Goal: Information Seeking & Learning: Learn about a topic

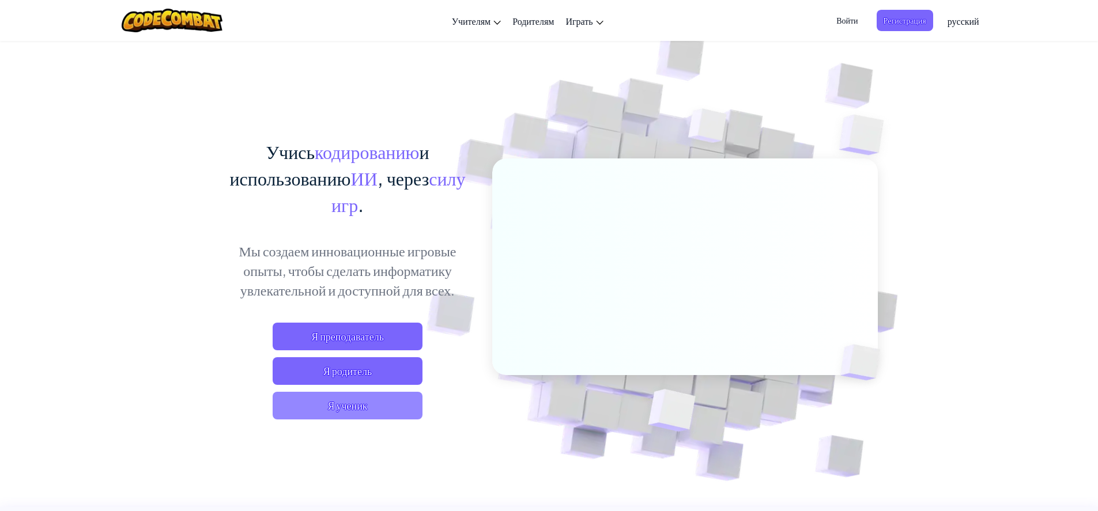
click at [382, 402] on span "Я ученик" at bounding box center [348, 406] width 150 height 28
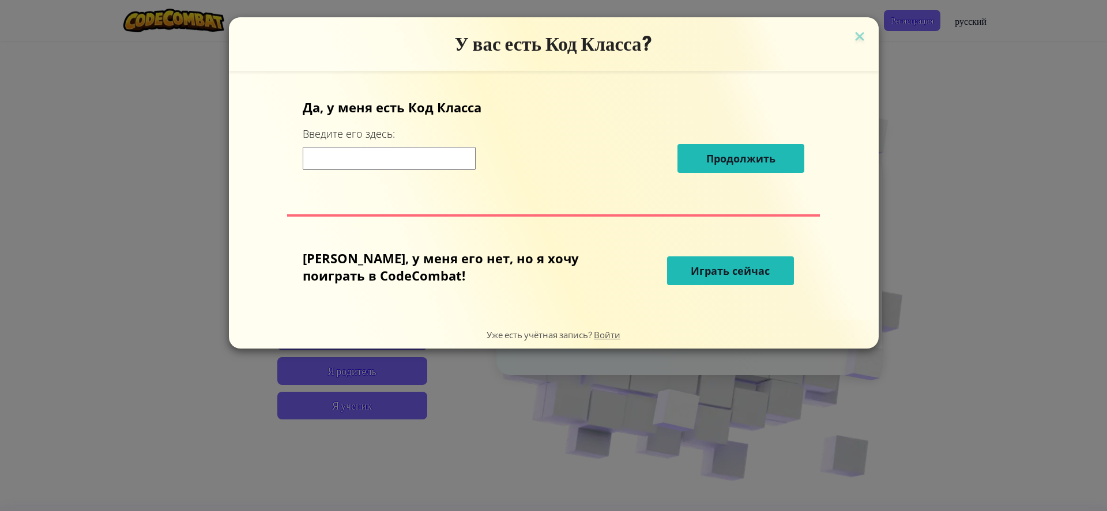
click at [456, 165] on input at bounding box center [389, 158] width 173 height 23
click at [435, 157] on input at bounding box center [389, 158] width 173 height 23
click at [433, 156] on input at bounding box center [389, 158] width 173 height 23
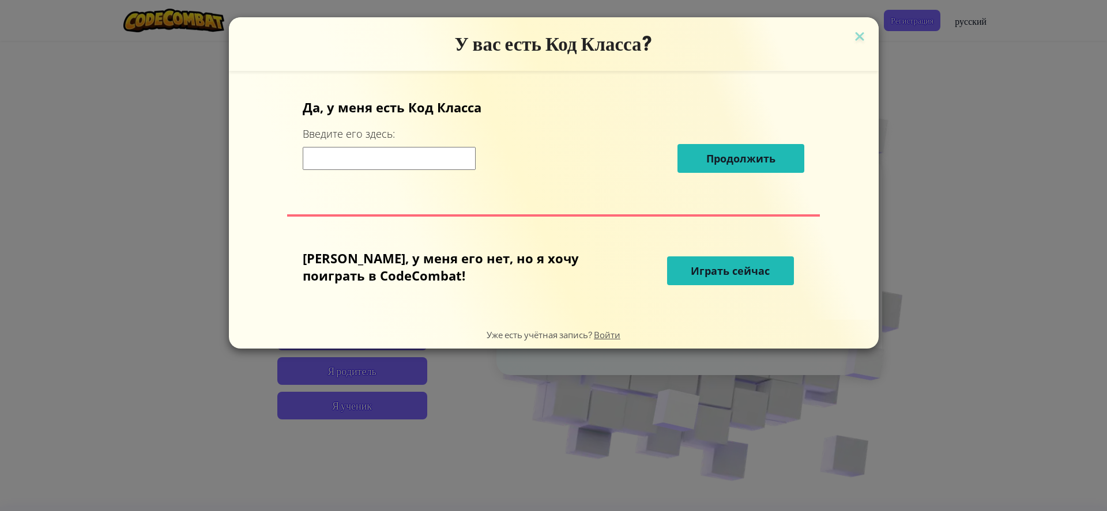
drag, startPoint x: 433, startPoint y: 147, endPoint x: 436, endPoint y: 140, distance: 7.5
click at [433, 146] on div "Продолжить" at bounding box center [553, 158] width 501 height 29
click at [436, 140] on div "Да, у меня есть Код Класса Введите его здесь: Продолжить" at bounding box center [553, 140] width 501 height 83
drag, startPoint x: 436, startPoint y: 140, endPoint x: 434, endPoint y: 154, distance: 14.6
click at [434, 154] on div "Да, у меня есть Код Класса Введите его здесь: Продолжить" at bounding box center [553, 140] width 501 height 83
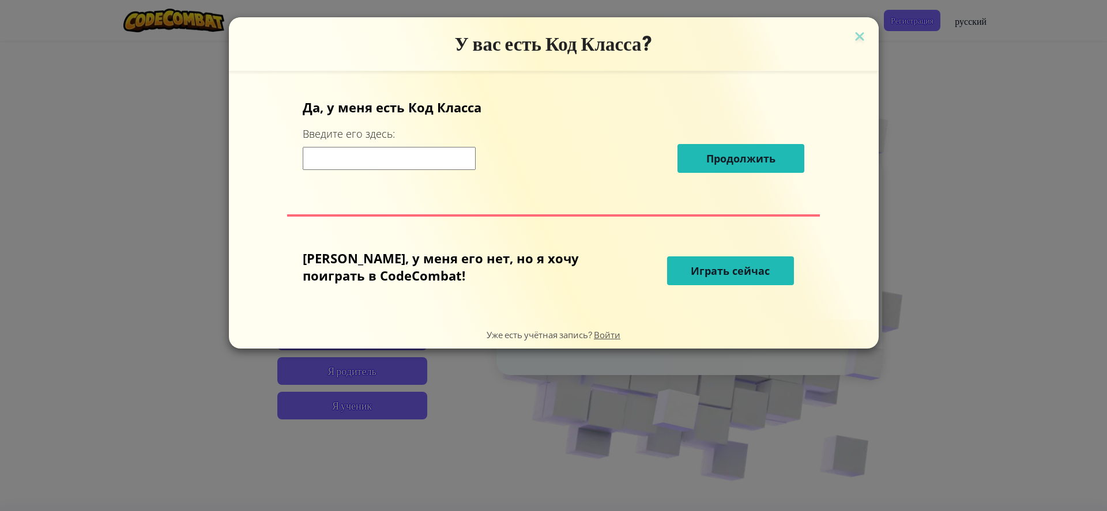
click at [434, 154] on input at bounding box center [389, 158] width 173 height 23
drag, startPoint x: 434, startPoint y: 154, endPoint x: 424, endPoint y: 192, distance: 39.4
click at [424, 192] on div "Да, у меня есть Код Класса Введите его здесь: Продолжить Нет, у меня его нет, н…" at bounding box center [553, 195] width 626 height 226
click at [463, 132] on div "Да, у меня есть Код Класса Введите его здесь: Продолжить" at bounding box center [553, 140] width 501 height 83
drag, startPoint x: 463, startPoint y: 132, endPoint x: 469, endPoint y: 151, distance: 19.9
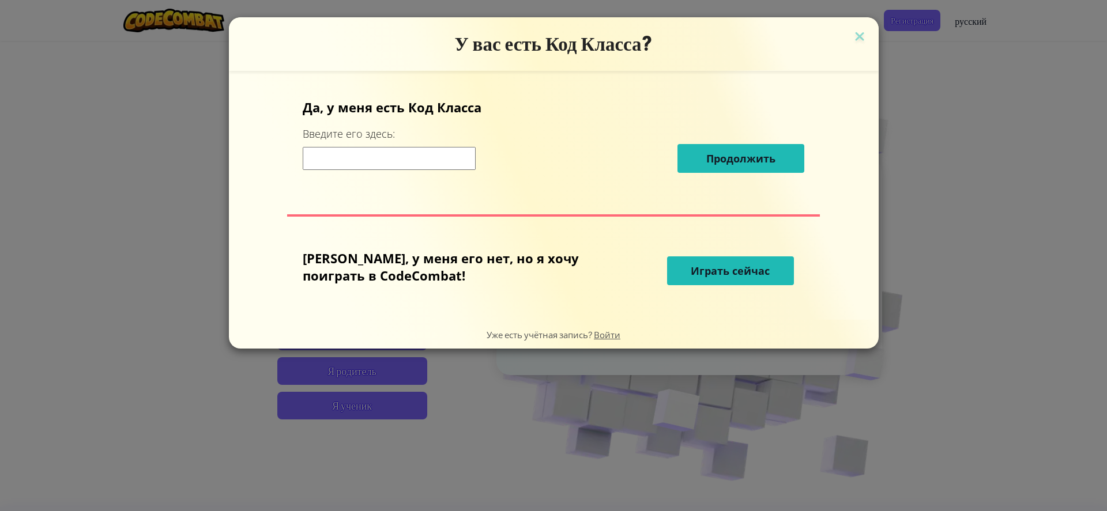
click at [466, 150] on div "Да, у меня есть Код Класса Введите его здесь: Продолжить" at bounding box center [553, 140] width 501 height 83
click at [469, 151] on input at bounding box center [389, 158] width 173 height 23
click at [475, 158] on input at bounding box center [389, 158] width 173 height 23
click at [440, 156] on input at bounding box center [389, 158] width 173 height 23
click at [440, 167] on input at bounding box center [389, 158] width 173 height 23
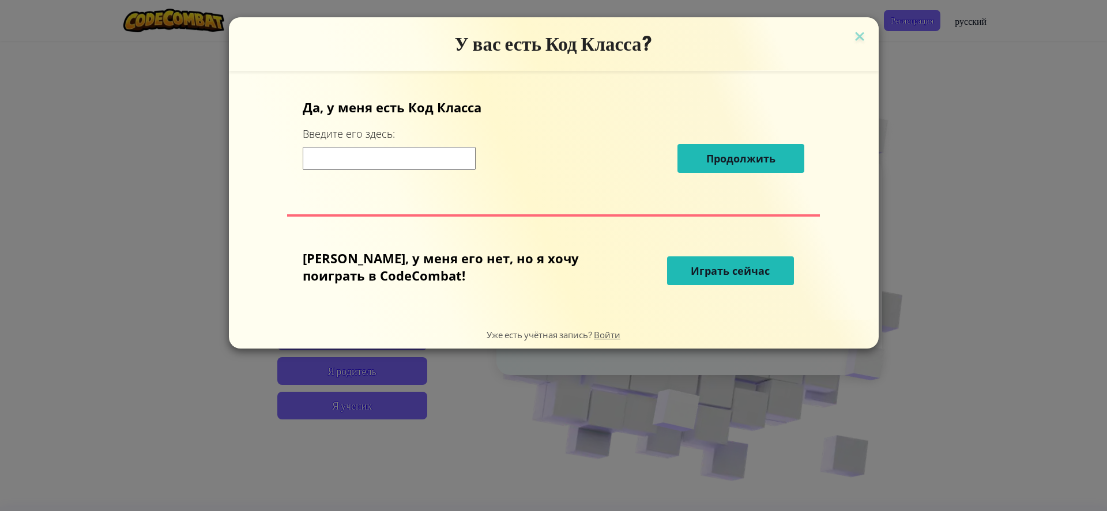
click at [435, 168] on input at bounding box center [389, 158] width 173 height 23
click at [433, 167] on input at bounding box center [389, 158] width 173 height 23
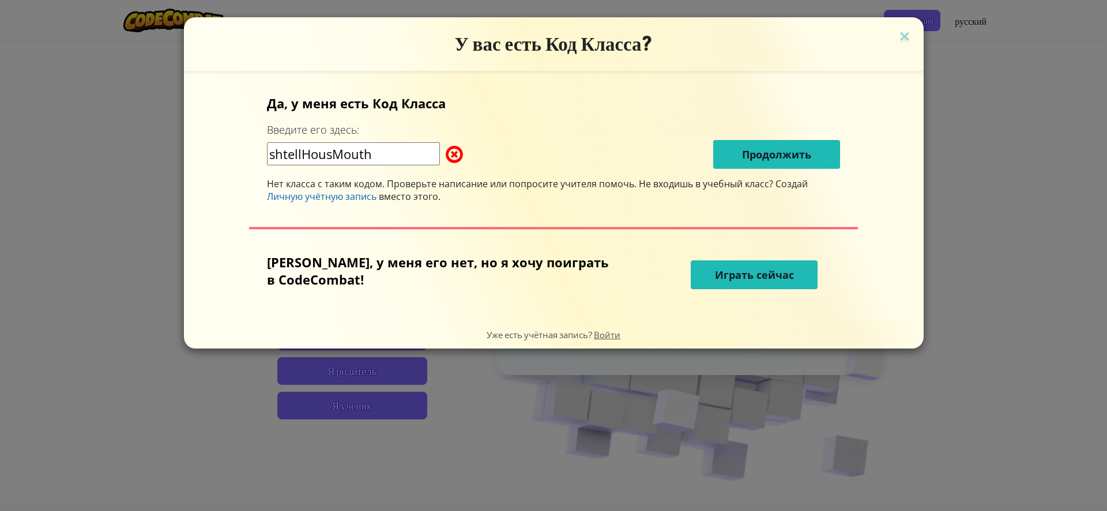
click at [295, 156] on input "shtellHousMouth" at bounding box center [353, 153] width 173 height 23
click at [390, 146] on input "spellHousMouth" at bounding box center [353, 153] width 173 height 23
click at [329, 155] on input "spellHousMouth" at bounding box center [353, 153] width 173 height 23
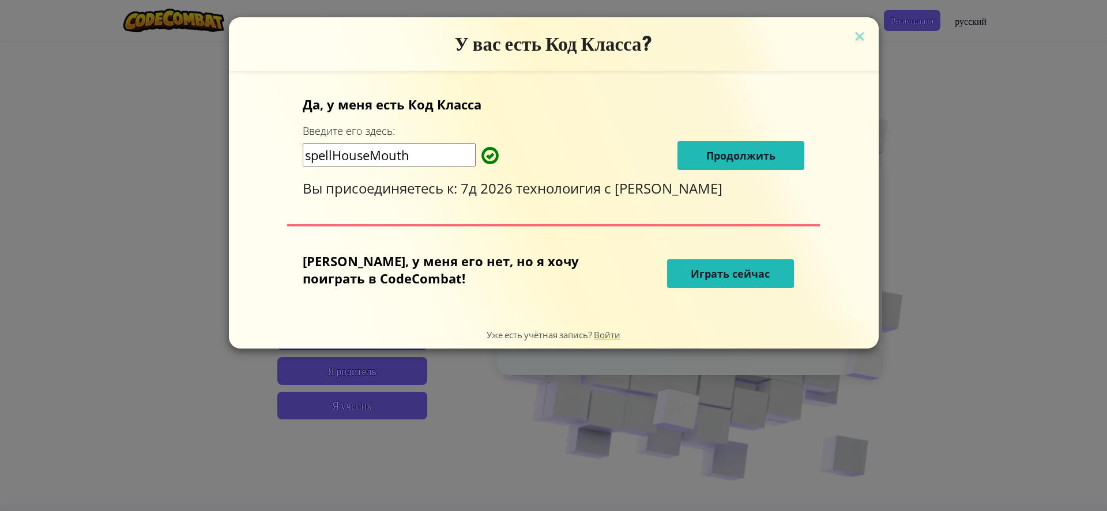
type input "spellHouseMouth"
click at [707, 149] on span "Продолжить" at bounding box center [740, 156] width 69 height 14
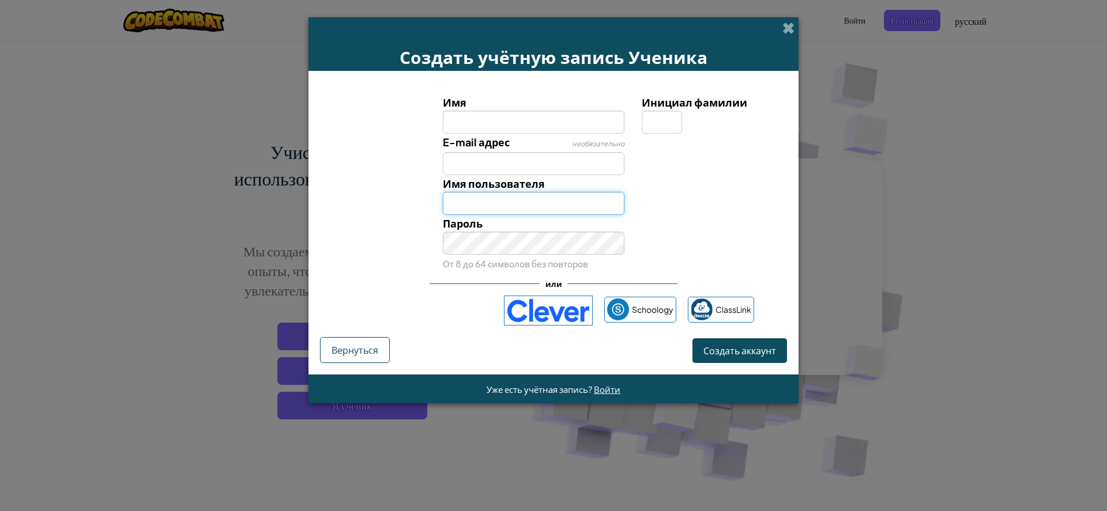
type input "Иван11084554m"
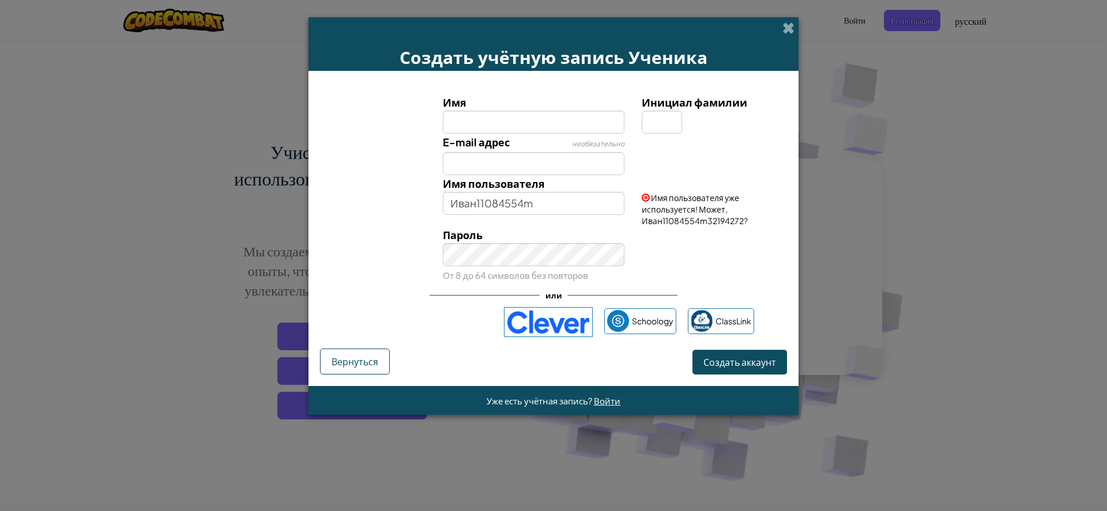
click at [550, 122] on input "Имя" at bounding box center [534, 122] width 182 height 23
click at [527, 118] on input "Имя" at bounding box center [534, 122] width 182 height 23
type input "hyjygjyj"
type input "Hyjygjyj"
click at [561, 160] on input "E-mail адрес" at bounding box center [534, 163] width 182 height 23
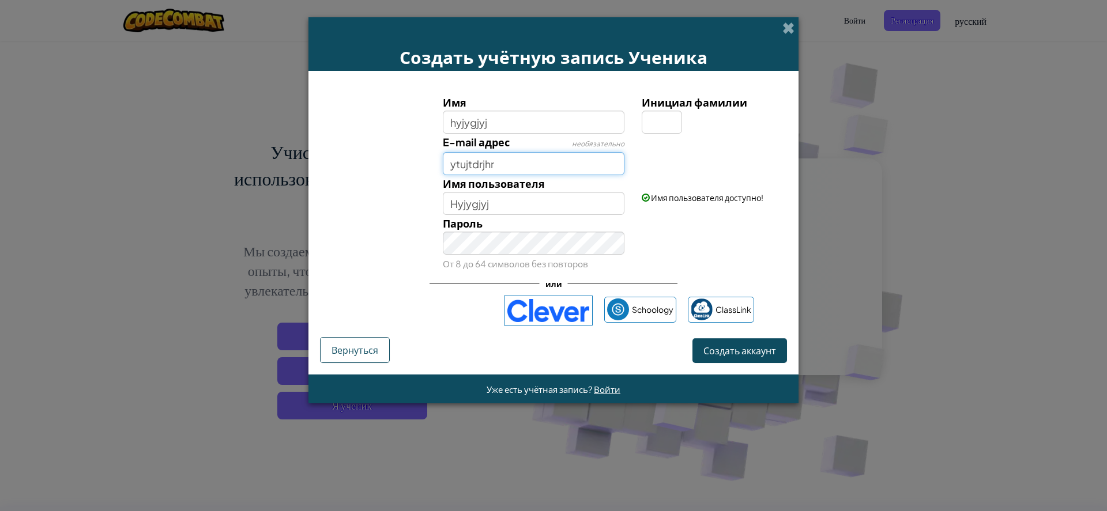
type input "ytujtdrjhr"
click at [542, 202] on input "Hyjygjyj" at bounding box center [534, 203] width 182 height 23
click at [656, 120] on input "Инициал фамилии" at bounding box center [661, 122] width 40 height 23
type input "h"
type input "HyjygjyjH"
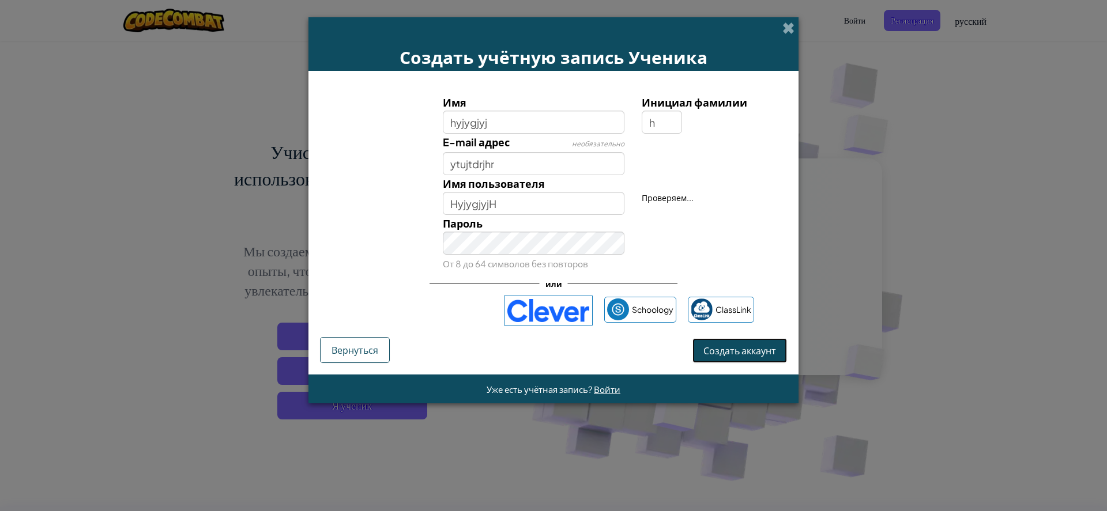
click at [729, 339] on button "Создать аккаунт" at bounding box center [739, 350] width 95 height 25
click at [735, 346] on span "Создать аккаунт" at bounding box center [739, 351] width 73 height 12
click at [553, 165] on input "ytujtdrjhr" at bounding box center [534, 163] width 182 height 23
type input "y"
click at [736, 344] on button "Создать аккаунт" at bounding box center [739, 350] width 95 height 25
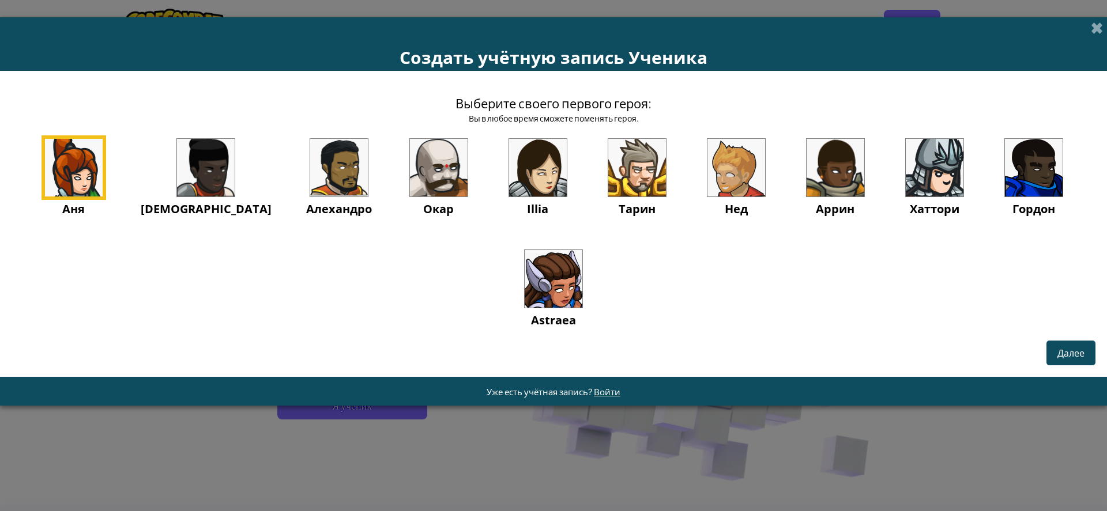
click at [574, 293] on img at bounding box center [553, 279] width 58 height 58
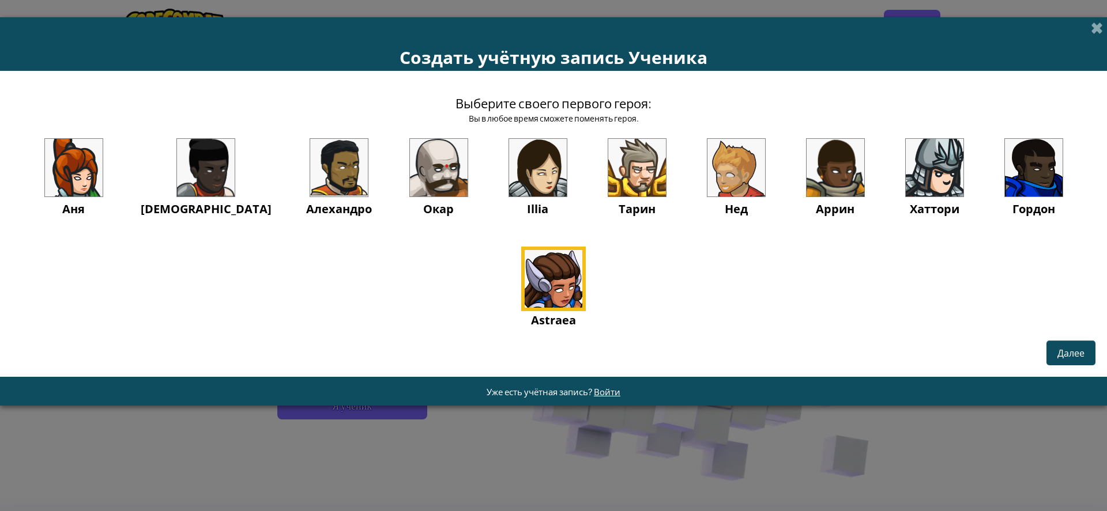
click at [523, 275] on div "Astraea" at bounding box center [553, 288] width 65 height 82
click at [1065, 346] on button "Далее" at bounding box center [1070, 353] width 49 height 25
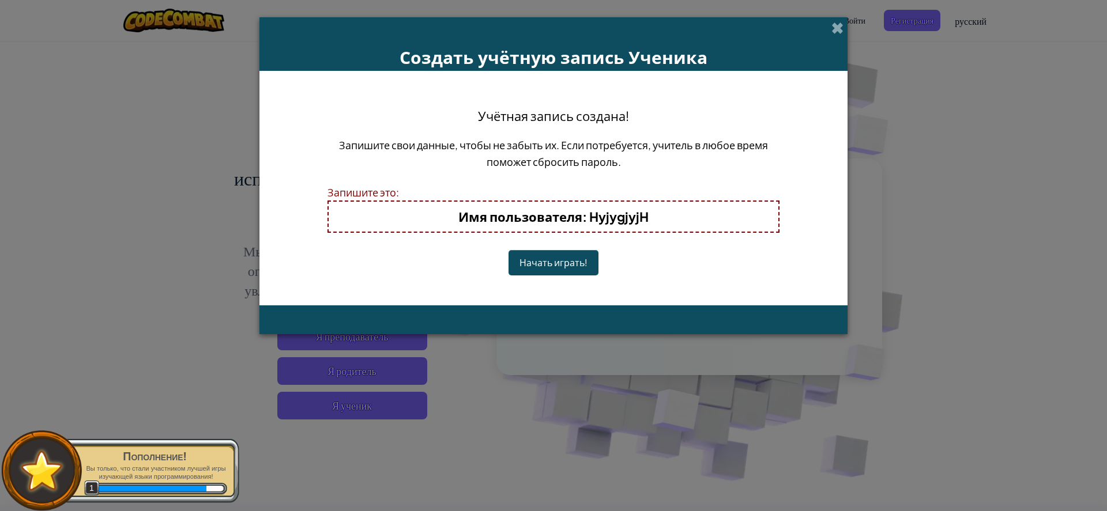
click at [549, 257] on button "Начать играть!" at bounding box center [553, 262] width 90 height 25
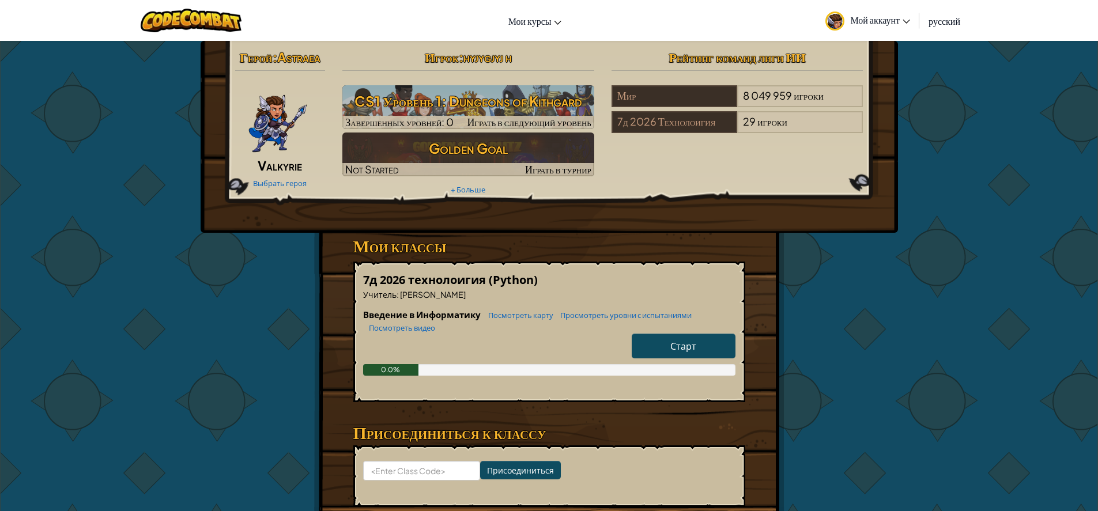
click at [712, 343] on link "Старт" at bounding box center [684, 346] width 104 height 25
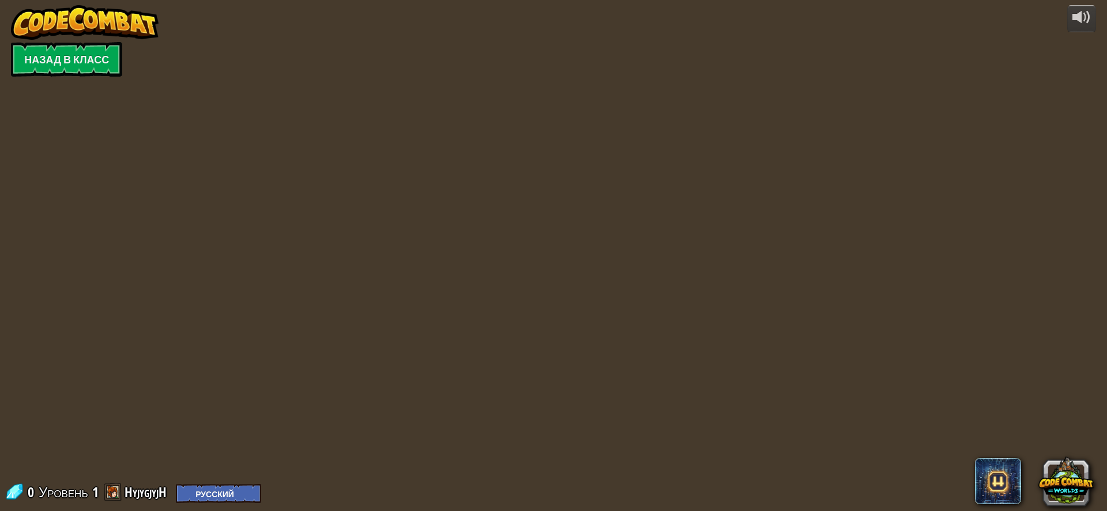
select select "ru"
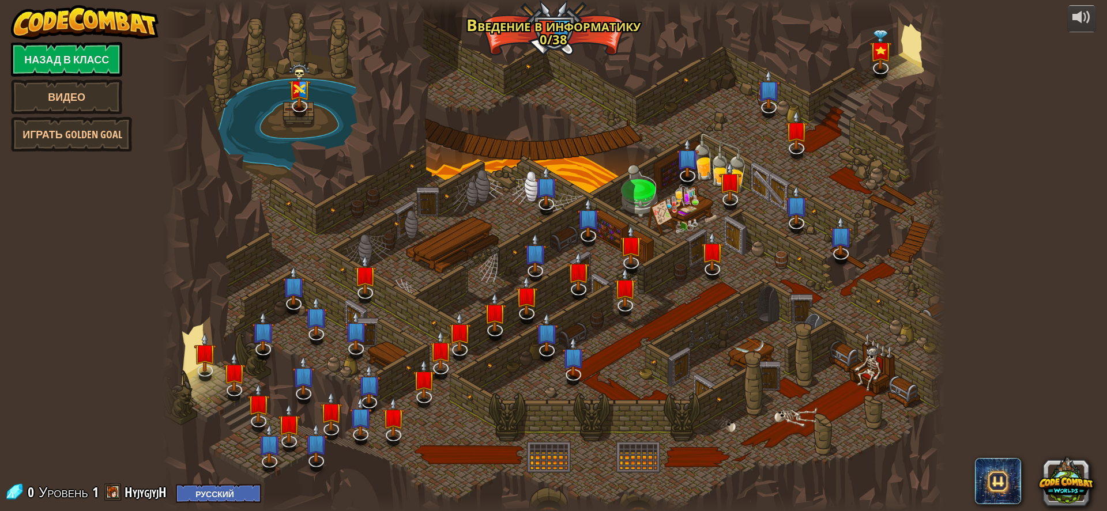
select select "ru"
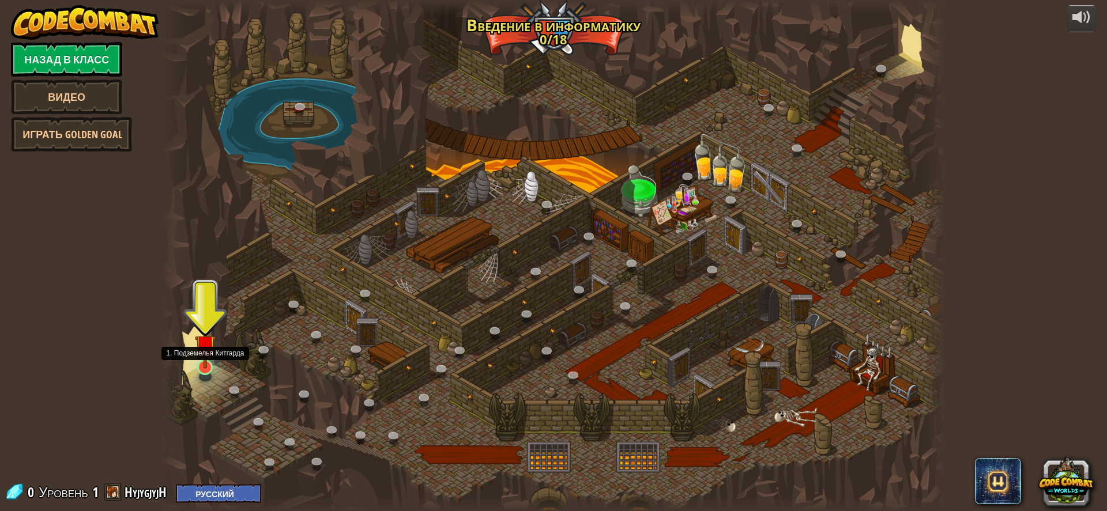
click at [201, 365] on img at bounding box center [205, 345] width 21 height 47
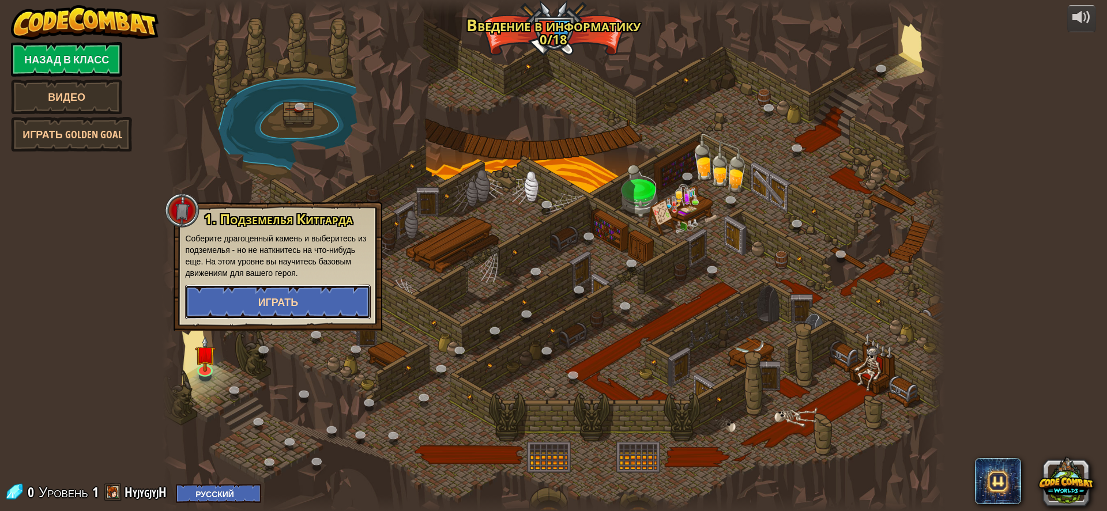
click at [274, 293] on button "Играть" at bounding box center [278, 302] width 186 height 35
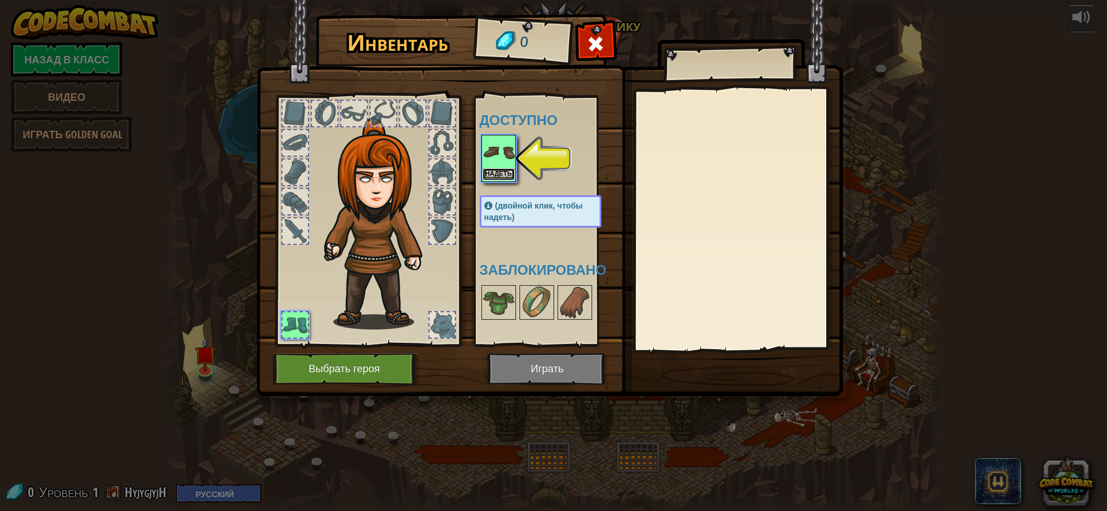
click at [496, 173] on button "Надеть" at bounding box center [498, 174] width 32 height 12
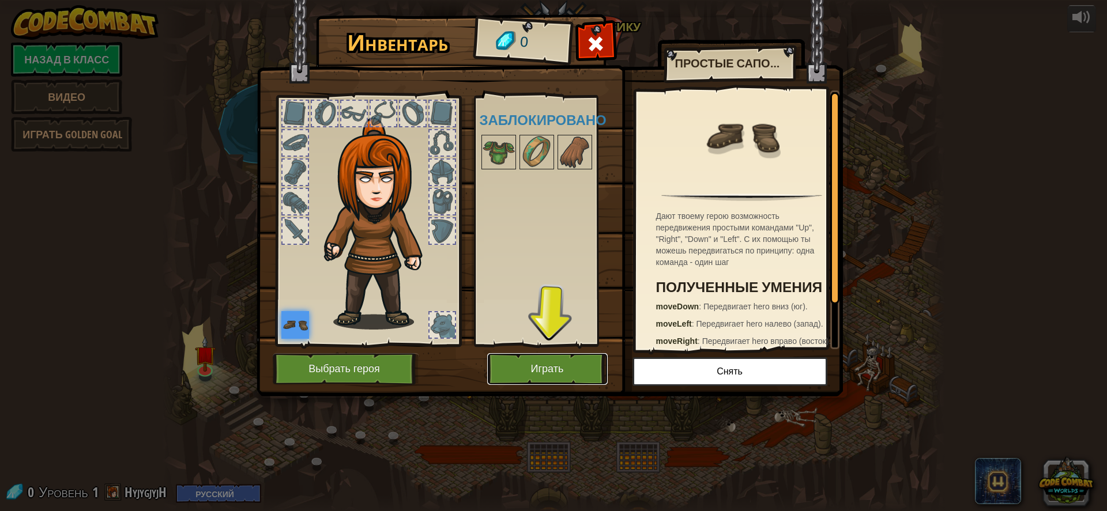
click at [552, 372] on button "Играть" at bounding box center [547, 369] width 120 height 32
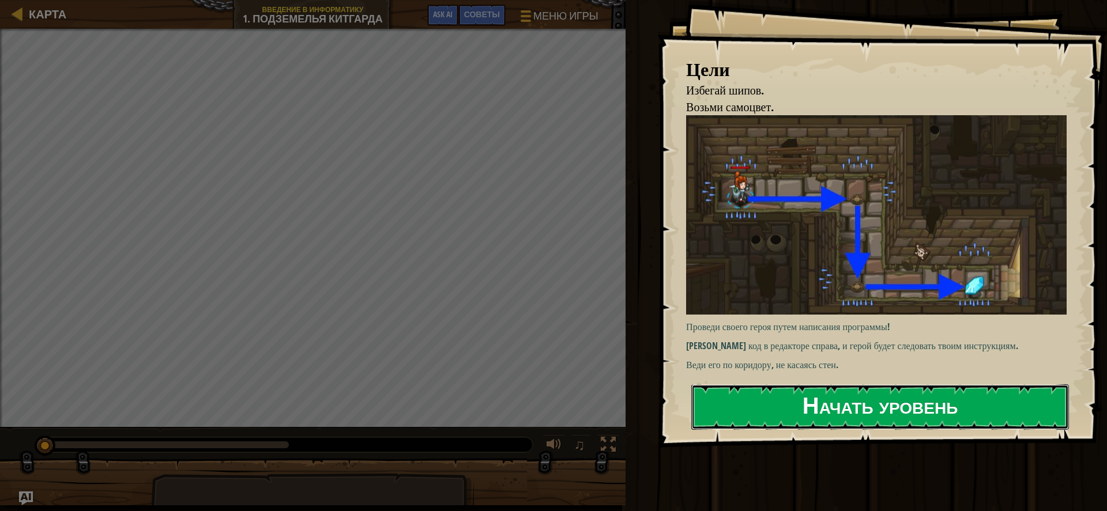
click at [807, 384] on button "Начать уровень" at bounding box center [879, 407] width 377 height 46
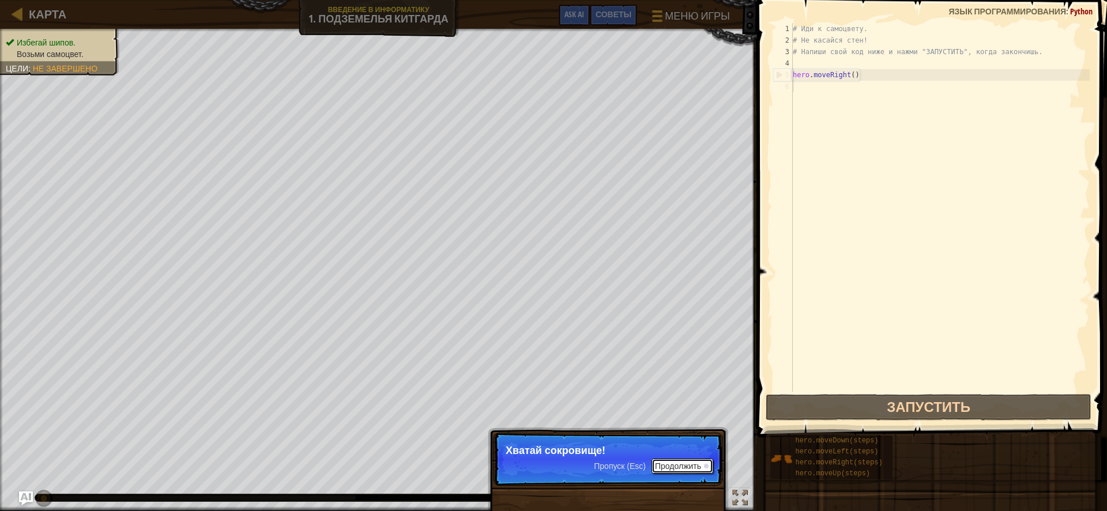
click at [703, 463] on button "Продолжить" at bounding box center [682, 466] width 62 height 15
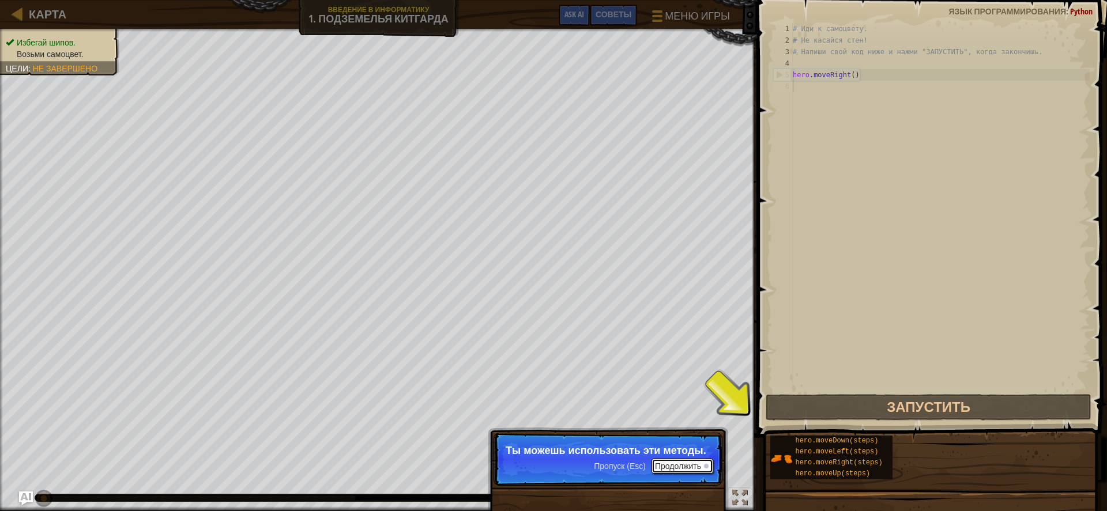
click at [685, 465] on button "Продолжить" at bounding box center [682, 466] width 62 height 15
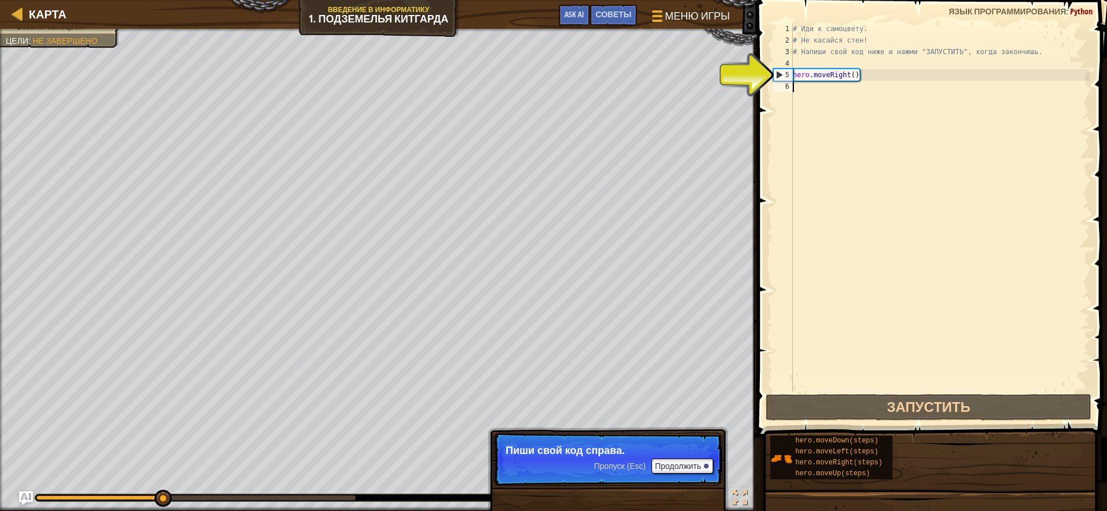
type textarea "h"
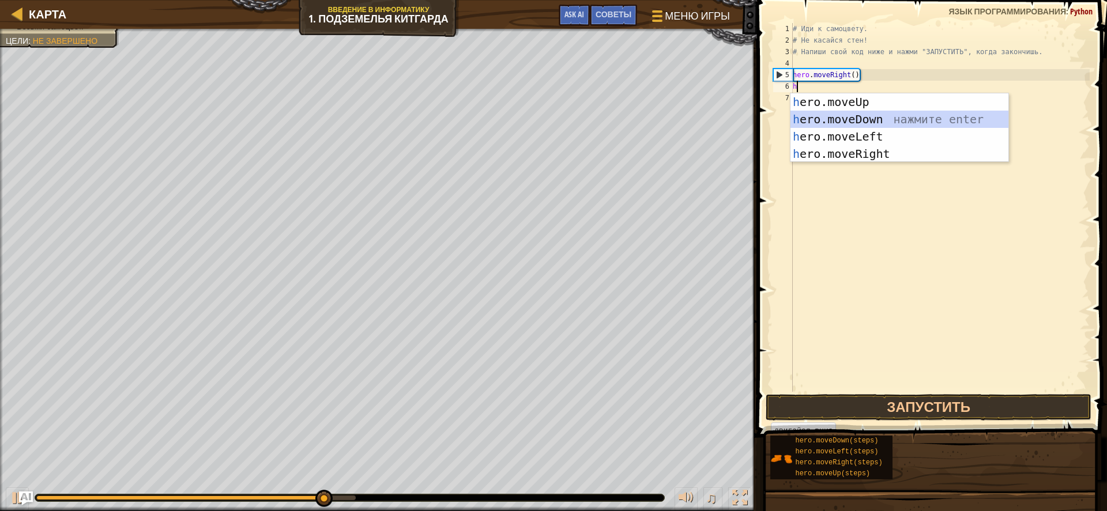
click at [831, 115] on div "h ero.moveUp нажмите enter h ero.moveDown нажмите enter h ero.moveLeft нажмите …" at bounding box center [899, 145] width 218 height 104
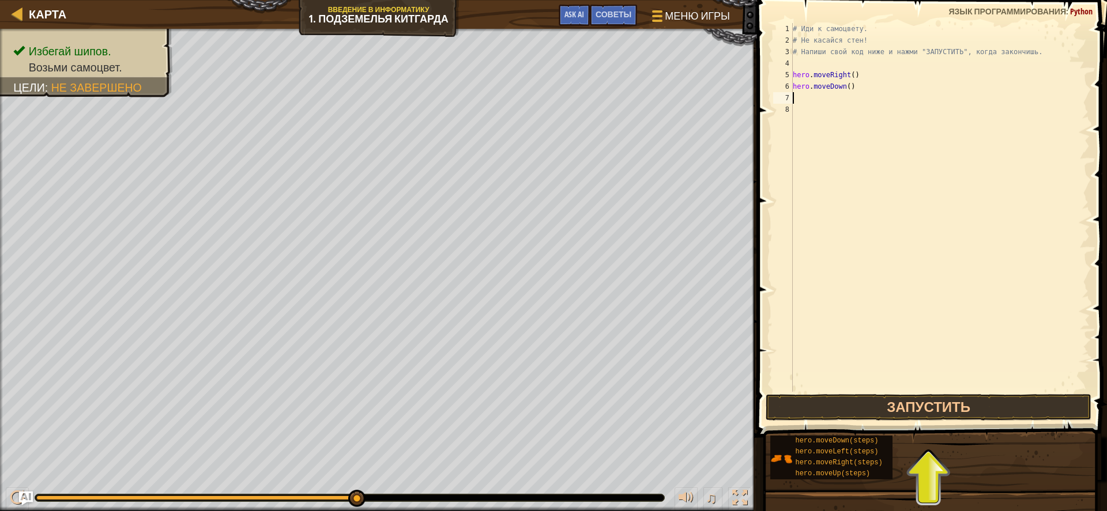
type textarea "h"
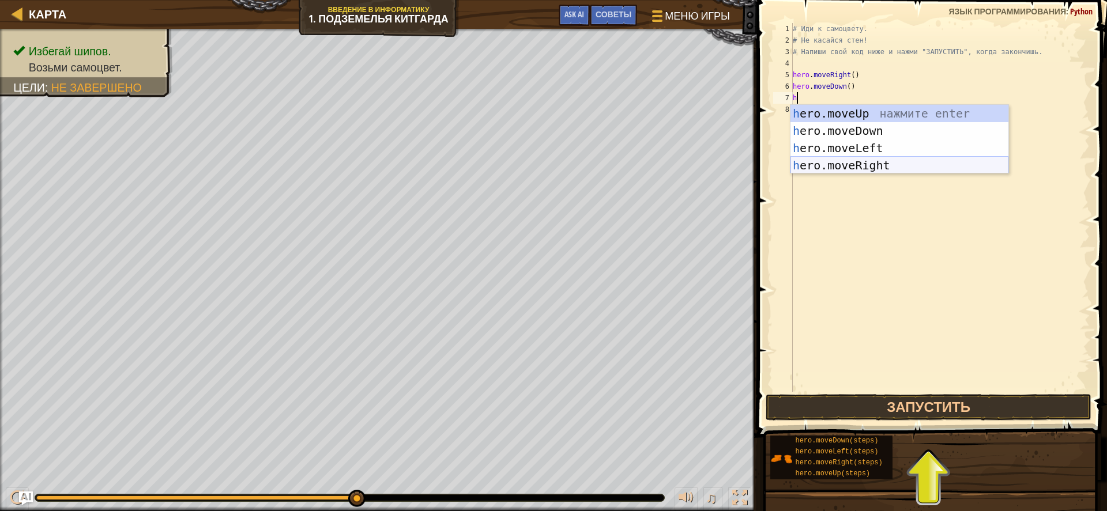
click at [845, 164] on div "h ero.moveUp нажмите enter h ero.moveDown нажмите enter h ero.moveLeft нажмите …" at bounding box center [899, 157] width 218 height 104
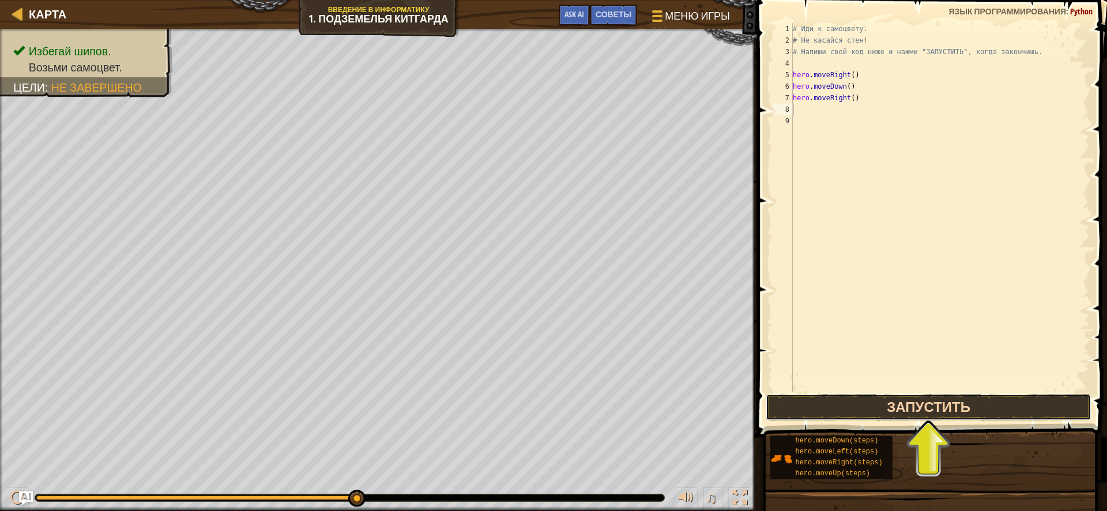
click at [872, 411] on button "Запустить" at bounding box center [928, 407] width 326 height 27
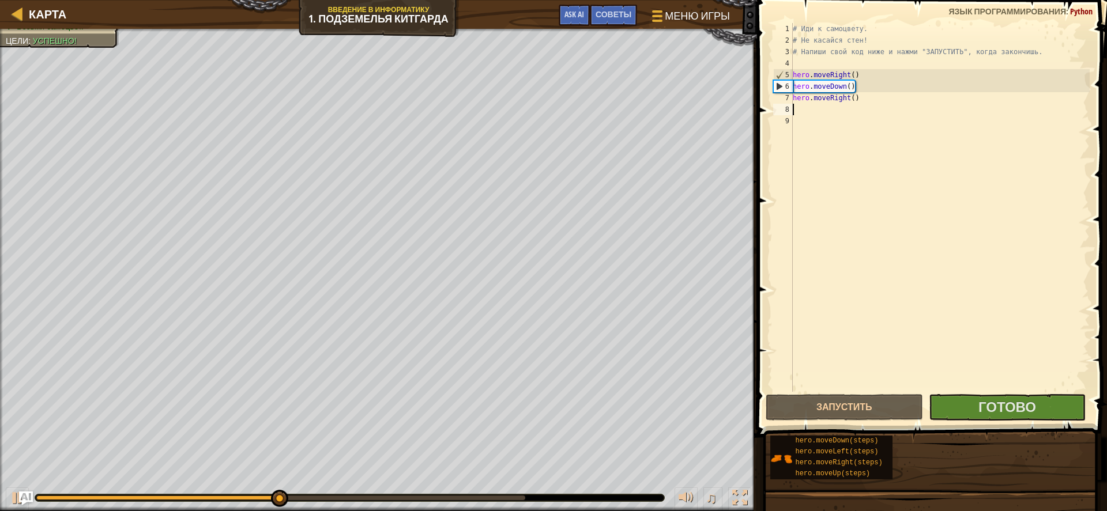
type textarea "h"
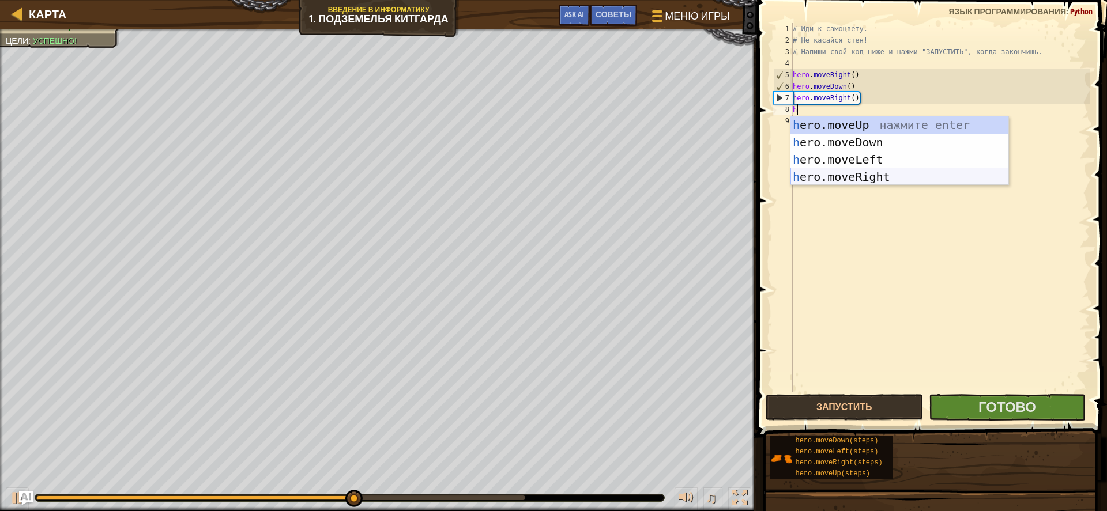
click at [855, 172] on div "h ero.moveUp нажмите enter h ero.moveDown нажмите enter h ero.moveLeft нажмите …" at bounding box center [899, 168] width 218 height 104
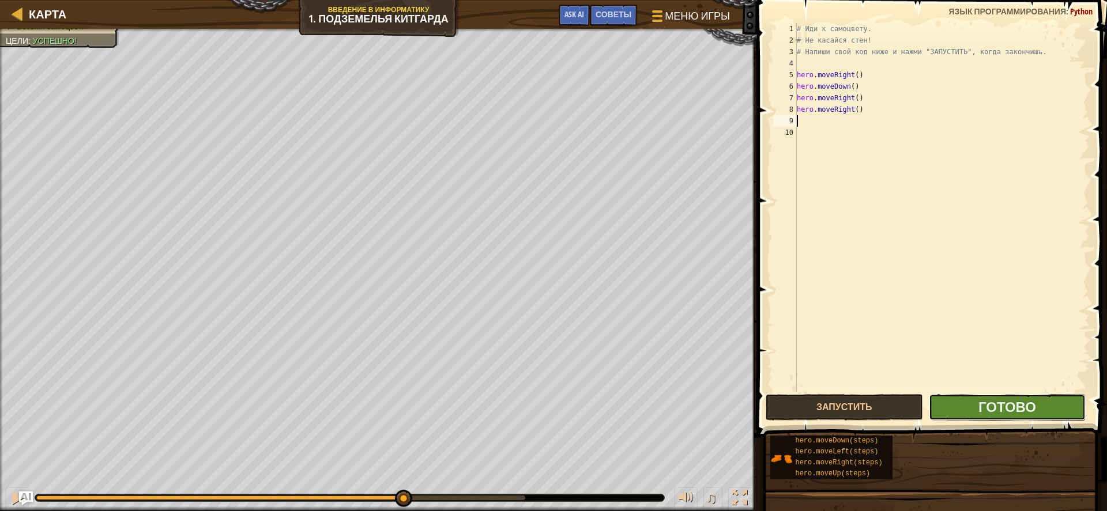
click at [973, 414] on button "Готово" at bounding box center [1006, 407] width 157 height 27
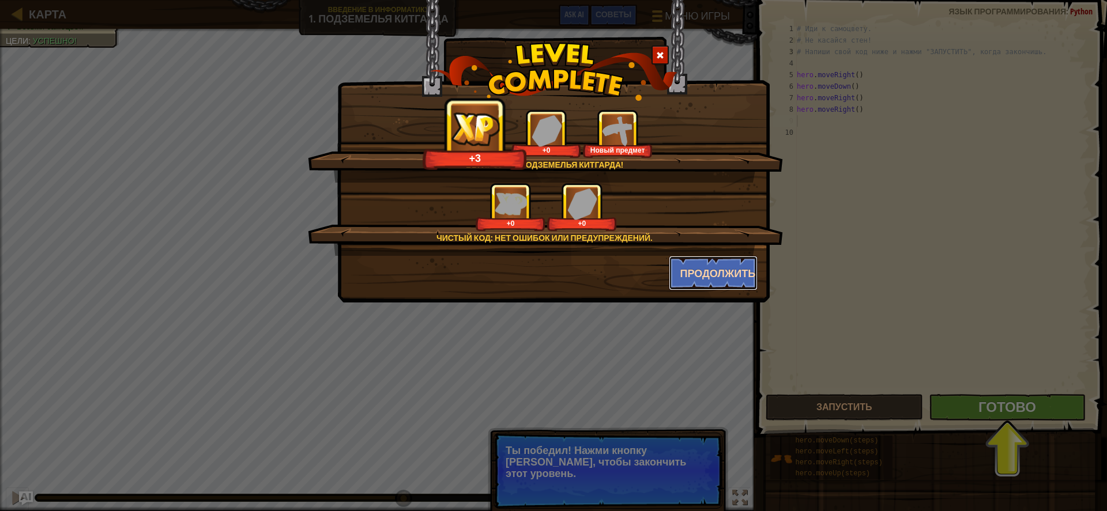
click at [704, 263] on button "Продолжить" at bounding box center [713, 273] width 89 height 35
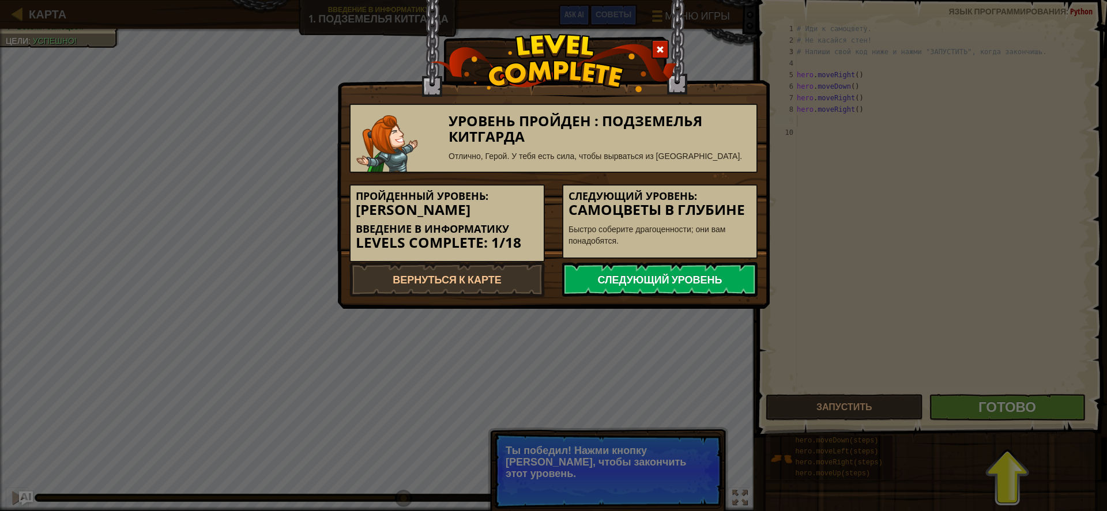
click at [682, 268] on link "Следующий уровень" at bounding box center [659, 279] width 195 height 35
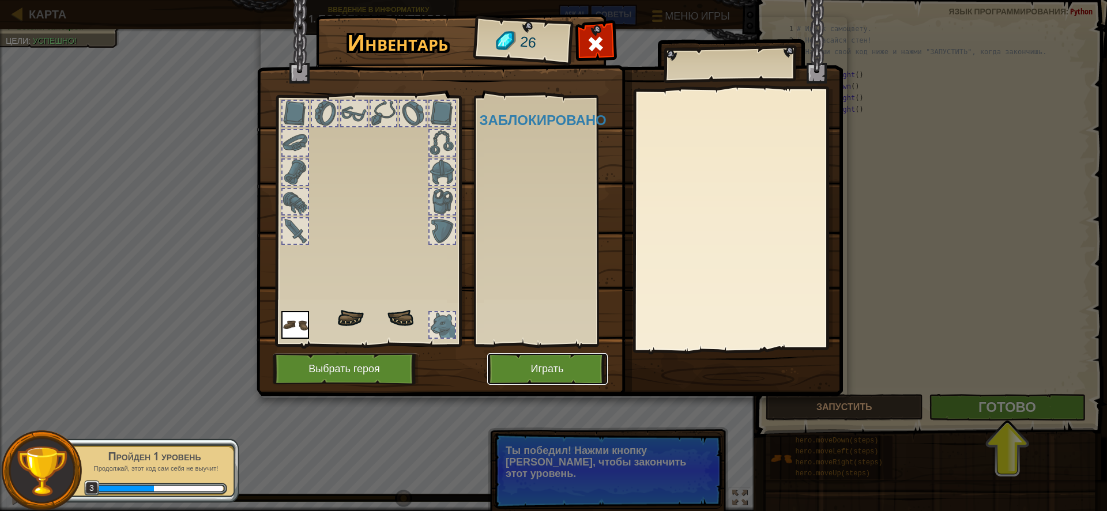
click at [574, 367] on button "Играть" at bounding box center [547, 369] width 120 height 32
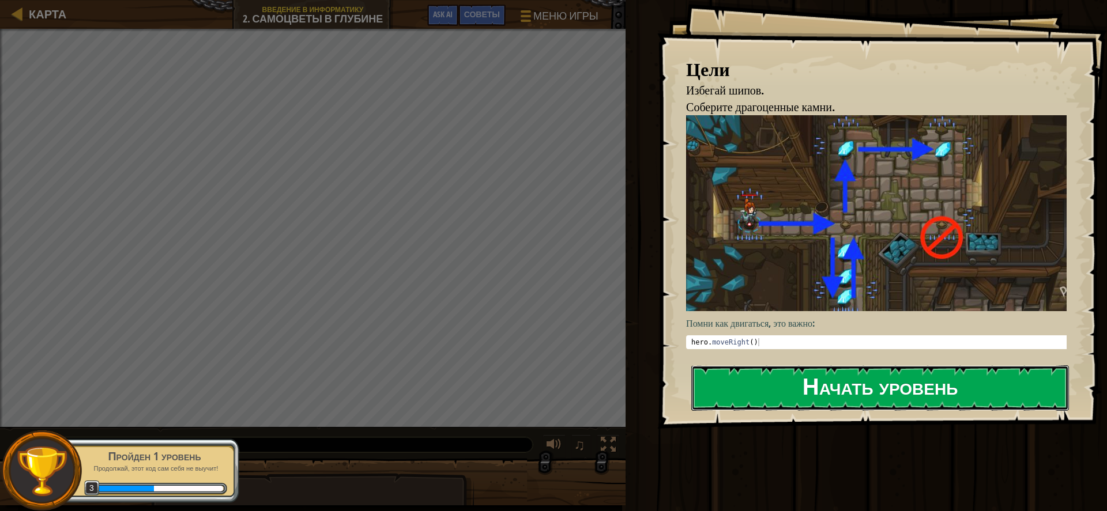
click at [917, 399] on button "Начать уровень" at bounding box center [879, 388] width 377 height 46
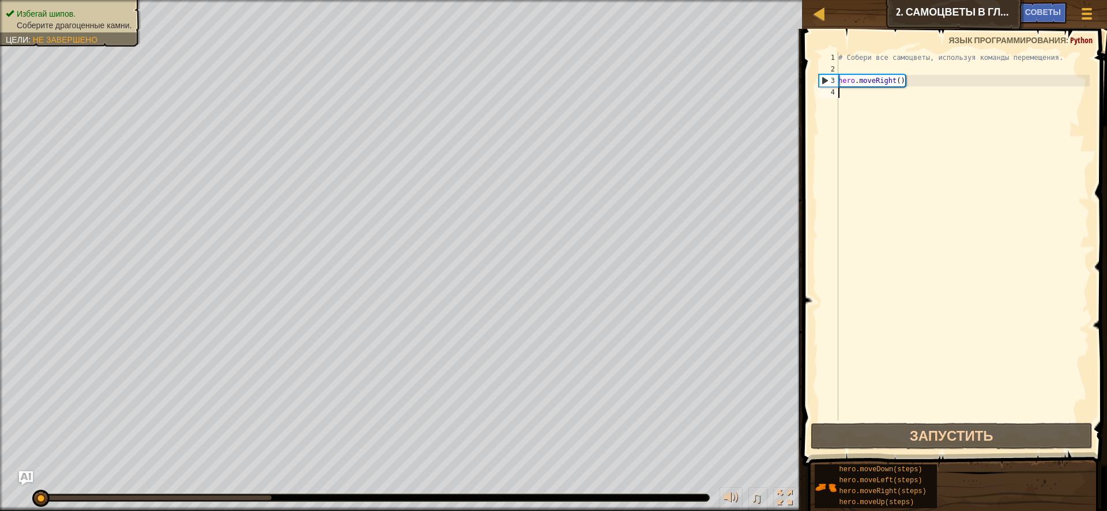
type textarea "h"
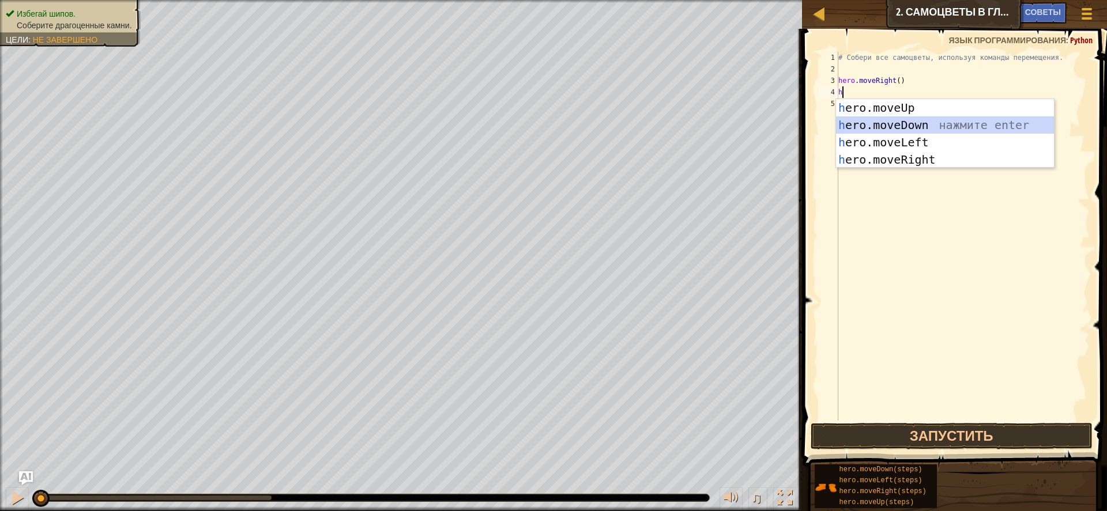
click at [914, 122] on div "h ero.moveUp нажмите enter h ero.moveDown нажмите enter h ero.moveLeft нажмите …" at bounding box center [945, 151] width 218 height 104
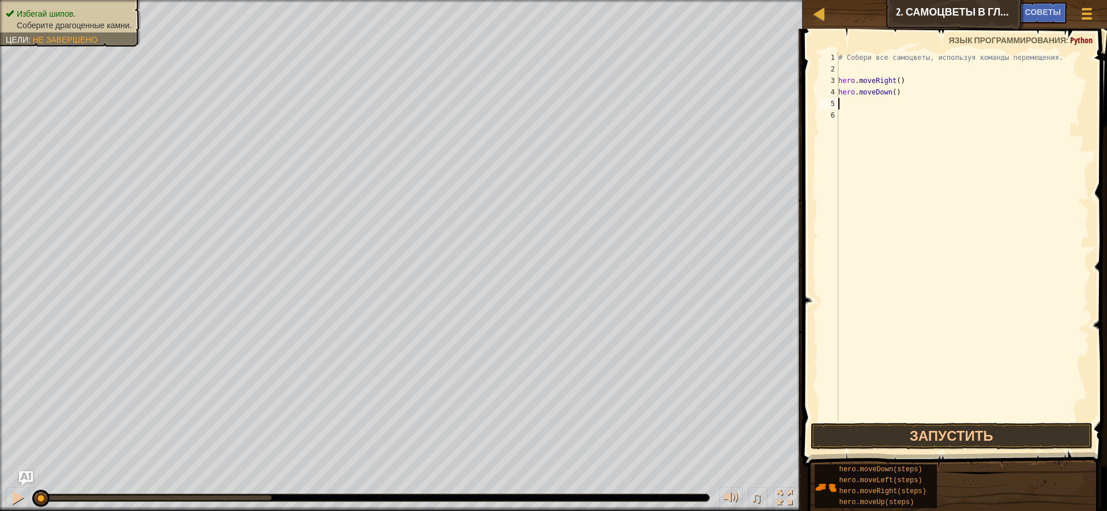
type textarea "h"
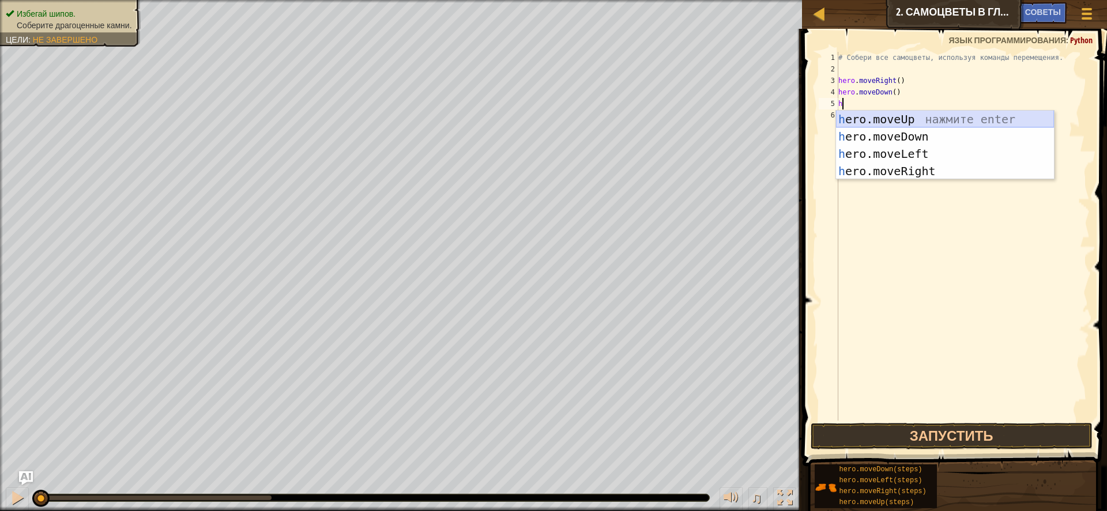
click at [902, 116] on div "h ero.moveUp нажмите enter h ero.moveDown нажмите enter h ero.moveLeft нажмите …" at bounding box center [945, 163] width 218 height 104
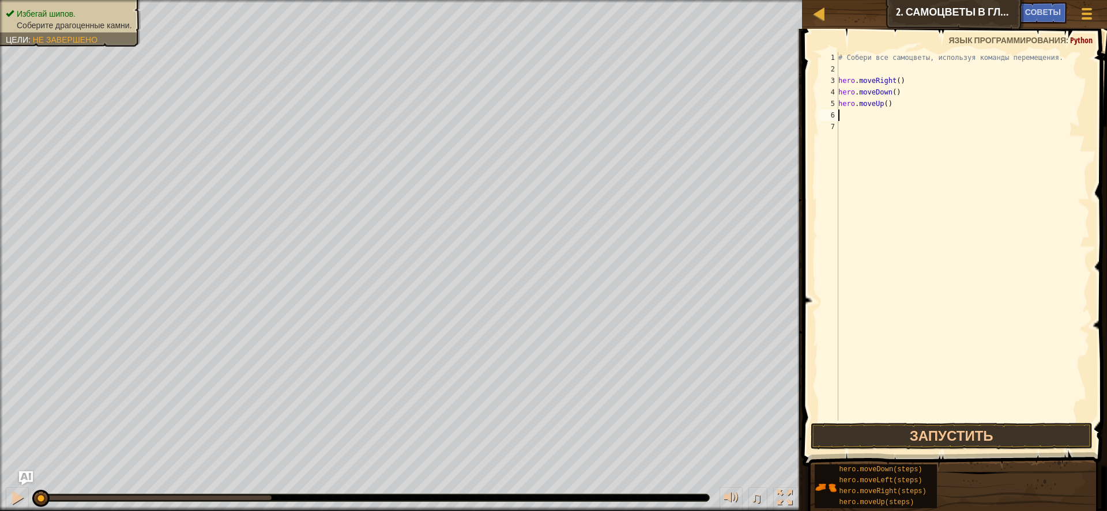
type textarea "h"
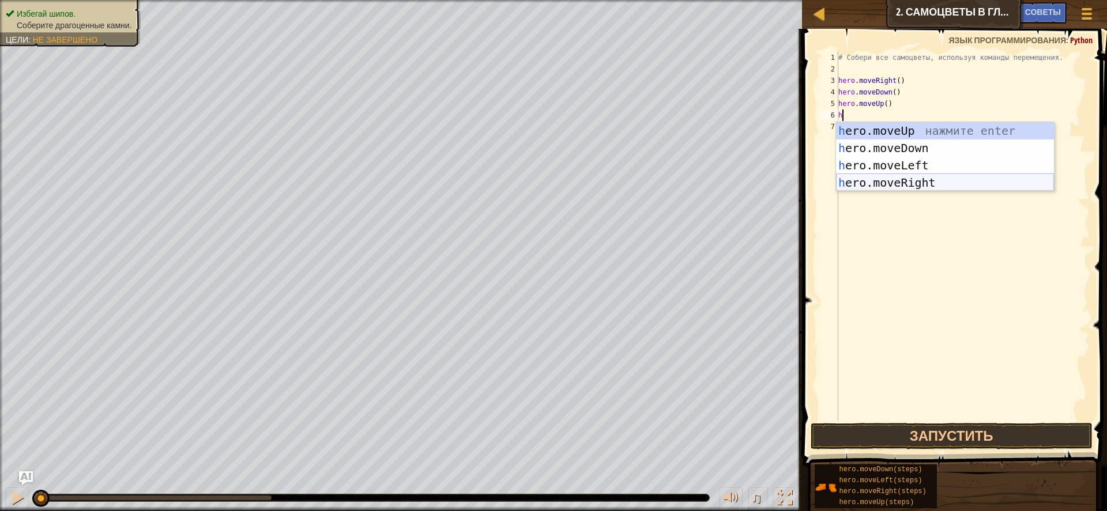
click at [902, 186] on div "h ero.moveUp нажмите enter h ero.moveDown нажмите enter h ero.moveLeft нажмите …" at bounding box center [945, 174] width 218 height 104
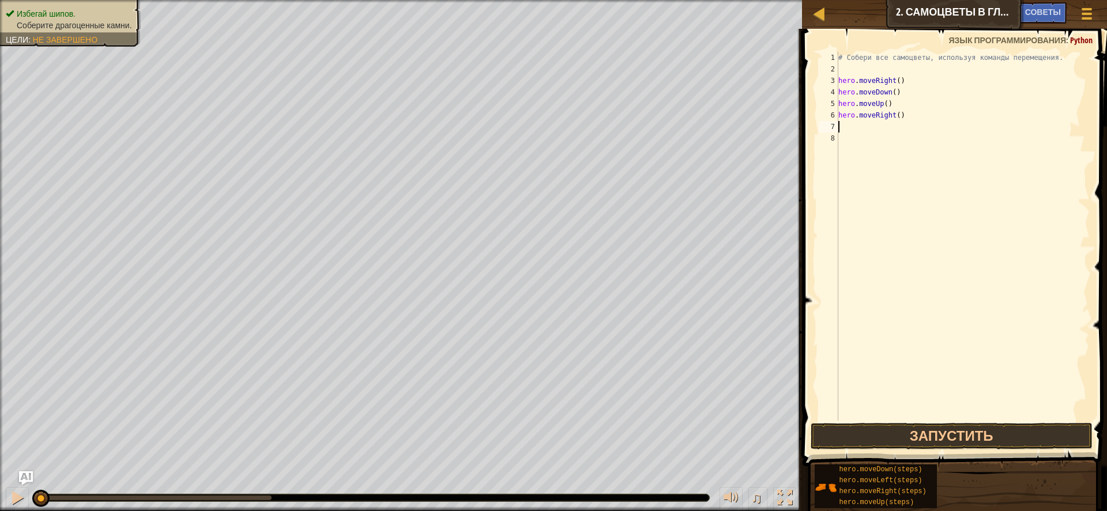
type textarea "h"
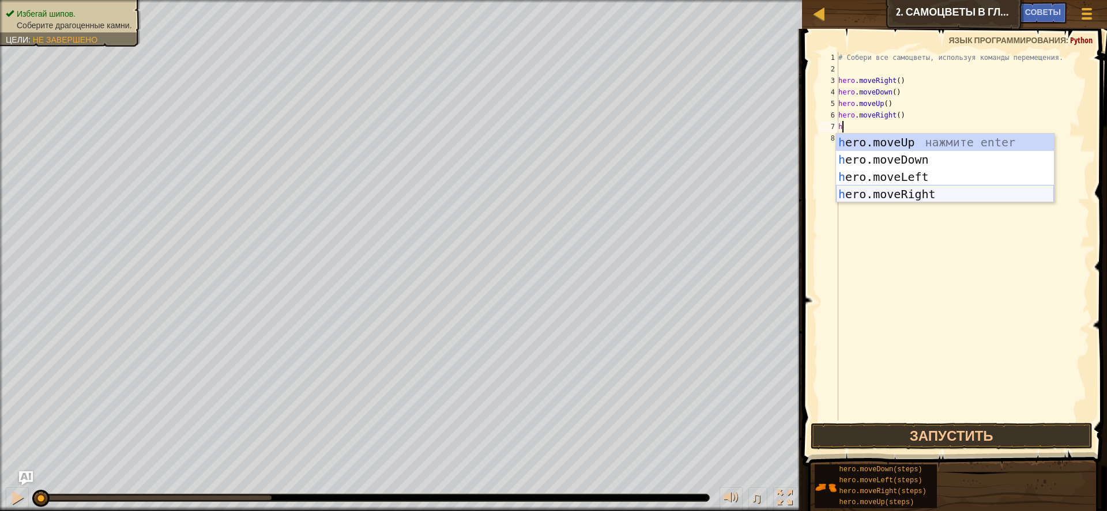
drag, startPoint x: 893, startPoint y: 191, endPoint x: 907, endPoint y: 316, distance: 125.9
click at [893, 192] on div "h ero.moveUp нажмите enter h ero.moveDown нажмите enter h ero.moveLeft нажмите …" at bounding box center [945, 186] width 218 height 104
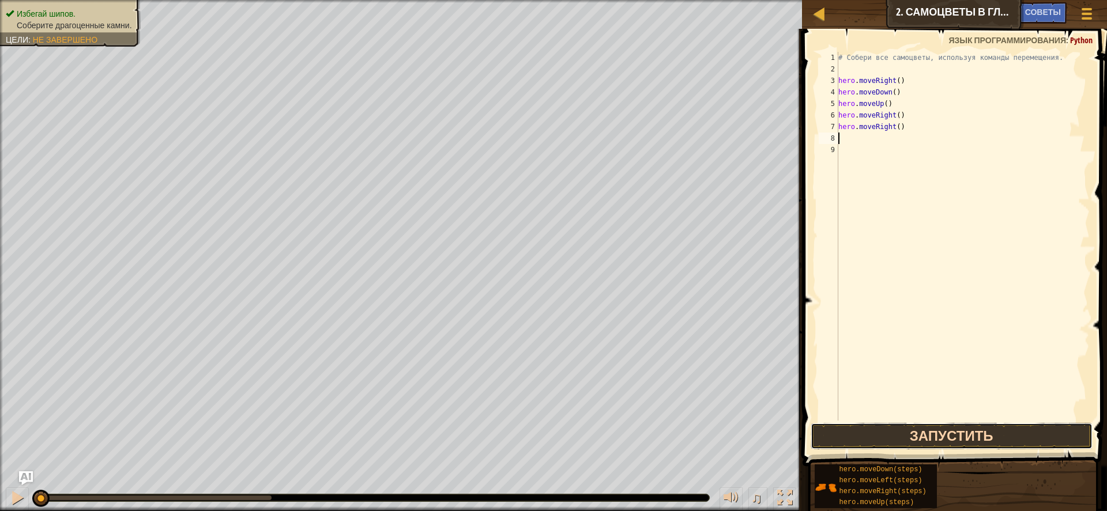
click at [954, 435] on button "Запустить" at bounding box center [951, 436] width 282 height 27
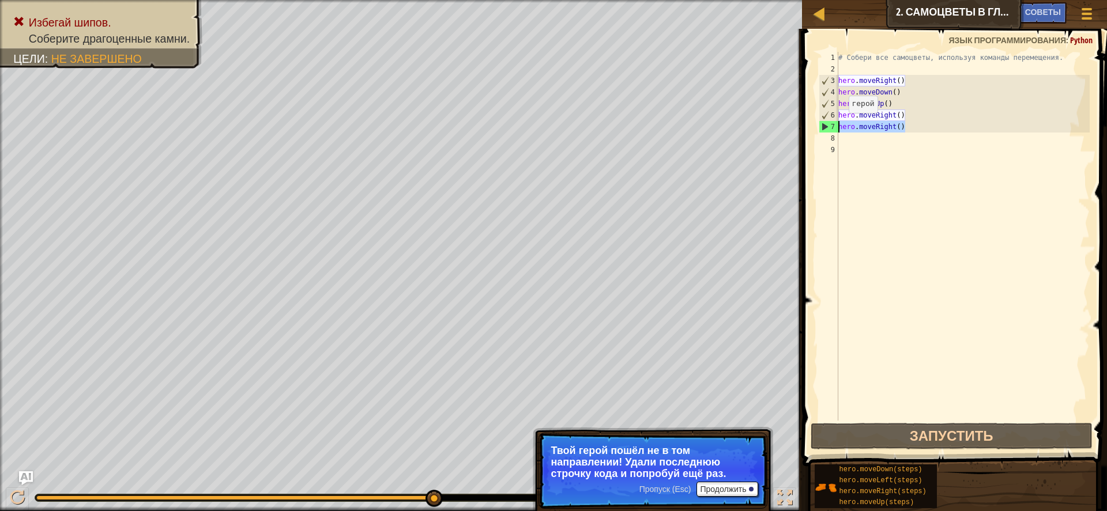
drag, startPoint x: 919, startPoint y: 123, endPoint x: 833, endPoint y: 125, distance: 85.9
click at [833, 125] on div "1 2 3 4 5 6 7 8 9 # Собери все самоцветы, используя команды перемещения. hero .…" at bounding box center [953, 236] width 274 height 369
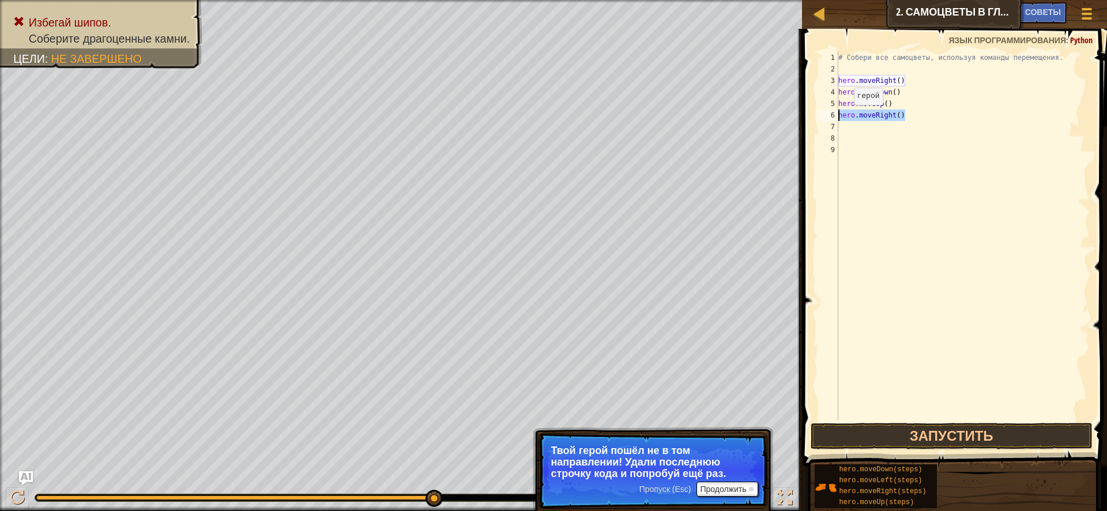
drag, startPoint x: 915, startPoint y: 116, endPoint x: 812, endPoint y: 120, distance: 102.7
click at [812, 120] on div "1 2 3 4 5 6 7 8 9 # Собери все самоцветы, используя команды перемещения. hero .…" at bounding box center [953, 270] width 308 height 471
type textarea "hero.moveRight()"
type textarea "h"
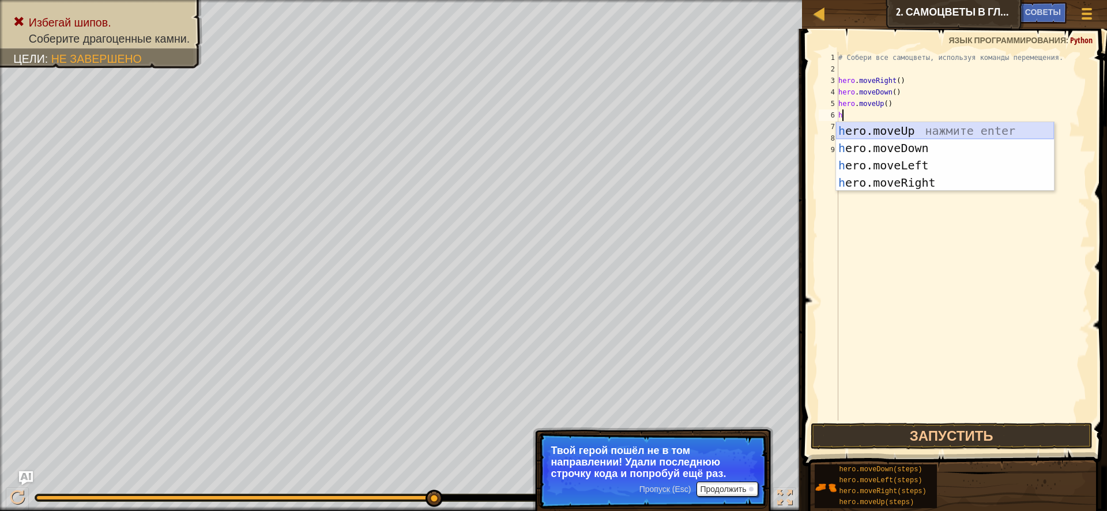
click at [874, 131] on div "h ero.moveUp нажмите enter h ero.moveDown нажмите enter h ero.moveLeft нажмите …" at bounding box center [945, 174] width 218 height 104
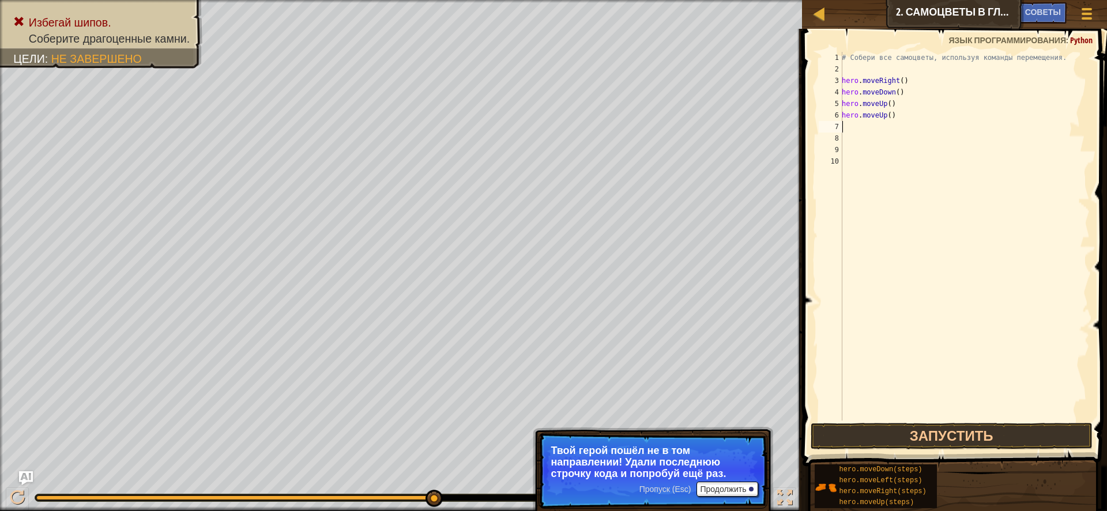
type textarea "h"
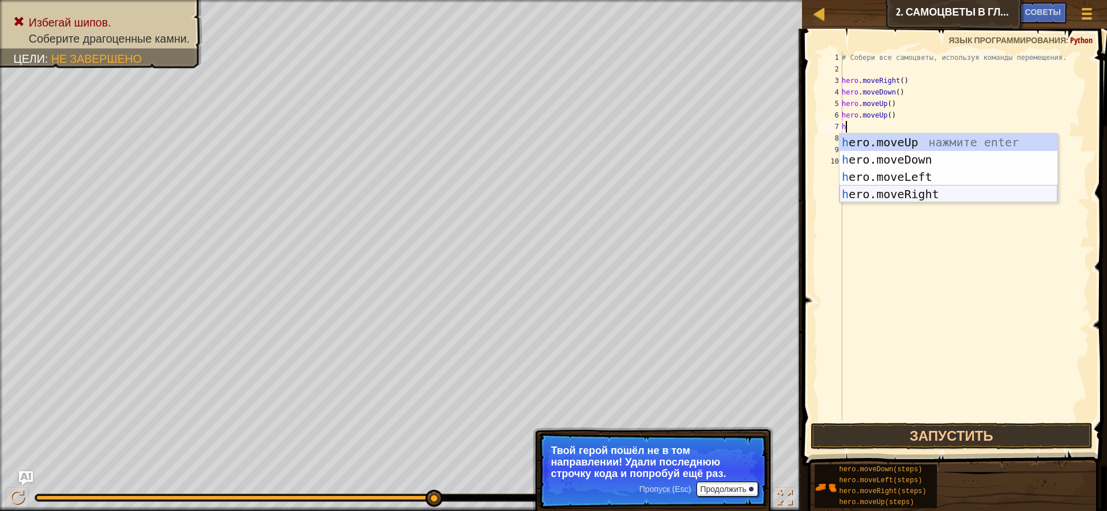
click at [879, 198] on div "h ero.moveUp нажмите enter h ero.moveDown нажмите enter h ero.moveLeft нажмите …" at bounding box center [948, 186] width 218 height 104
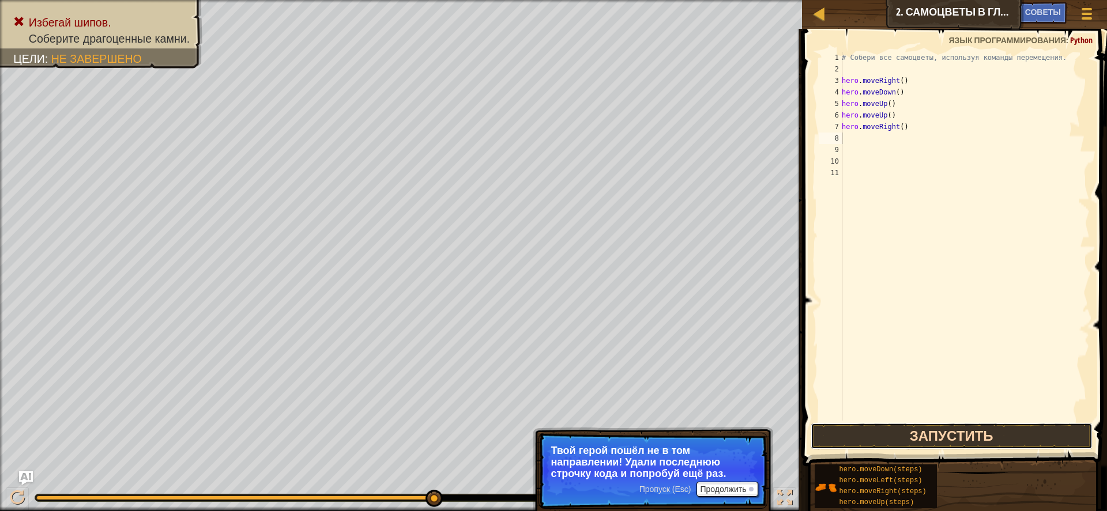
click at [924, 428] on button "Запустить" at bounding box center [951, 436] width 282 height 27
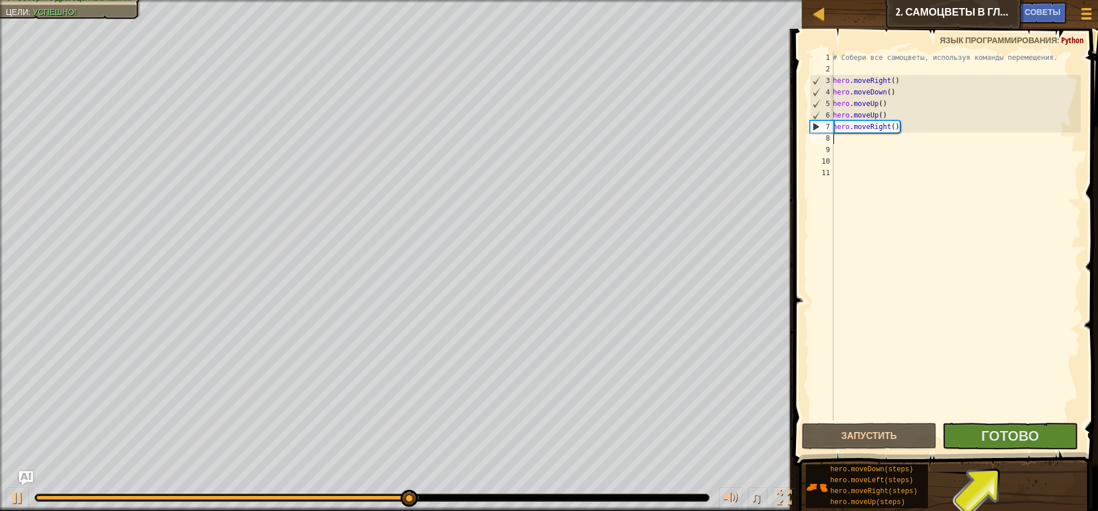
click at [1011, 418] on div "# Собери все самоцветы, используя команды перемещения. hero . moveRight ( ) her…" at bounding box center [955, 248] width 251 height 392
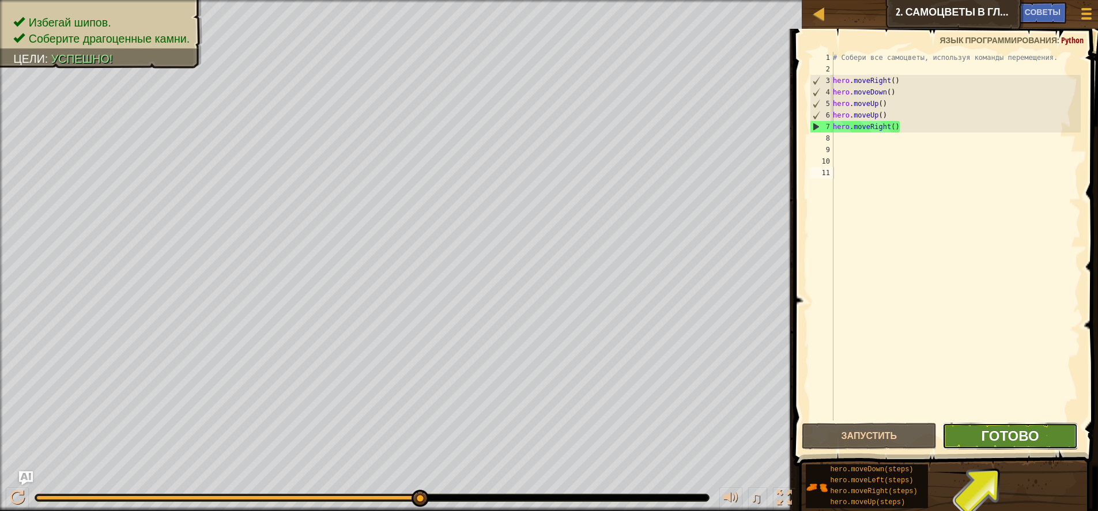
click at [1032, 435] on span "Готово" at bounding box center [1010, 435] width 58 height 18
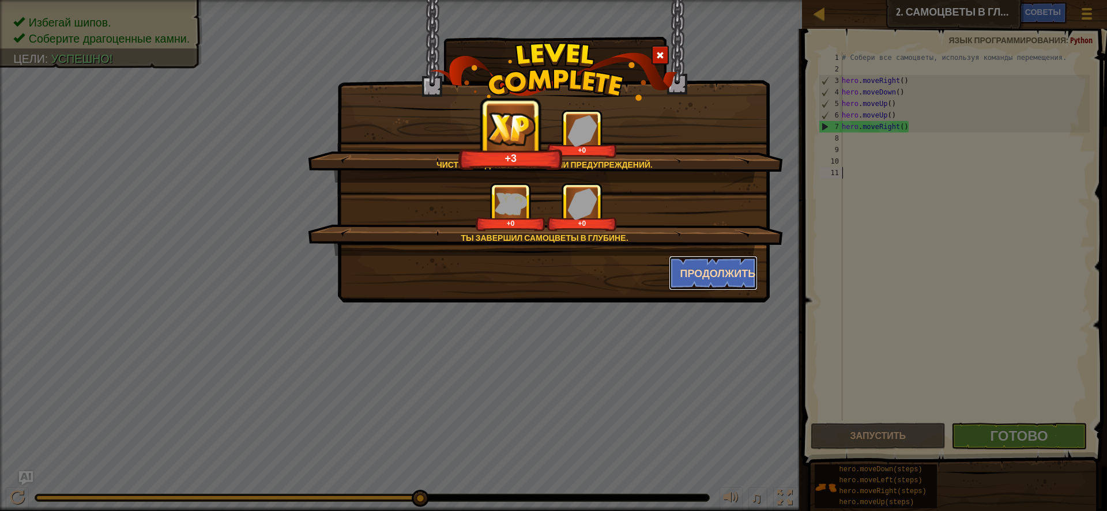
click at [749, 272] on button "Продолжить" at bounding box center [713, 273] width 89 height 35
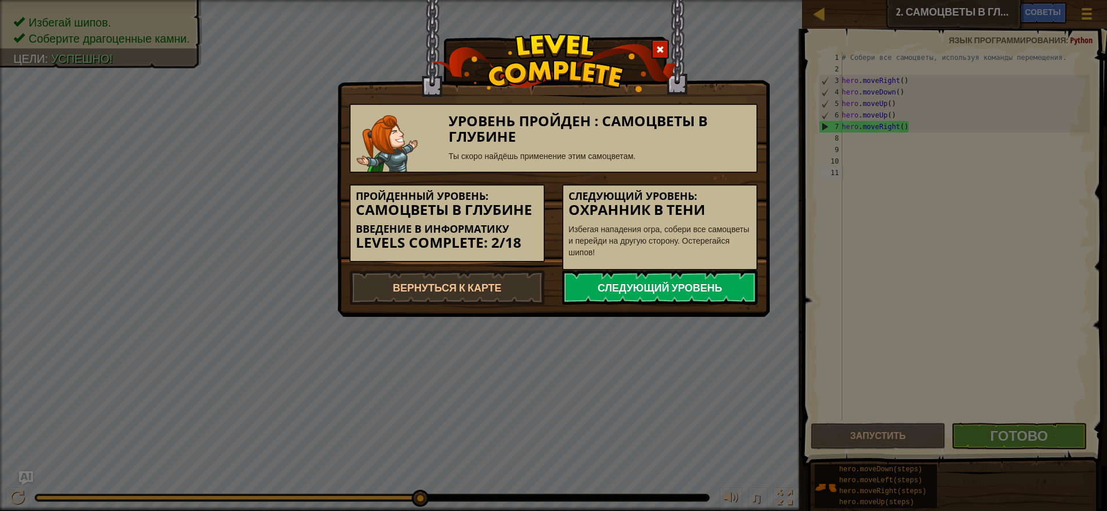
click at [726, 280] on link "Следующий уровень" at bounding box center [659, 287] width 195 height 35
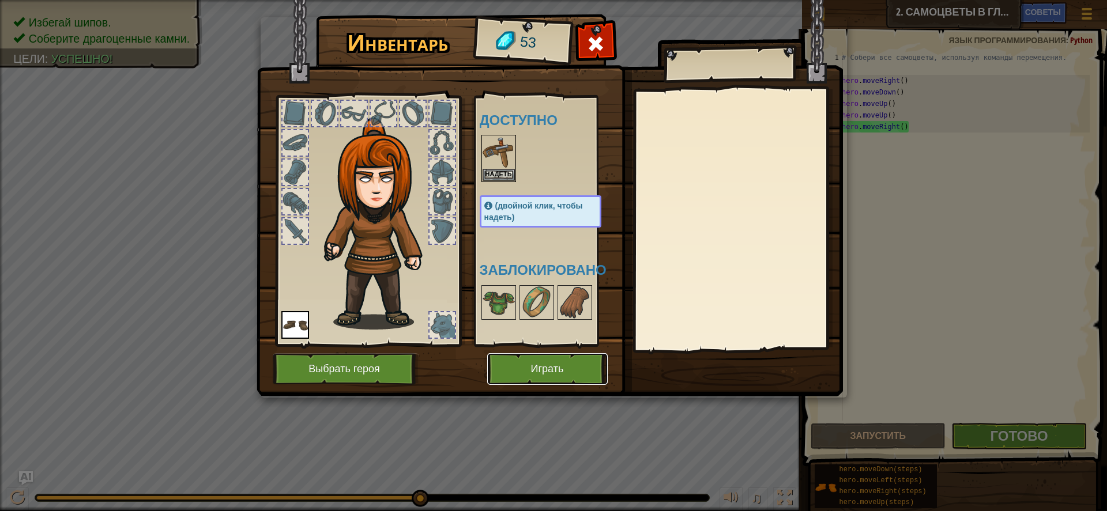
click at [533, 362] on button "Играть" at bounding box center [547, 369] width 120 height 32
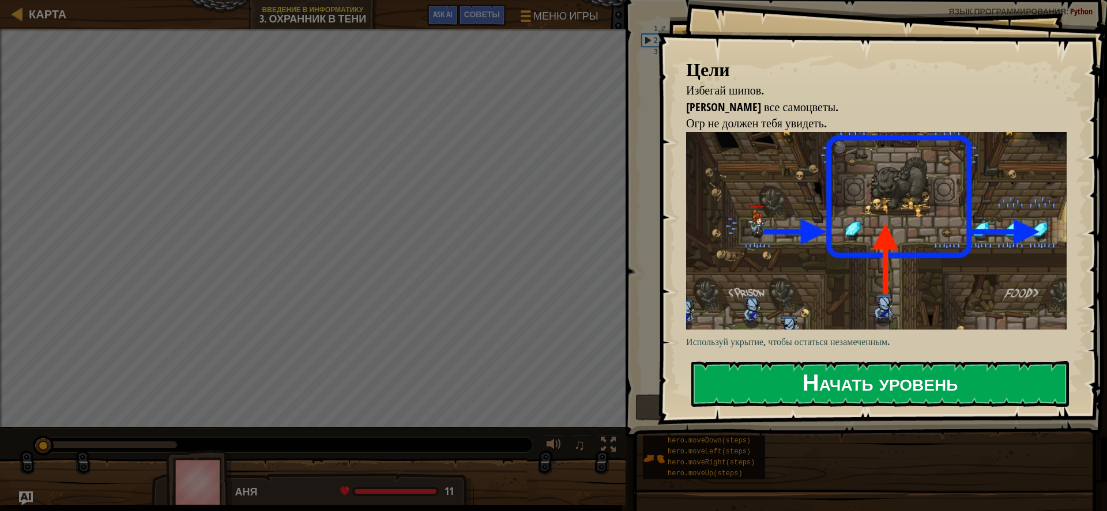
click at [938, 384] on button "Начать уровень" at bounding box center [879, 384] width 377 height 46
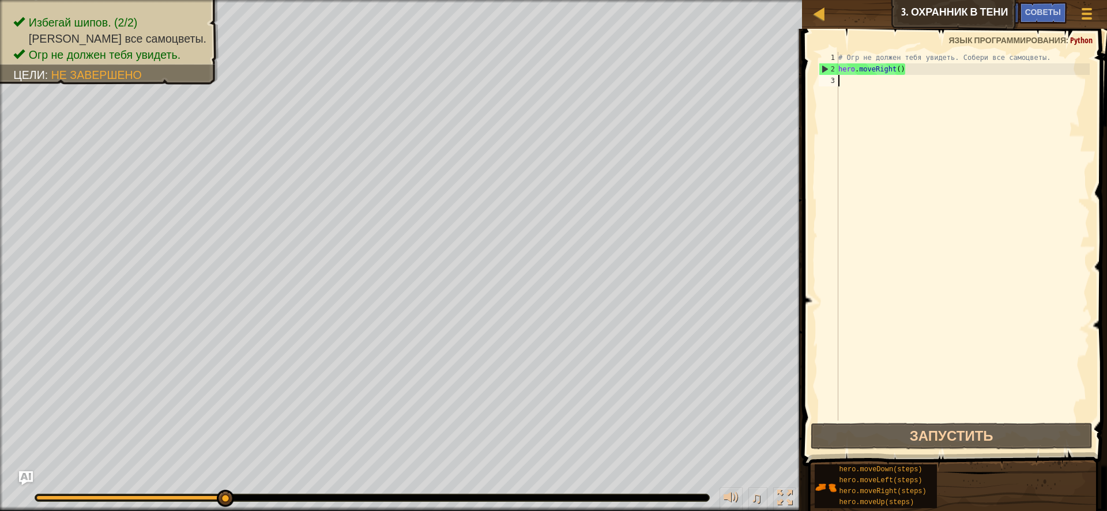
type textarea "h"
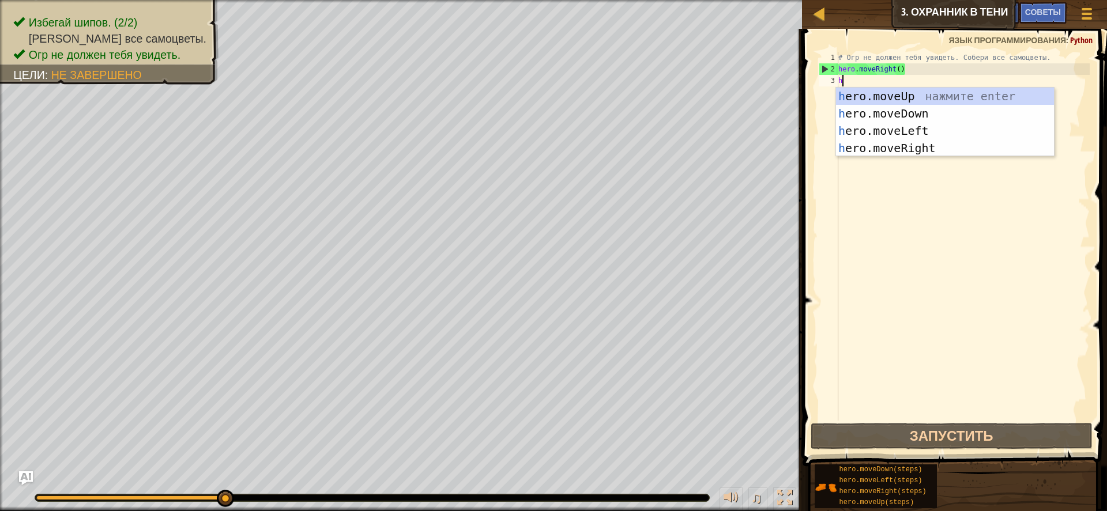
scroll to position [5, 0]
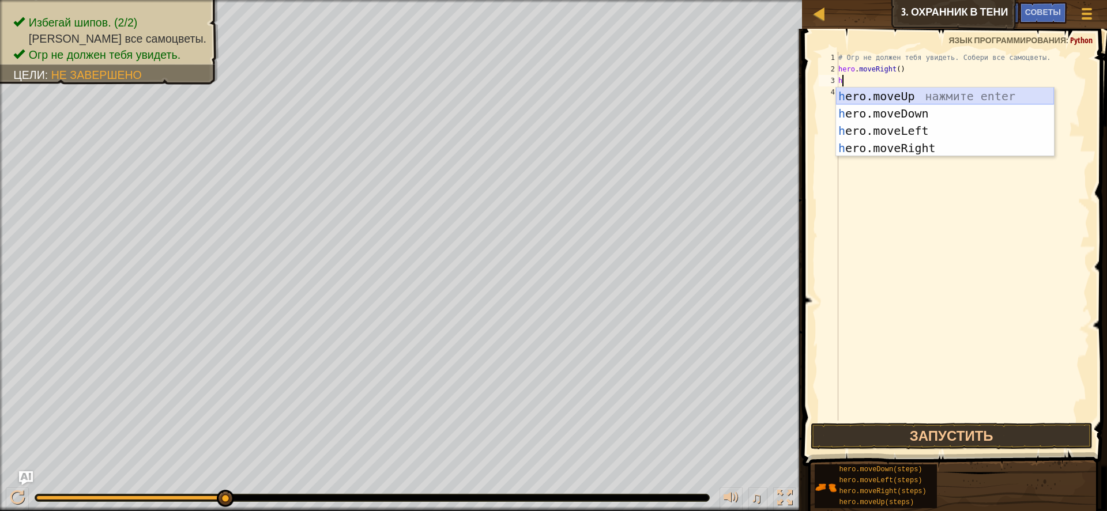
click at [902, 92] on div "h ero.moveUp нажмите enter h ero.moveDown нажмите enter h ero.moveLeft нажмите …" at bounding box center [945, 140] width 218 height 104
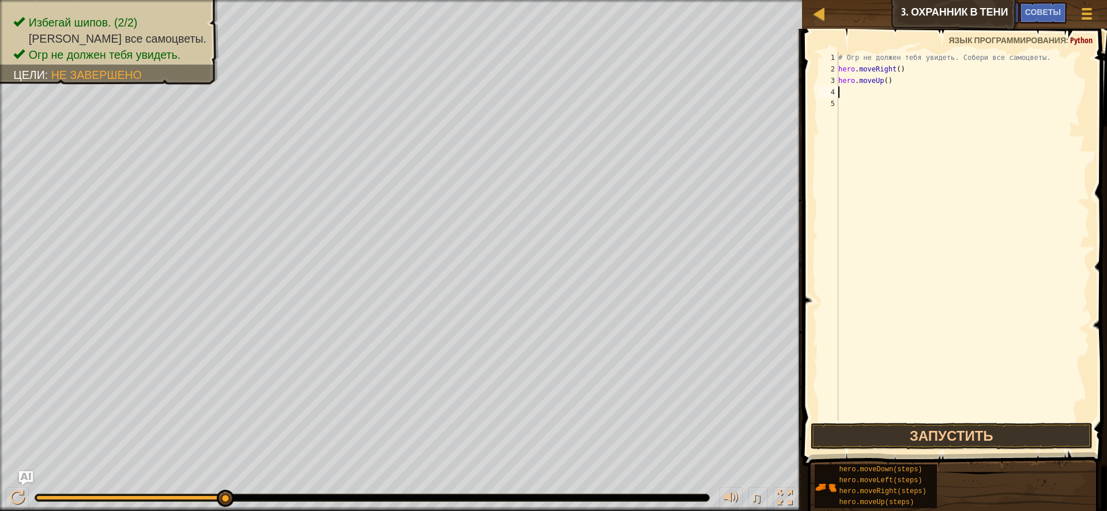
type textarea "h"
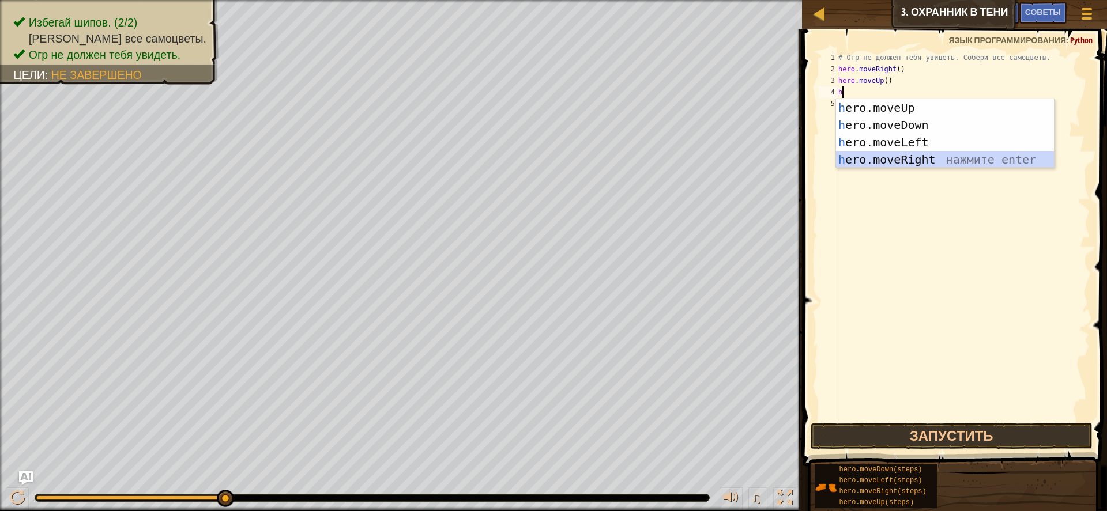
click at [917, 160] on div "h ero.moveUp нажмите enter h ero.moveDown нажмите enter h ero.moveLeft нажмите …" at bounding box center [945, 151] width 218 height 104
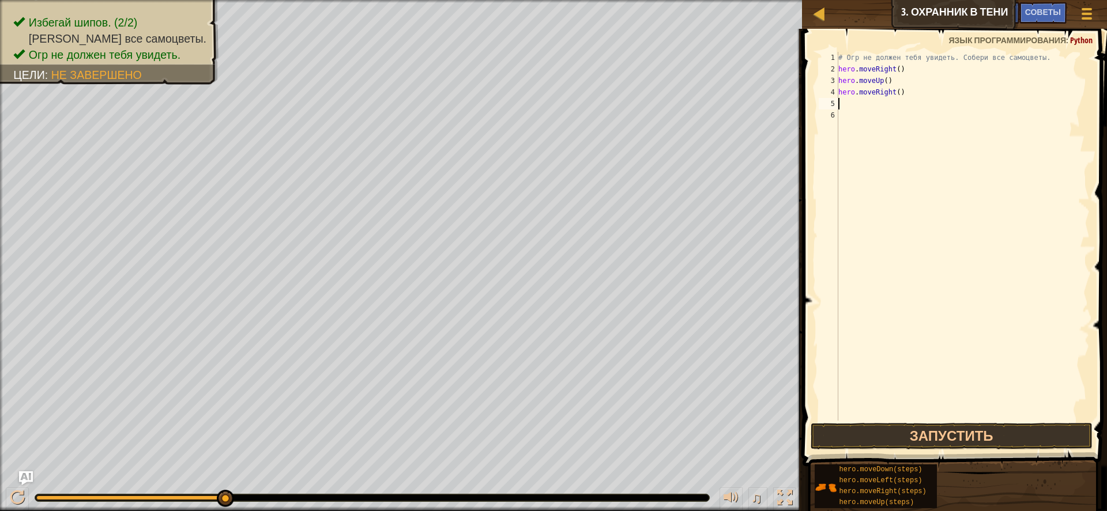
type textarea "h"
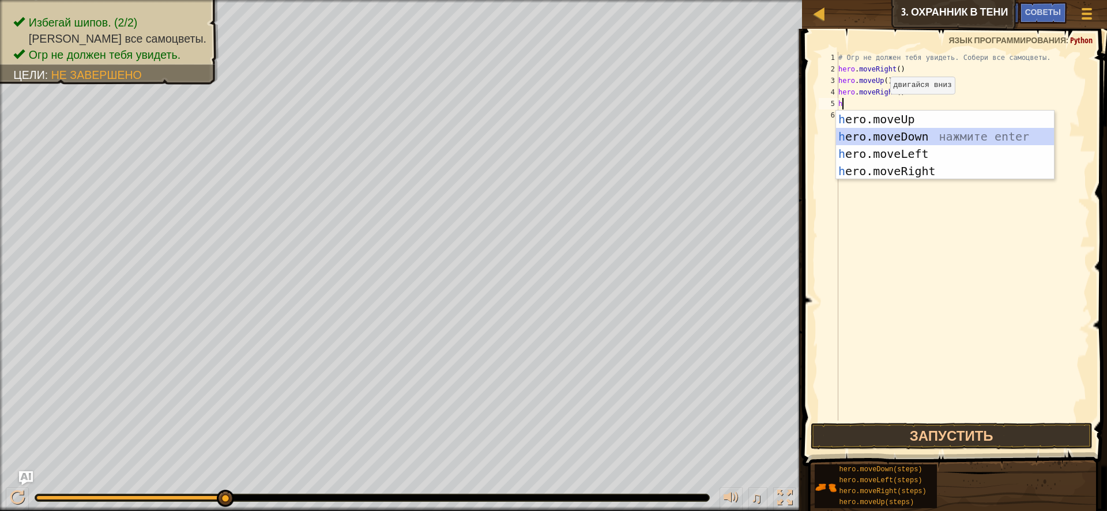
click at [895, 137] on div "h ero.moveUp нажмите enter h ero.moveDown нажмите enter h ero.moveLeft нажмите …" at bounding box center [945, 163] width 218 height 104
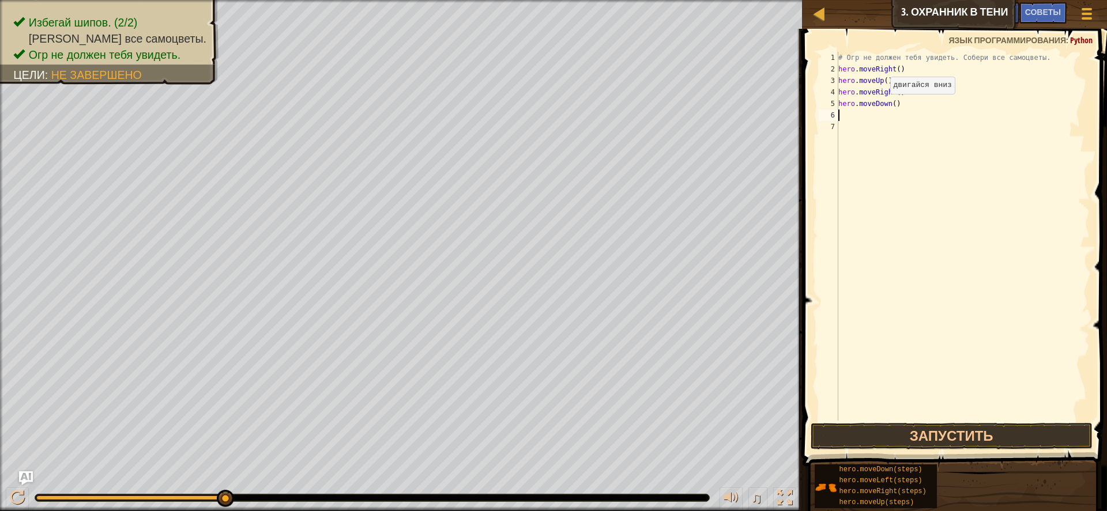
type textarea "h"
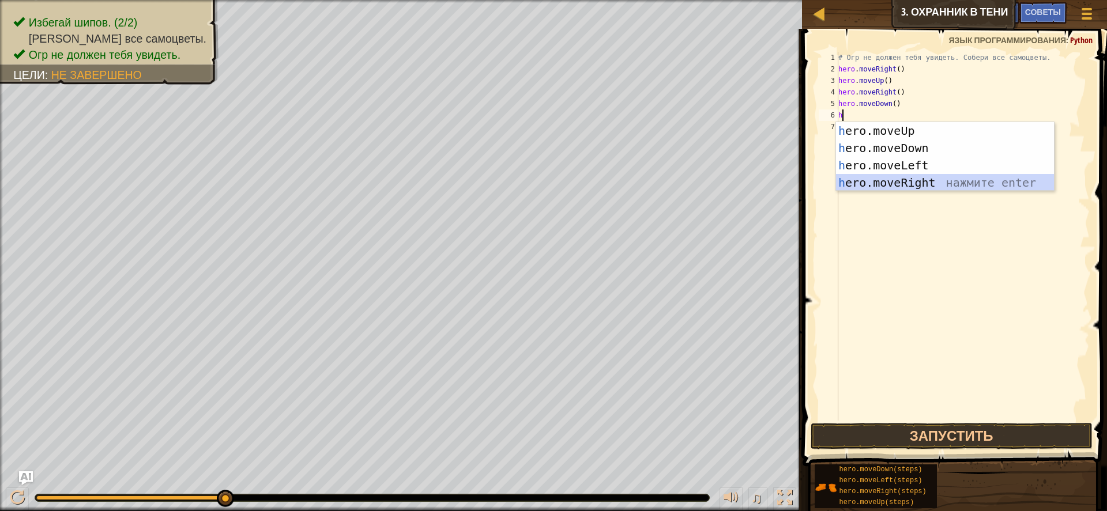
click at [896, 182] on div "h ero.moveUp нажмите enter h ero.moveDown нажмите enter h ero.moveLeft нажмите …" at bounding box center [945, 174] width 218 height 104
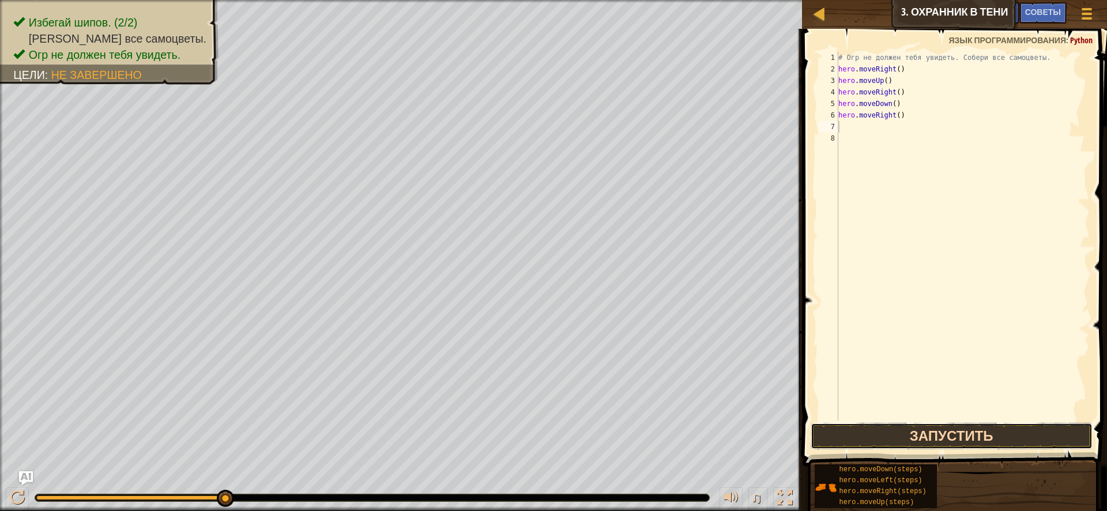
click at [979, 430] on button "Запустить" at bounding box center [951, 436] width 282 height 27
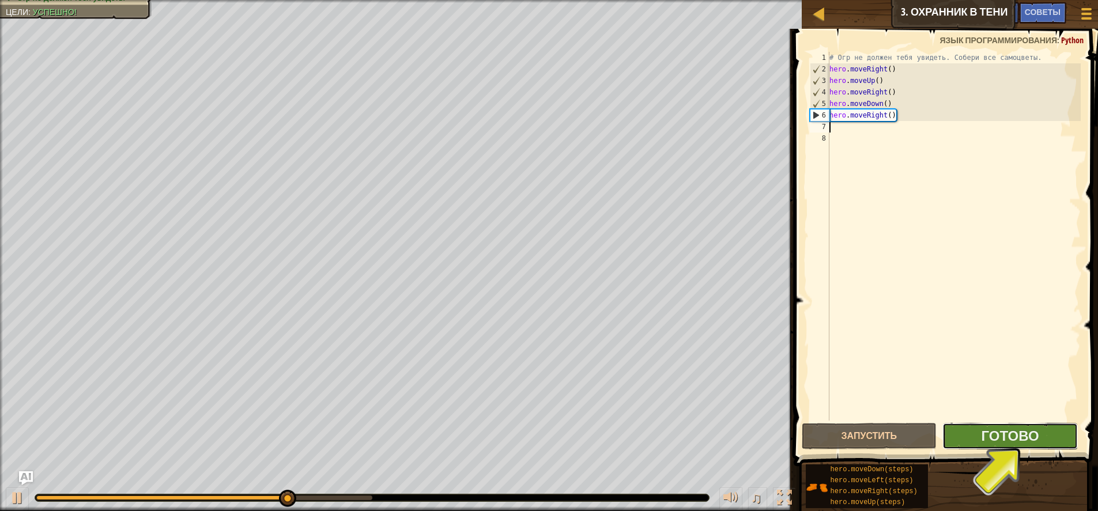
click at [979, 430] on button "Готово" at bounding box center [1009, 436] width 135 height 27
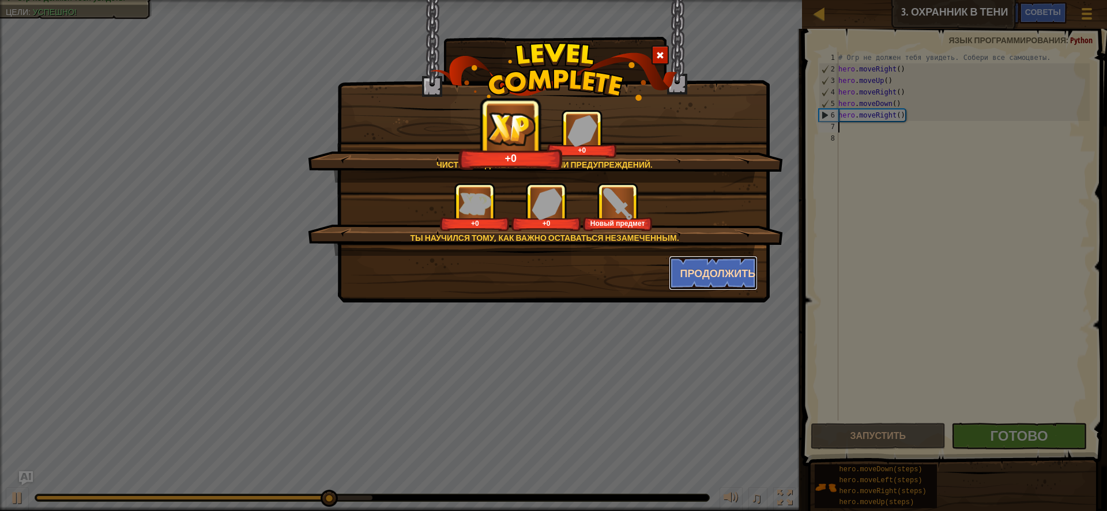
click at [717, 264] on button "Продолжить" at bounding box center [713, 273] width 89 height 35
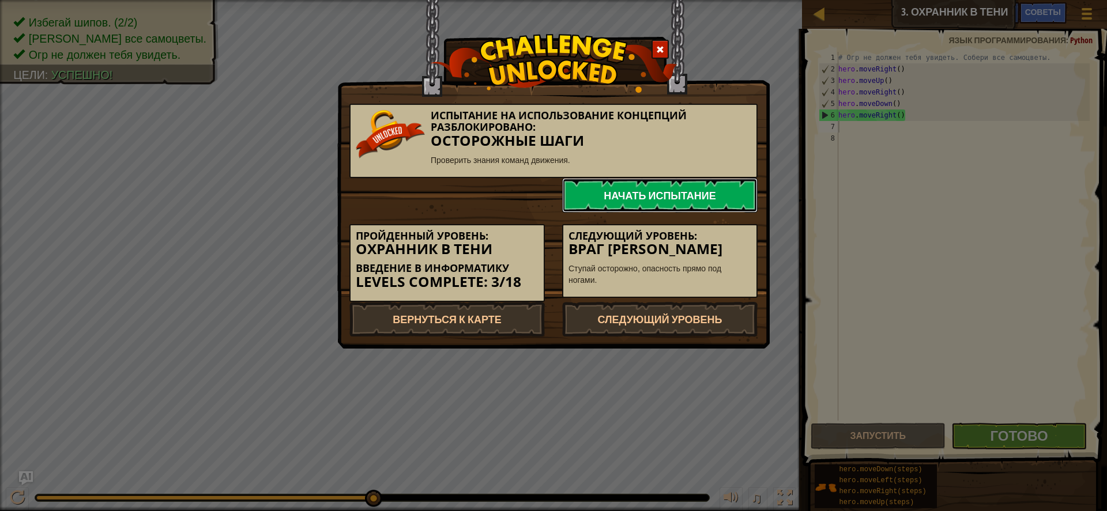
click at [673, 184] on link "Начать испытание" at bounding box center [659, 195] width 195 height 35
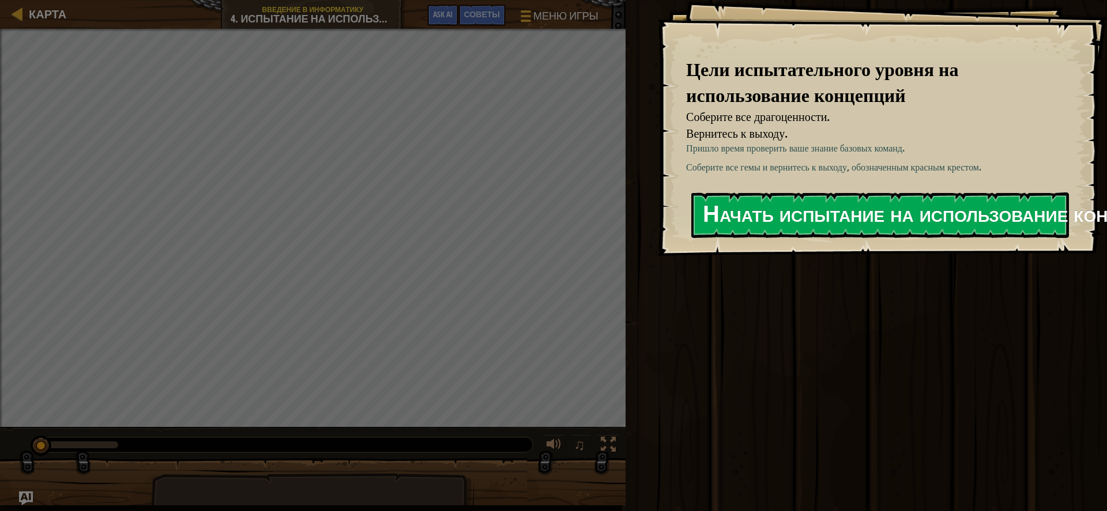
click at [834, 238] on button "Начать испытание на использование концепций" at bounding box center [879, 215] width 377 height 46
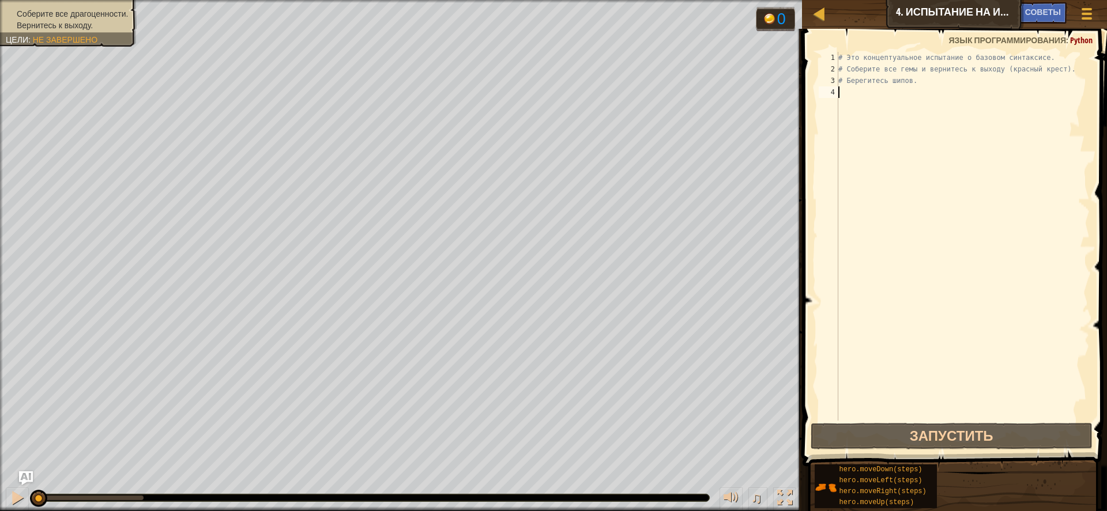
type textarea "h"
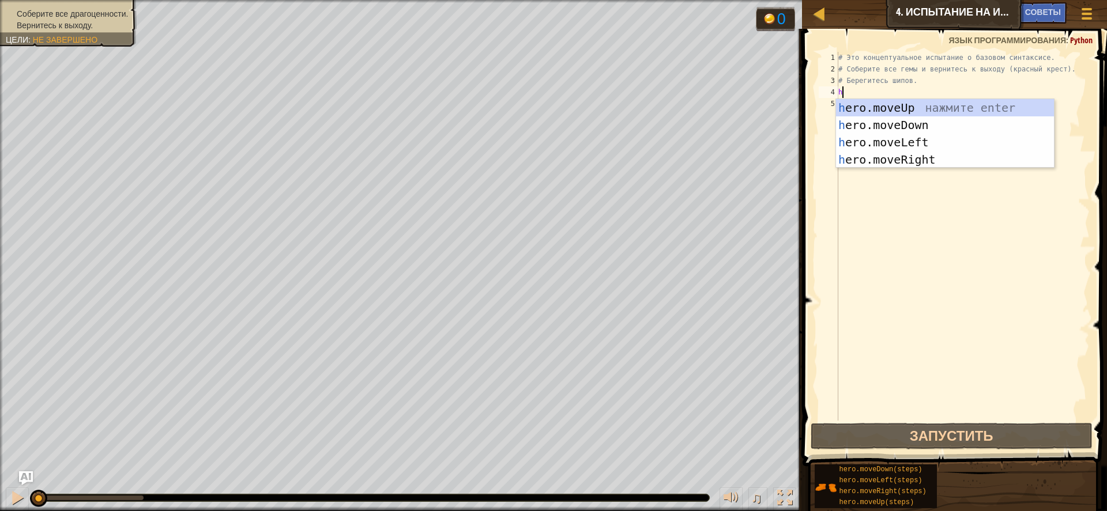
scroll to position [5, 0]
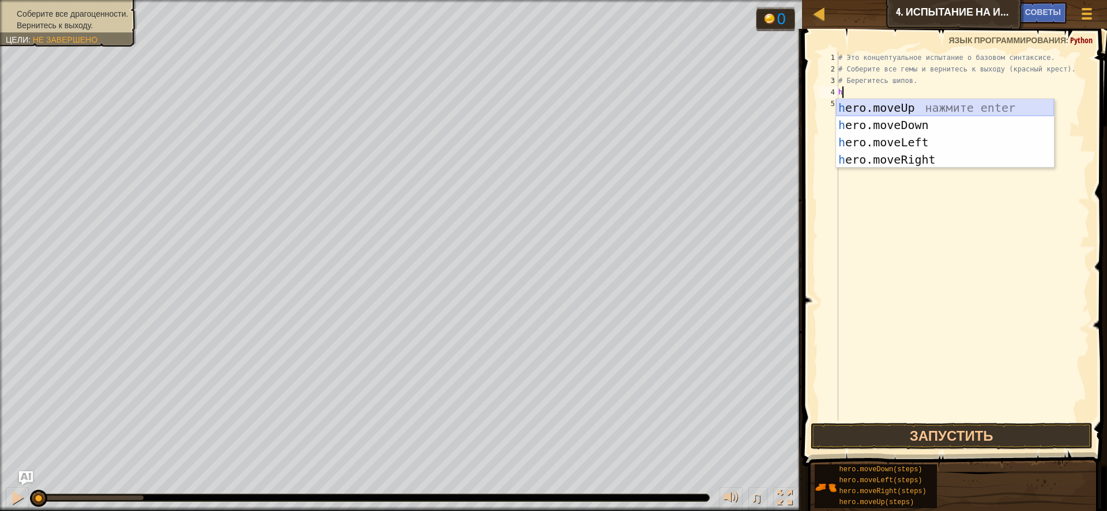
click at [886, 104] on div "h ero.moveUp нажмите enter h ero.moveDown нажмите enter h ero.moveLeft нажмите …" at bounding box center [945, 151] width 218 height 104
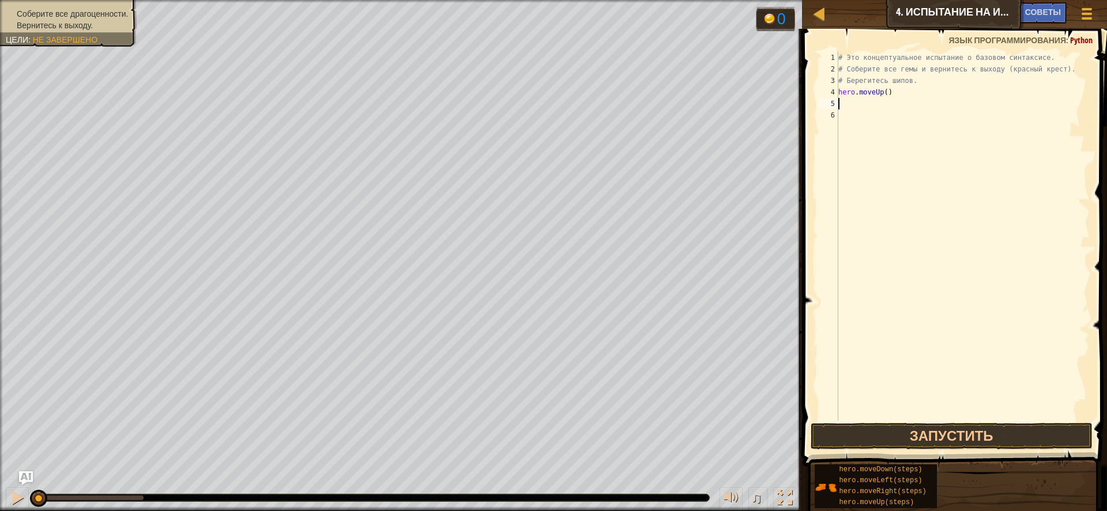
type textarea "h"
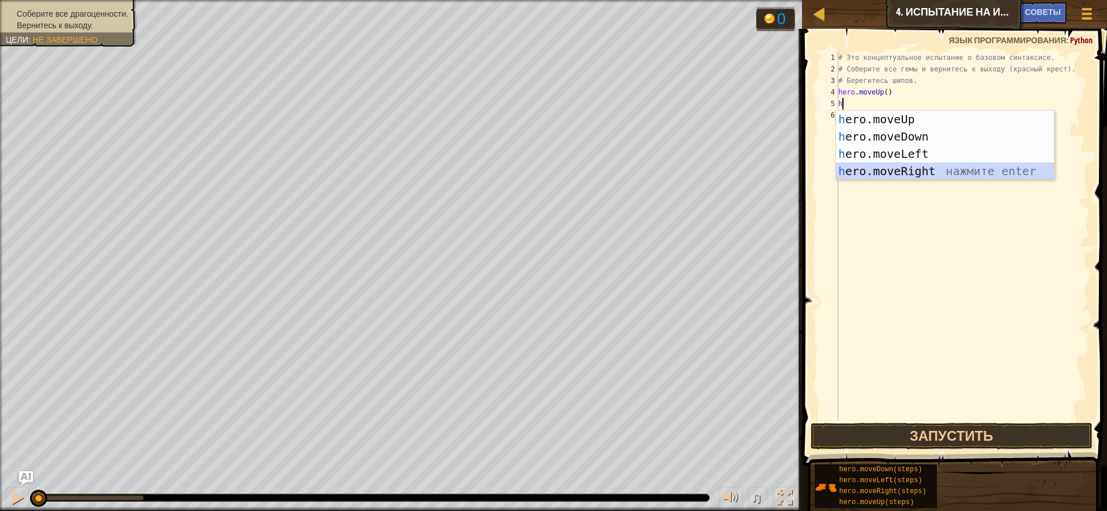
click at [888, 164] on div "h ero.moveUp нажмите enter h ero.moveDown нажмите enter h ero.moveLeft нажмите …" at bounding box center [945, 163] width 218 height 104
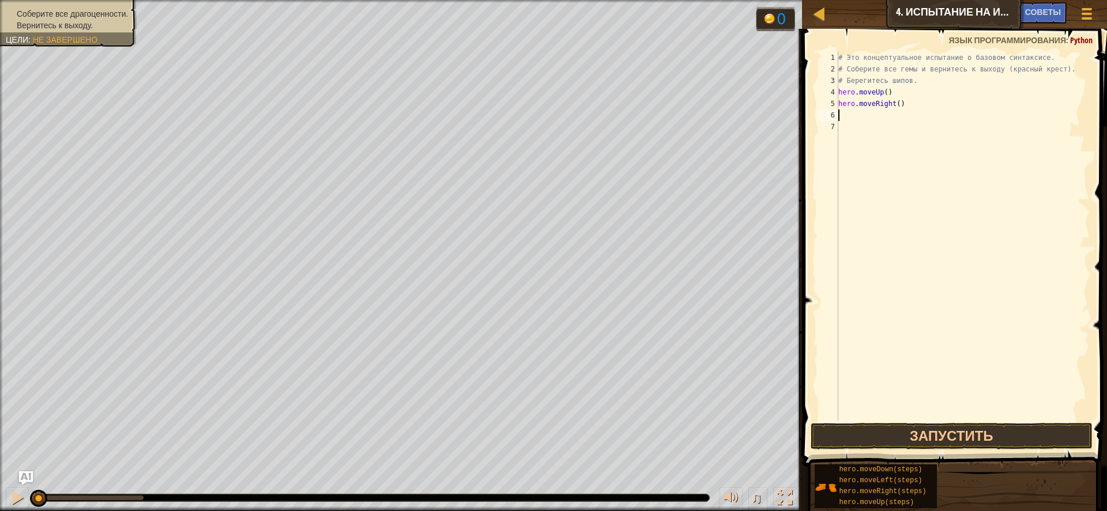
type textarea "h"
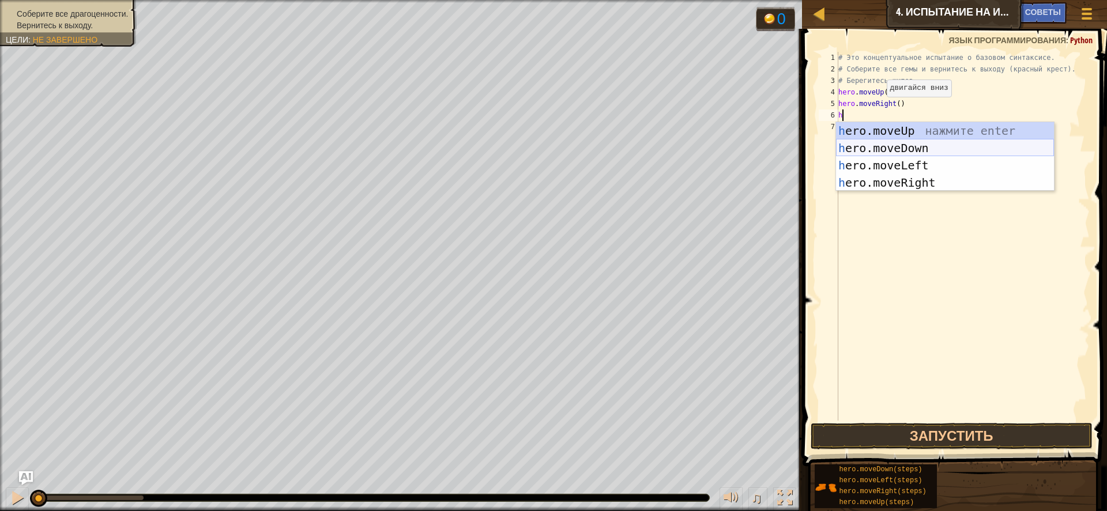
click at [905, 144] on div "h ero.moveUp нажмите enter h ero.moveDown нажмите enter h ero.moveLeft нажмите …" at bounding box center [945, 174] width 218 height 104
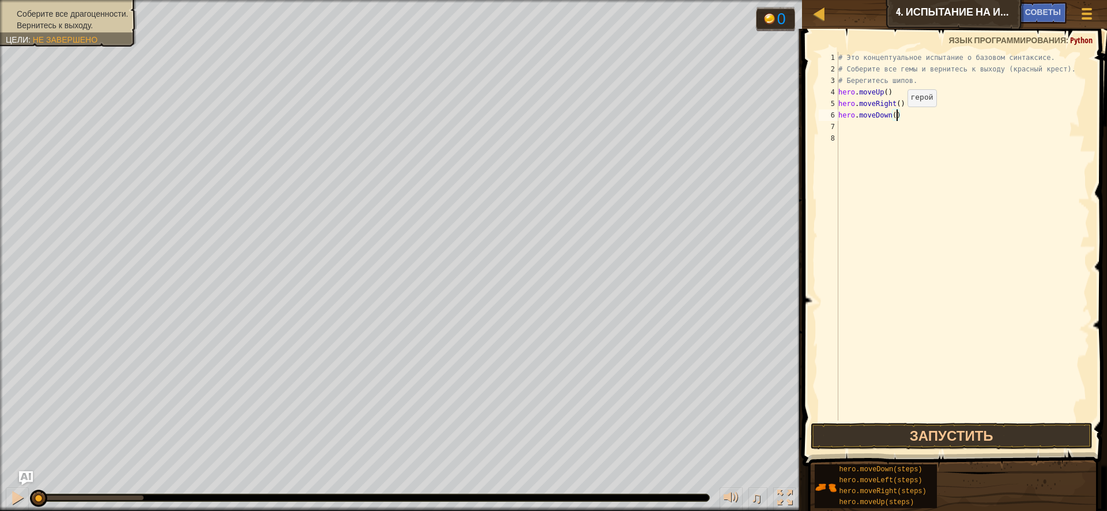
click at [897, 118] on div "# Это концептуальное испытание о базовом синтаксисе. # Соберите все гемы и верн…" at bounding box center [963, 248] width 254 height 392
type textarea "hero.moveDown(2)"
click at [883, 127] on div "# Это концептуальное испытание о базовом синтаксисе. # Соберите все гемы и верн…" at bounding box center [963, 248] width 254 height 392
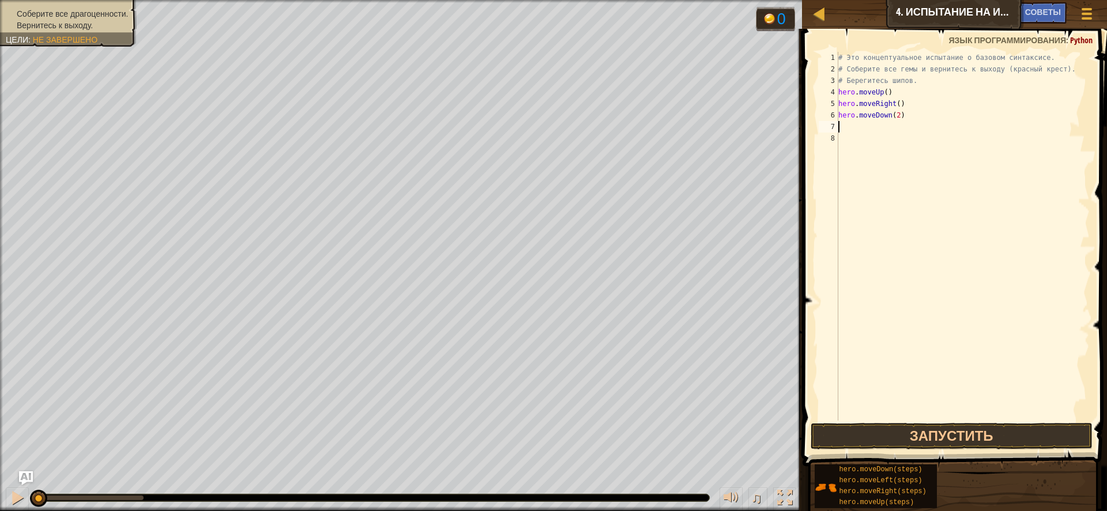
type textarea "h"
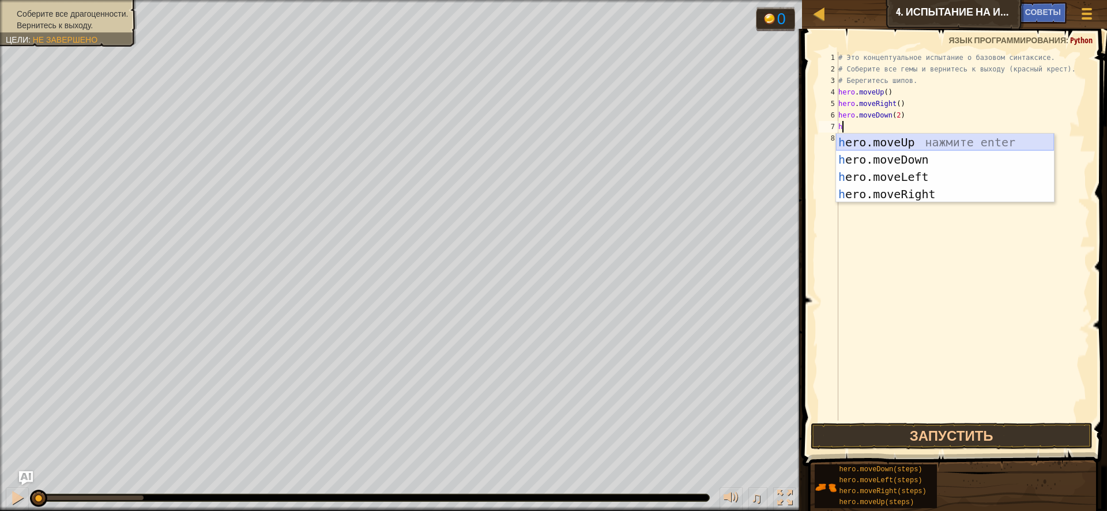
click at [900, 138] on div "h ero.moveUp нажмите enter h ero.moveDown нажмите enter h ero.moveLeft нажмите …" at bounding box center [945, 186] width 218 height 104
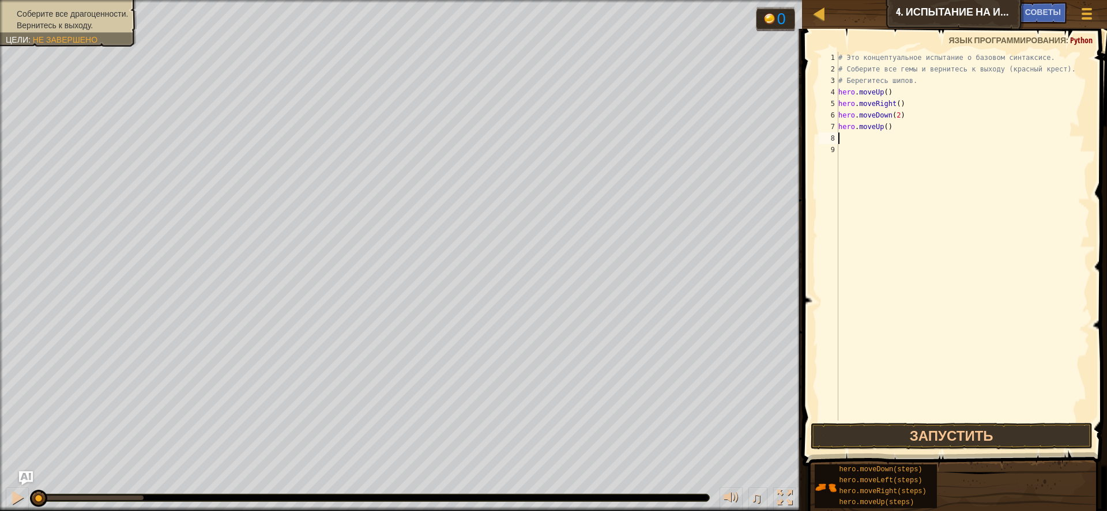
type textarea "h"
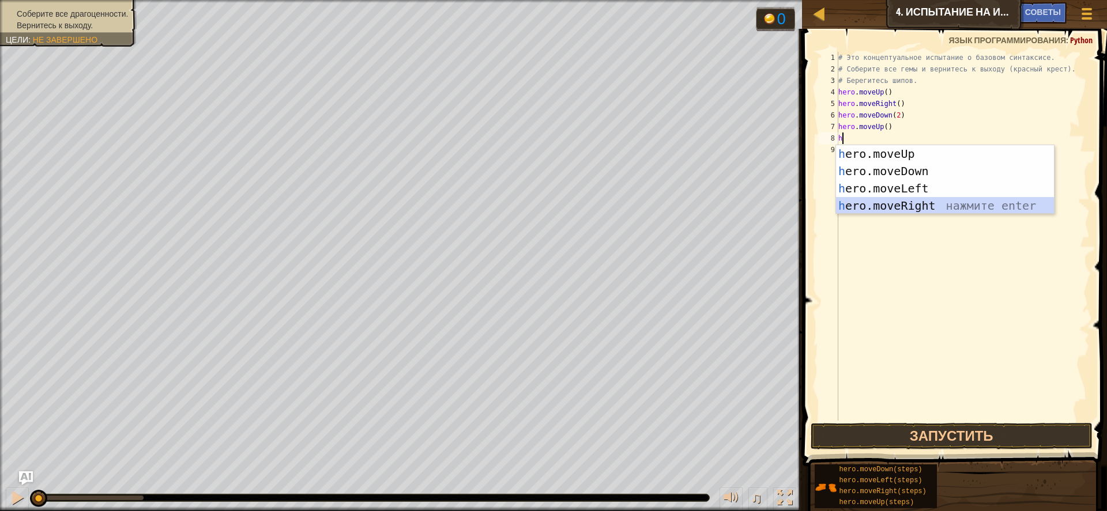
click at [898, 198] on div "h ero.moveUp нажмите enter h ero.moveDown нажмите enter h ero.moveLeft нажмите …" at bounding box center [945, 197] width 218 height 104
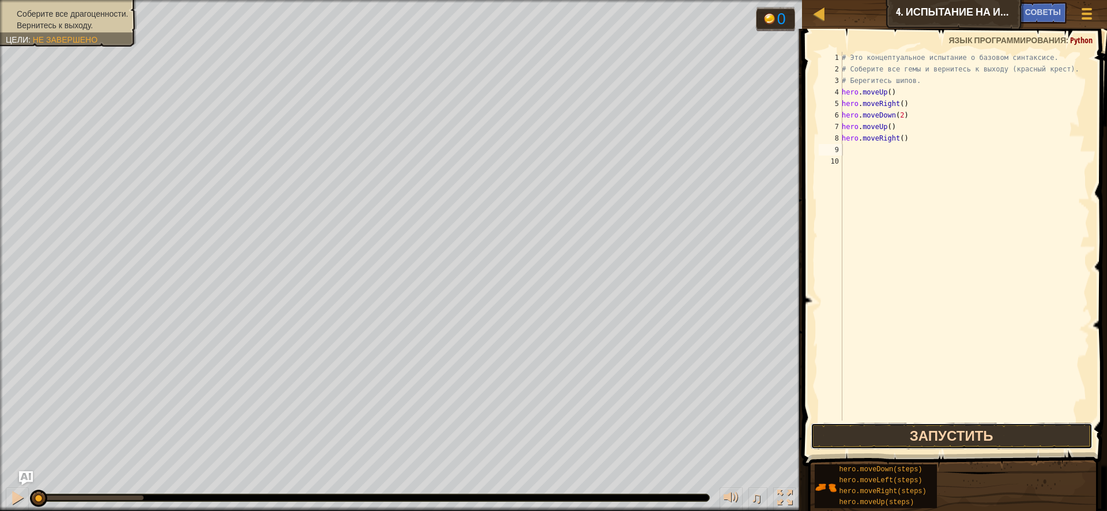
click at [929, 432] on button "Запустить" at bounding box center [951, 436] width 282 height 27
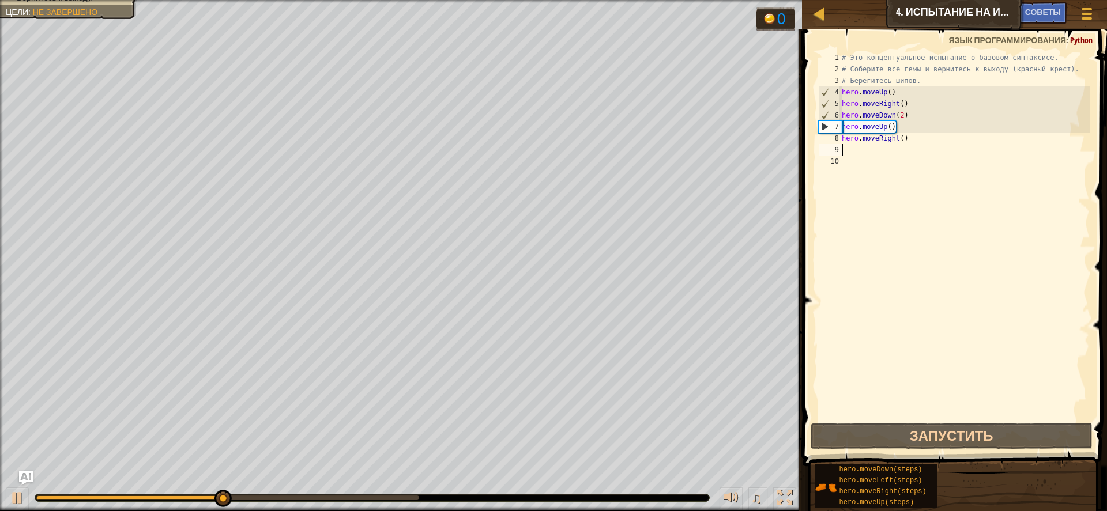
type textarea "h"
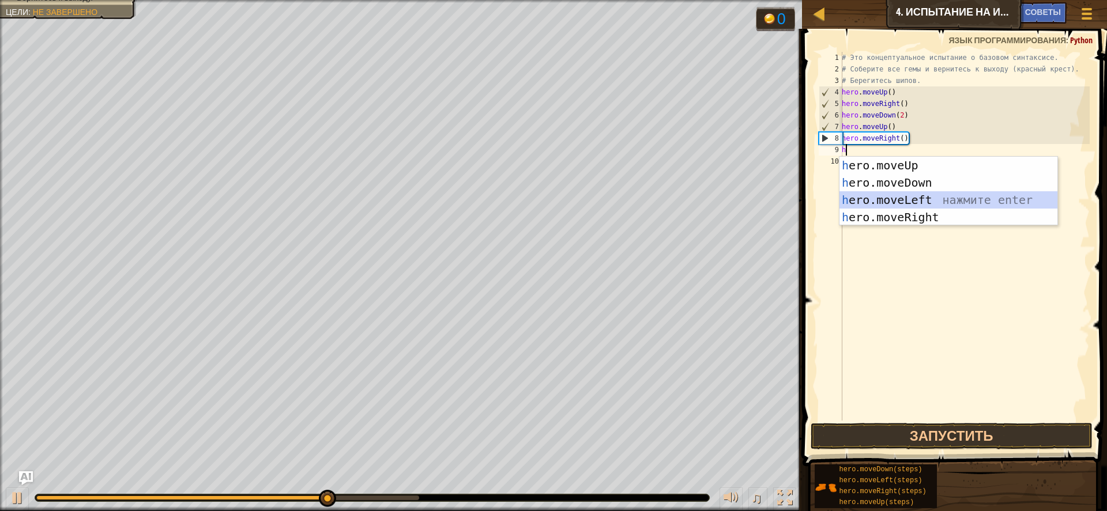
click at [926, 194] on div "h ero.moveUp нажмите enter h ero.moveDown нажмите enter h ero.moveLeft нажмите …" at bounding box center [948, 209] width 218 height 104
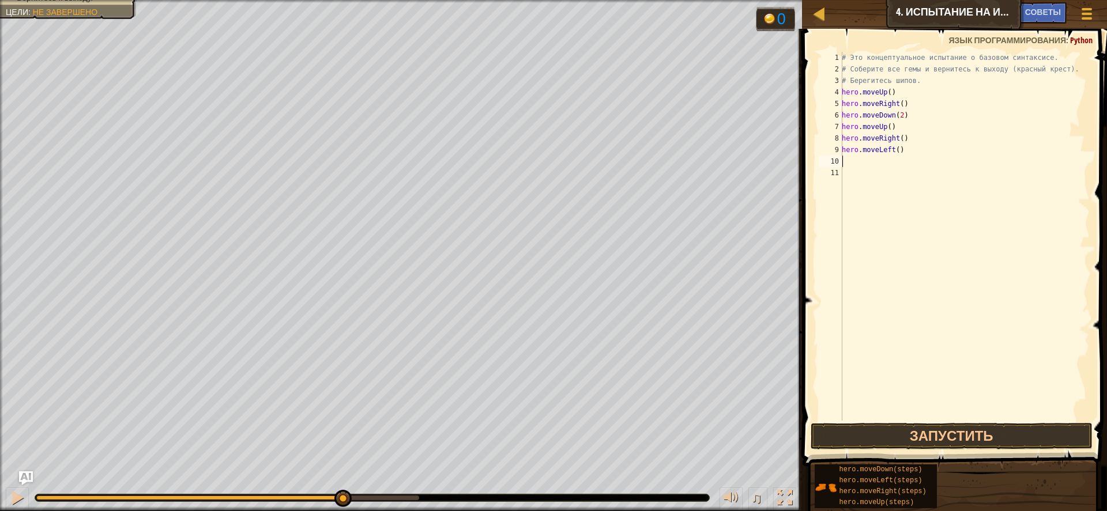
type textarea "h"
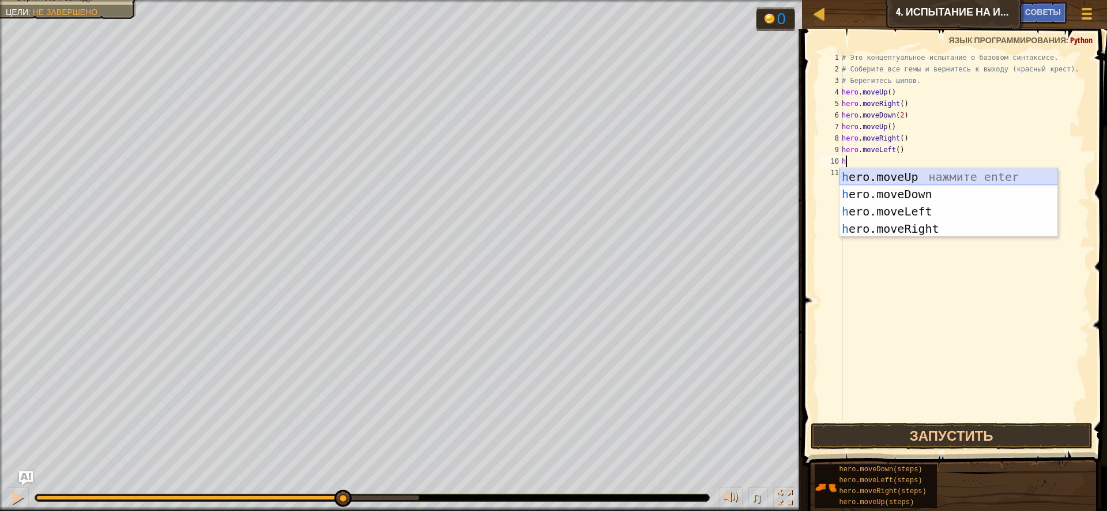
click at [928, 175] on div "h ero.moveUp нажмите enter h ero.moveDown нажмите enter h ero.moveLeft нажмите …" at bounding box center [948, 220] width 218 height 104
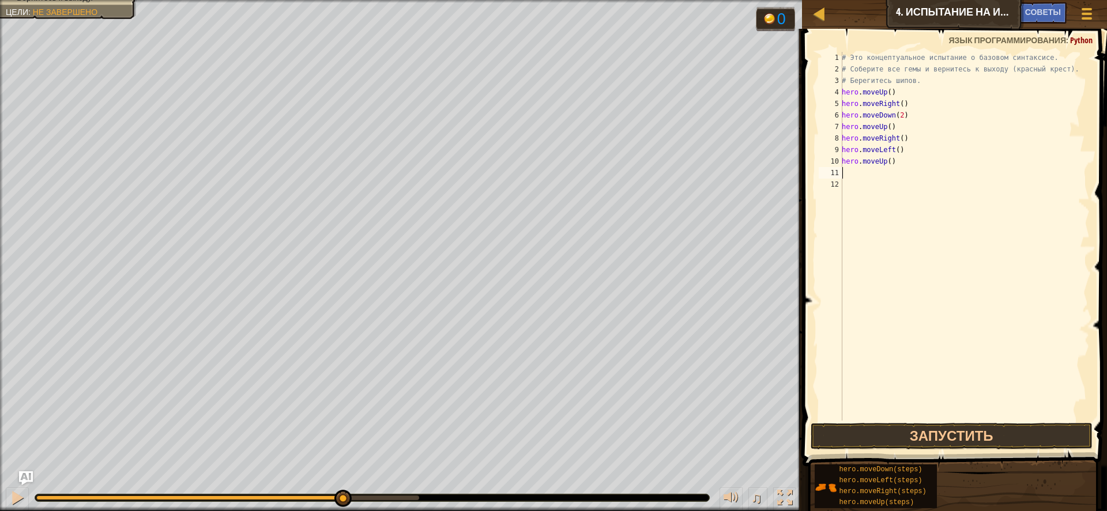
type textarea "h"
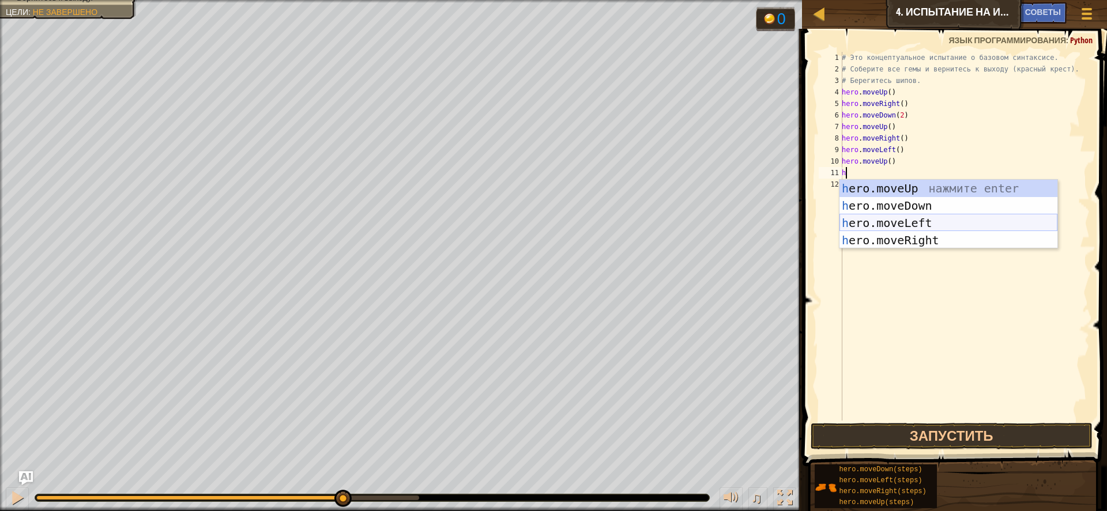
click at [909, 220] on div "h ero.moveUp нажмите enter h ero.moveDown нажмите enter h ero.moveLeft нажмите …" at bounding box center [948, 232] width 218 height 104
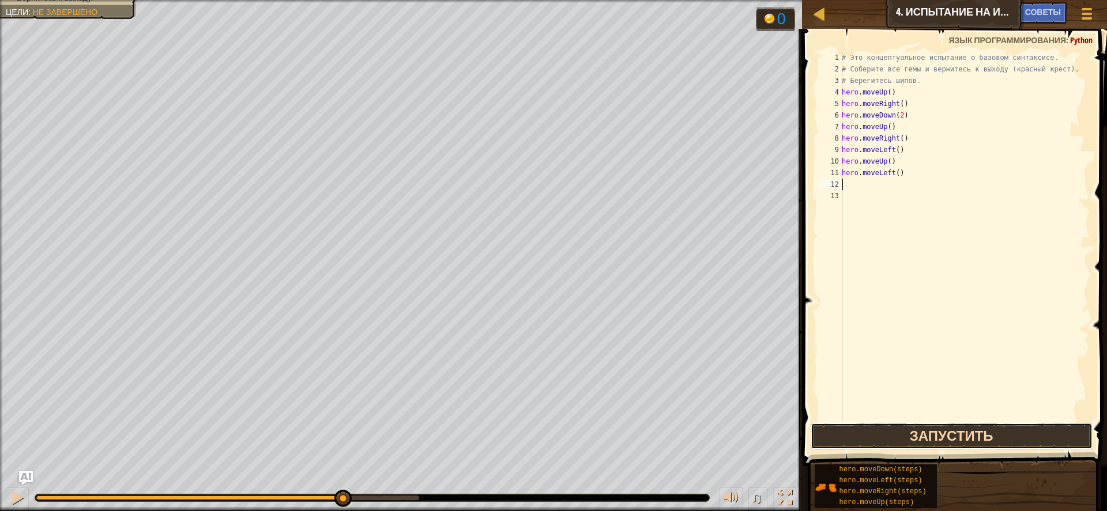
click at [975, 433] on button "Запустить" at bounding box center [951, 436] width 282 height 27
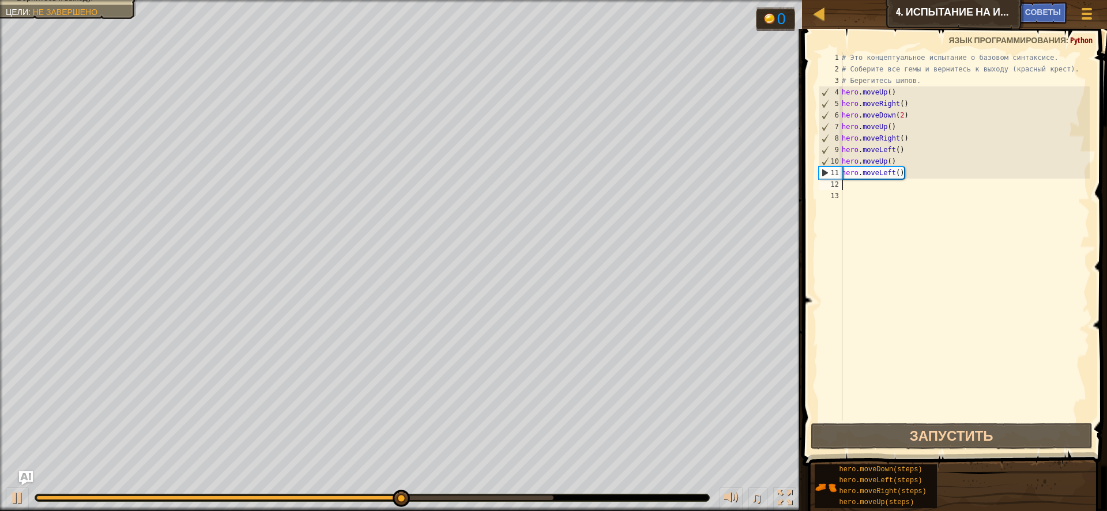
type textarea "h"
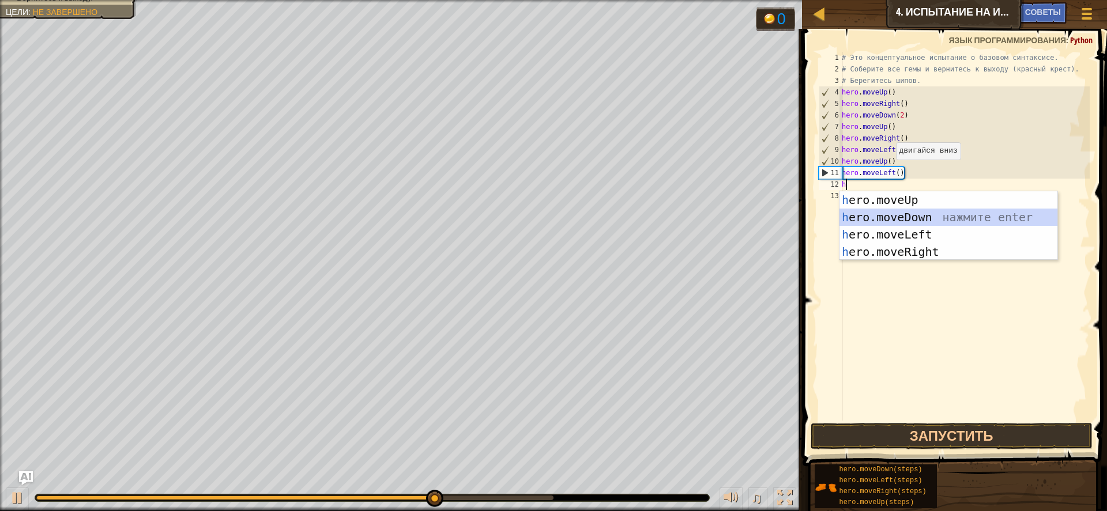
click at [905, 215] on div "h ero.moveUp нажмите enter h ero.moveDown нажмите enter h ero.moveLeft нажмите …" at bounding box center [948, 243] width 218 height 104
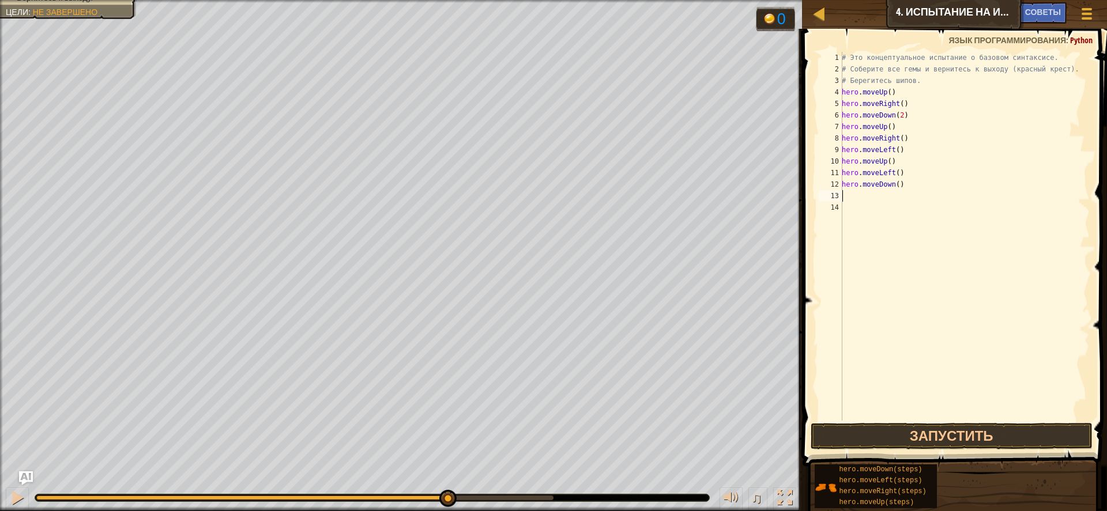
type textarea "h"
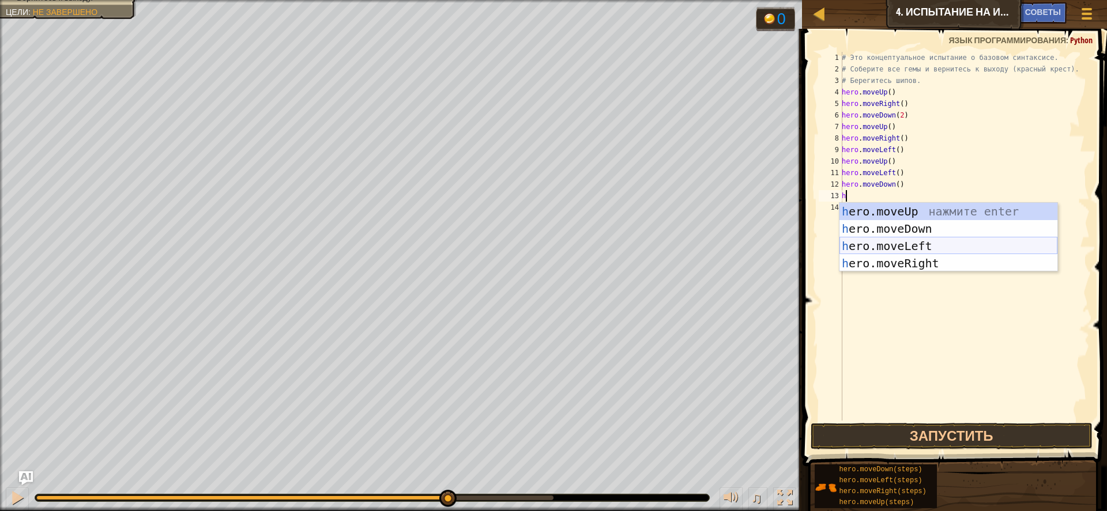
click at [910, 244] on div "h ero.moveUp нажмите enter h ero.moveDown нажмите enter h ero.moveLeft нажмите …" at bounding box center [948, 255] width 218 height 104
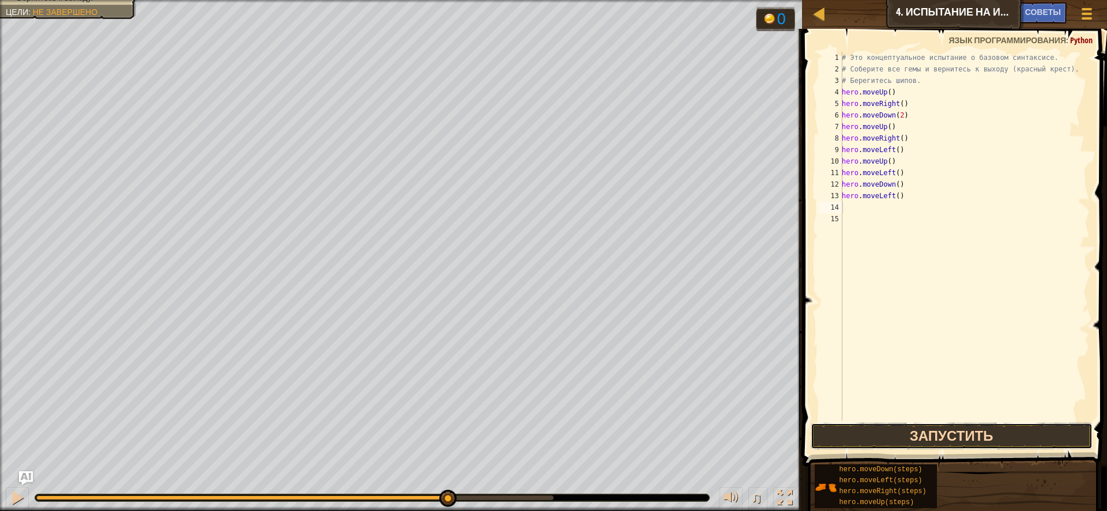
drag, startPoint x: 956, startPoint y: 432, endPoint x: 958, endPoint y: 425, distance: 7.8
click at [956, 428] on button "Запустить" at bounding box center [951, 436] width 282 height 27
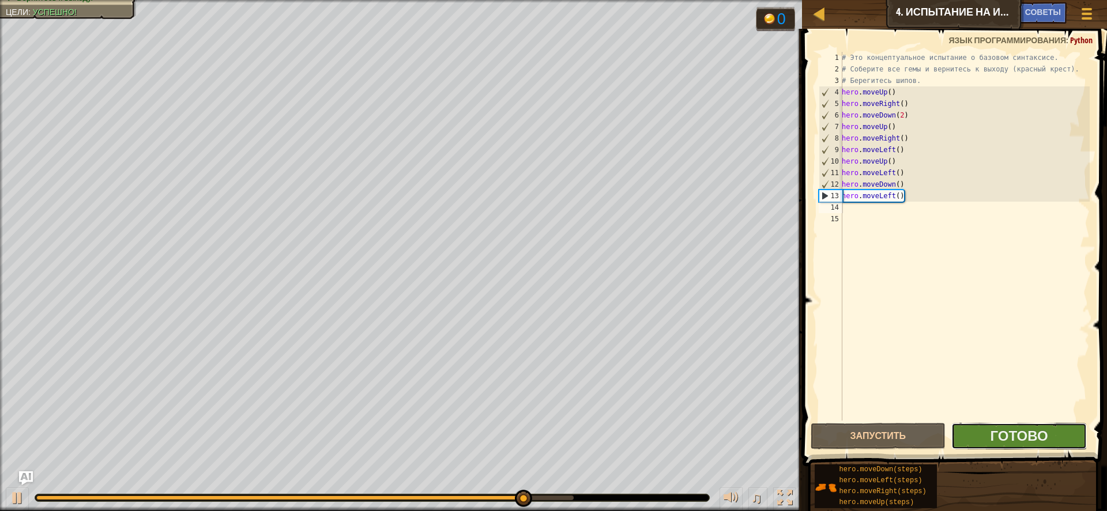
click at [1053, 439] on button "Готово" at bounding box center [1018, 436] width 135 height 27
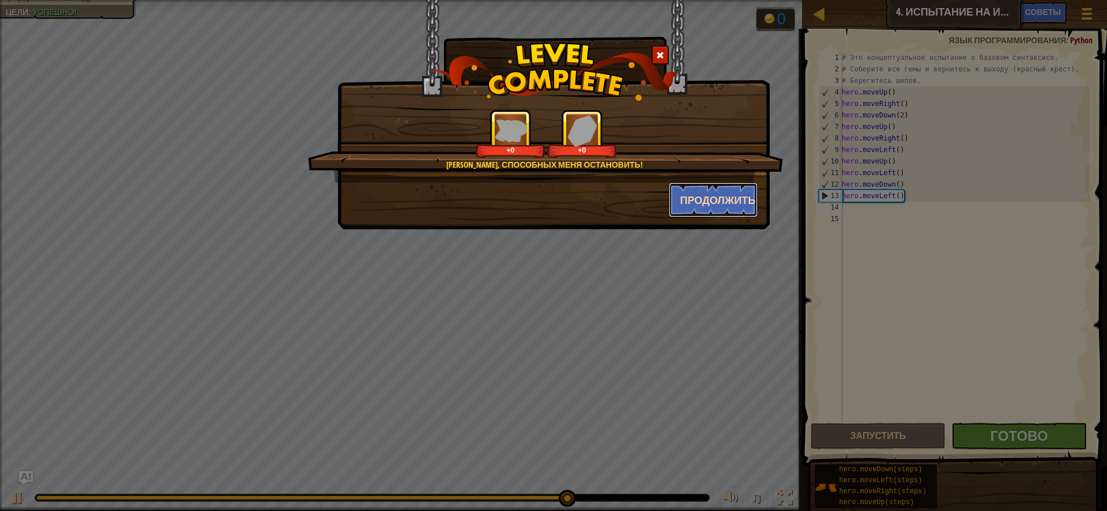
click at [717, 196] on button "Продолжить" at bounding box center [713, 200] width 89 height 35
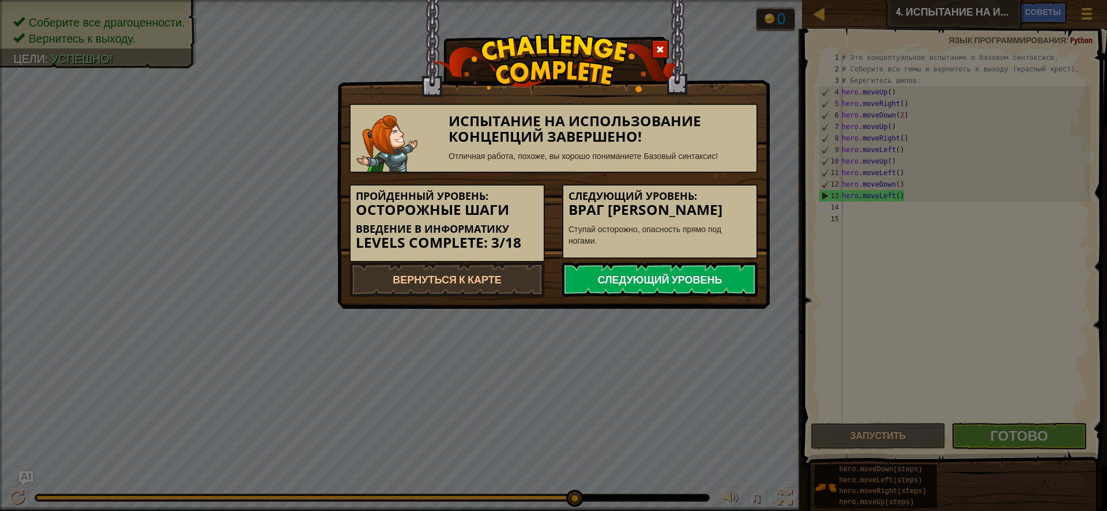
drag, startPoint x: 688, startPoint y: 280, endPoint x: 688, endPoint y: 274, distance: 5.8
click at [688, 275] on link "Следующий уровень" at bounding box center [659, 279] width 195 height 35
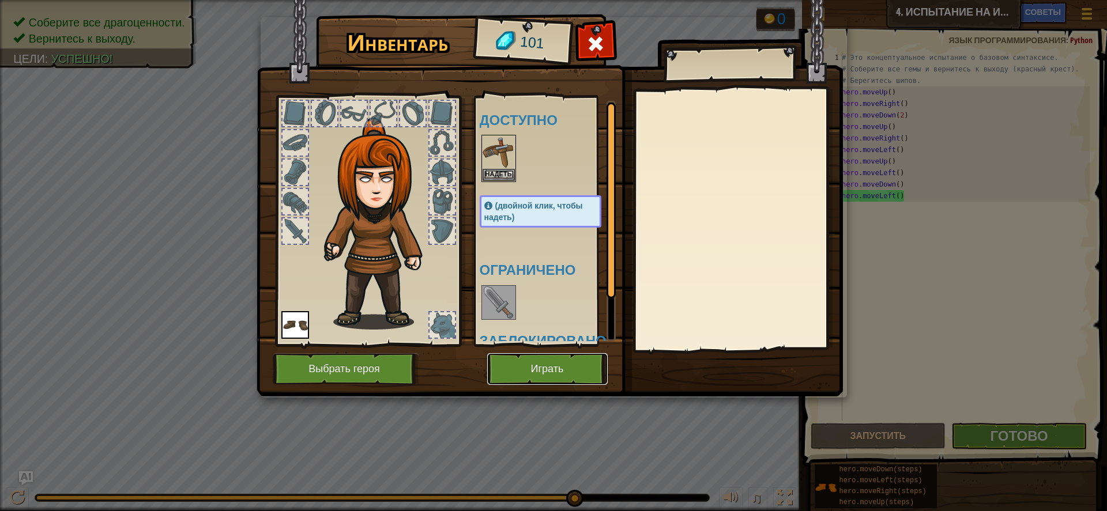
click at [575, 371] on button "Играть" at bounding box center [547, 369] width 120 height 32
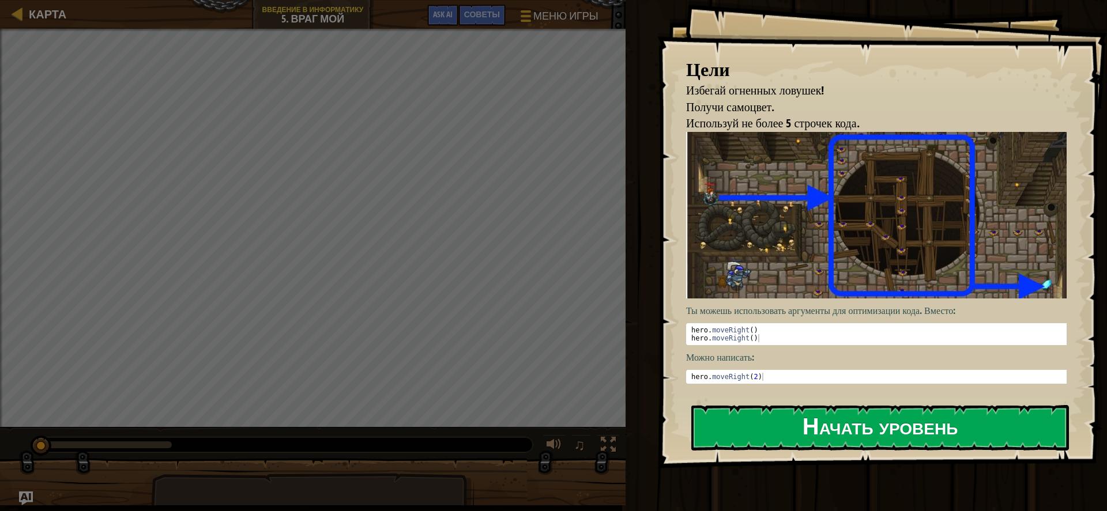
click at [929, 221] on div "Цели Избегай огненных ловушек! Получи самоцвет. Используй не более 5 строчек ко…" at bounding box center [882, 234] width 450 height 469
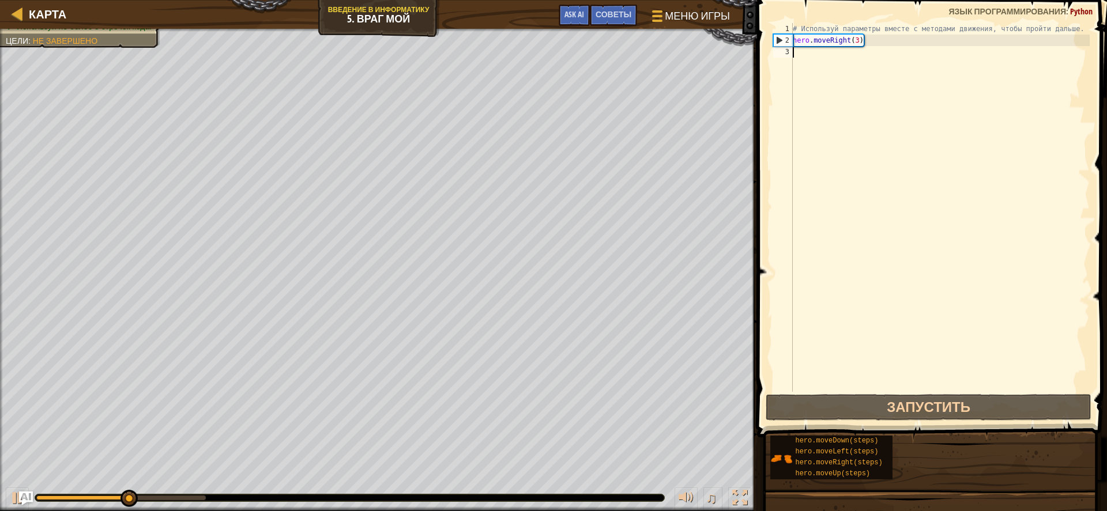
type textarea "h"
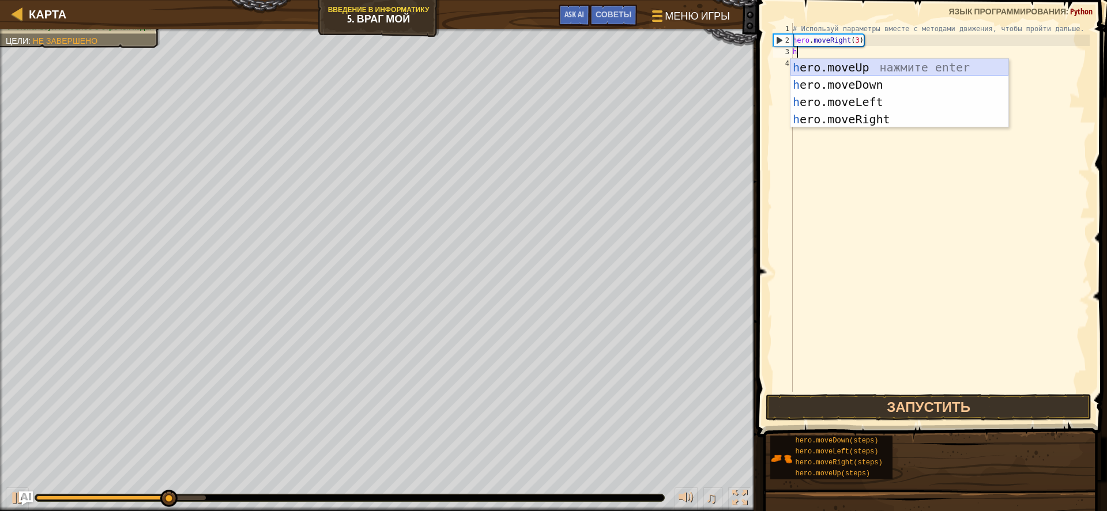
click at [858, 63] on div "h ero.moveUp нажмите enter h ero.moveDown нажмите enter h ero.moveLeft нажмите …" at bounding box center [899, 111] width 218 height 104
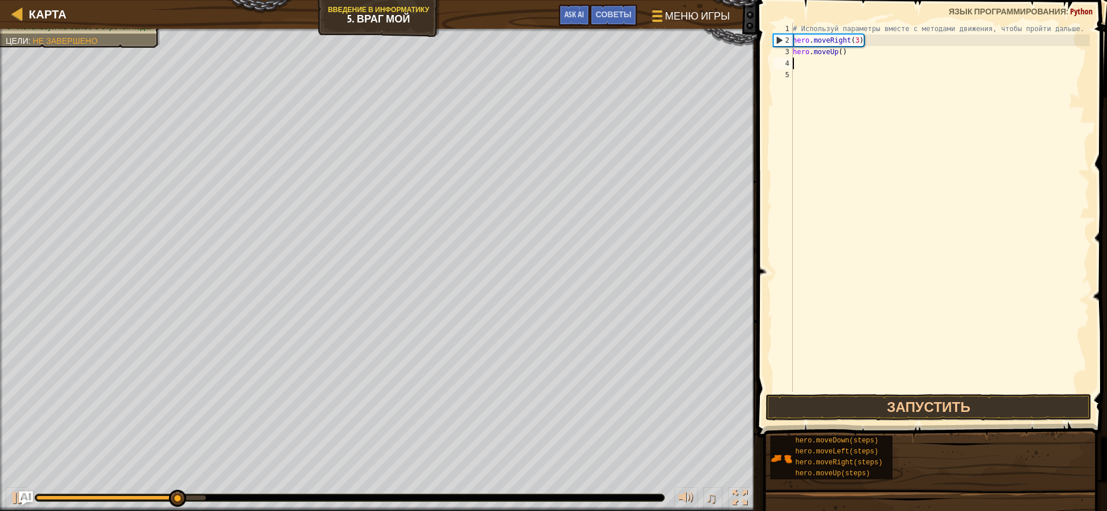
type textarea "h"
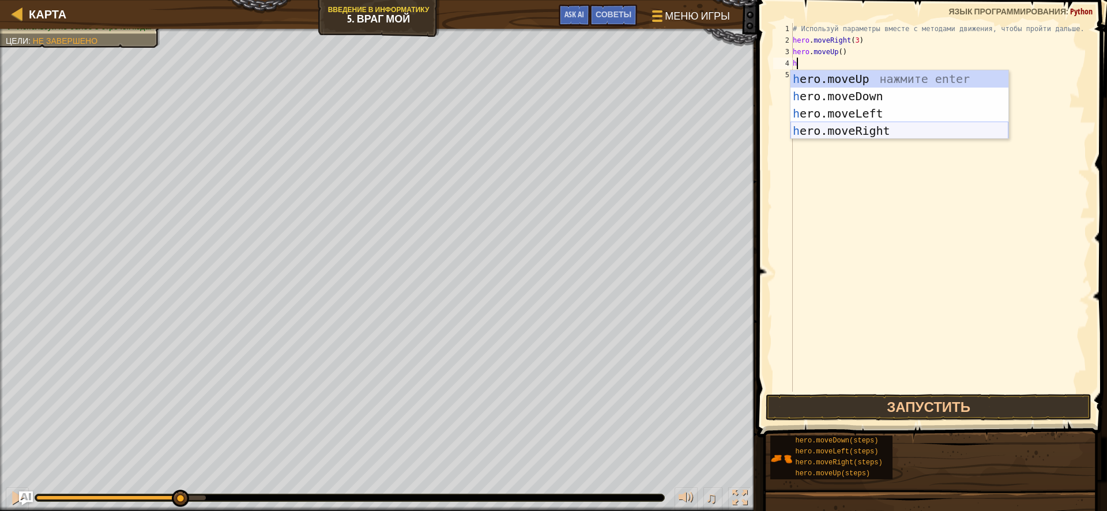
click at [844, 131] on div "h ero.moveUp нажмите enter h ero.moveDown нажмите enter h ero.moveLeft нажмите …" at bounding box center [899, 122] width 218 height 104
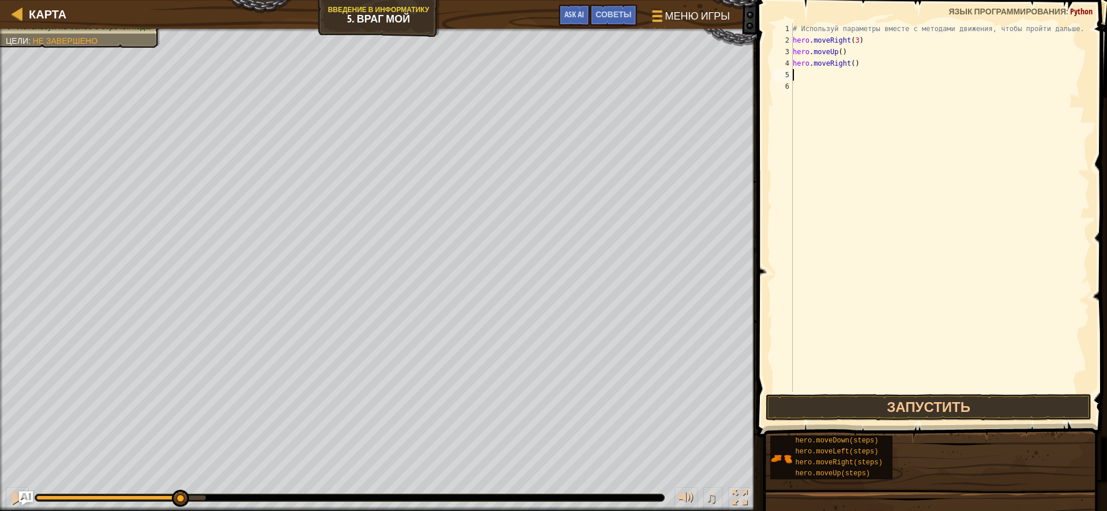
type textarea "h"
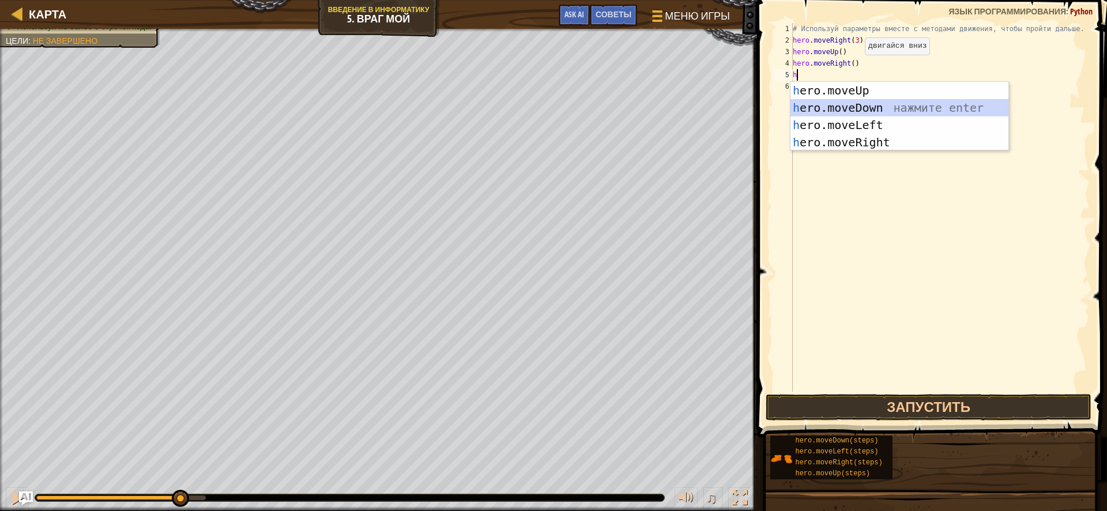
click at [846, 105] on div "h ero.moveUp нажмите enter h ero.moveDown нажмите enter h ero.moveLeft нажмите …" at bounding box center [899, 134] width 218 height 104
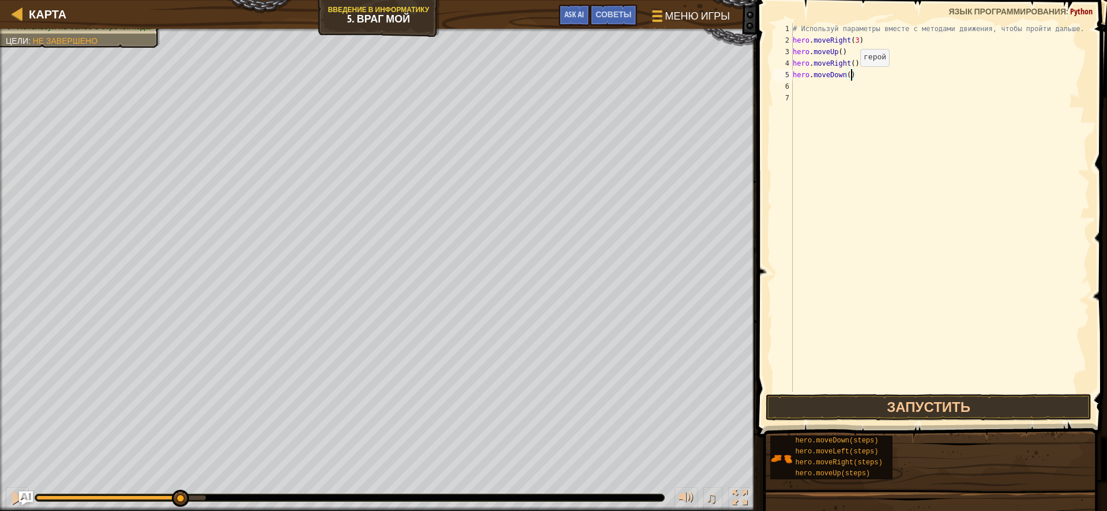
click at [851, 78] on div "# Используй параметры вместе с методами движения, чтобы пройти дальше. hero . m…" at bounding box center [939, 219] width 299 height 392
type textarea "hero.moveDown(3)"
click at [836, 87] on div "# Используй параметры вместе с методами движения, чтобы пройти дальше. hero . m…" at bounding box center [939, 219] width 299 height 392
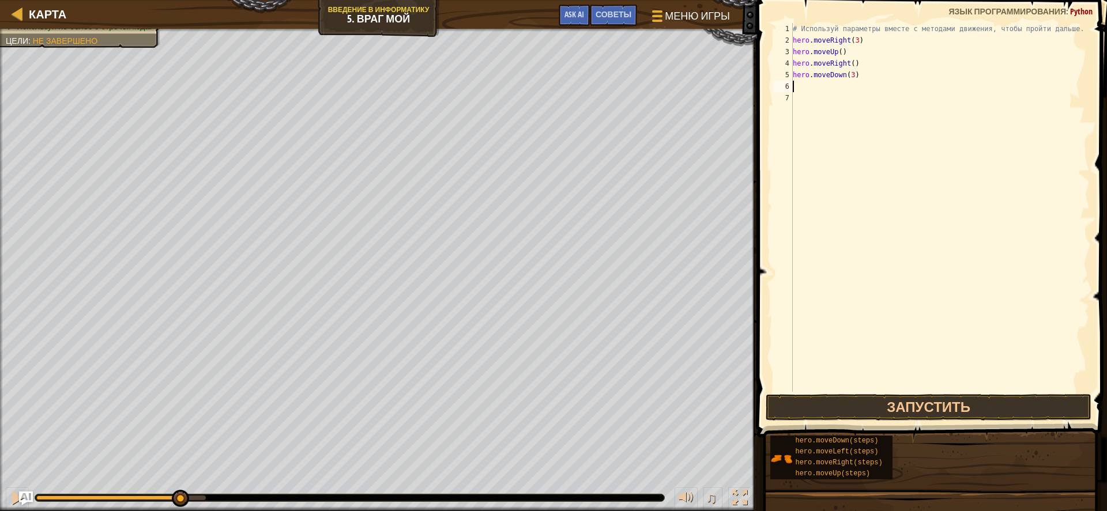
type textarea "h"
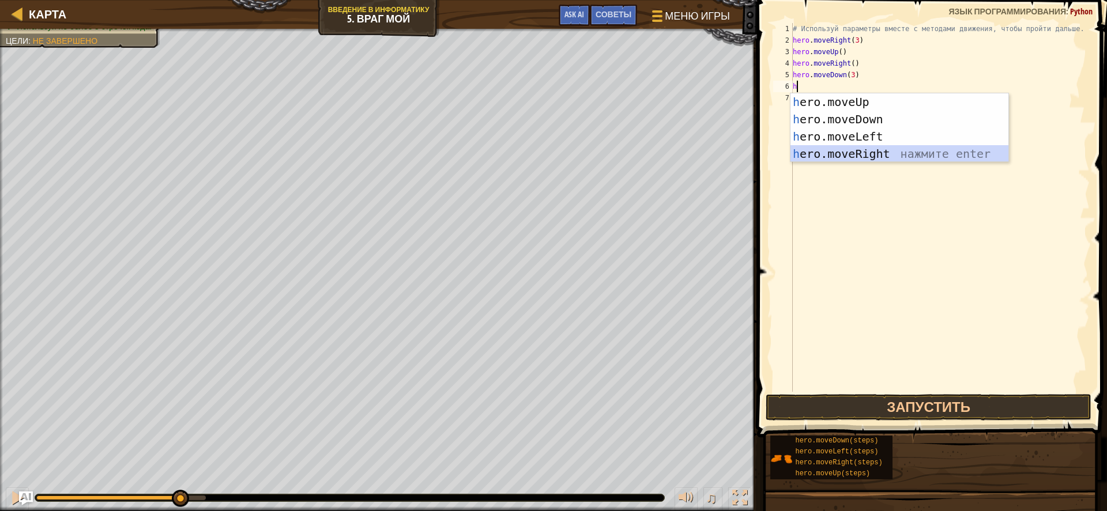
click at [837, 146] on div "h ero.moveUp нажмите enter h ero.moveDown нажмите enter h ero.moveLeft нажмите …" at bounding box center [899, 145] width 218 height 104
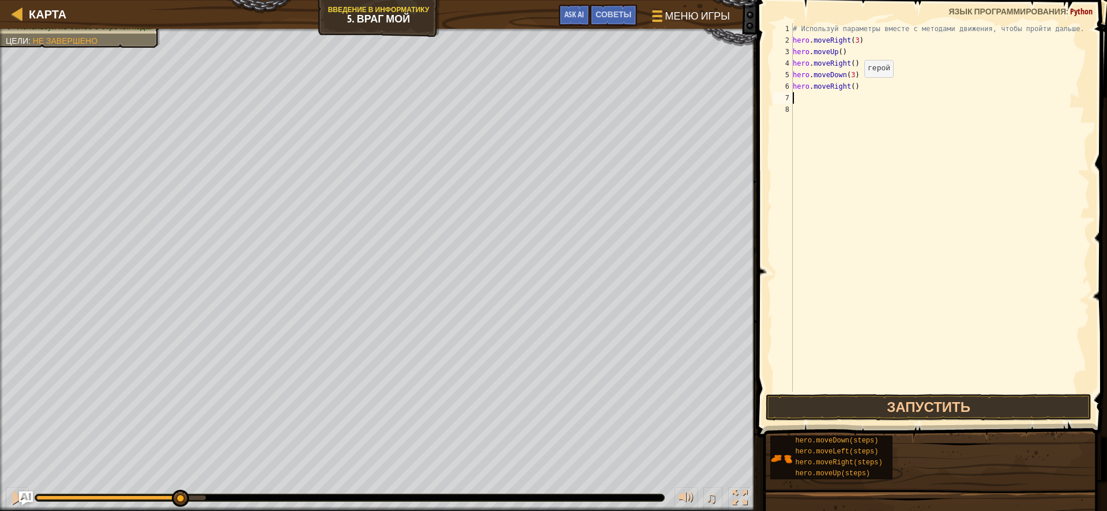
click at [855, 89] on div "# Используй параметры вместе с методами движения, чтобы пройти дальше. hero . m…" at bounding box center [939, 219] width 299 height 392
type textarea "hero.moveRight(2)"
drag, startPoint x: 901, startPoint y: 406, endPoint x: 898, endPoint y: 397, distance: 9.8
click at [902, 402] on button "Запустить" at bounding box center [928, 407] width 326 height 27
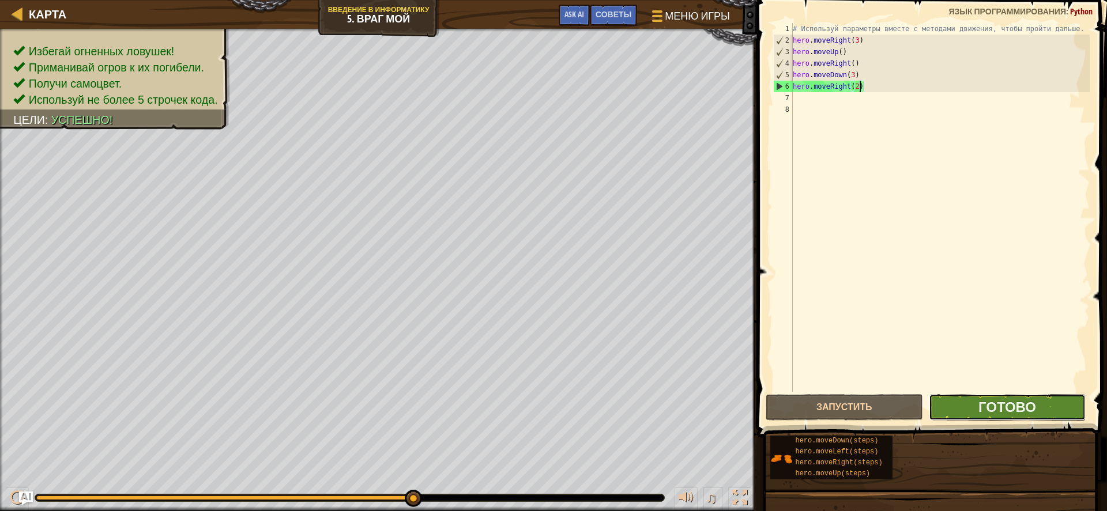
click at [971, 402] on button "Готово" at bounding box center [1006, 407] width 157 height 27
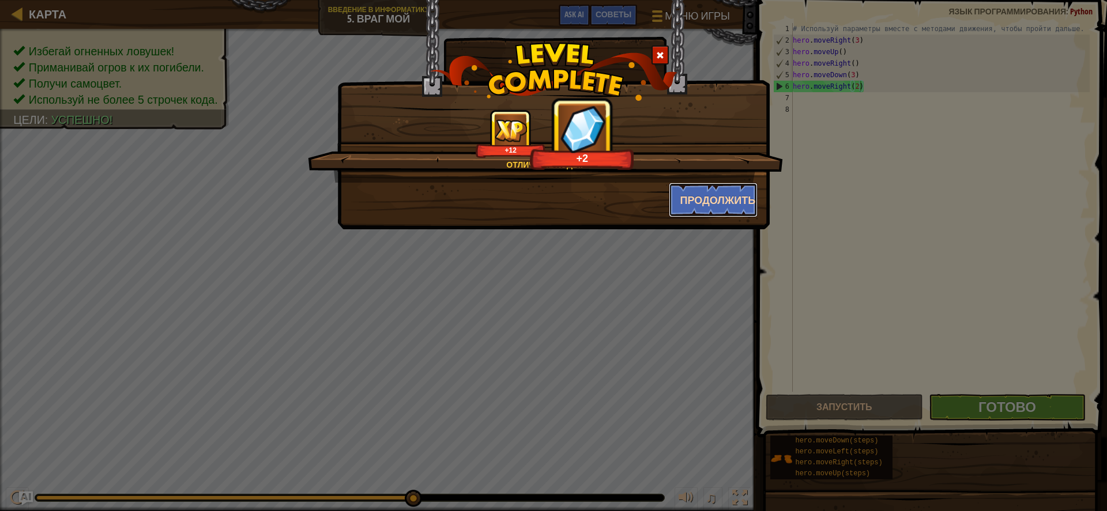
click at [735, 195] on button "Продолжить" at bounding box center [713, 200] width 89 height 35
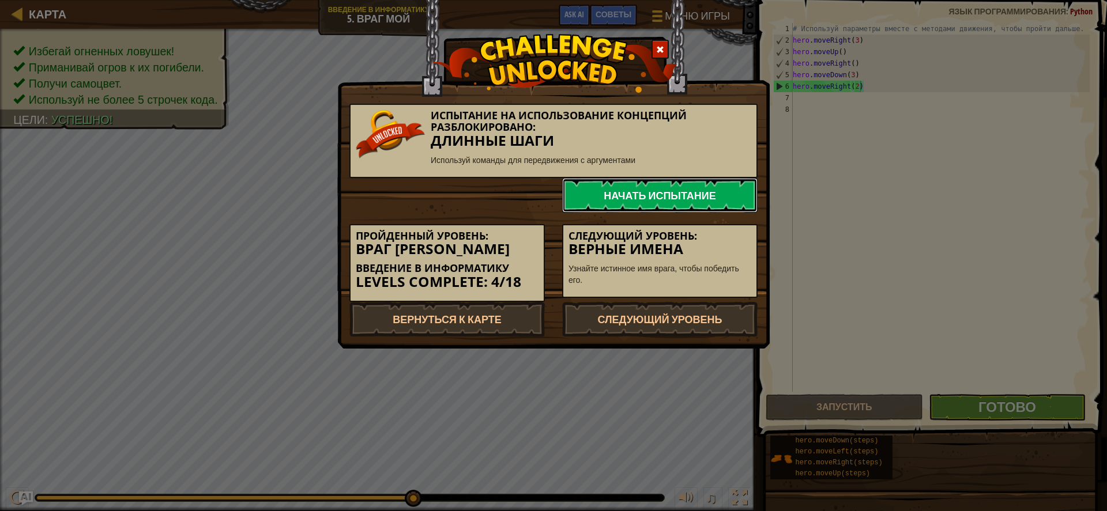
click at [594, 187] on link "Начать испытание" at bounding box center [659, 195] width 195 height 35
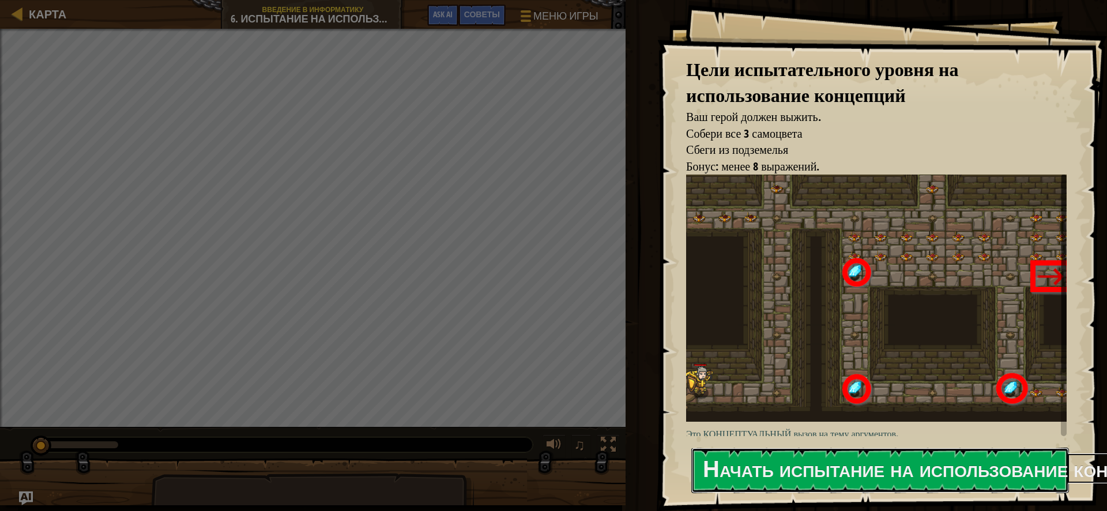
click at [932, 480] on button "Начать испытание на использование концепций" at bounding box center [879, 471] width 377 height 46
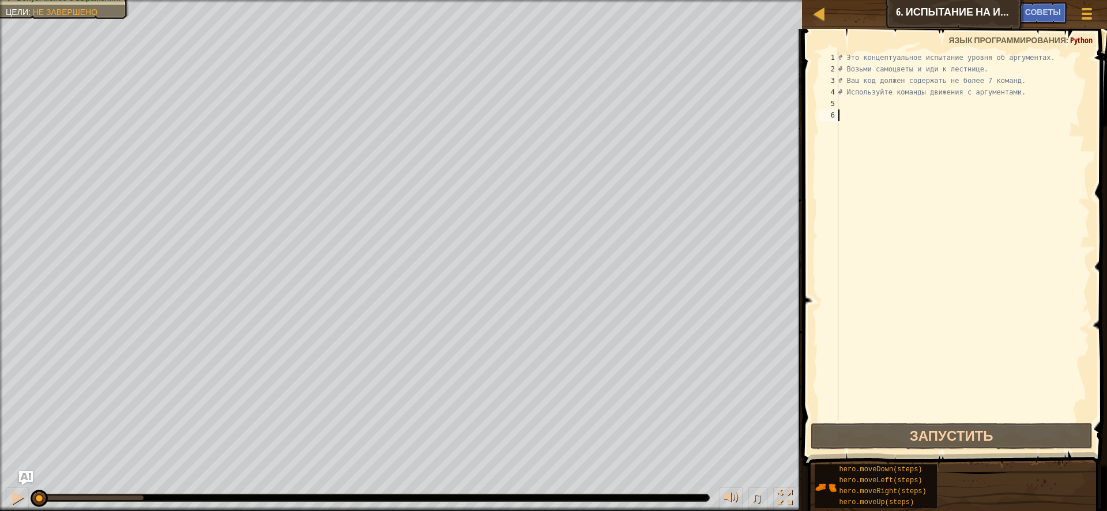
type textarea "h"
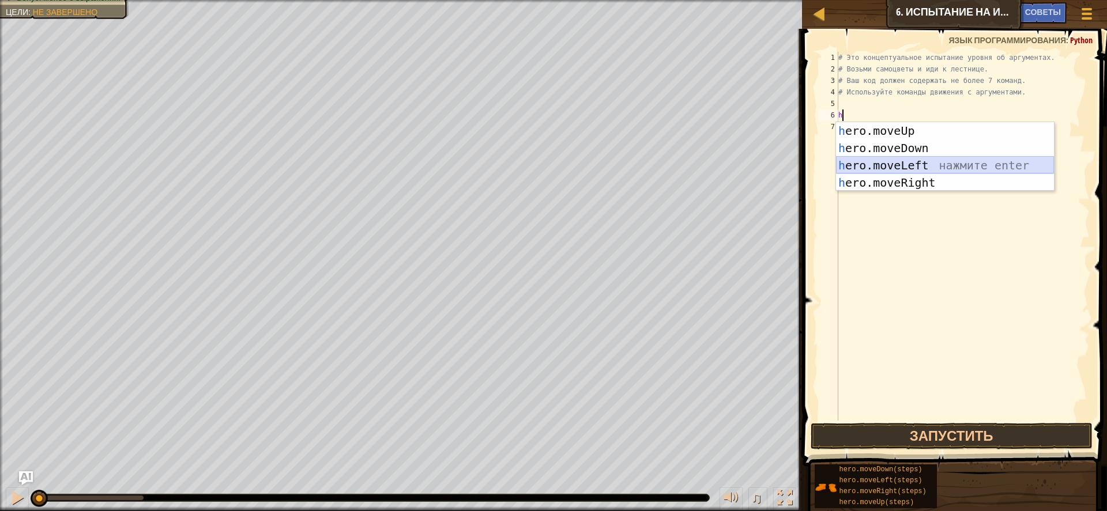
click at [900, 170] on div "h ero.moveUp нажмите enter h ero.moveDown нажмите enter h ero.moveLeft нажмите …" at bounding box center [945, 174] width 218 height 104
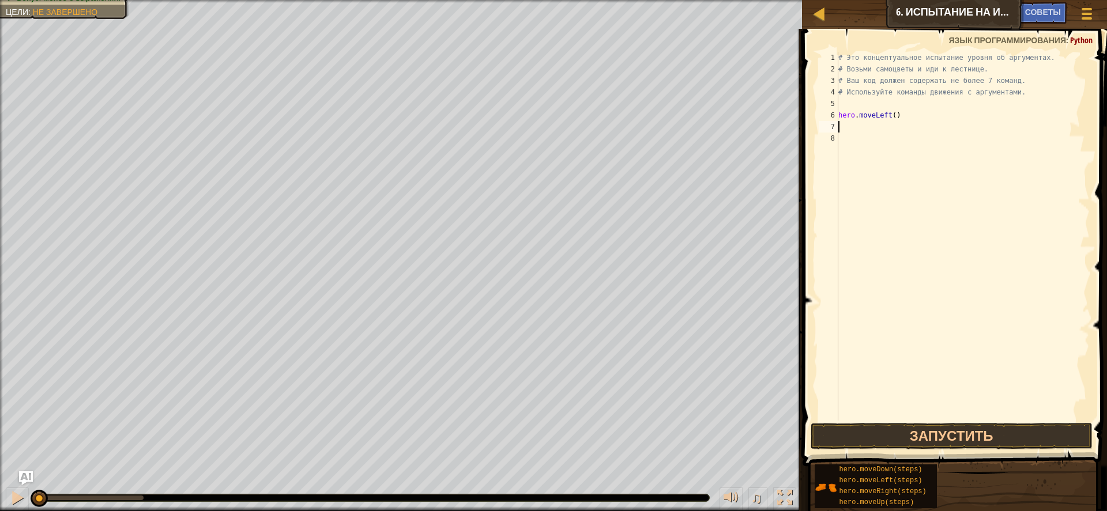
type textarea "h"
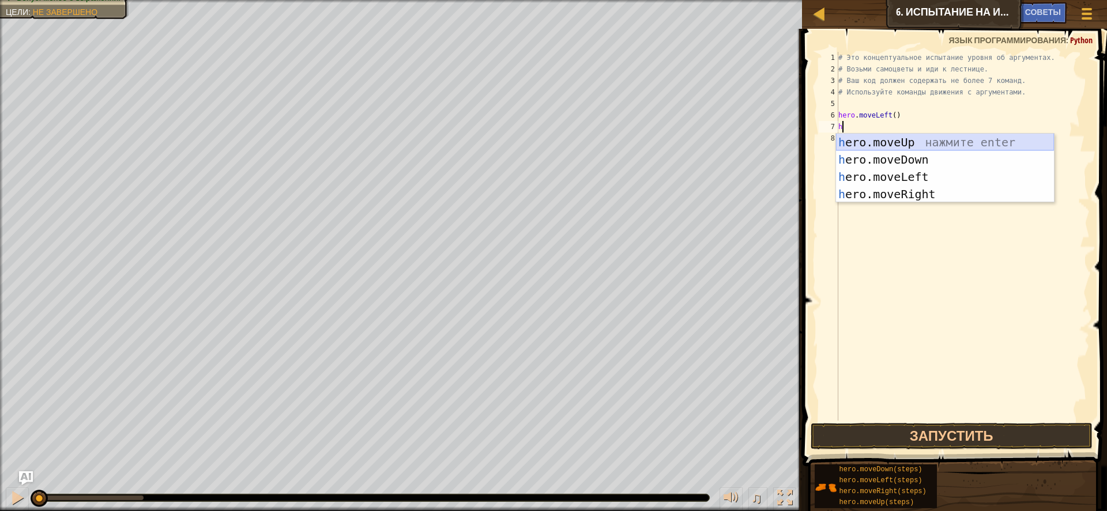
click at [867, 141] on div "h ero.moveUp нажмите enter h ero.moveDown нажмите enter h ero.moveLeft нажмите …" at bounding box center [945, 186] width 218 height 104
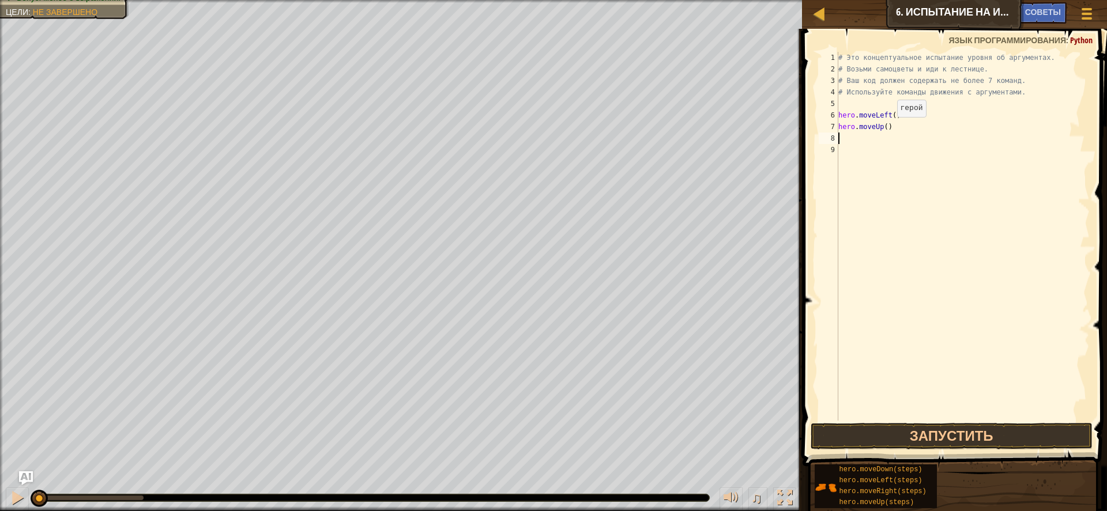
click at [887, 129] on div "# Это концептуальное испытание уровня об аргументах. # Возьми самоцветы и иди к…" at bounding box center [963, 248] width 254 height 392
type textarea "hero.moveUp(3)"
click at [868, 138] on div "# Это концептуальное испытание уровня об аргументах. # Возьми самоцветы и иди к…" at bounding box center [963, 248] width 254 height 392
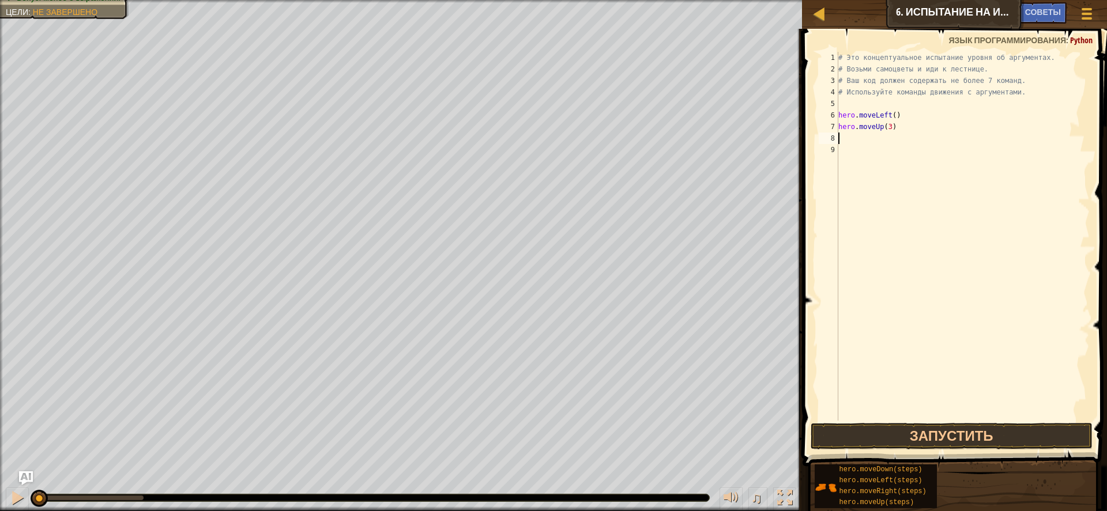
type textarea "h"
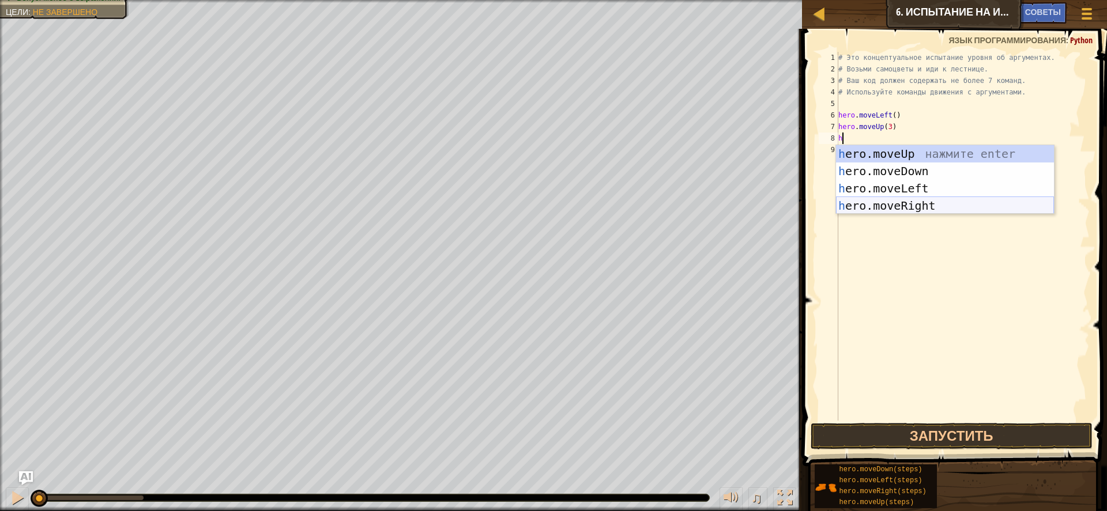
click at [880, 202] on div "h ero.moveUp нажмите enter h ero.moveDown нажмите enter h ero.moveLeft нажмите …" at bounding box center [945, 197] width 218 height 104
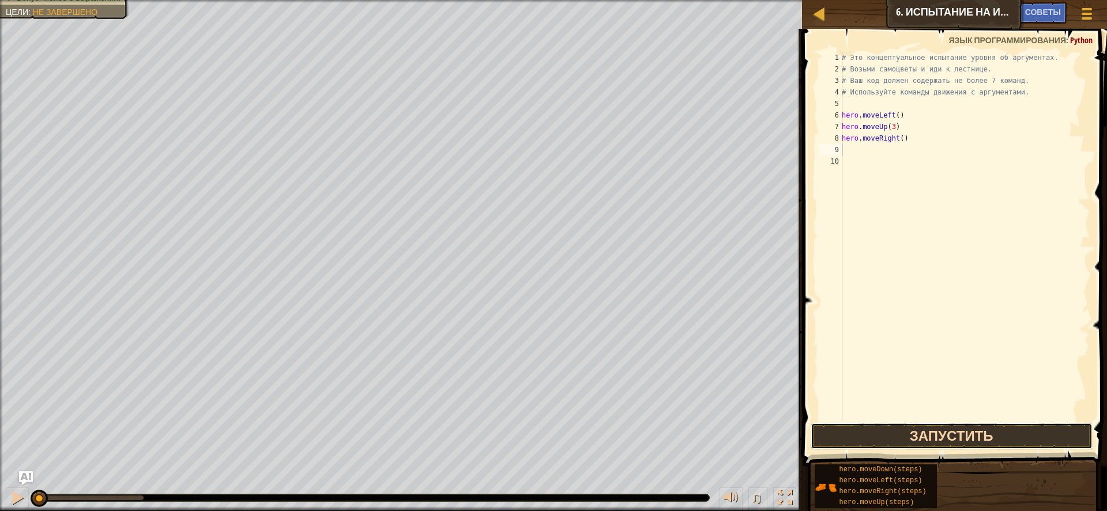
click at [951, 444] on button "Запустить" at bounding box center [951, 436] width 282 height 27
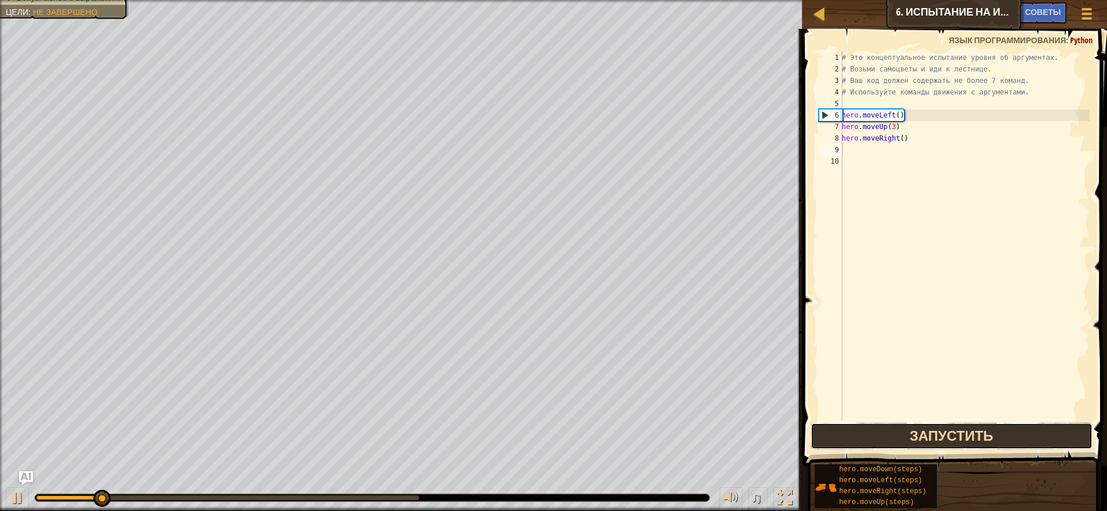
click at [941, 433] on button "Запустить" at bounding box center [951, 436] width 282 height 27
click at [928, 429] on button "Запустить" at bounding box center [951, 436] width 282 height 27
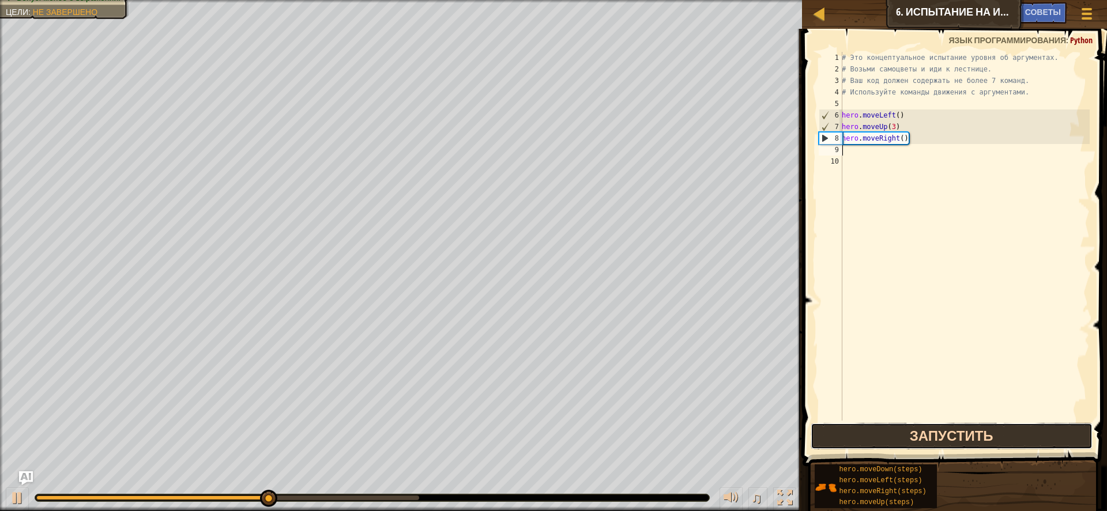
click at [960, 439] on button "Запустить" at bounding box center [951, 436] width 282 height 27
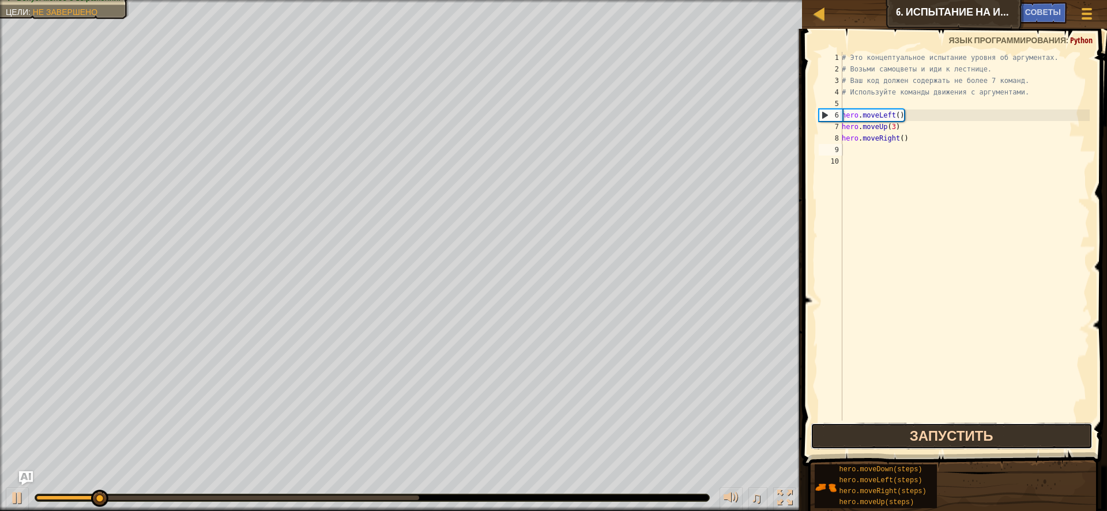
click at [960, 439] on button "Запустить" at bounding box center [951, 436] width 282 height 27
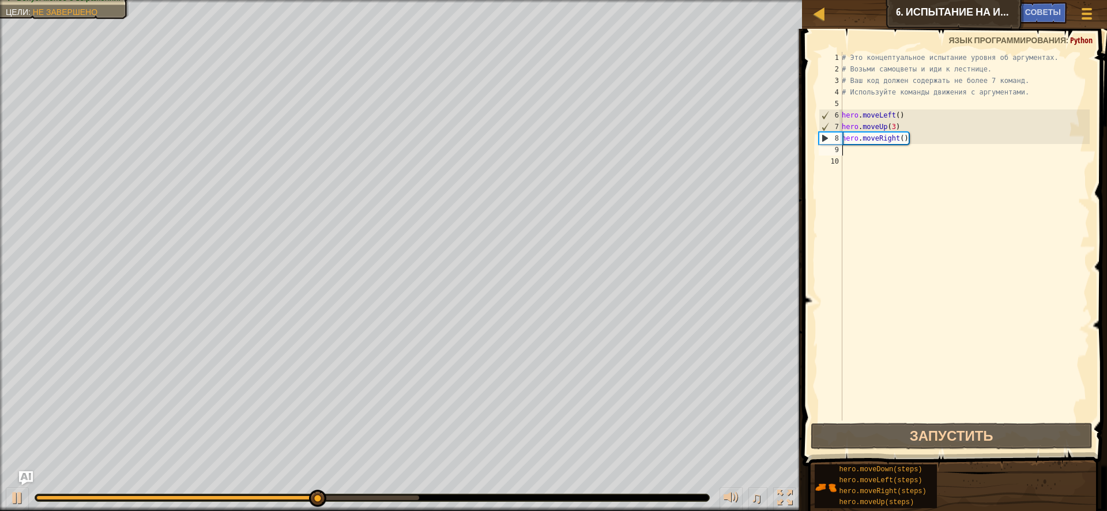
type textarea "h"
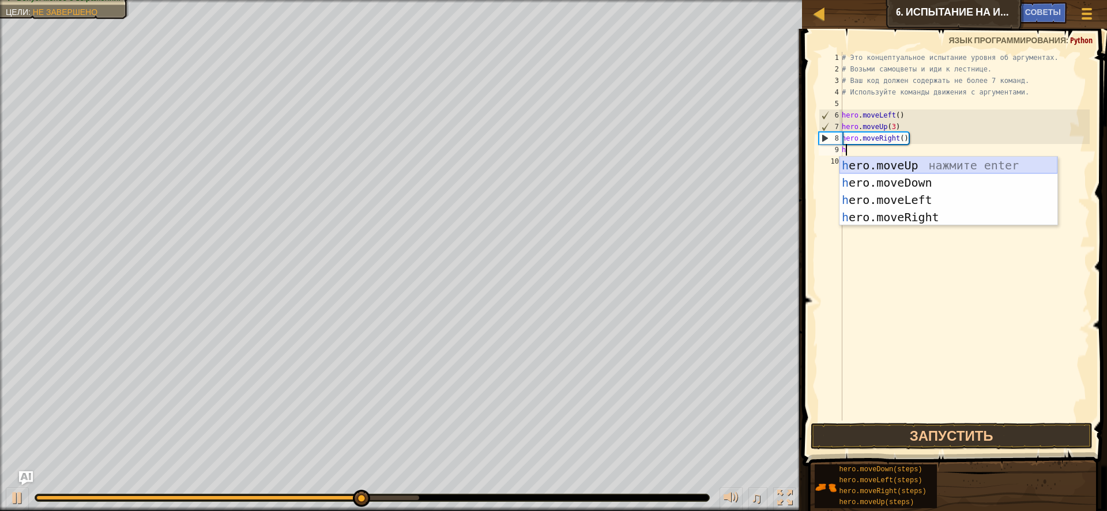
click at [893, 157] on div "h ero.moveUp нажмите enter h ero.moveDown нажмите enter h ero.moveLeft нажмите …" at bounding box center [948, 209] width 218 height 104
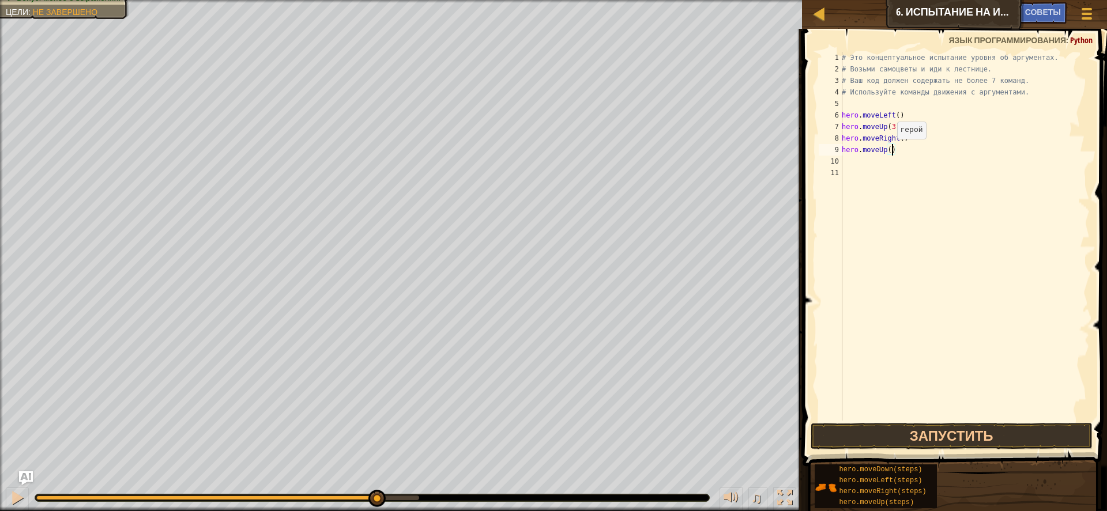
click at [891, 150] on div "# Это концептуальное испытание уровня об аргументах. # Возьми самоцветы и иди к…" at bounding box center [964, 248] width 251 height 392
click at [924, 432] on button "Запустить" at bounding box center [951, 436] width 282 height 27
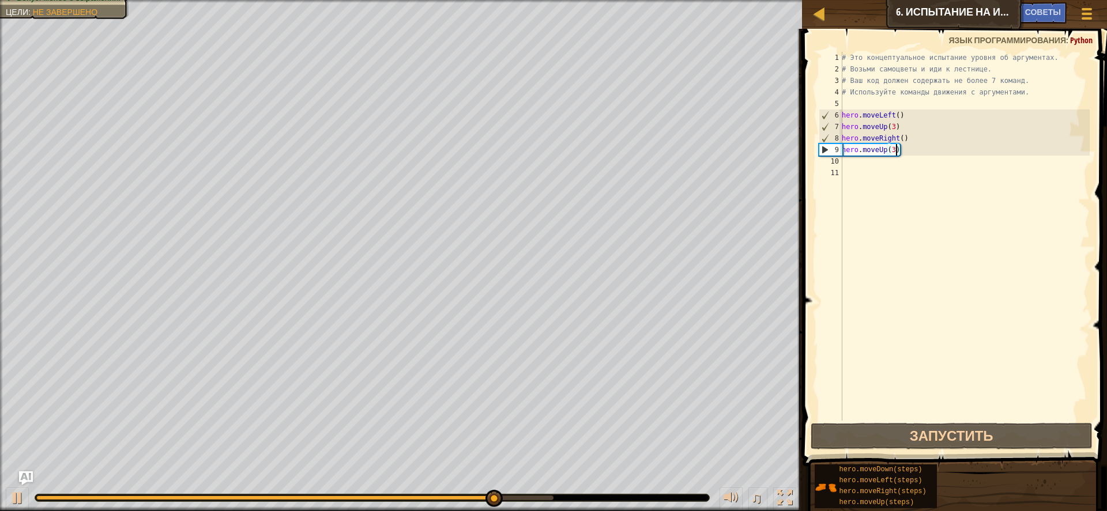
type textarea "hero.moveUp(3h)"
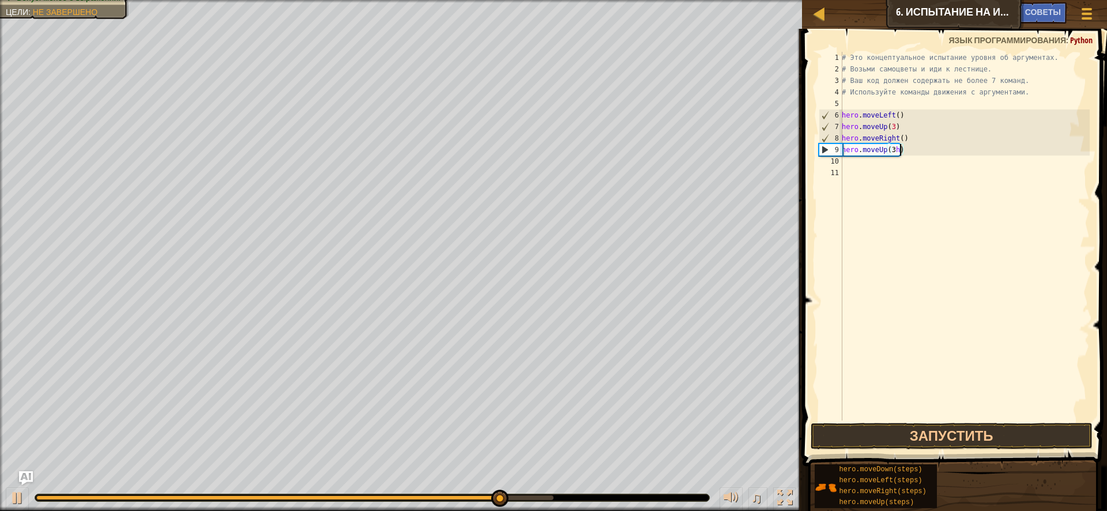
scroll to position [5, 5]
click at [877, 161] on div "# Это концептуальное испытание уровня об аргументах. # Возьми самоцветы и иди к…" at bounding box center [964, 248] width 251 height 392
type textarea "h"
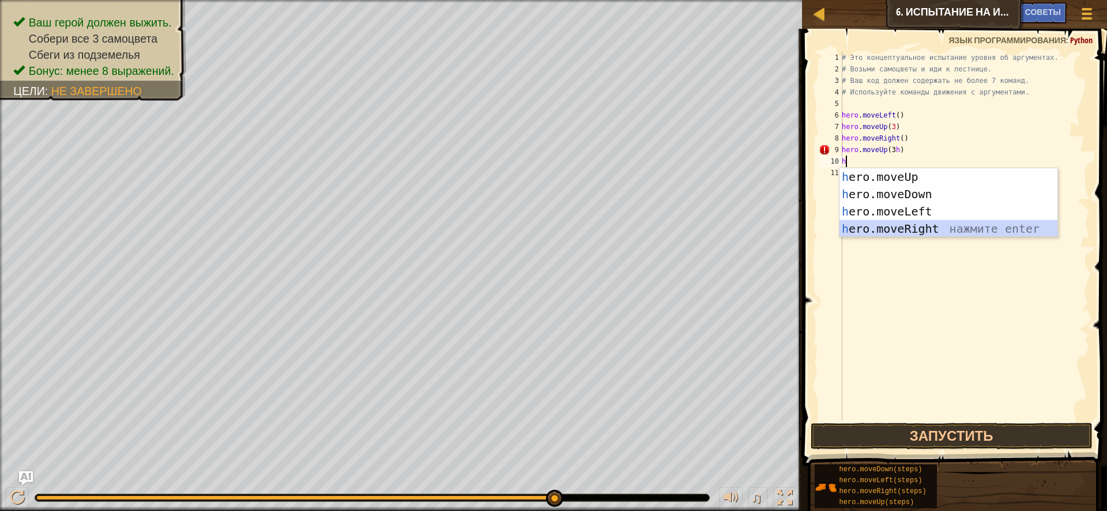
click at [900, 225] on div "h ero.moveUp нажмите enter h ero.moveDown нажмите enter h ero.moveLeft нажмите …" at bounding box center [948, 220] width 218 height 104
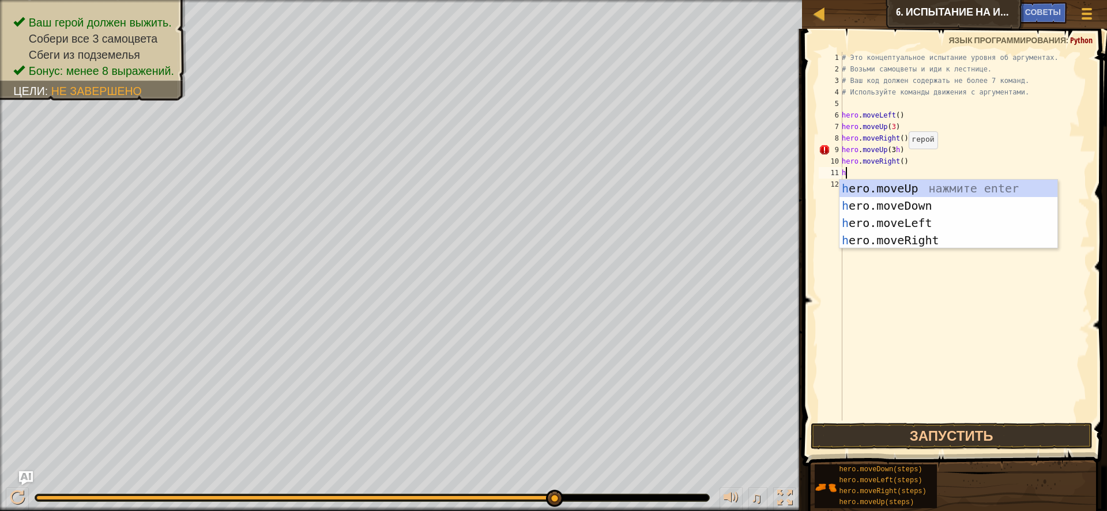
click at [902, 160] on div "# Это концептуальное испытание уровня об аргументах. # Возьми самоцветы и иди к…" at bounding box center [964, 248] width 251 height 392
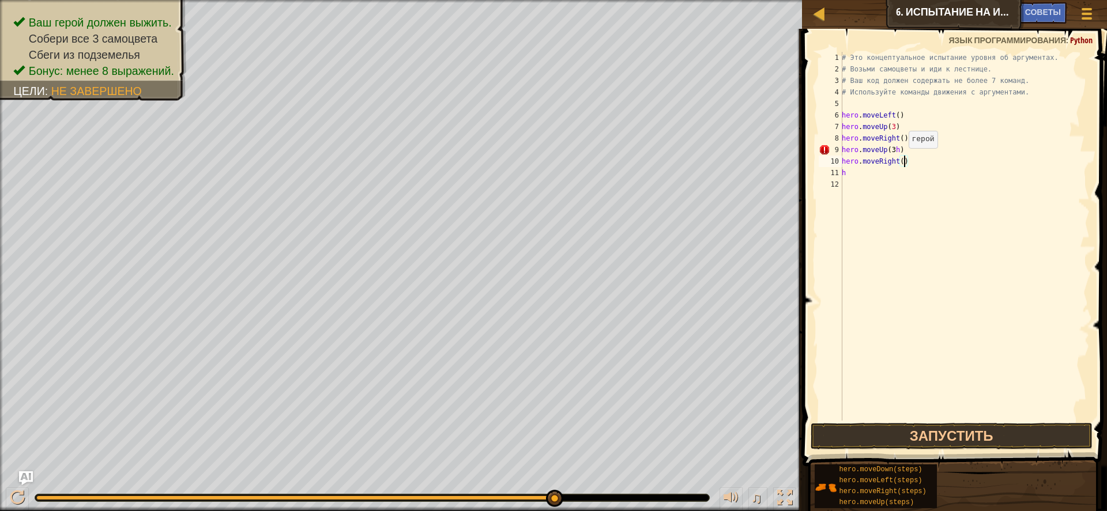
scroll to position [5, 5]
click at [855, 175] on div "# Это концептуальное испытание уровня об аргументах. # Возьми самоцветы и иди к…" at bounding box center [964, 248] width 251 height 392
type textarea "h"
click at [861, 176] on div "# Это концептуальное испытание уровня об аргументах. # Возьми самоцветы и иди к…" at bounding box center [964, 248] width 251 height 392
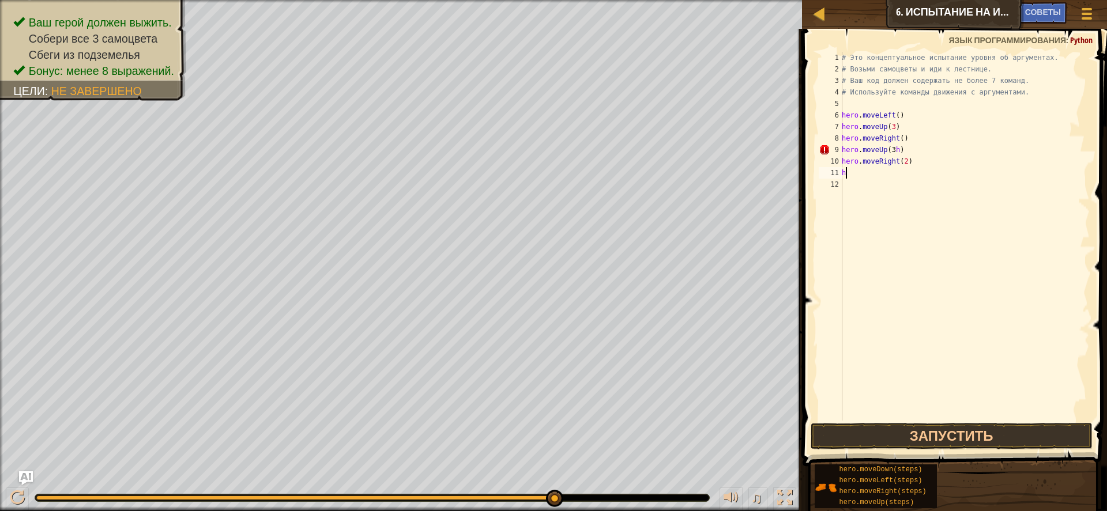
click at [861, 178] on div "# Это концептуальное испытание уровня об аргументах. # Возьми самоцветы и иди к…" at bounding box center [964, 248] width 251 height 392
type textarea "h"
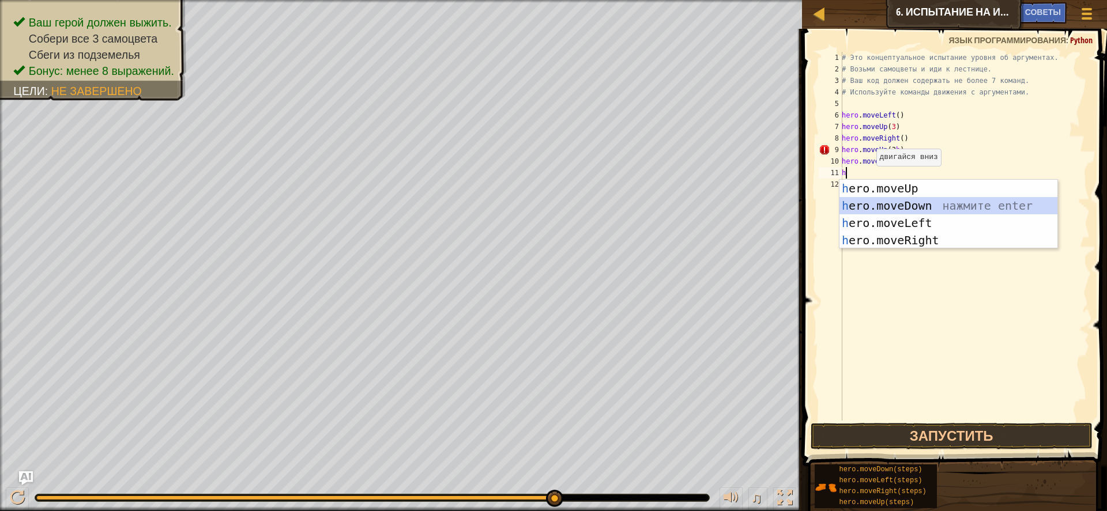
click at [894, 199] on div "h ero.moveUp нажмите enter h ero.moveDown нажмите enter h ero.moveLeft нажмите …" at bounding box center [948, 232] width 218 height 104
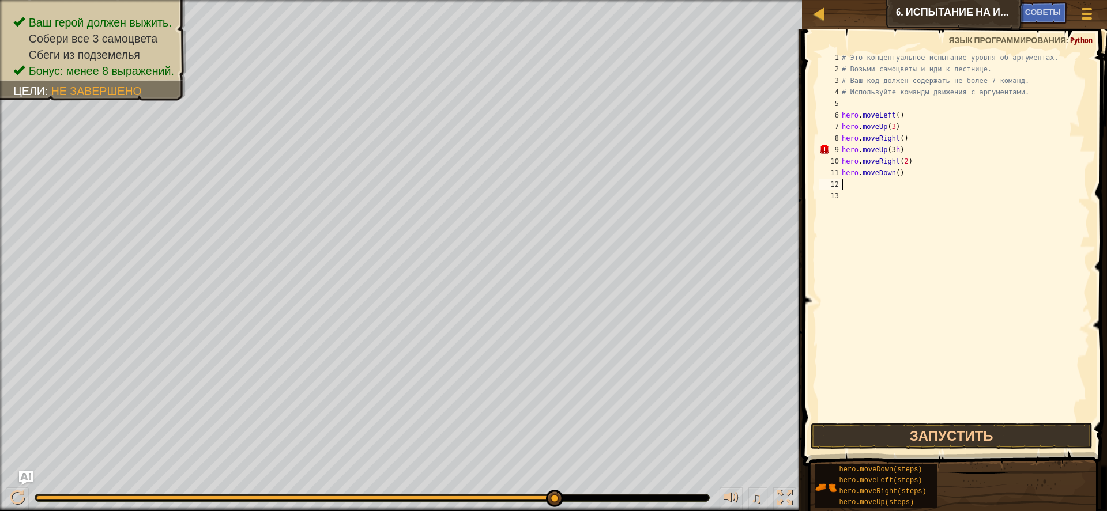
type textarea "3"
click at [901, 172] on div "# Это концептуальное испытание уровня об аргументах. # Возьми самоцветы и иди к…" at bounding box center [964, 248] width 251 height 392
type textarea "hero.moveDown(3)"
click at [866, 186] on div "# Это концептуальное испытание уровня об аргументах. # Возьми самоцветы и иди к…" at bounding box center [964, 248] width 251 height 392
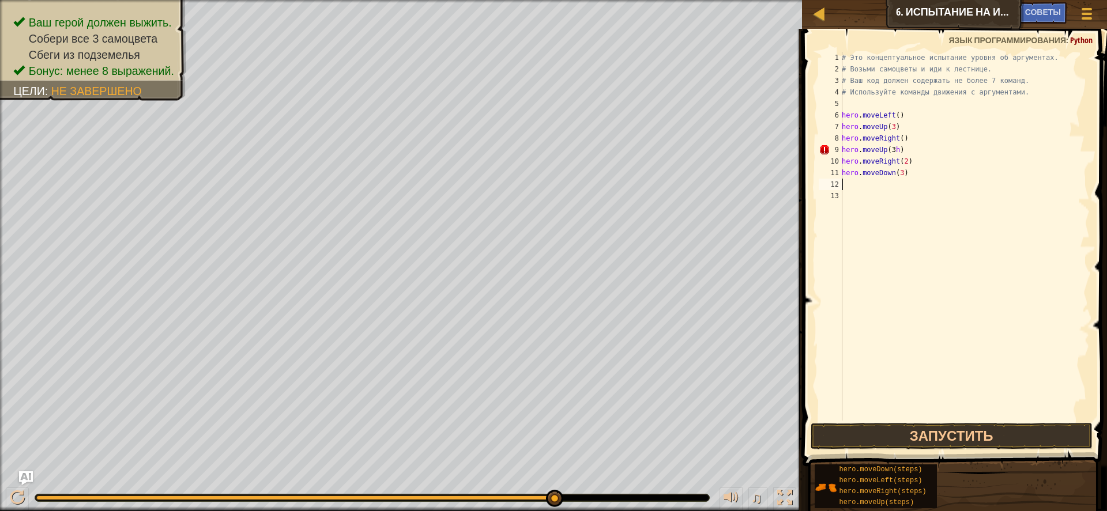
scroll to position [5, 0]
type textarea "h"
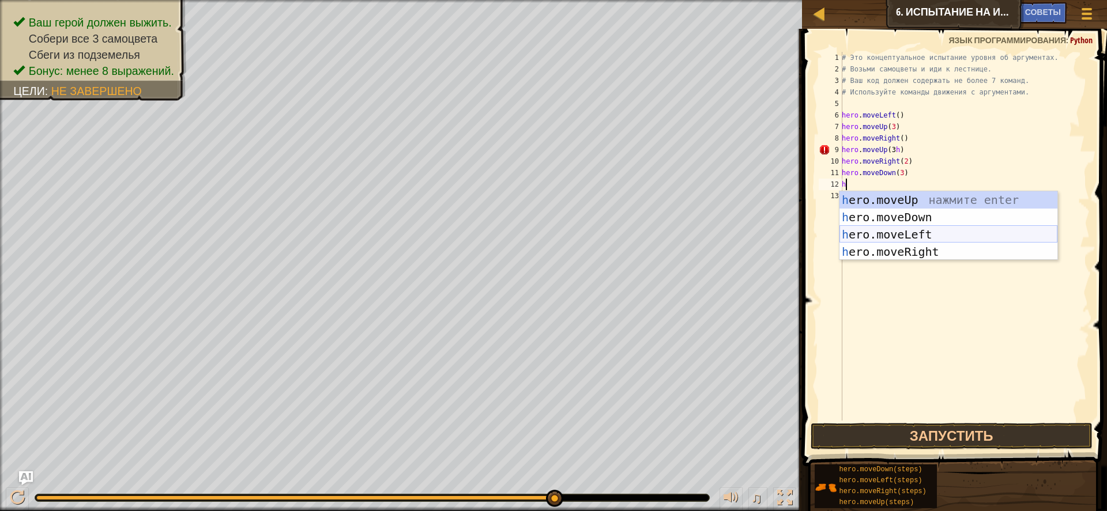
click at [898, 235] on div "h ero.moveUp нажмите enter h ero.moveDown нажмите enter h ero.moveLeft нажмите …" at bounding box center [948, 243] width 218 height 104
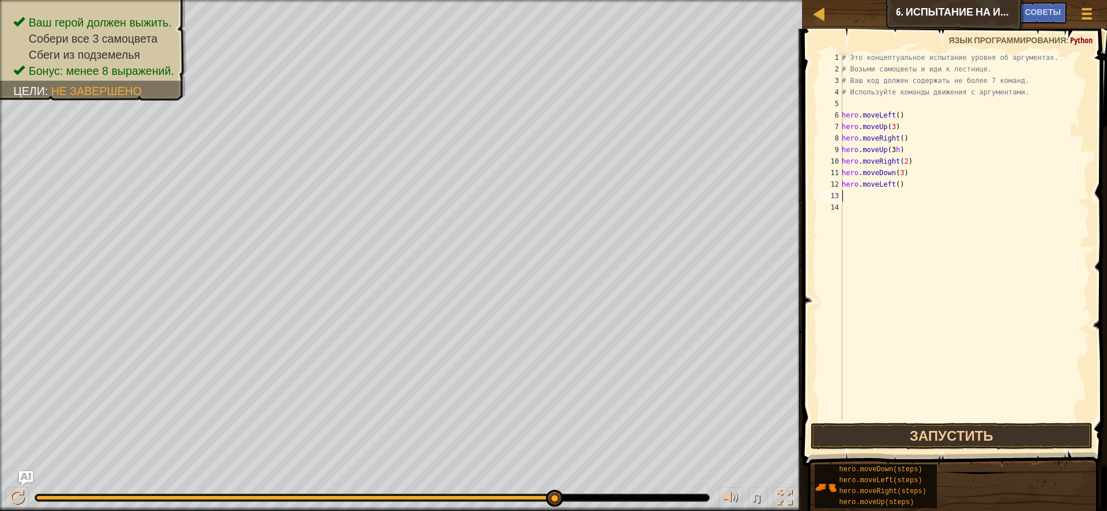
type textarea "h"
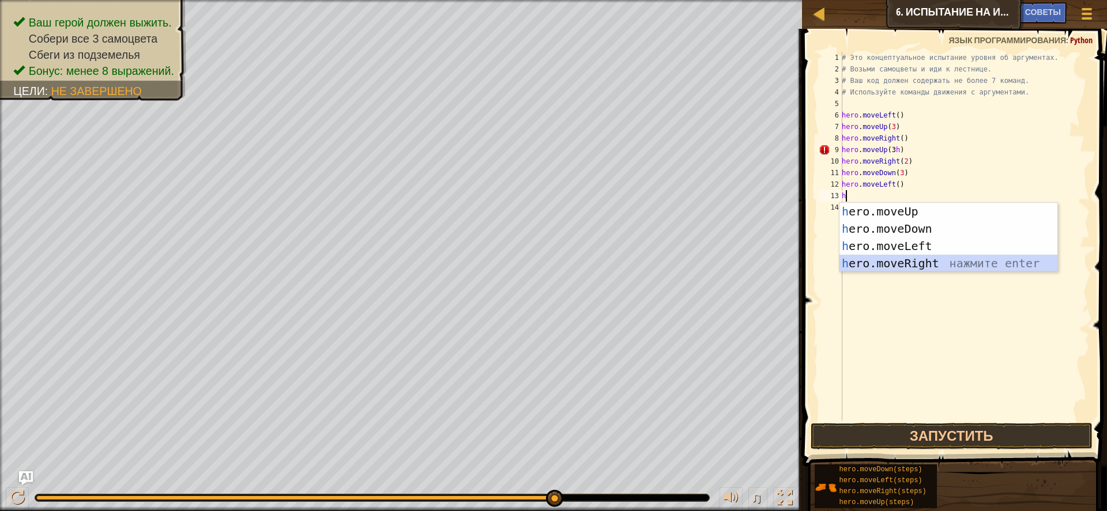
click at [896, 262] on div "h ero.moveUp нажмите enter h ero.moveDown нажмите enter h ero.moveLeft нажмите …" at bounding box center [948, 255] width 218 height 104
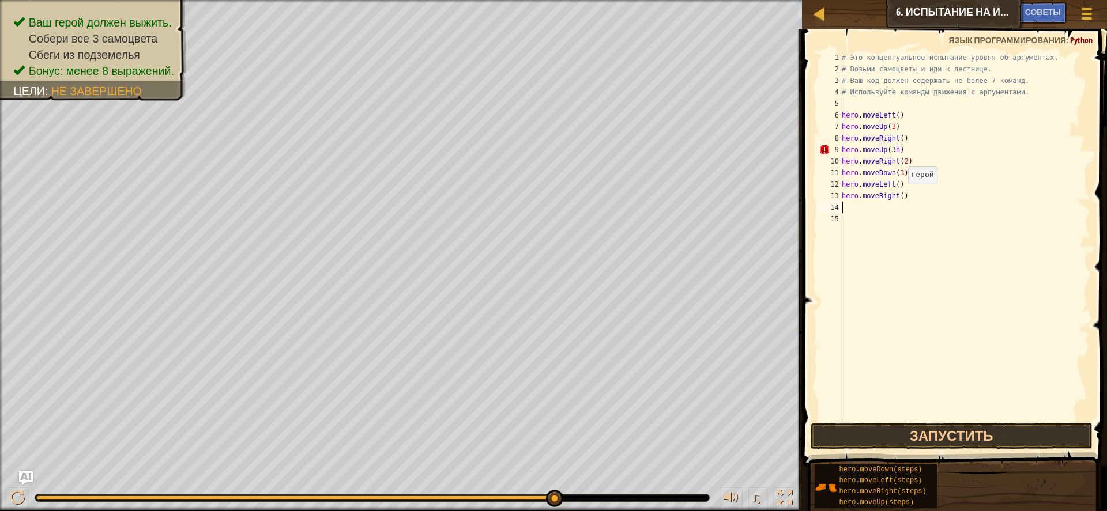
click at [902, 201] on div "# Это концептуальное испытание уровня об аргументах. # Возьми самоцветы и иди к…" at bounding box center [964, 248] width 251 height 392
type textarea "hero.moveRight(2)"
click at [864, 193] on div "# Это концептуальное испытание уровня об аргументах. # Возьми самоцветы и иди к…" at bounding box center [964, 248] width 251 height 392
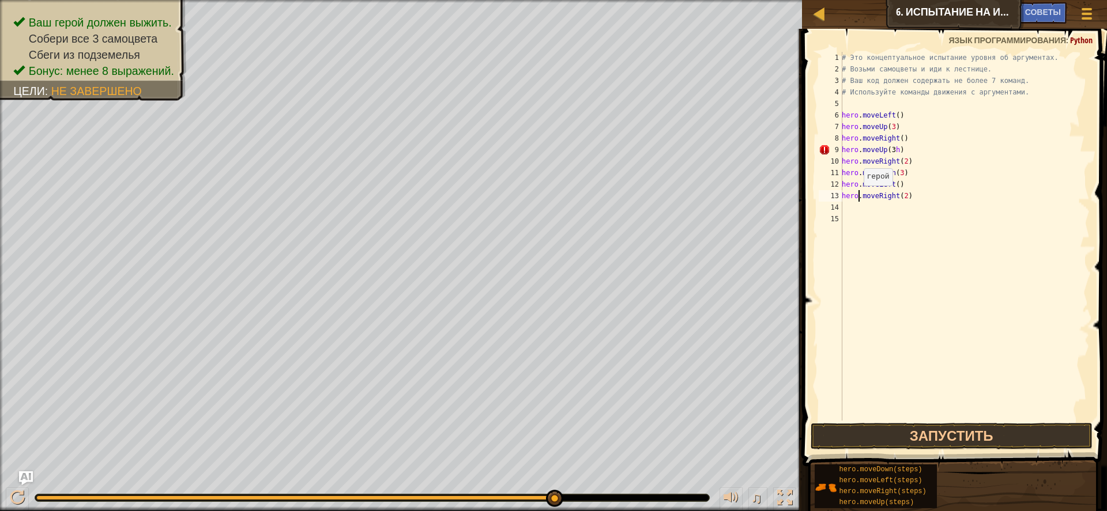
click at [858, 197] on div "# Это концептуальное испытание уровня об аргументах. # Возьми самоцветы и иди к…" at bounding box center [964, 248] width 251 height 392
click at [858, 204] on div "# Это концептуальное испытание уровня об аргументах. # Возьми самоцветы и иди к…" at bounding box center [964, 248] width 251 height 392
type textarea "h"
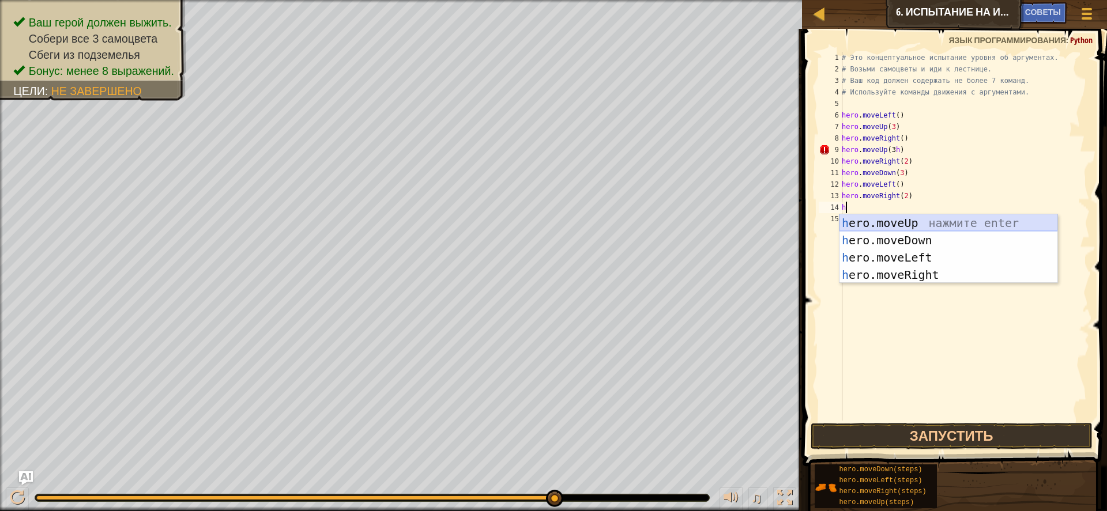
click at [892, 217] on div "h ero.moveUp нажмите enter h ero.moveDown нажмите enter h ero.moveLeft нажмите …" at bounding box center [948, 266] width 218 height 104
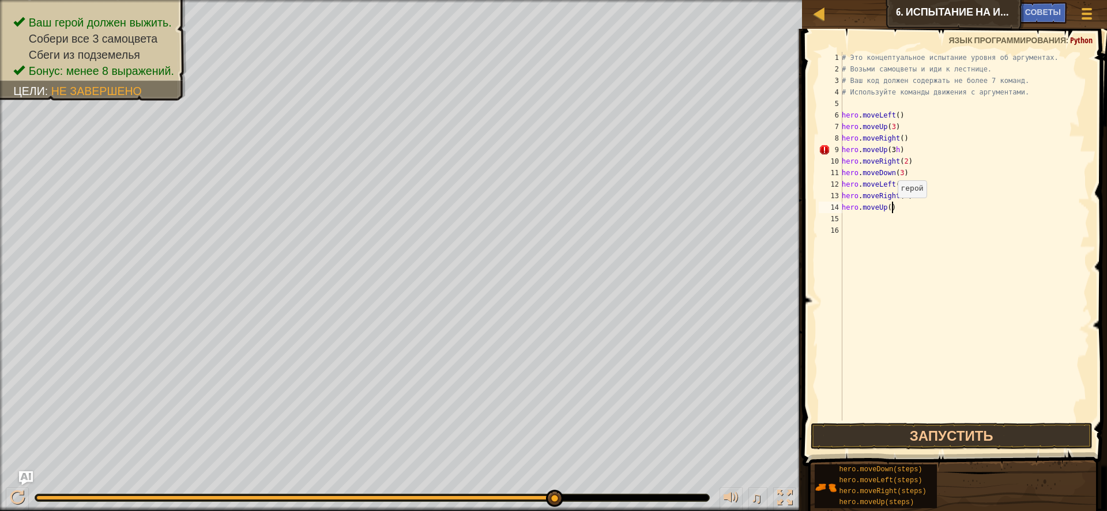
click at [892, 209] on div "# Это концептуальное испытание уровня об аргументах. # Возьми самоцветы и иди к…" at bounding box center [964, 248] width 251 height 392
type textarea "hero.moveUp(2)"
click at [858, 221] on div "# Это концептуальное испытание уровня об аргументах. # Возьми самоцветы и иди к…" at bounding box center [964, 248] width 251 height 392
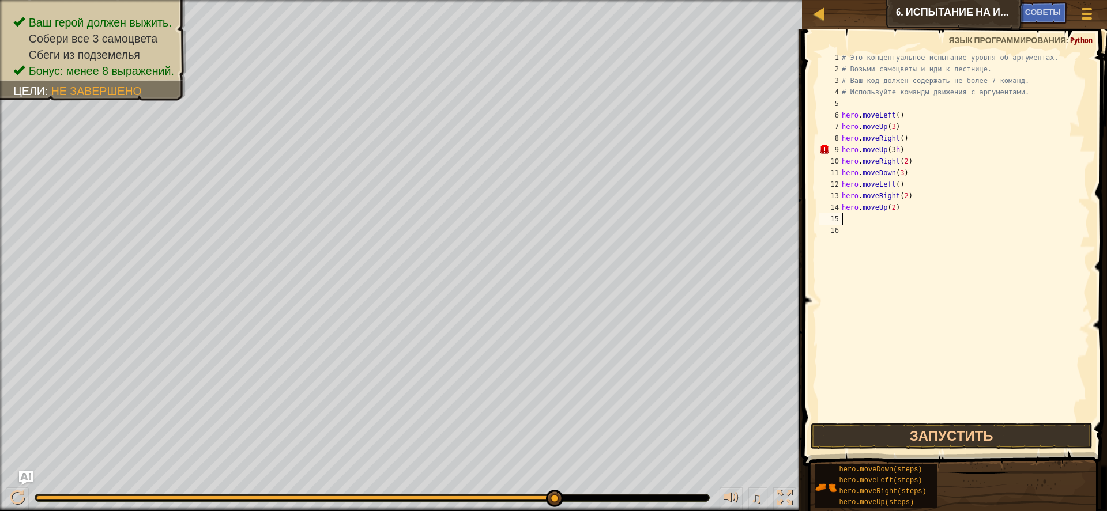
type textarea "h"
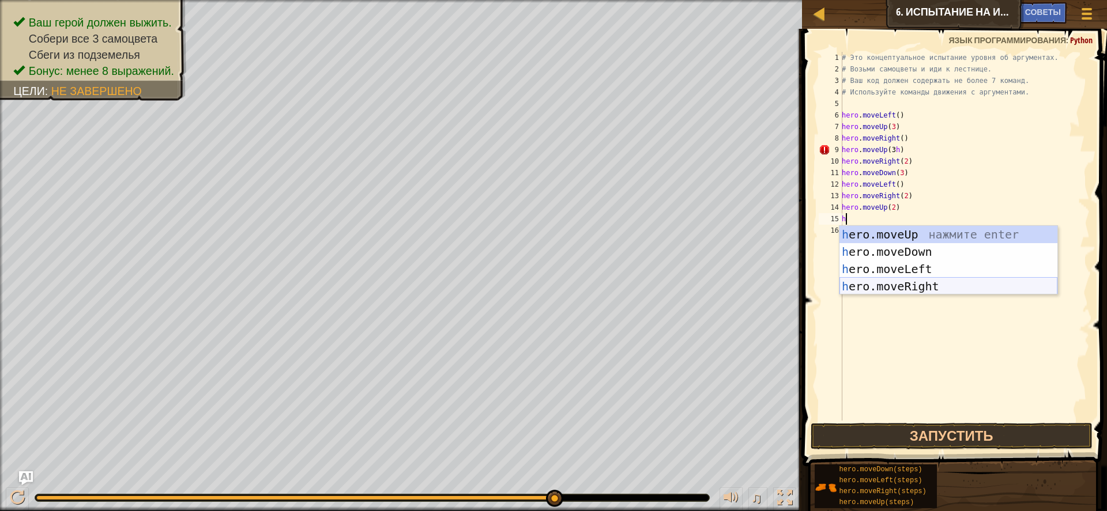
click at [891, 286] on div "h ero.moveUp нажмите enter h ero.moveDown нажмите enter h ero.moveLeft нажмите …" at bounding box center [948, 278] width 218 height 104
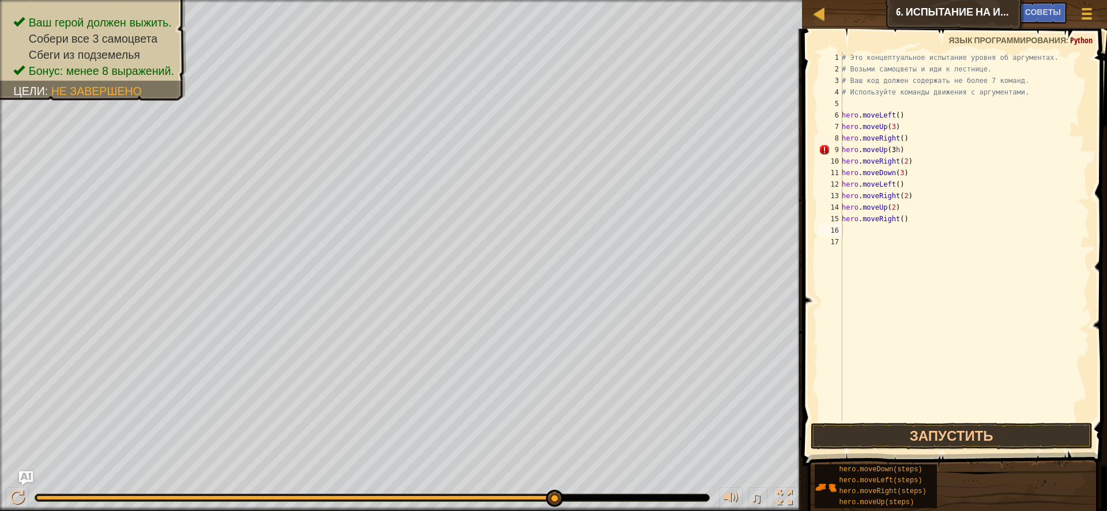
drag, startPoint x: 919, startPoint y: 419, endPoint x: 802, endPoint y: 337, distance: 142.8
click at [919, 418] on div "1 2 3 4 5 6 7 8 9 10 11 12 13 14 15 16 17 # Это концептуальное испытание уровня…" at bounding box center [953, 270] width 308 height 471
click at [911, 439] on button "Запустить" at bounding box center [951, 436] width 282 height 27
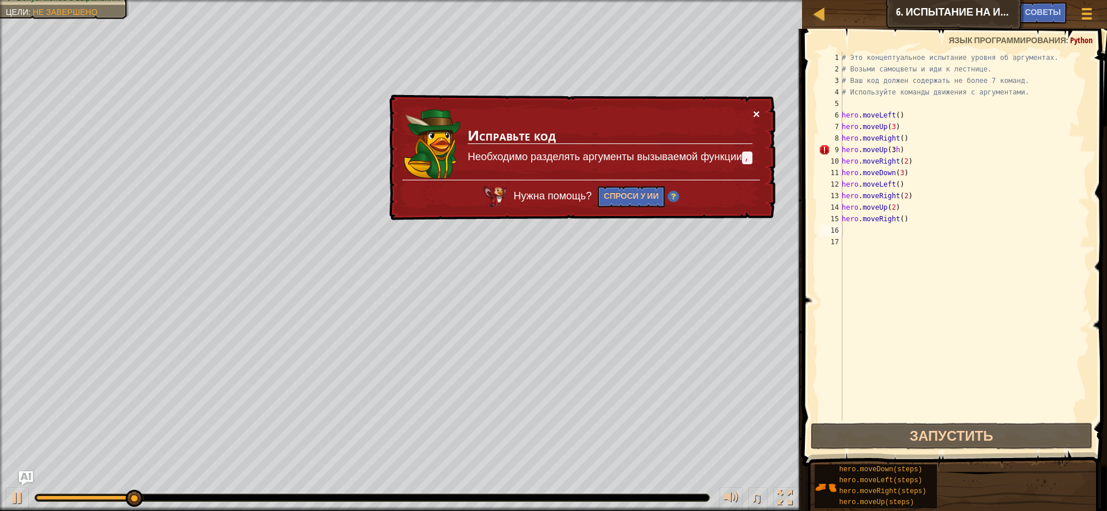
drag, startPoint x: 753, startPoint y: 116, endPoint x: 854, endPoint y: 111, distance: 100.4
click at [756, 114] on button "×" at bounding box center [756, 114] width 7 height 12
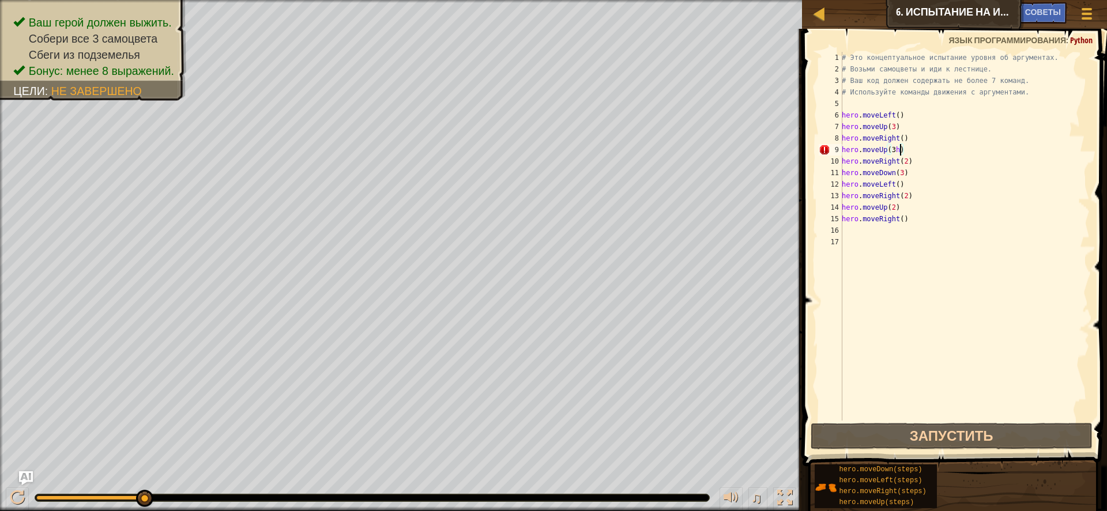
click at [899, 147] on div "# Это концептуальное испытание уровня об аргументах. # Возьми самоцветы и иди к…" at bounding box center [964, 248] width 251 height 392
type textarea "hero.moveUp(3)"
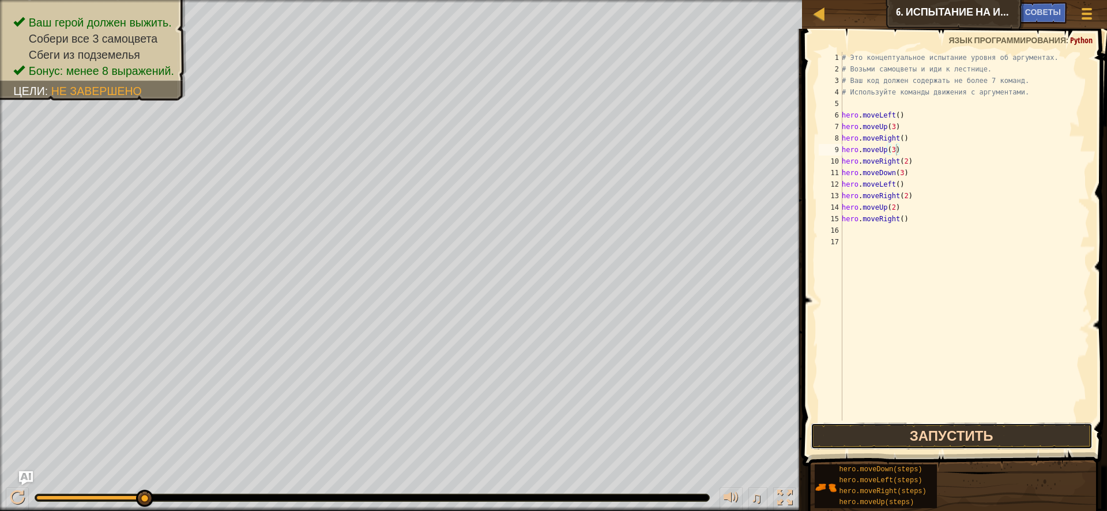
click at [915, 433] on button "Запустить" at bounding box center [951, 436] width 282 height 27
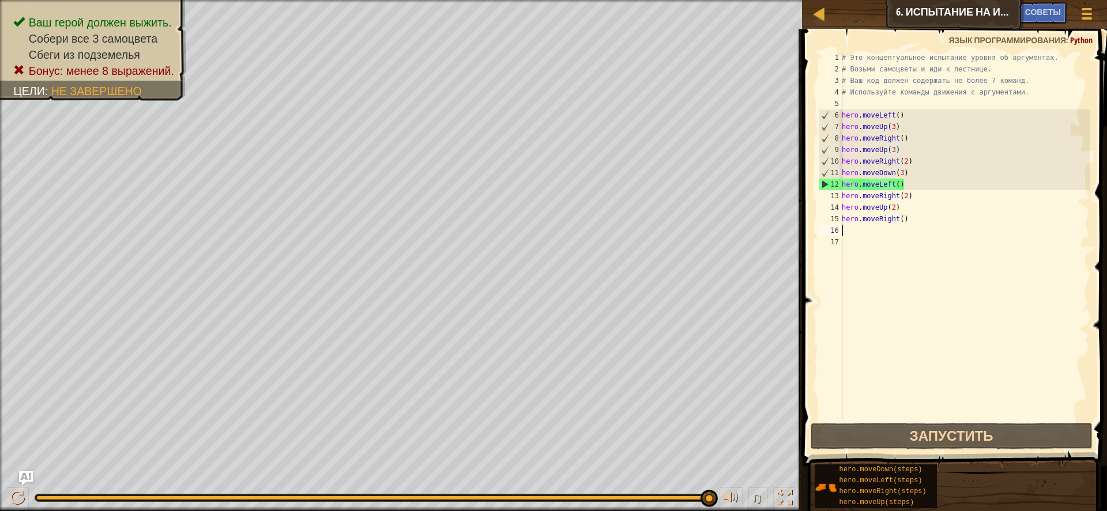
click at [875, 226] on div "# Это концептуальное испытание уровня об аргументах. # Возьми самоцветы и иди к…" at bounding box center [964, 248] width 251 height 392
type textarea "h"
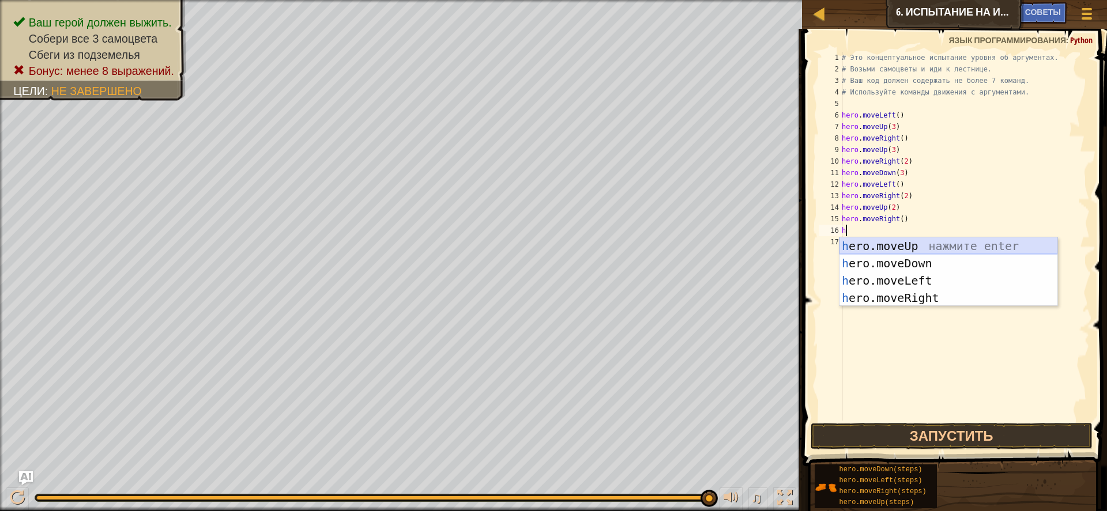
click at [915, 239] on div "h ero.moveUp нажмите enter h ero.moveDown нажмите enter h ero.moveLeft нажмите …" at bounding box center [948, 289] width 218 height 104
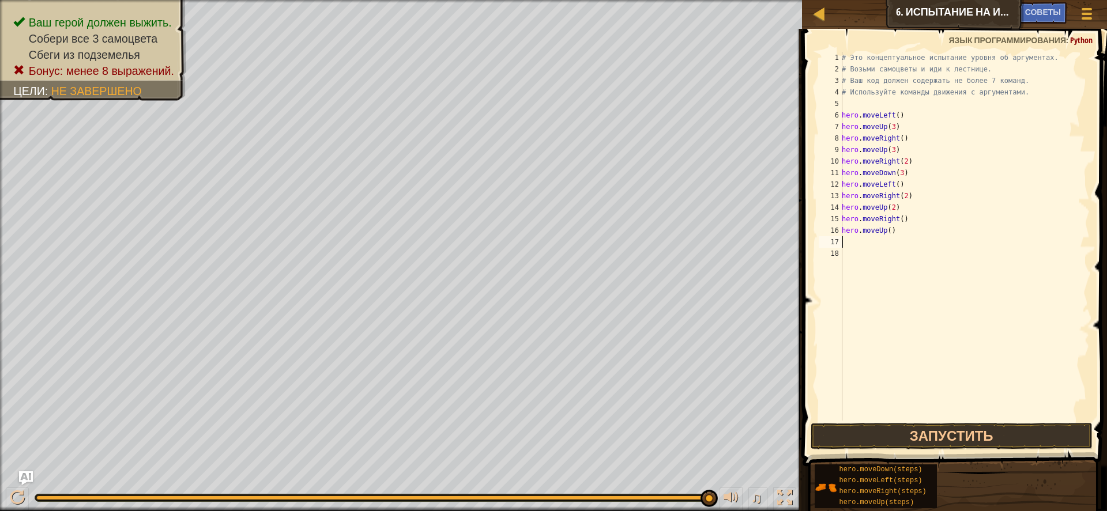
type textarea "2"
click at [893, 229] on div "# Это концептуальное испытание уровня об аргументах. # Возьми самоцветы и иди к…" at bounding box center [964, 248] width 251 height 392
type textarea "hero.moveUp(2)"
click at [863, 243] on div "# Это концептуальное испытание уровня об аргументах. # Возьми самоцветы и иди к…" at bounding box center [964, 248] width 251 height 392
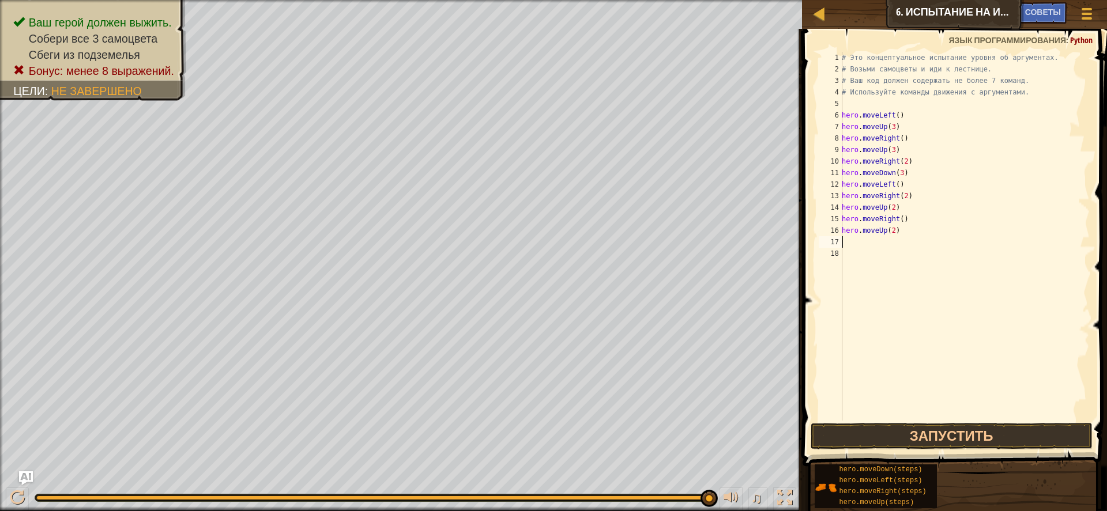
scroll to position [5, 0]
type textarea "h"
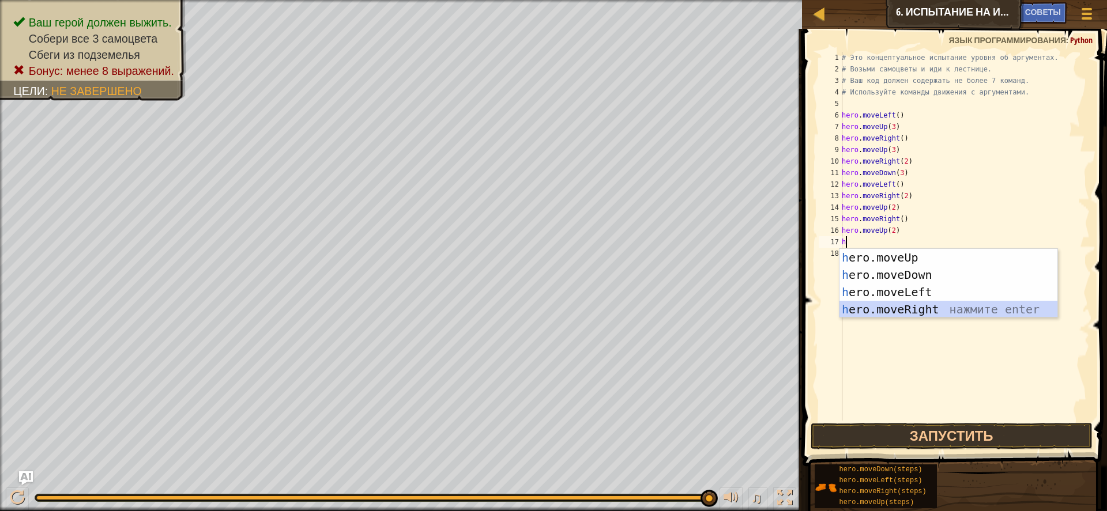
click at [911, 305] on div "h ero.moveUp нажмите enter h ero.moveDown нажмите enter h ero.moveLeft нажмите …" at bounding box center [948, 301] width 218 height 104
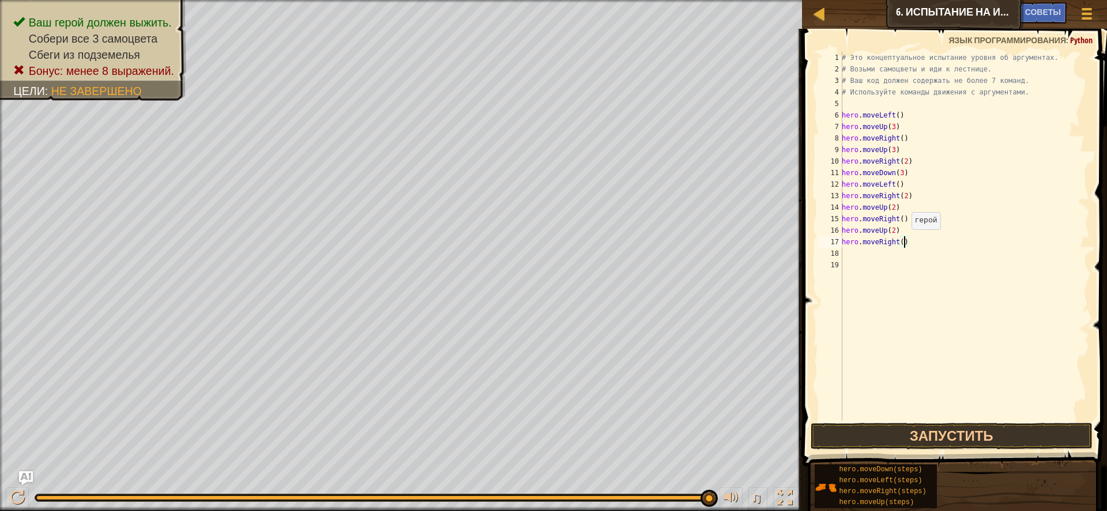
click at [905, 241] on div "# Это концептуальное испытание уровня об аргументах. # Возьми самоцветы и иди к…" at bounding box center [964, 248] width 251 height 392
type textarea "hero.moveRight(3)"
drag, startPoint x: 883, startPoint y: 436, endPoint x: 878, endPoint y: 426, distance: 10.9
click at [879, 428] on button "Запустить" at bounding box center [951, 436] width 282 height 27
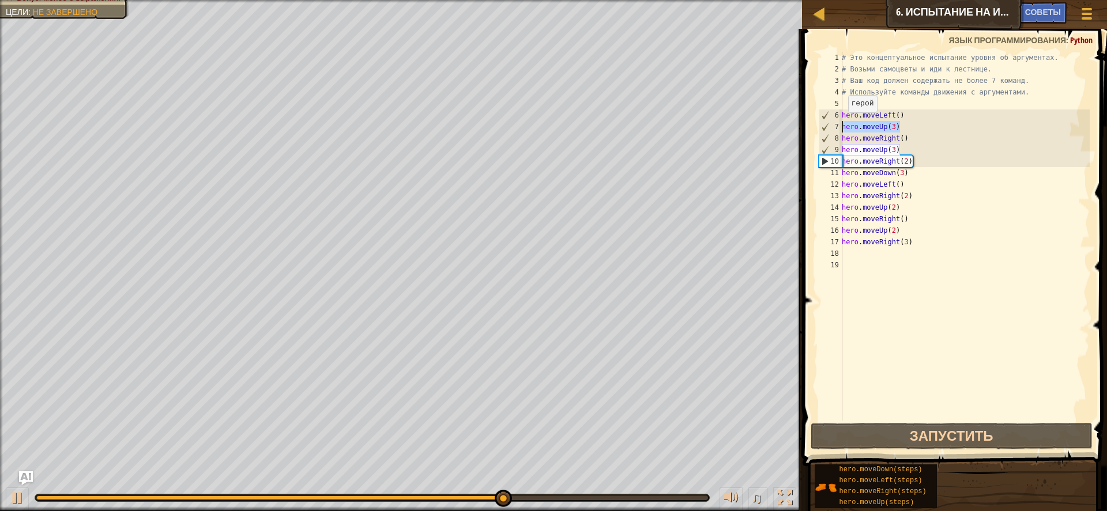
scroll to position [5, 0]
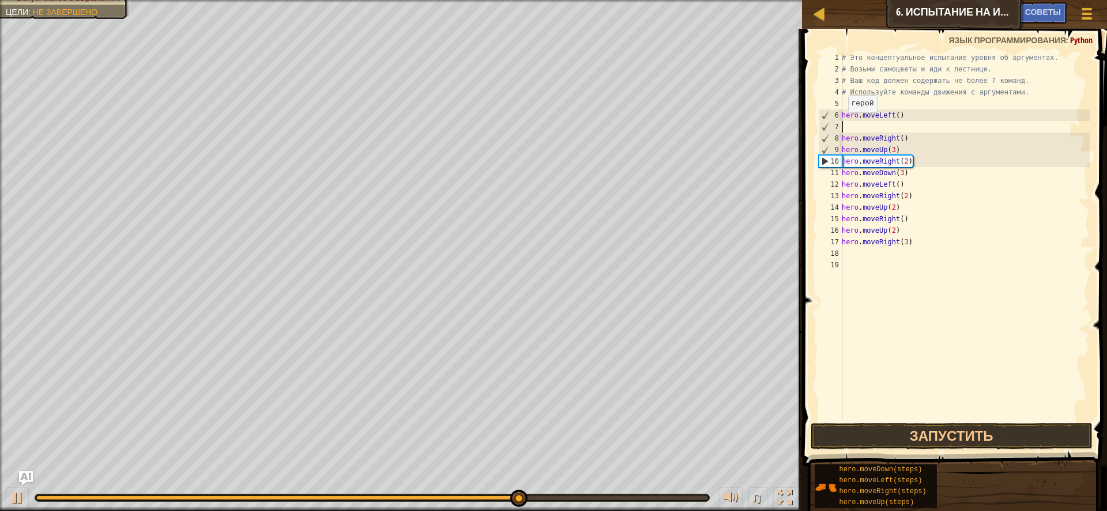
drag, startPoint x: 906, startPoint y: 124, endPoint x: 839, endPoint y: 124, distance: 67.4
click at [839, 124] on div "1 2 3 4 5 6 7 8 9 10 11 12 13 14 15 16 17 18 19 # Это концептуальное испытание …" at bounding box center [953, 236] width 274 height 369
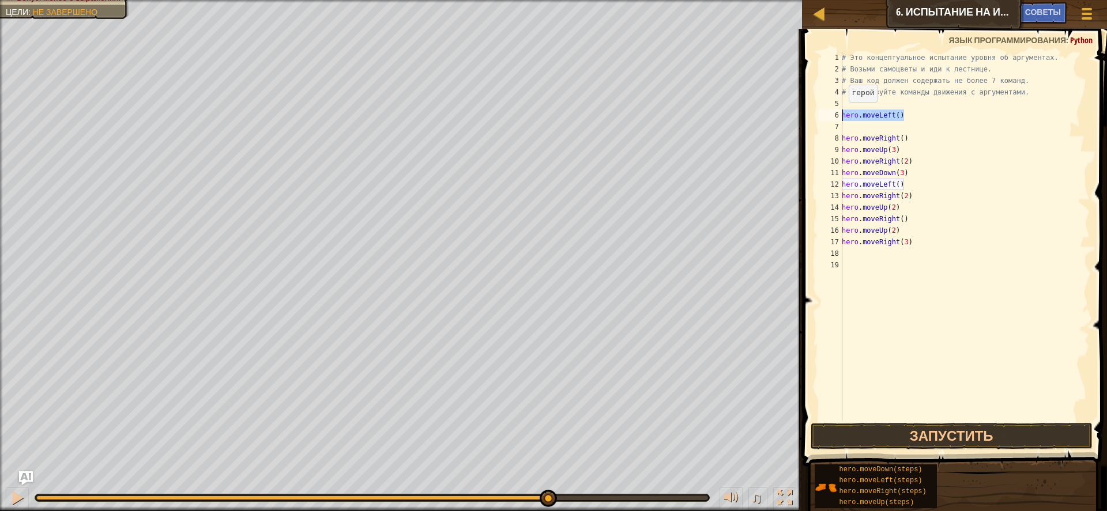
drag, startPoint x: 915, startPoint y: 114, endPoint x: 839, endPoint y: 114, distance: 76.6
click at [839, 114] on div "1 2 3 4 5 6 7 8 9 10 11 12 13 14 15 16 17 18 19 # Это концептуальное испытание …" at bounding box center [953, 236] width 274 height 369
type textarea "hero.moveLeft()"
click at [888, 429] on button "Запустить" at bounding box center [951, 436] width 282 height 27
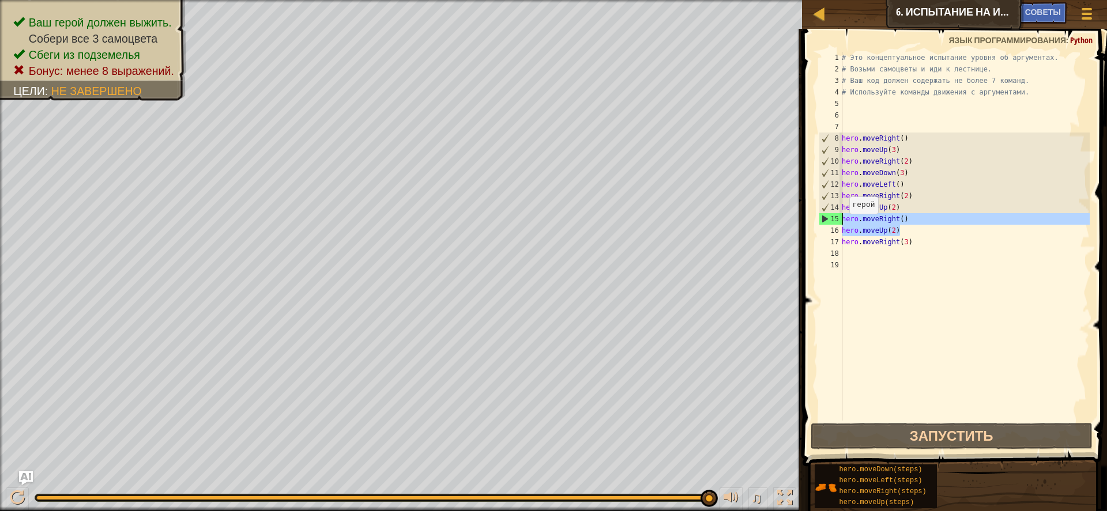
drag, startPoint x: 931, startPoint y: 232, endPoint x: 824, endPoint y: 221, distance: 107.7
click at [824, 221] on div "1 2 3 4 5 6 7 8 9 10 11 12 13 14 15 16 17 18 19 # Это концептуальное испытание …" at bounding box center [953, 236] width 274 height 369
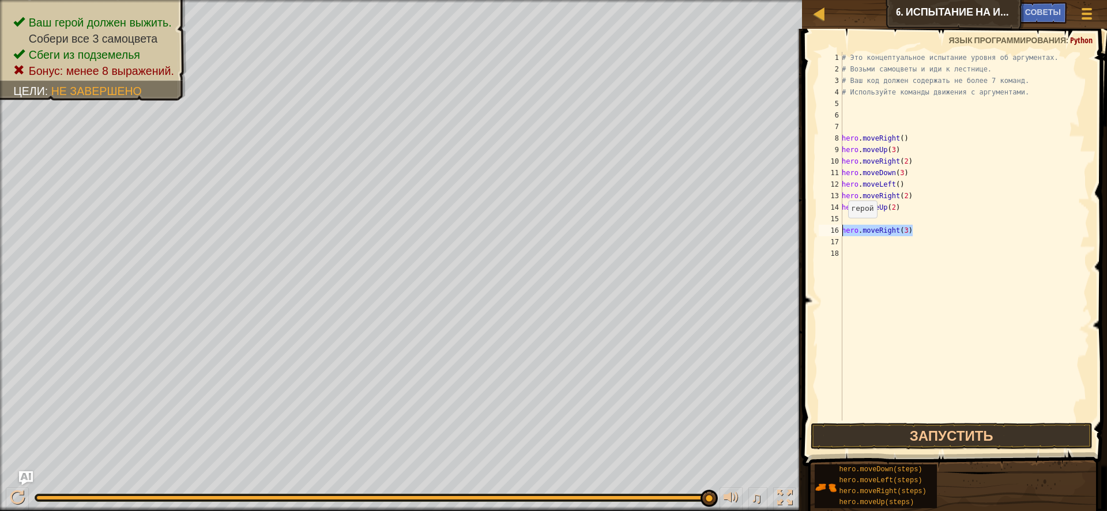
drag, startPoint x: 912, startPoint y: 236, endPoint x: 838, endPoint y: 229, distance: 74.0
click at [838, 229] on div "1 2 3 4 5 6 7 8 9 10 11 12 13 14 15 16 17 18 # Это концептуальное испытание уро…" at bounding box center [953, 236] width 274 height 369
type textarea "hero.moveRight(3)"
click at [939, 428] on button "Запустить" at bounding box center [951, 436] width 282 height 27
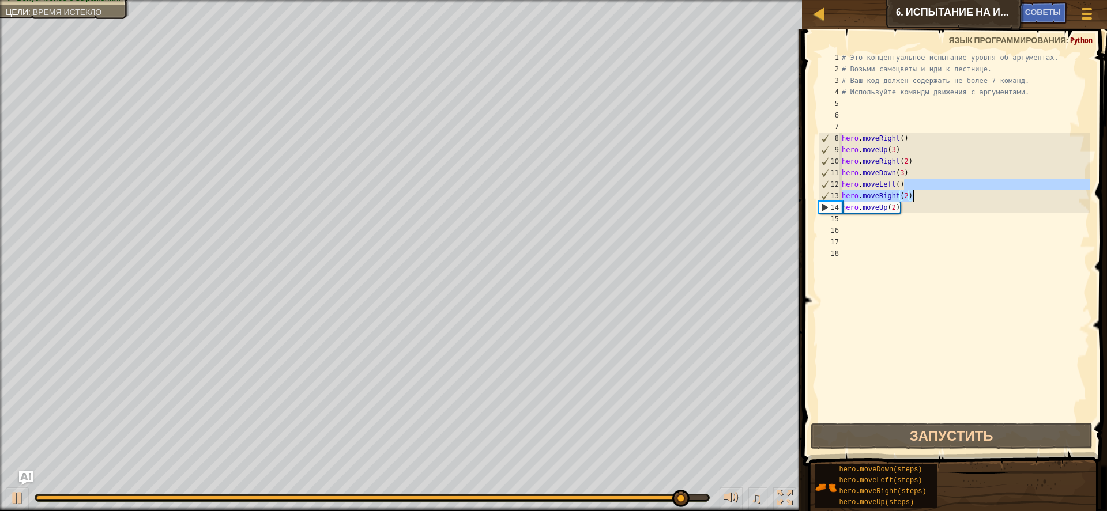
drag, startPoint x: 900, startPoint y: 184, endPoint x: 913, endPoint y: 199, distance: 19.6
click at [913, 199] on div "# Это концептуальное испытание уровня об аргументах. # Возьми самоцветы и иди к…" at bounding box center [964, 248] width 251 height 392
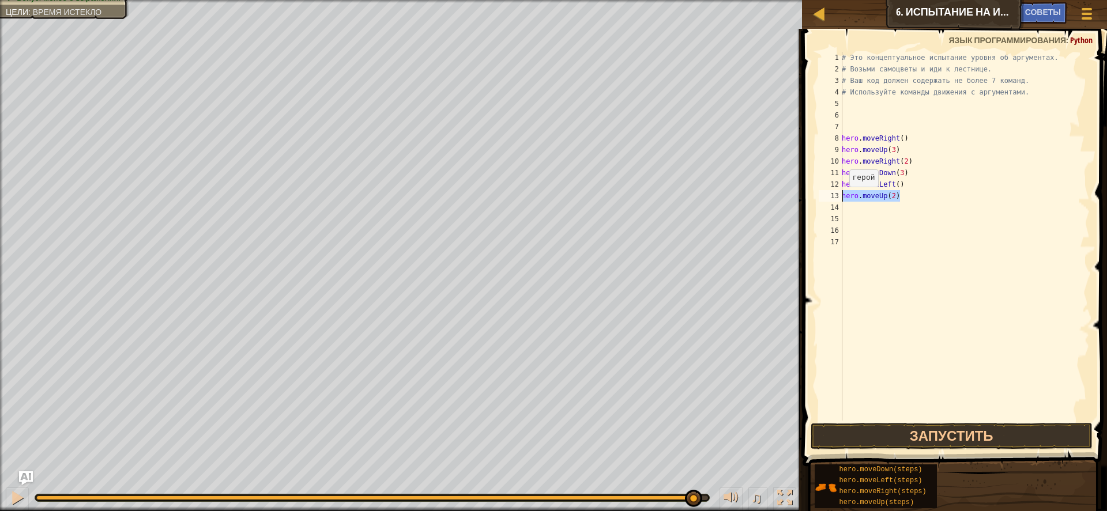
drag, startPoint x: 902, startPoint y: 195, endPoint x: 840, endPoint y: 197, distance: 62.9
click at [840, 197] on div "hero.moveLeft() 1 2 3 4 5 6 7 8 9 10 11 12 13 14 15 16 17 # Это концептуальное …" at bounding box center [953, 236] width 274 height 369
type textarea "hero.moveUp(2)"
type textarea "h"
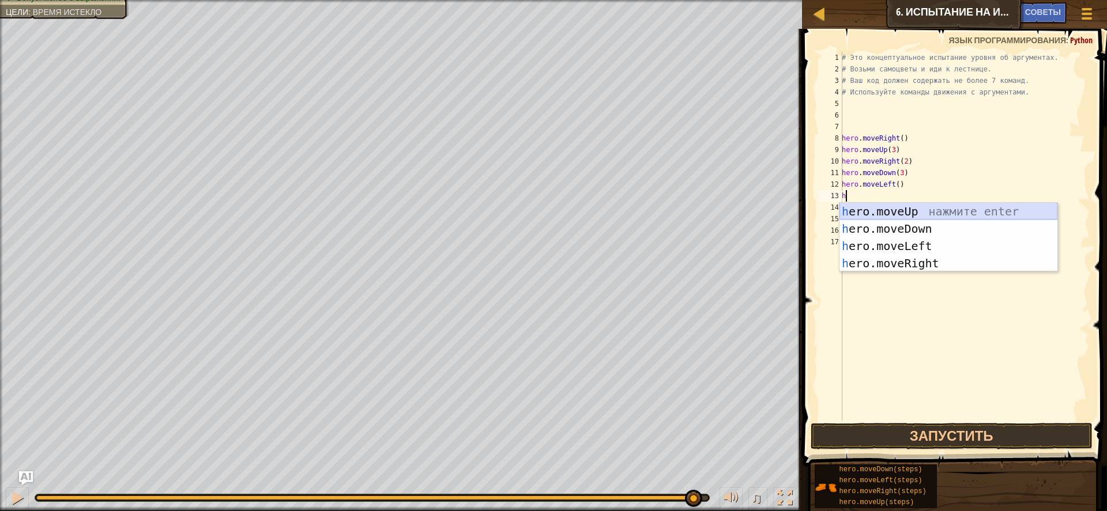
click at [899, 203] on div "h ero.moveUp нажмите enter h ero.moveDown нажмите enter h ero.moveLeft нажмите …" at bounding box center [948, 255] width 218 height 104
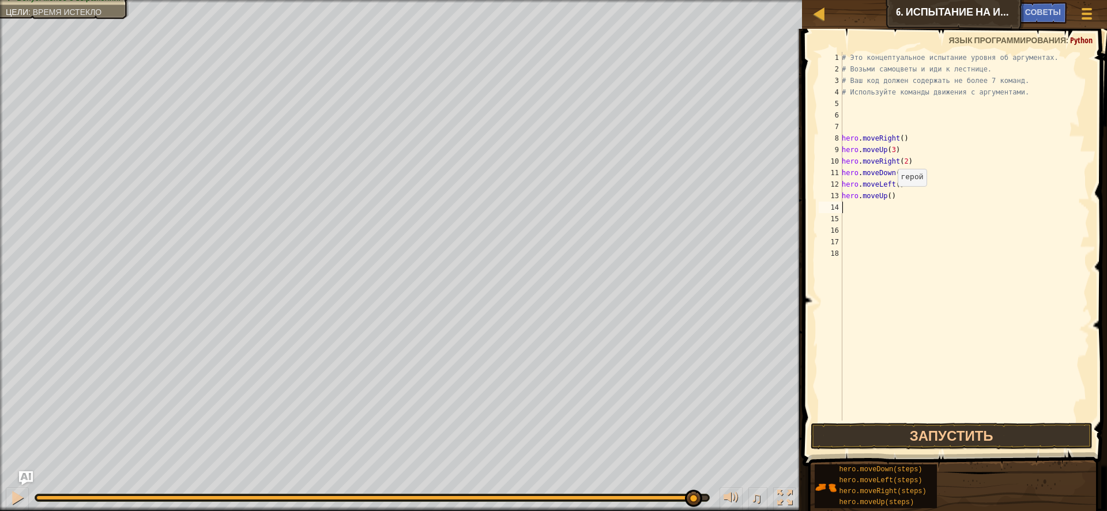
click at [892, 198] on div "# Это концептуальное испытание уровня об аргументах. # Возьми самоцветы и иди к…" at bounding box center [964, 248] width 251 height 392
type textarea "hero.moveUp(2)"
click at [844, 210] on div "# Это концептуальное испытание уровня об аргументах. # Возьми самоцветы и иди к…" at bounding box center [964, 248] width 251 height 392
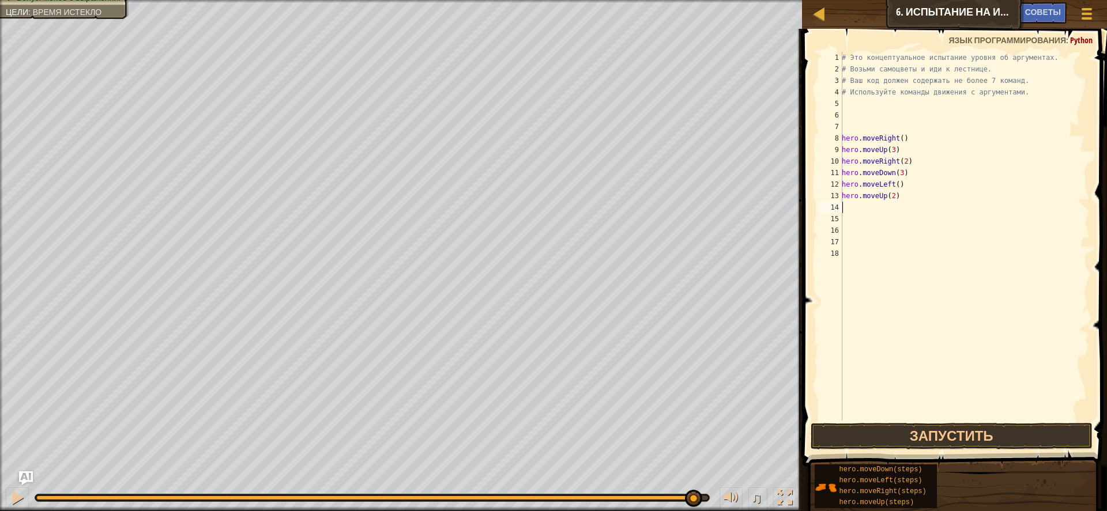
type textarea "h"
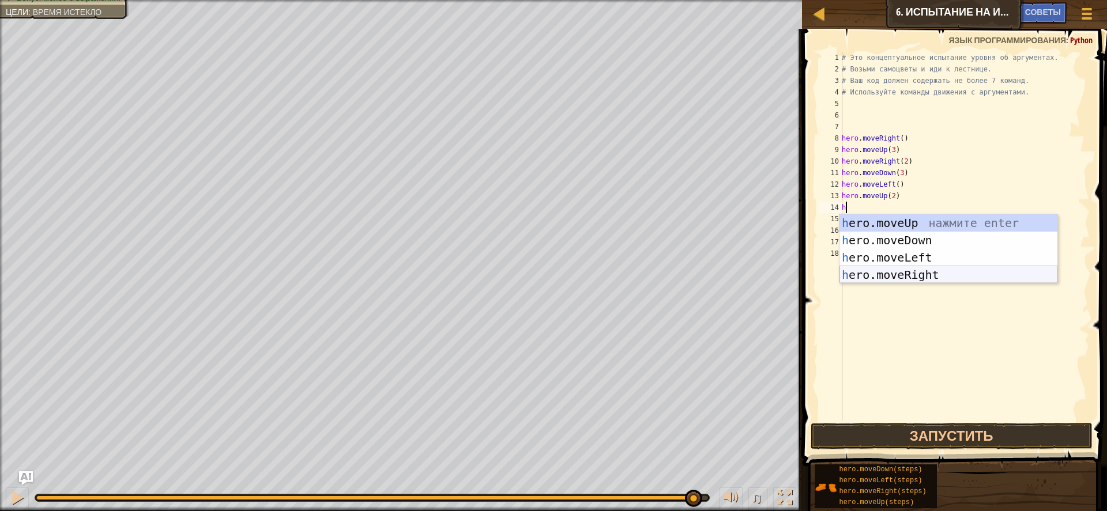
click at [910, 270] on div "h ero.moveUp нажмите enter h ero.moveDown нажмите enter h ero.moveLeft нажмите …" at bounding box center [948, 266] width 218 height 104
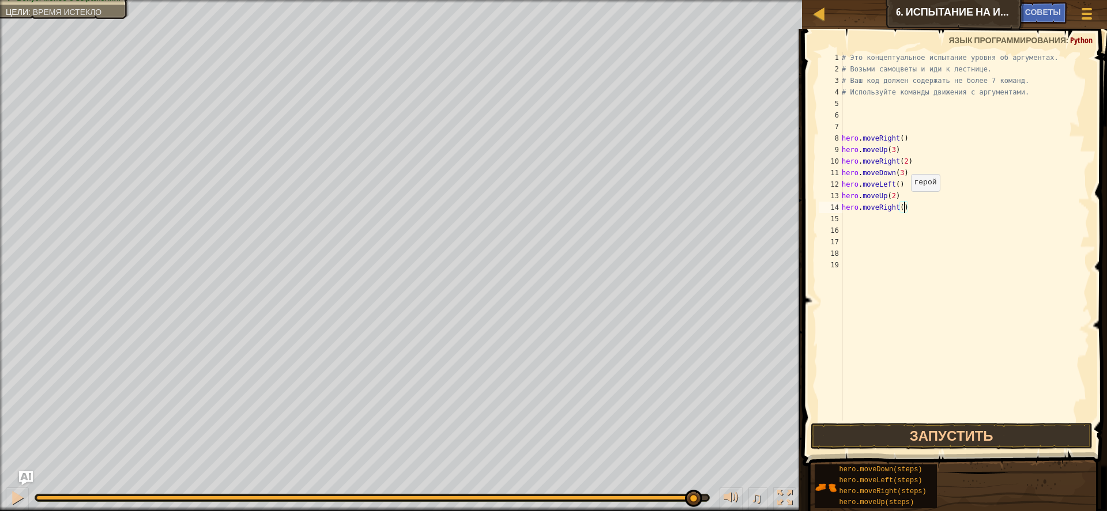
click at [905, 203] on div "# Это концептуальное испытание уровня об аргументах. # Возьми самоцветы и иди к…" at bounding box center [964, 248] width 251 height 392
type textarea "hero.moveRight(3)"
click at [919, 432] on button "Запустить" at bounding box center [951, 436] width 282 height 27
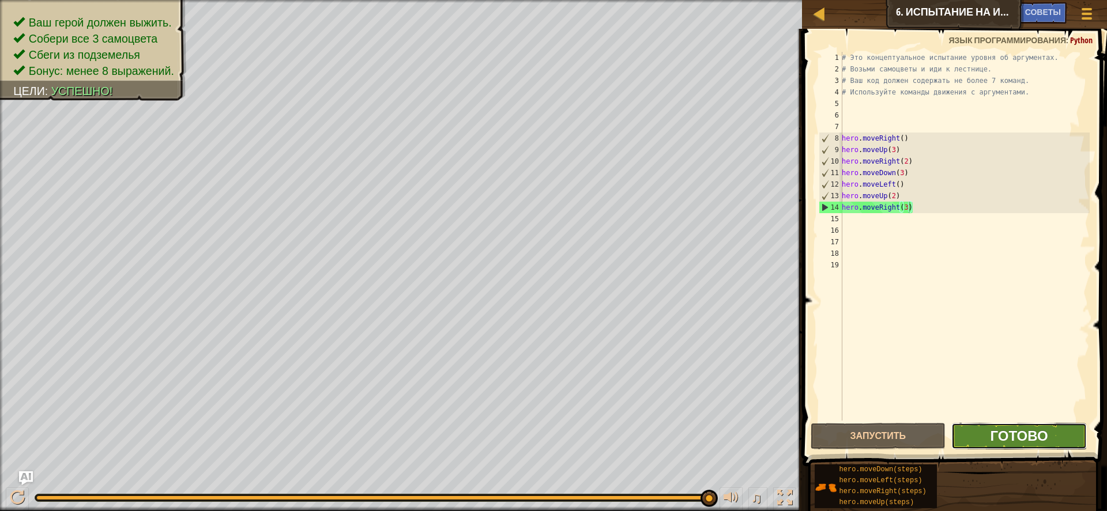
click at [1035, 430] on span "Готово" at bounding box center [1019, 435] width 58 height 18
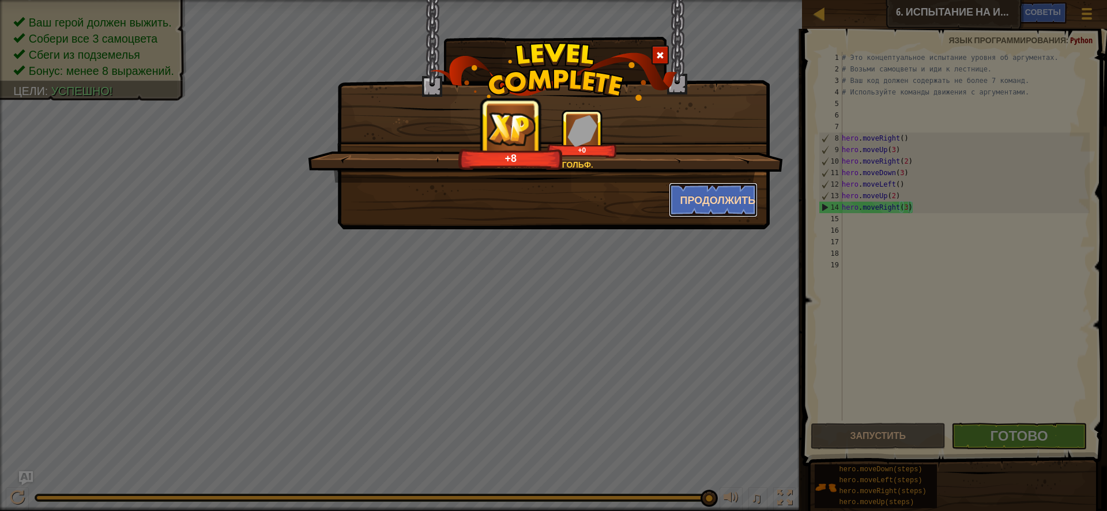
click at [729, 194] on button "Продолжить" at bounding box center [713, 200] width 89 height 35
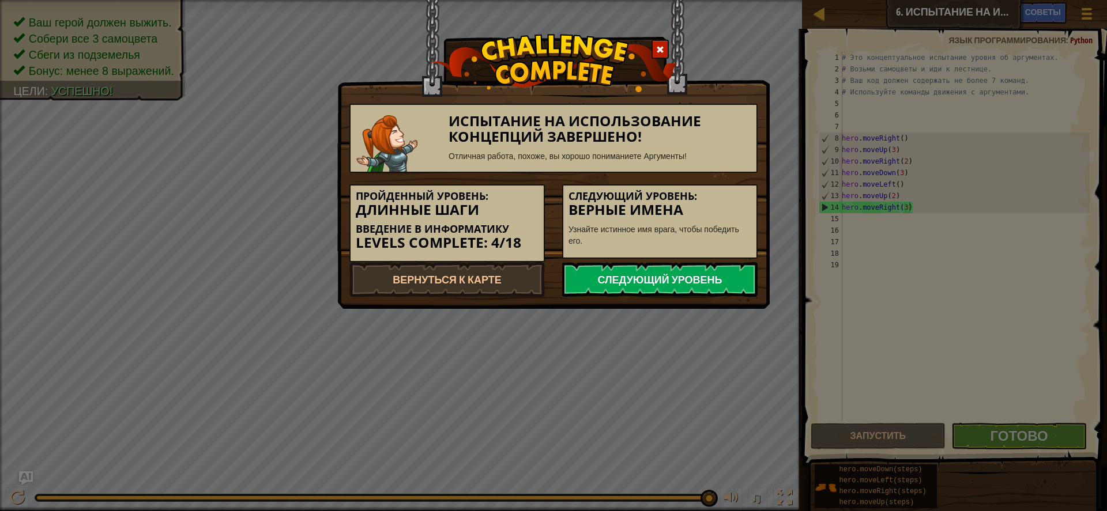
click at [707, 282] on link "Следующий уровень" at bounding box center [659, 279] width 195 height 35
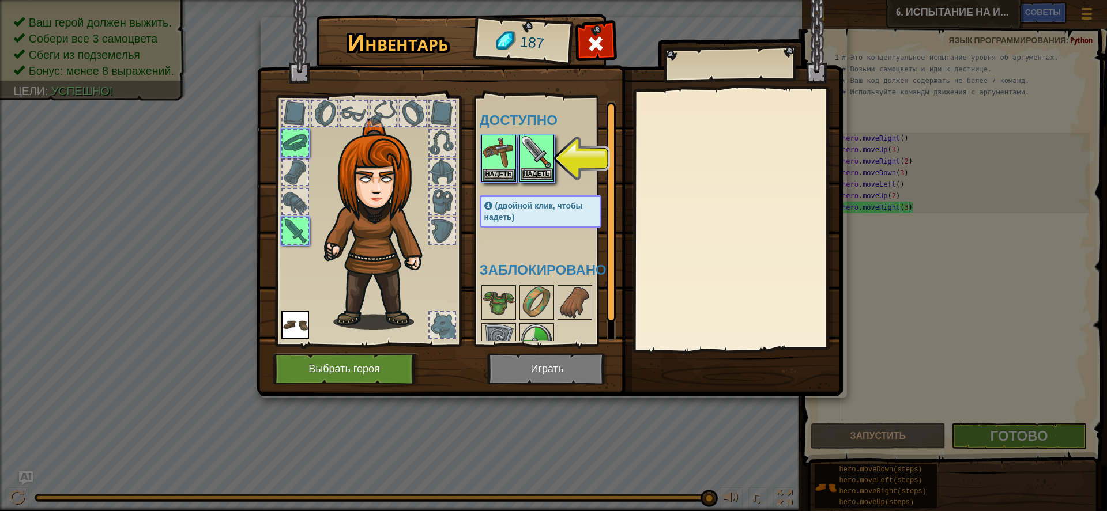
click at [545, 167] on img at bounding box center [536, 152] width 32 height 32
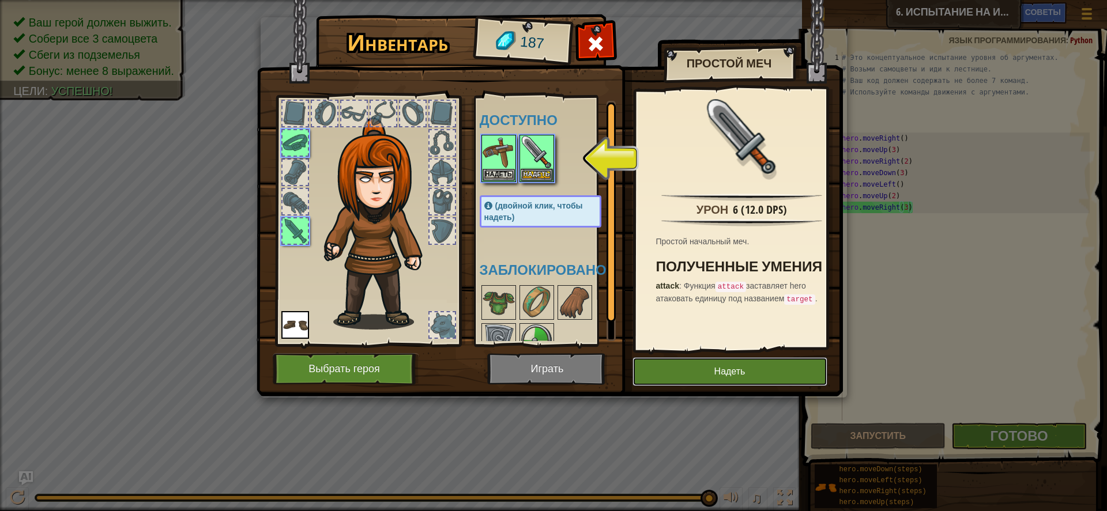
click at [731, 368] on button "Надеть" at bounding box center [729, 371] width 195 height 29
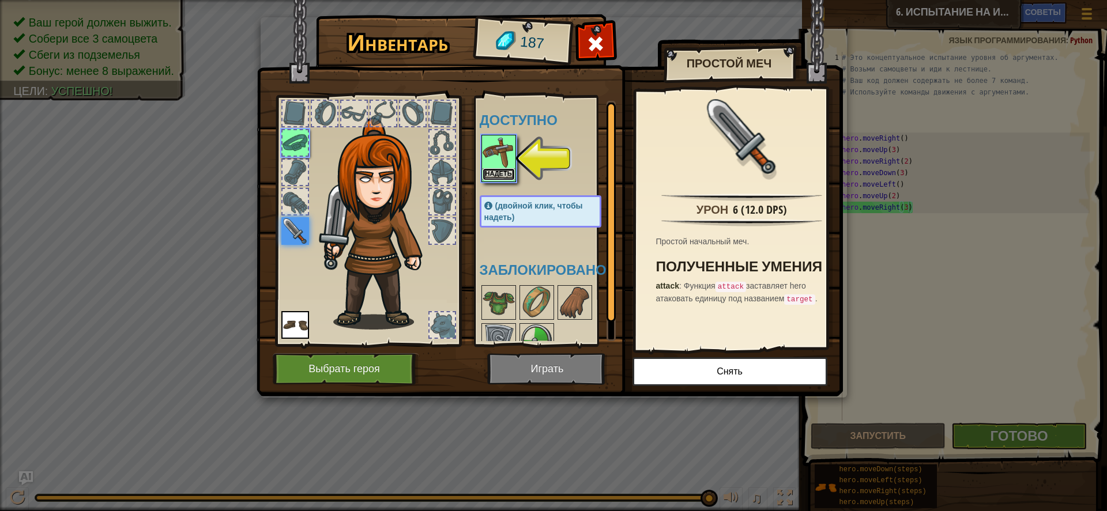
click at [490, 169] on button "Надеть" at bounding box center [498, 174] width 32 height 12
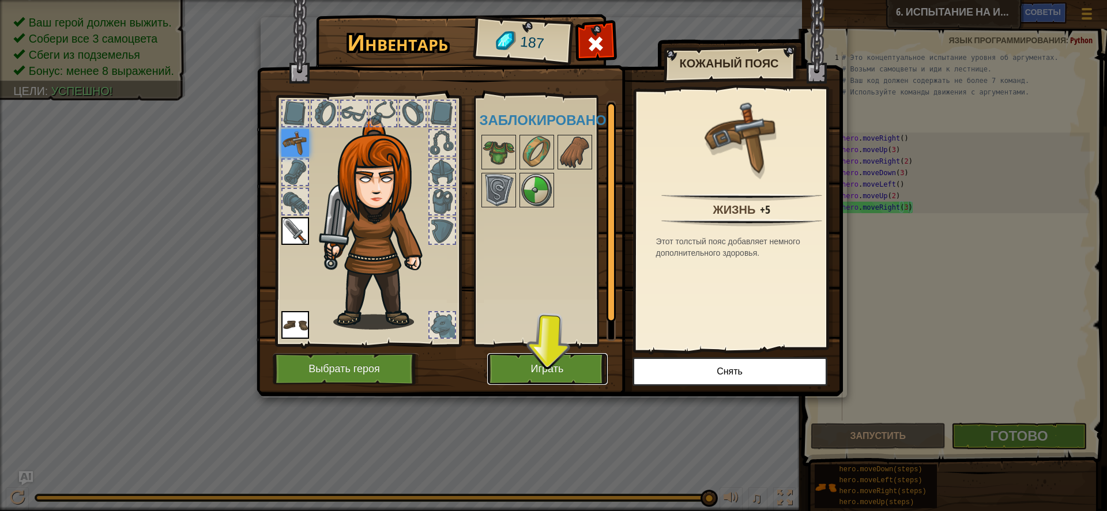
click at [589, 362] on button "Играть" at bounding box center [547, 369] width 120 height 32
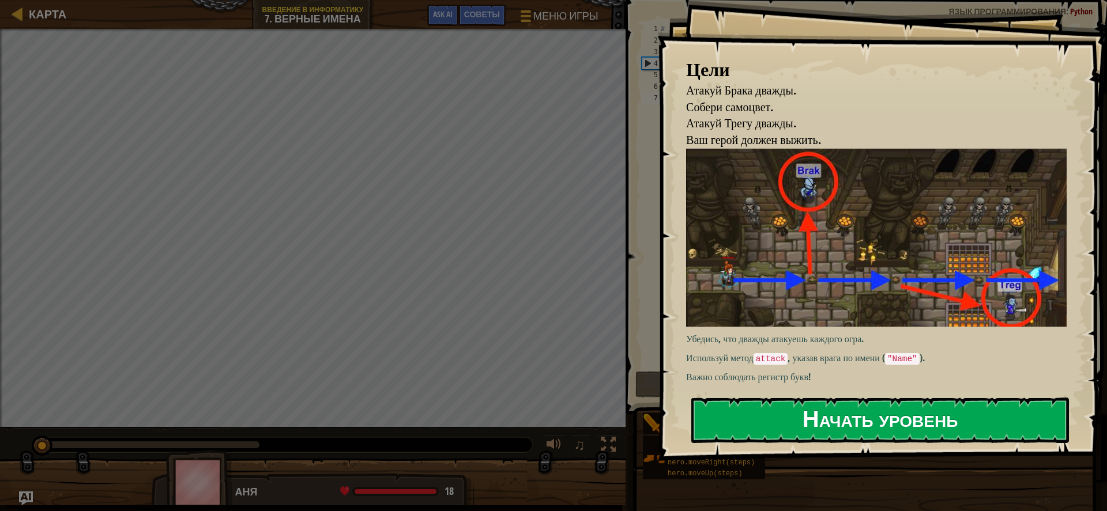
click at [936, 252] on div "Цели Атакуй Брака дважды. Собери самоцвет. [PERSON_NAME] дважды. Ваш герой долж…" at bounding box center [882, 230] width 450 height 461
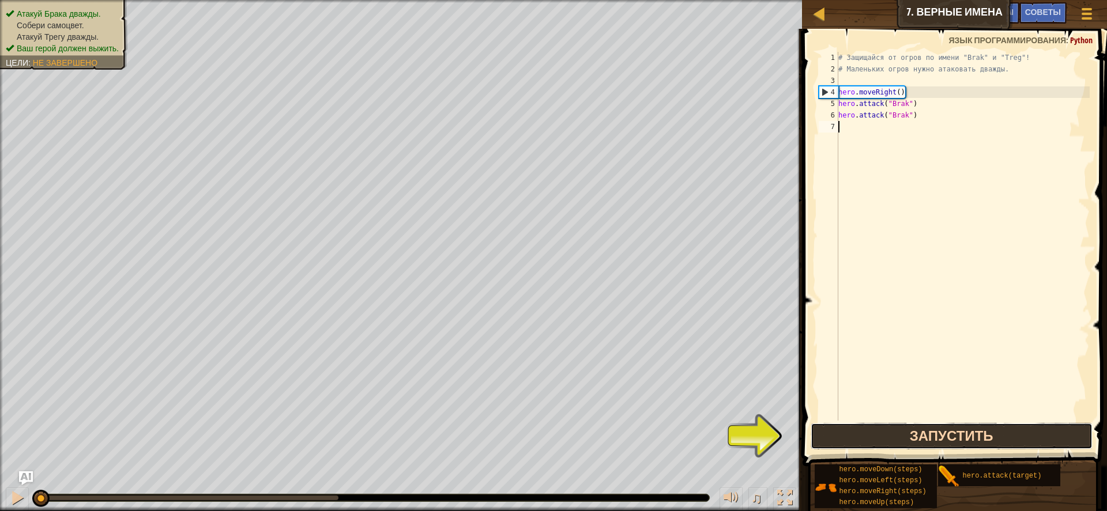
click at [917, 440] on button "Запустить" at bounding box center [951, 436] width 282 height 27
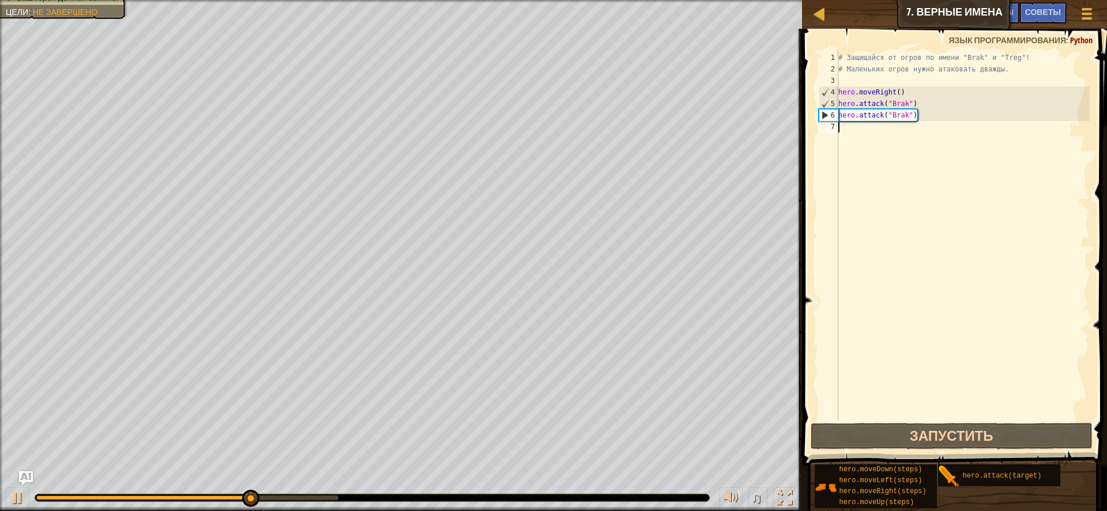
type textarea "h"
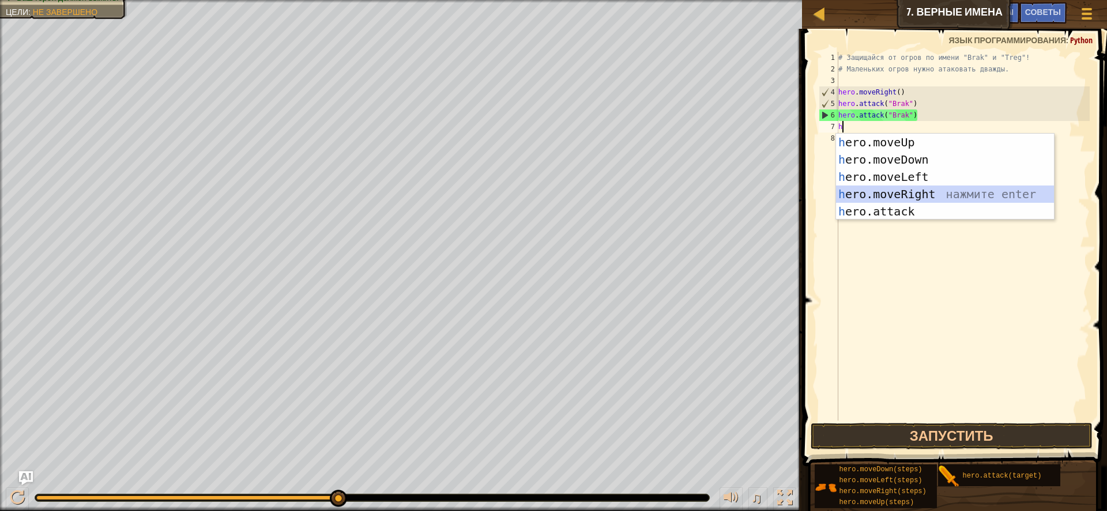
click at [911, 192] on div "h ero.moveUp нажмите enter h ero.moveDown нажмите enter h ero.moveLeft нажмите …" at bounding box center [945, 194] width 218 height 121
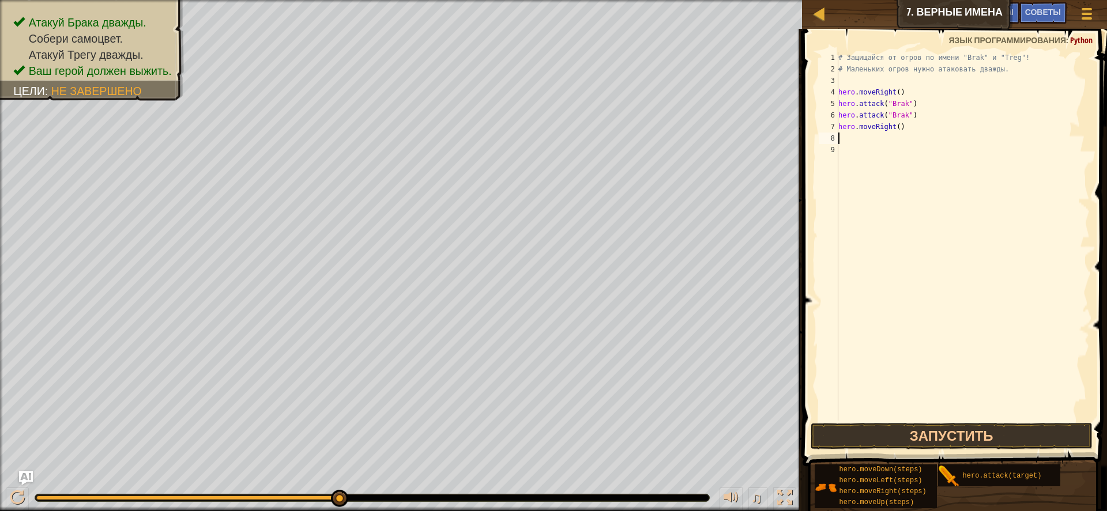
click at [922, 451] on span at bounding box center [956, 230] width 314 height 471
drag, startPoint x: 927, startPoint y: 439, endPoint x: 882, endPoint y: 286, distance: 158.5
click at [927, 422] on div "1 2 3 4 5 6 7 8 9 # Защищайся от огров по имени "Brak" и "Treg"! # Маленьких ог…" at bounding box center [953, 270] width 308 height 471
drag, startPoint x: 933, startPoint y: 440, endPoint x: 932, endPoint y: 426, distance: 13.3
click at [932, 437] on button "Запустить" at bounding box center [951, 436] width 282 height 27
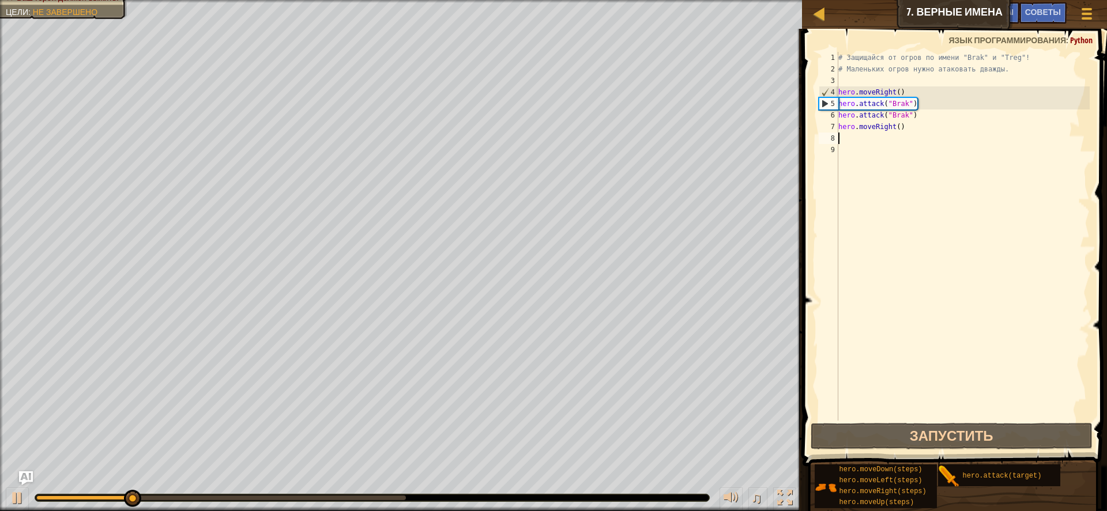
type textarea "h"
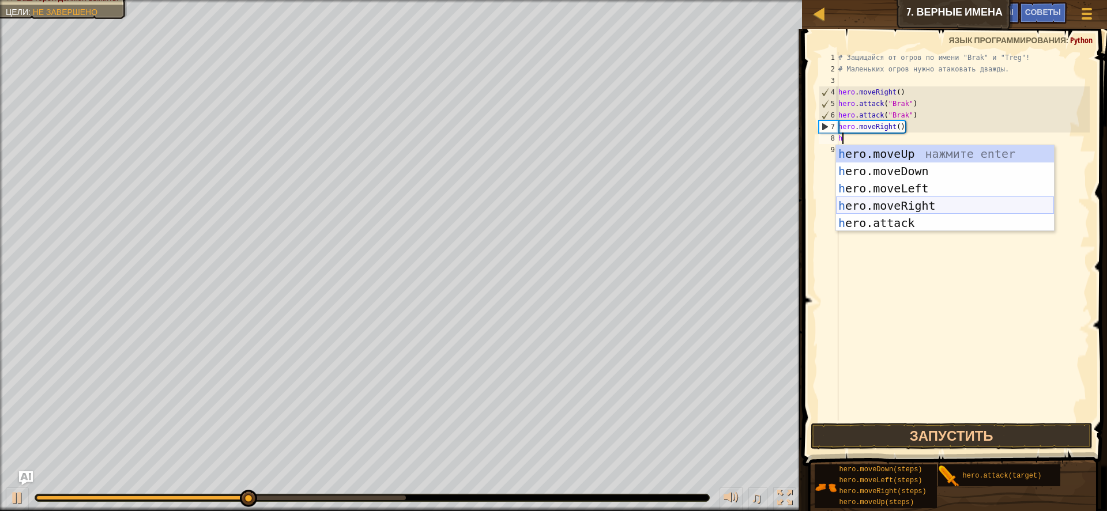
click at [909, 204] on div "h ero.moveUp нажмите enter h ero.moveDown нажмите enter h ero.moveLeft нажмите …" at bounding box center [945, 205] width 218 height 121
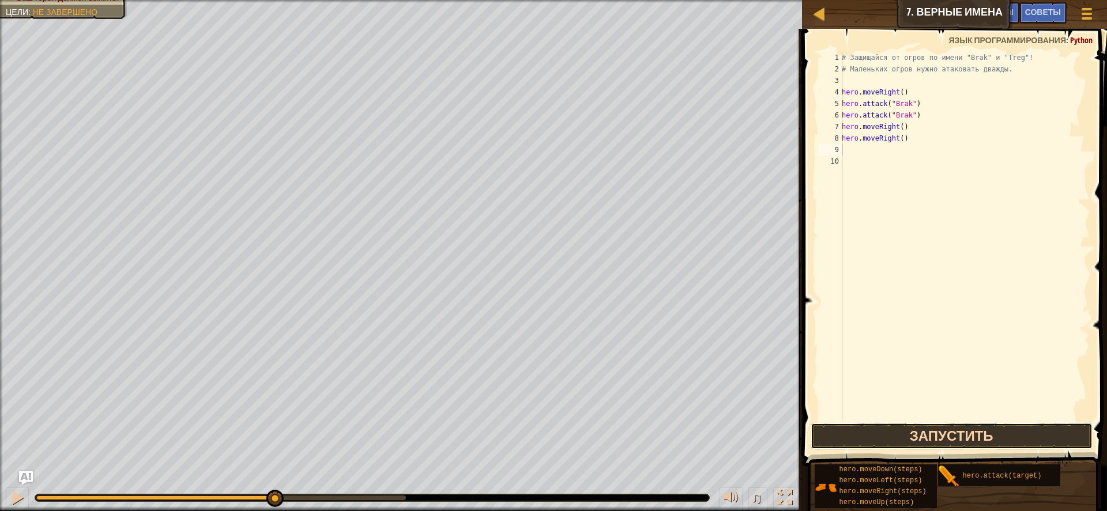
click at [930, 435] on button "Запустить" at bounding box center [951, 436] width 282 height 27
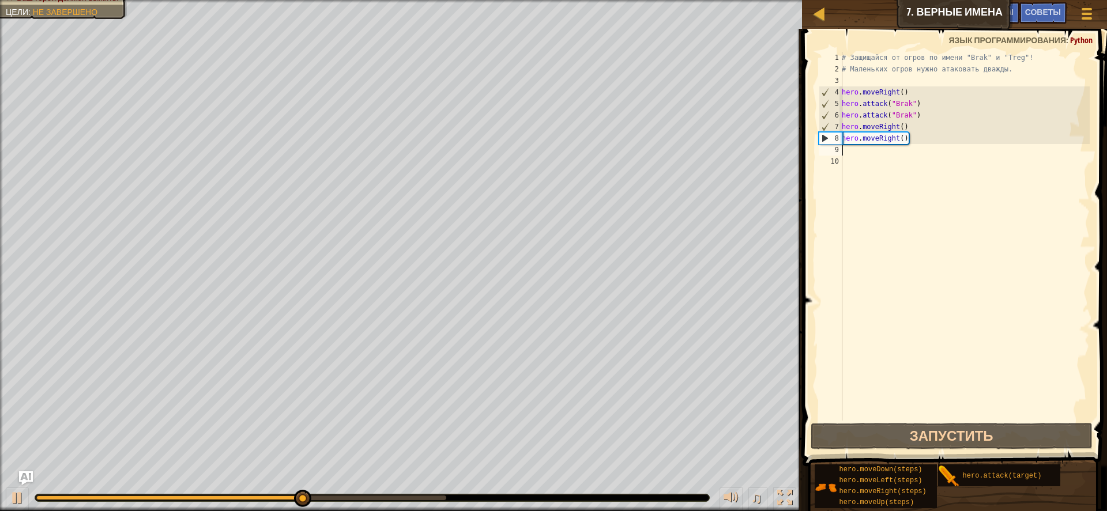
type textarea "h"
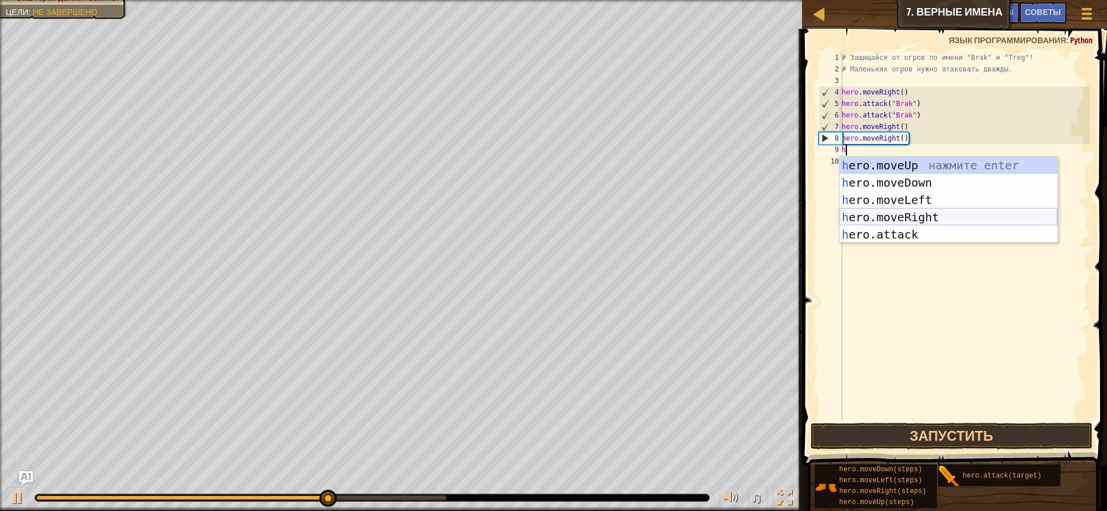
click at [897, 218] on div "h ero.moveUp нажмите enter h ero.moveDown нажмите enter h ero.moveLeft нажмите …" at bounding box center [948, 217] width 218 height 121
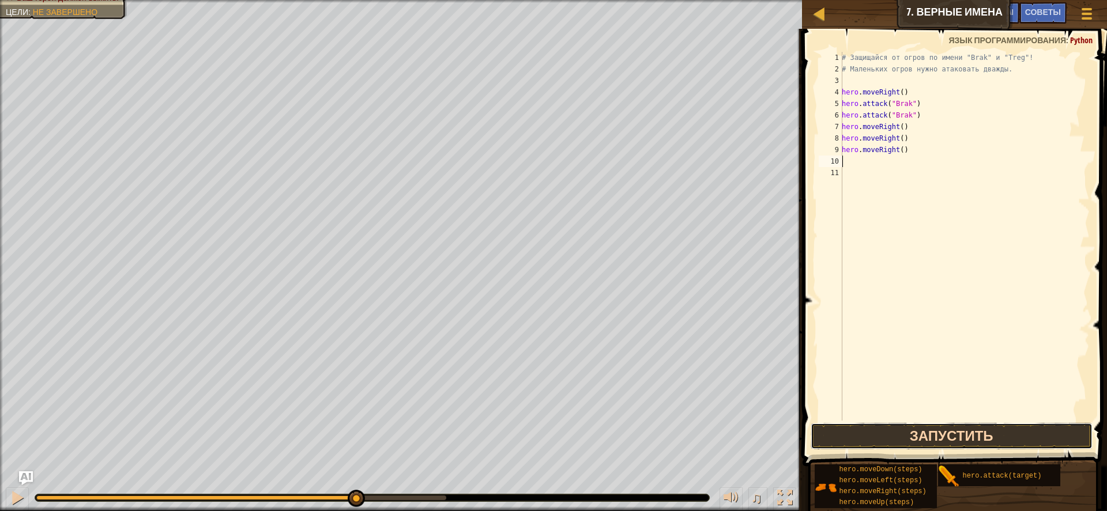
click at [945, 431] on button "Запустить" at bounding box center [951, 436] width 282 height 27
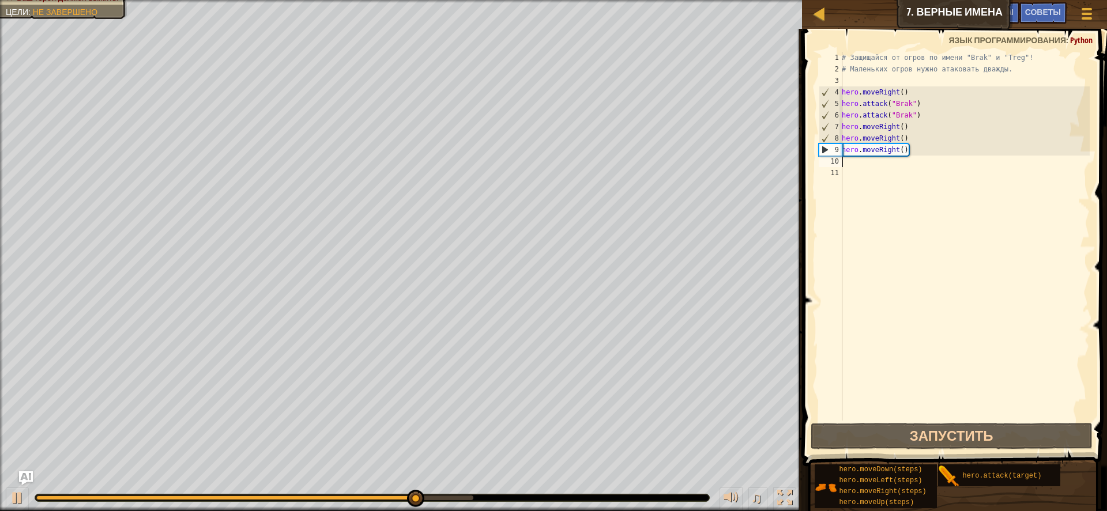
type textarea "h"
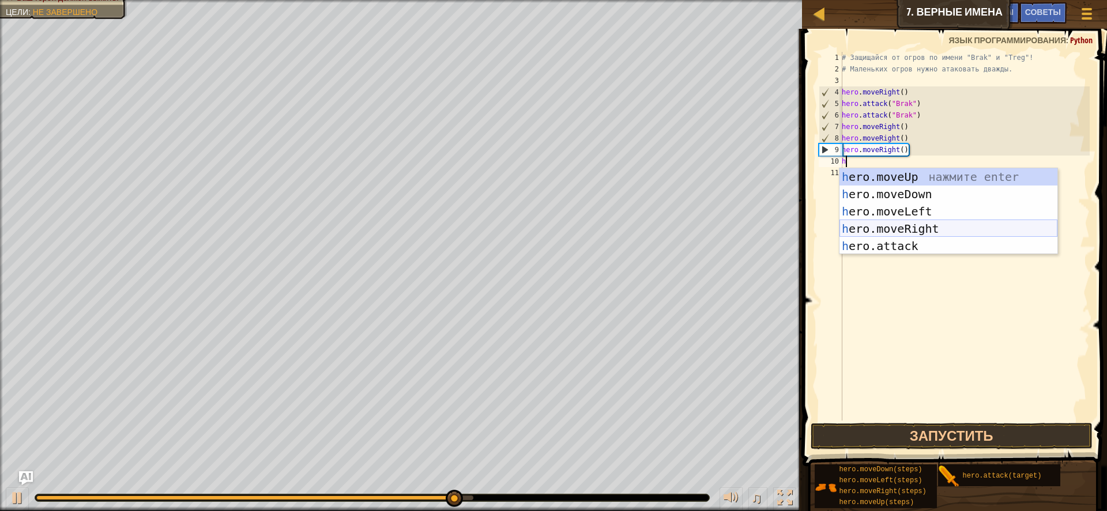
click at [897, 227] on div "h ero.moveUp нажмите enter h ero.moveDown нажмите enter h ero.moveLeft нажмите …" at bounding box center [948, 228] width 218 height 121
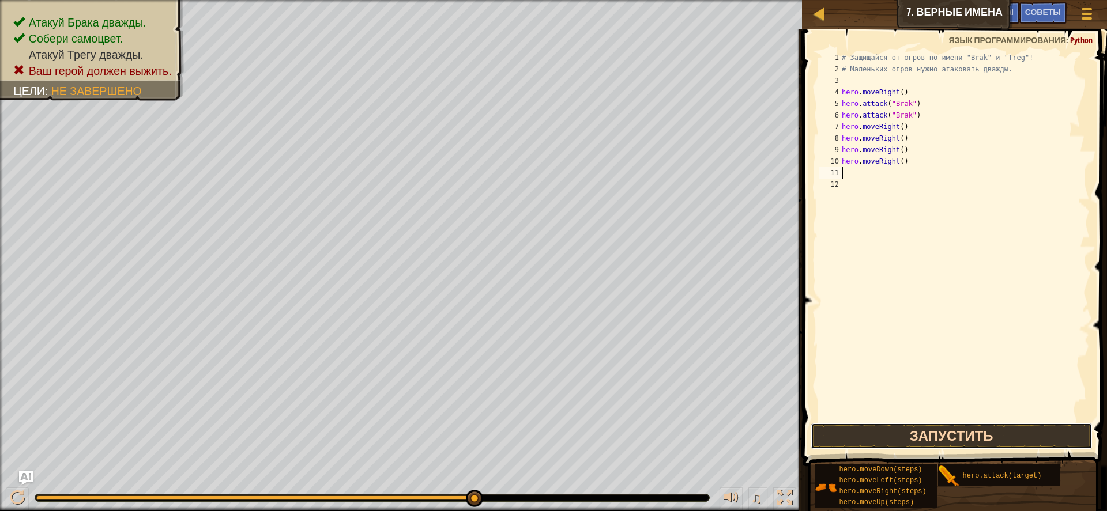
click at [936, 444] on button "Запустить" at bounding box center [951, 436] width 282 height 27
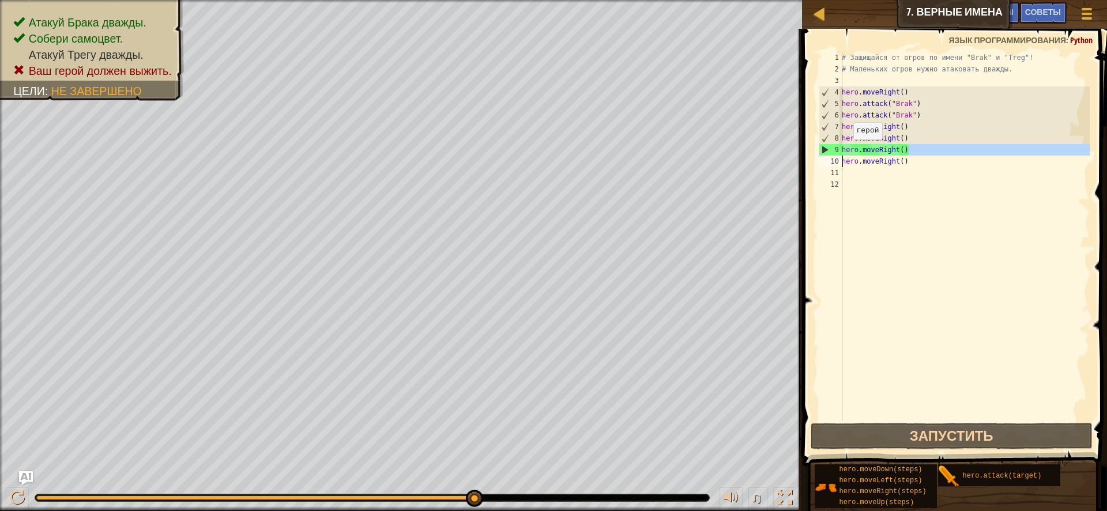
type textarea "hero.moveRight()hero.moveRight()"
drag, startPoint x: 910, startPoint y: 149, endPoint x: 838, endPoint y: 157, distance: 72.4
click at [838, 157] on div "hero.moveRight()hero.moveRight() 1 2 3 4 5 6 7 8 9 10 11 12 # Защищайся от огро…" at bounding box center [953, 236] width 274 height 369
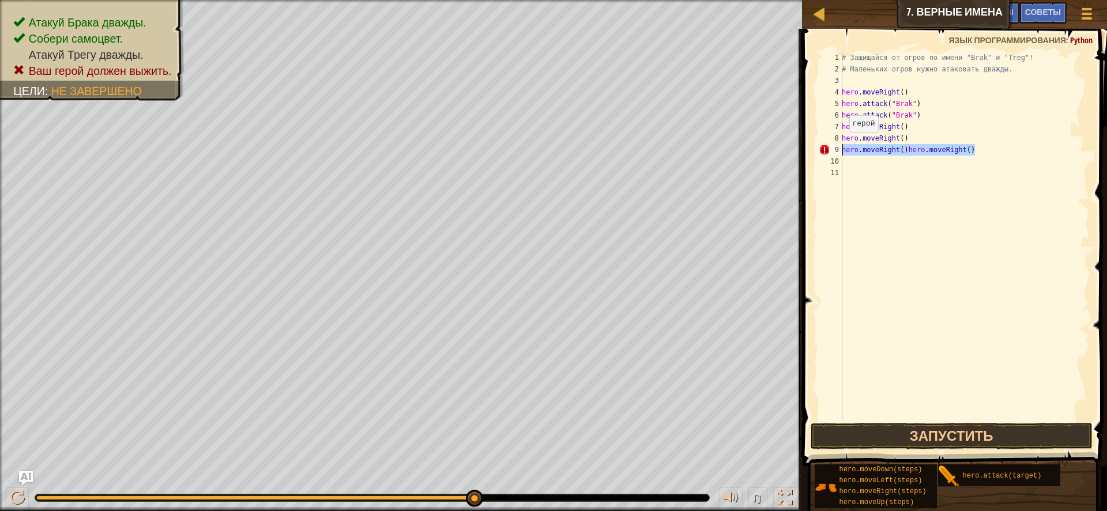
drag, startPoint x: 986, startPoint y: 146, endPoint x: 823, endPoint y: 144, distance: 163.1
click at [823, 144] on div "1 2 3 4 5 6 7 8 9 10 11 # Защищайся от огров по имени "Brak" и "Treg"! # Малень…" at bounding box center [953, 236] width 274 height 369
click at [922, 429] on button "Запустить" at bounding box center [951, 436] width 282 height 27
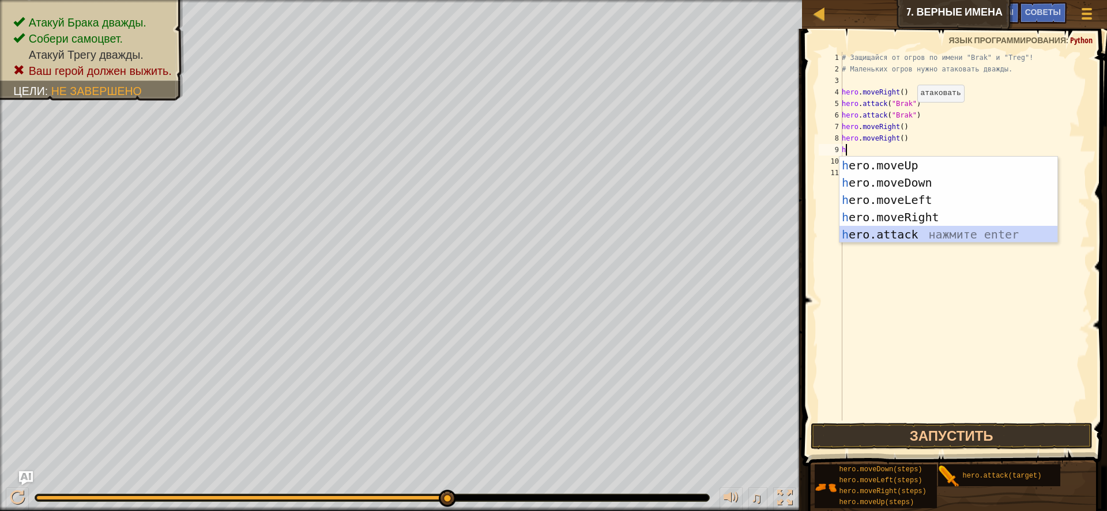
click at [927, 233] on div "h ero.moveUp нажмите enter h ero.moveDown нажмите enter h ero.moveLeft нажмите …" at bounding box center [948, 217] width 218 height 121
type textarea "hero.attack("Enemy Name")"
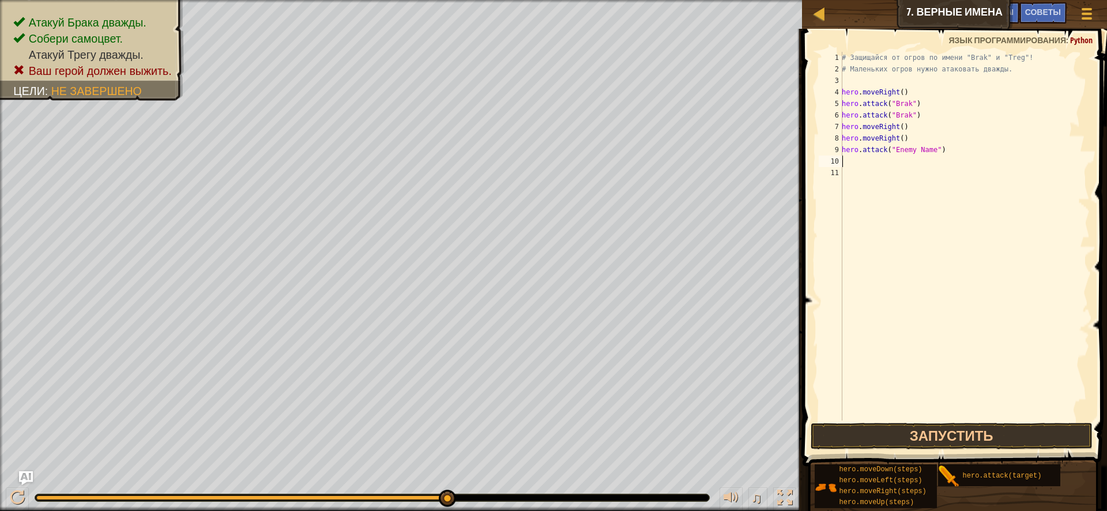
click at [888, 166] on div "# Защищайся от огров по имени "Brak" и "Treg"! # Маленьких огров нужно атаковат…" at bounding box center [964, 248] width 251 height 392
click at [938, 441] on button "Запустить" at bounding box center [951, 436] width 282 height 27
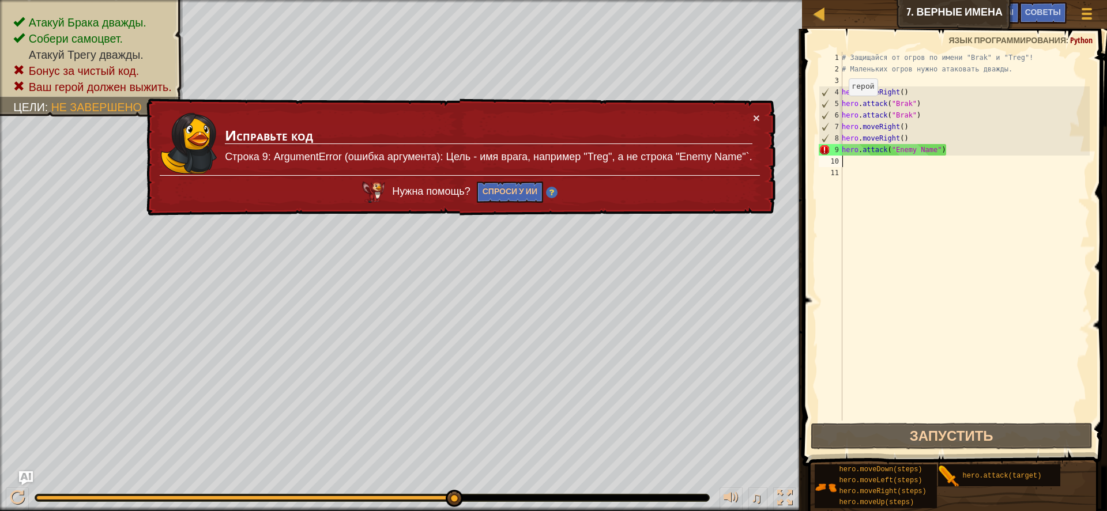
click at [513, 150] on p "Строка 9: ArgumentError (ошибка аргумента): Цель - имя врага, например "Treg", …" at bounding box center [488, 157] width 527 height 15
drag, startPoint x: 942, startPoint y: 154, endPoint x: 936, endPoint y: 153, distance: 5.8
click at [939, 154] on div "# Защищайся от огров по имени "Brak" и "Treg"! # Маленьких огров нужно атаковат…" at bounding box center [964, 248] width 251 height 392
type textarea "hero.attack("Enemy Name")"
type textarea "hero.attack"("Enemy Name)"
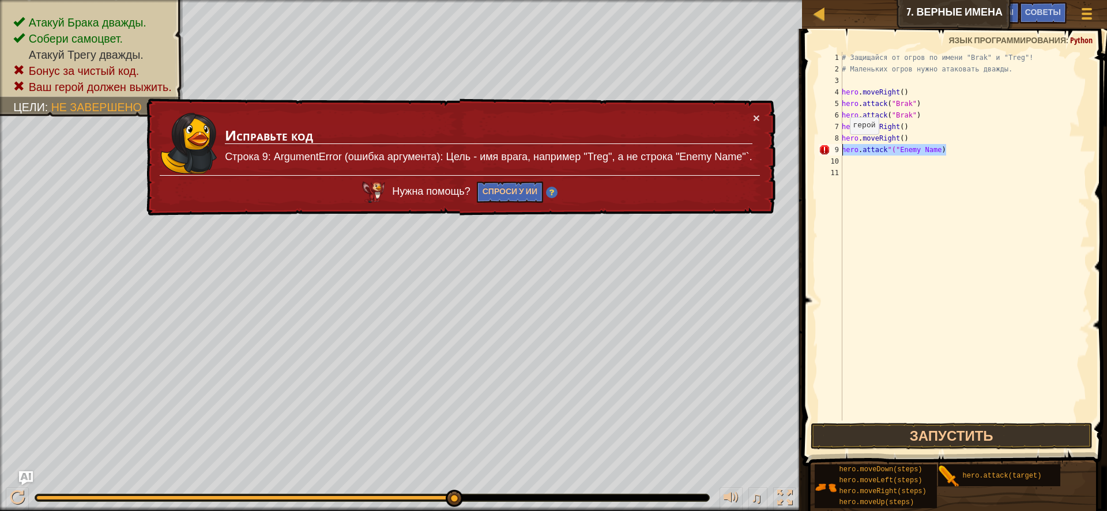
drag, startPoint x: 935, startPoint y: 149, endPoint x: 841, endPoint y: 146, distance: 94.0
click at [841, 146] on div "hero.attack"("Enemy Name) 1 2 3 4 5 6 7 8 9 10 11 # Защищайся от огров по имени…" at bounding box center [953, 236] width 274 height 369
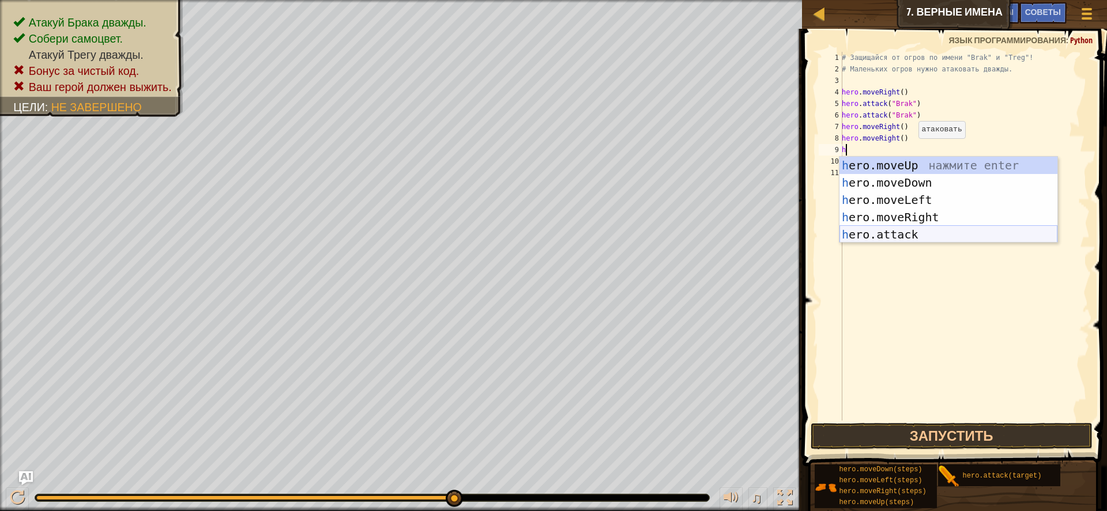
click at [905, 229] on div "h ero.moveUp нажмите enter h ero.moveDown нажмите enter h ero.moveLeft нажмите …" at bounding box center [948, 217] width 218 height 121
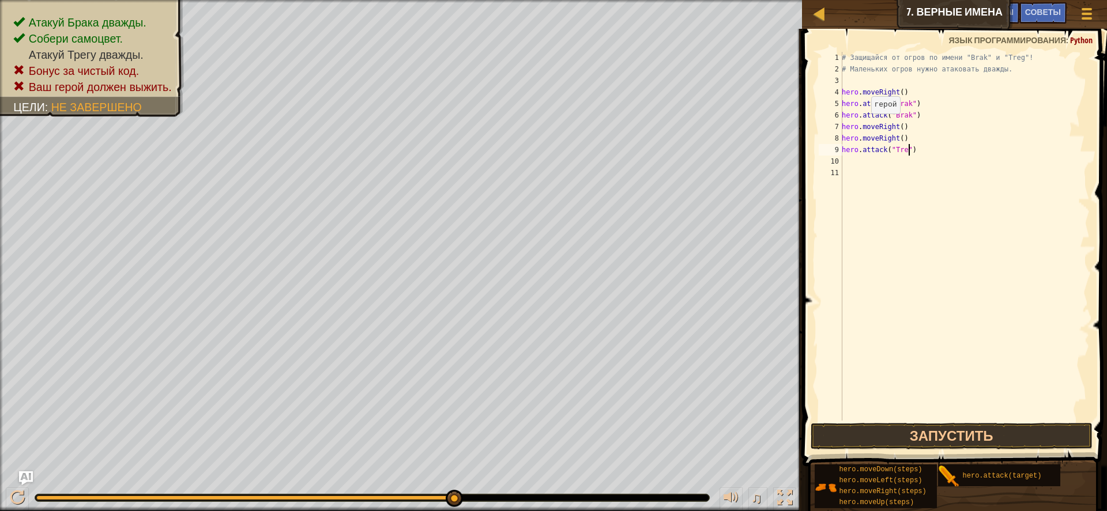
scroll to position [5, 6]
type textarea "hero.attack("Treg")"
click at [871, 437] on button "Запустить" at bounding box center [951, 436] width 282 height 27
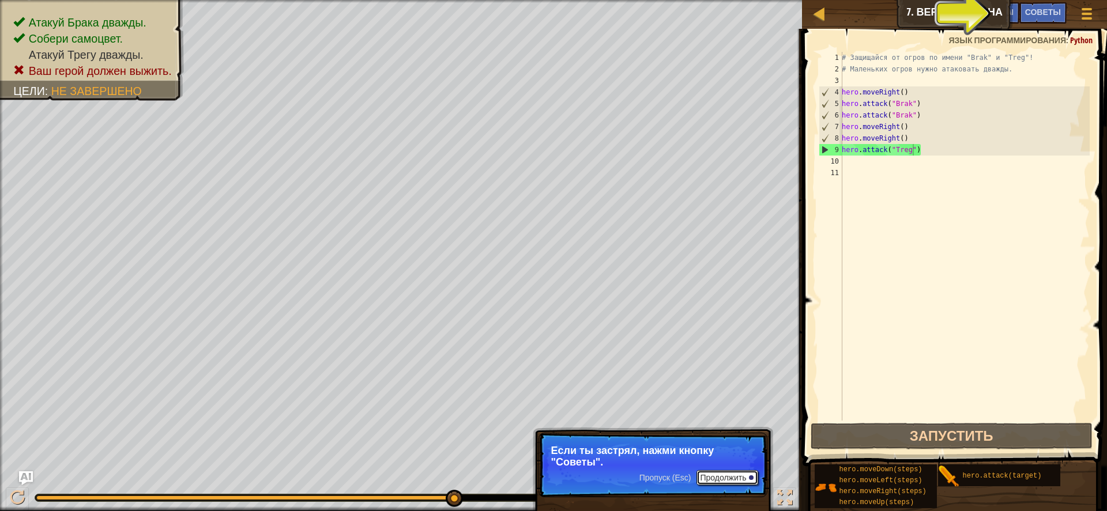
click at [723, 475] on button "Продолжить" at bounding box center [727, 477] width 62 height 15
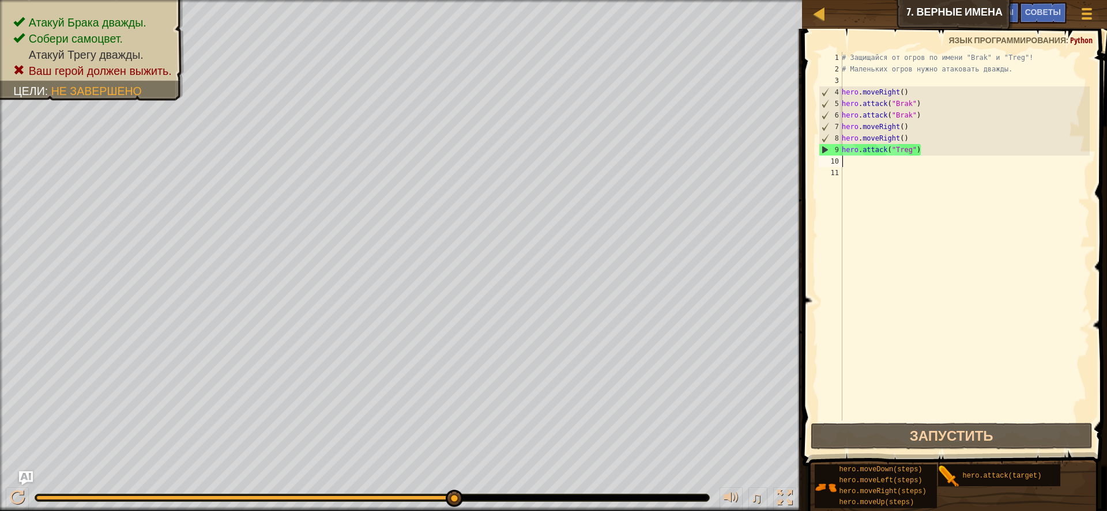
click at [870, 166] on div "# Защищайся от огров по имени "Brak" и "Treg"! # Маленьких огров нужно атаковат…" at bounding box center [964, 248] width 251 height 392
type textarea "h"
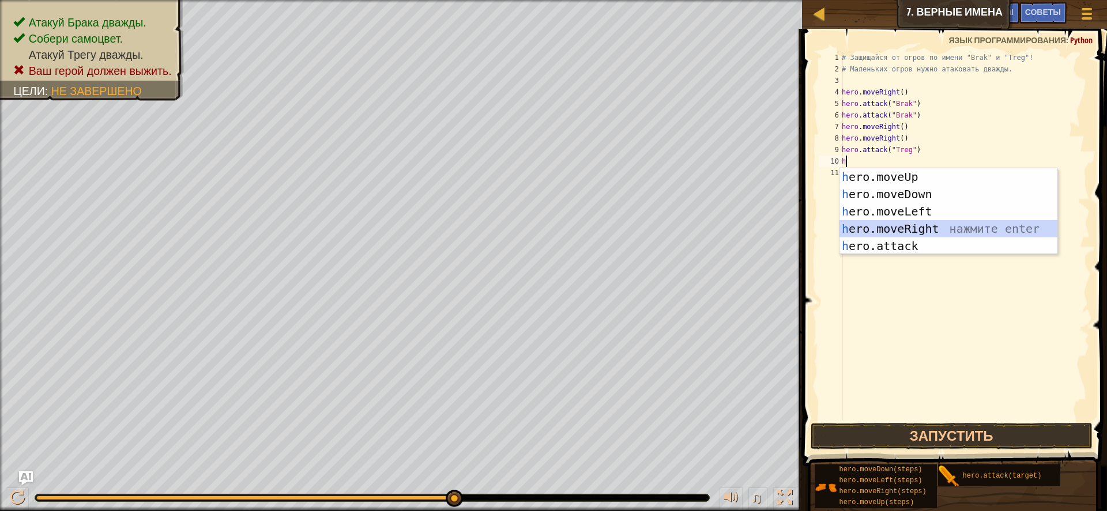
click at [903, 225] on div "h ero.moveUp нажмите enter h ero.moveDown нажмите enter h ero.moveLeft нажмите …" at bounding box center [948, 228] width 218 height 121
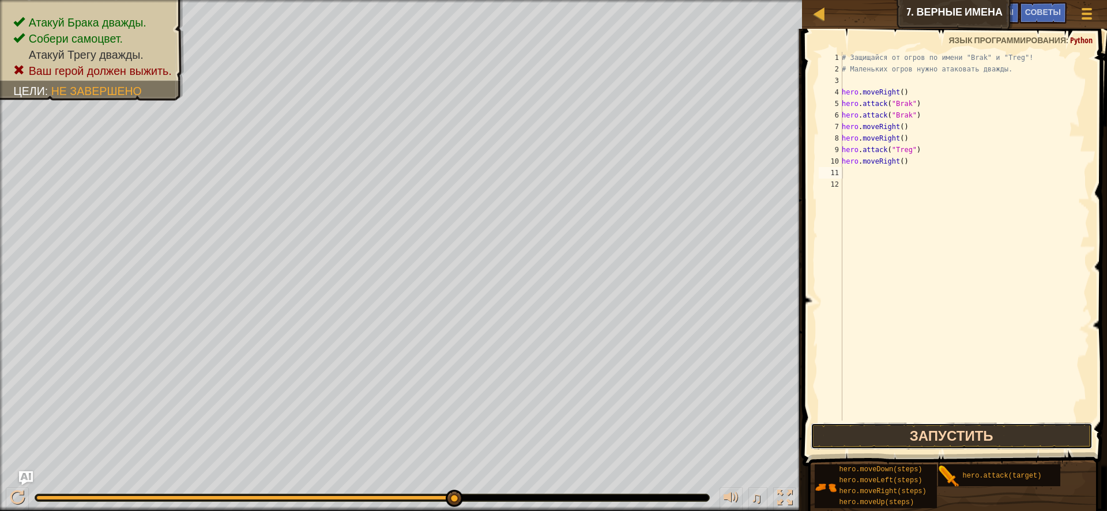
click at [913, 427] on button "Запустить" at bounding box center [951, 436] width 282 height 27
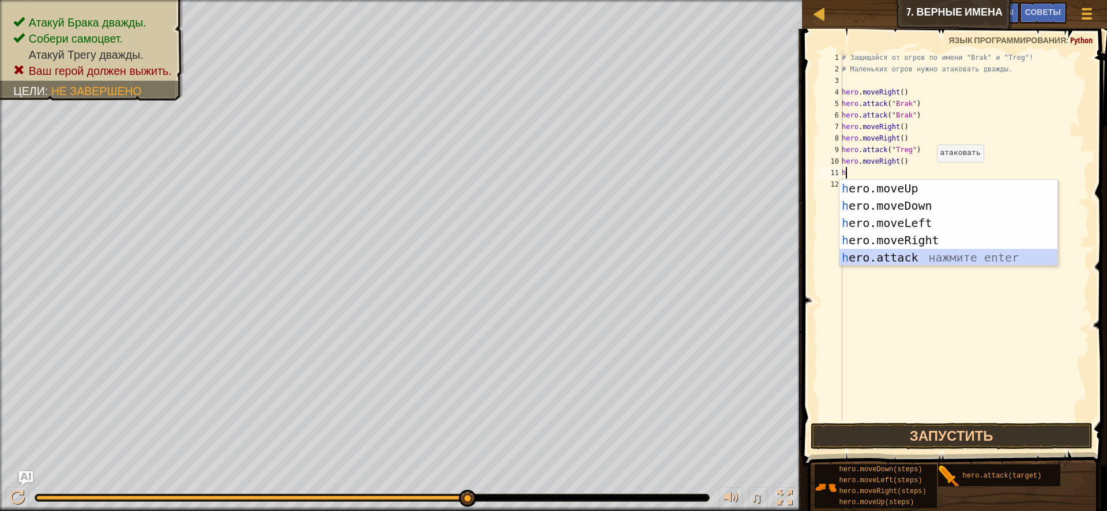
click at [930, 255] on div "h ero.moveUp нажмите enter h ero.moveDown нажмите enter h ero.moveLeft нажмите …" at bounding box center [948, 240] width 218 height 121
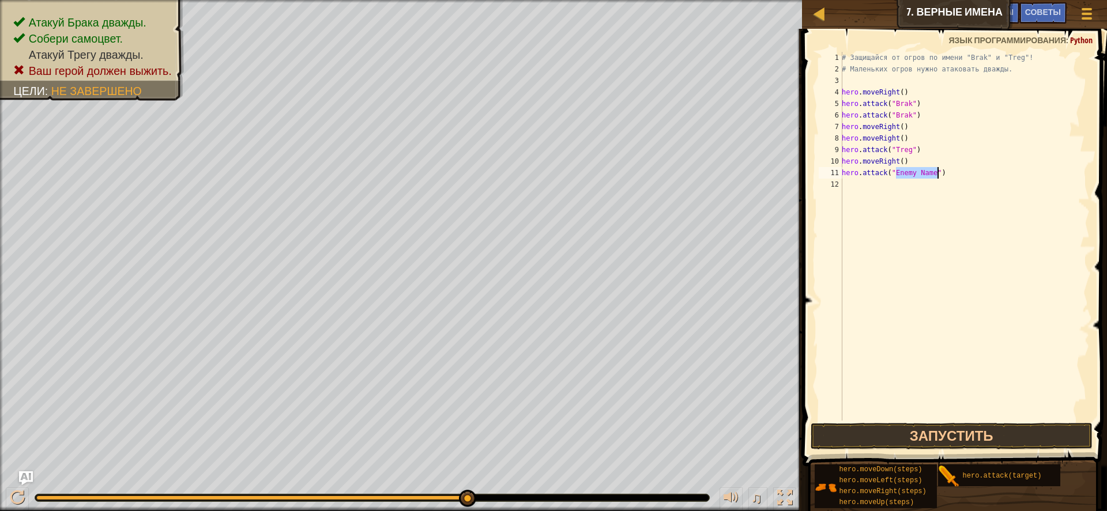
type textarea "hero.attack("")"
drag, startPoint x: 922, startPoint y: 153, endPoint x: 839, endPoint y: 152, distance: 83.0
click at [839, 152] on div "1 2 3 4 5 6 7 8 9 10 11 12 # Защищайся от огров по имени "Brak" и "Treg"! # Мал…" at bounding box center [953, 236] width 274 height 369
click at [894, 172] on div "# Защищайся от огров по имени "Brak" и "Treg"! # Маленьких огров нужно атаковат…" at bounding box center [964, 248] width 251 height 392
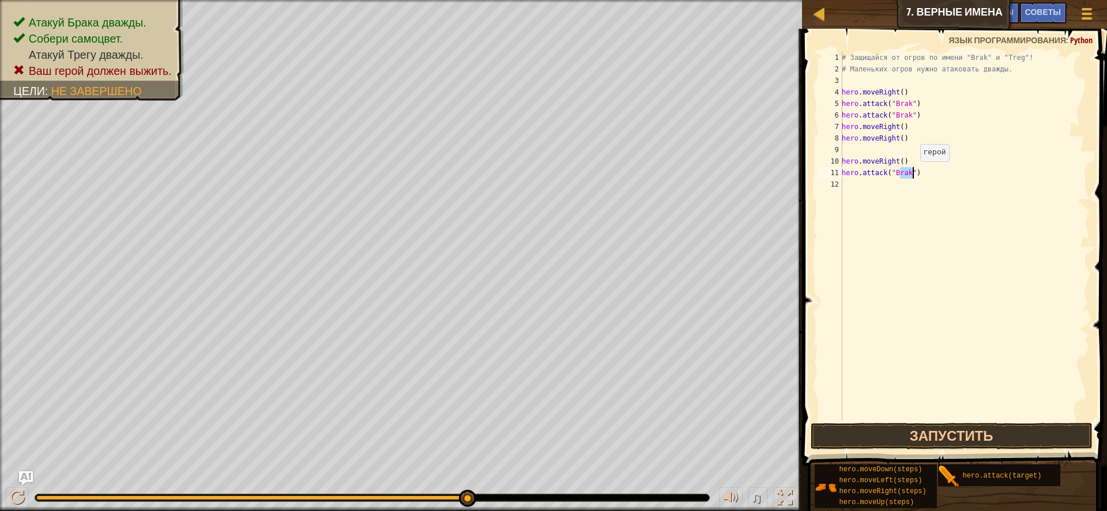
drag, startPoint x: 898, startPoint y: 172, endPoint x: 914, endPoint y: 173, distance: 16.1
click at [914, 173] on div "# Защищайся от огров по имени "Brak" и "Treg"! # Маленьких огров нужно атаковат…" at bounding box center [964, 248] width 251 height 392
type textarea "hero.attack("treg")"
click at [848, 184] on div "# Защищайся от огров по имени "Brak" и "Treg"! # Маленьких огров нужно атаковат…" at bounding box center [964, 248] width 251 height 392
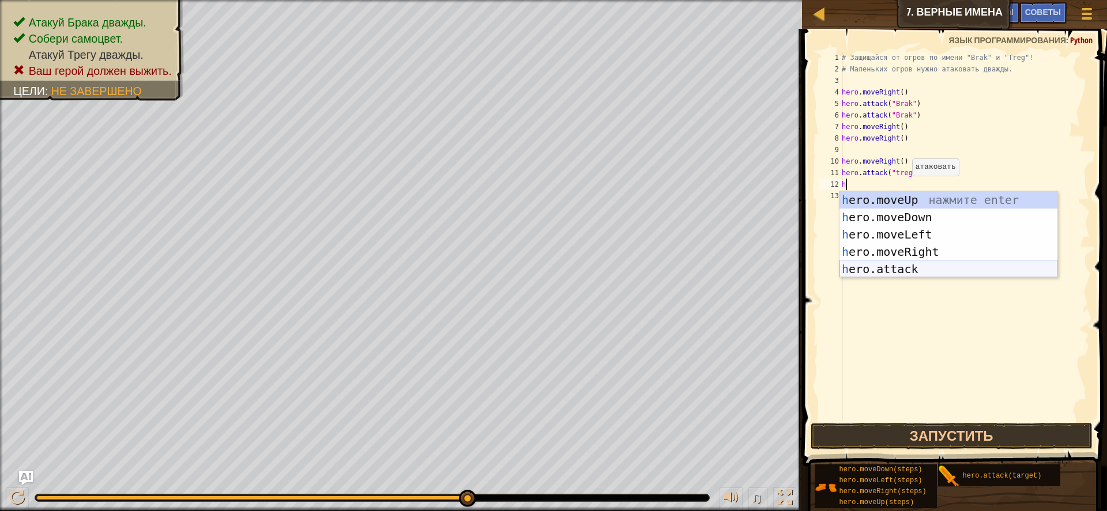
click at [922, 266] on div "h ero.moveUp нажмите enter h ero.moveDown нажмите enter h ero.moveLeft нажмите …" at bounding box center [948, 251] width 218 height 121
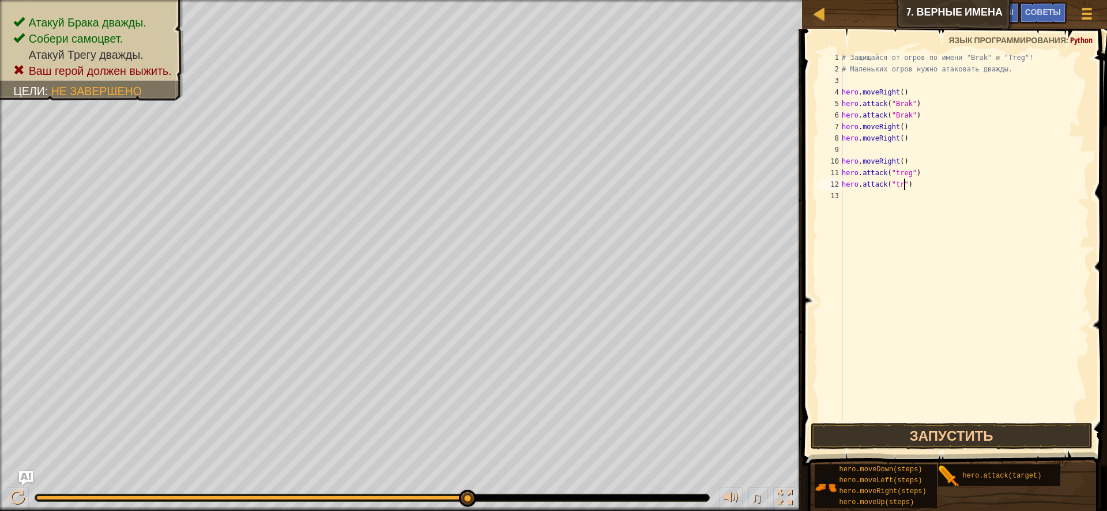
scroll to position [5, 6]
click at [902, 428] on div "hero.attack("treg") 1 2 3 4 5 6 7 8 9 10 11 12 13 # Защищайся от огров по имени…" at bounding box center [953, 270] width 308 height 471
click at [915, 430] on button "Запустить" at bounding box center [951, 436] width 282 height 27
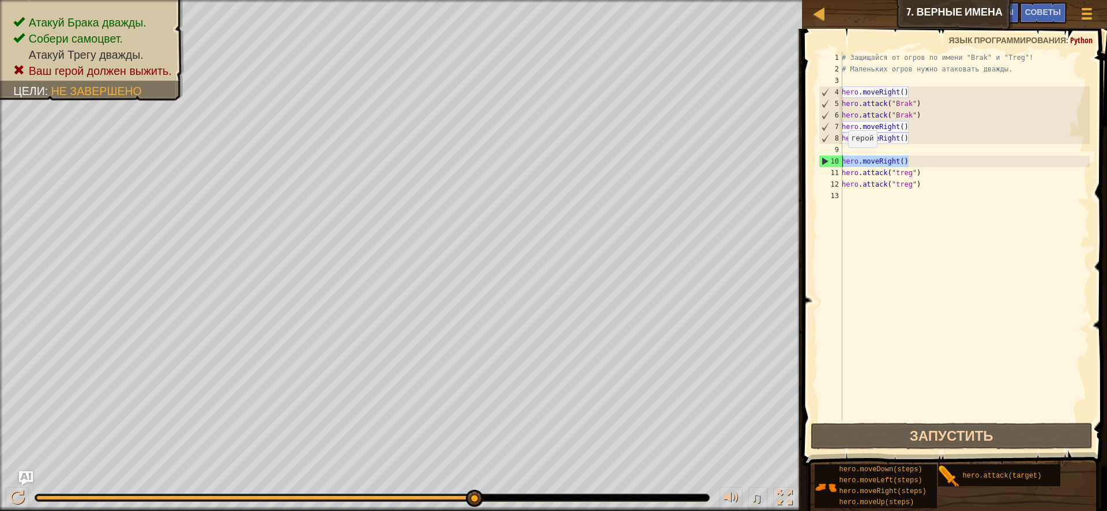
drag, startPoint x: 915, startPoint y: 163, endPoint x: 841, endPoint y: 159, distance: 73.9
click at [841, 159] on div "hero.attack("treg") 1 2 3 4 5 6 7 8 9 10 11 12 13 # Защищайся от огров по имени…" at bounding box center [953, 236] width 274 height 369
type textarea "hero.moveRight()"
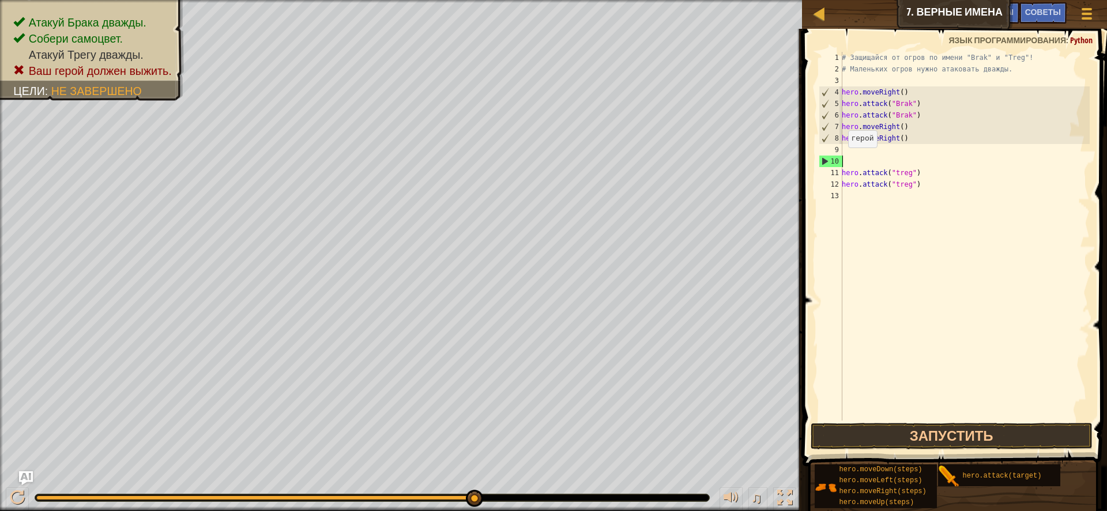
scroll to position [5, 0]
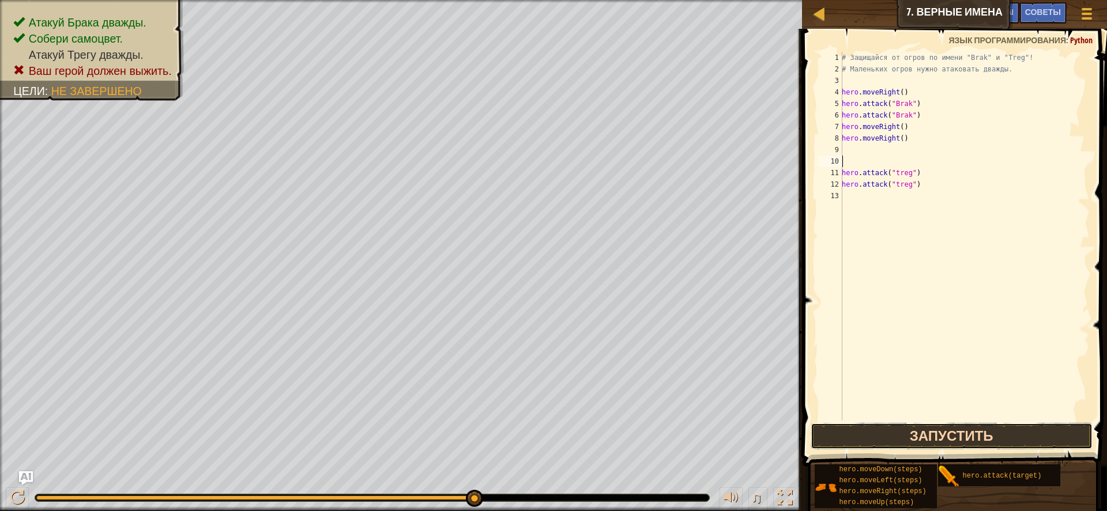
drag, startPoint x: 954, startPoint y: 438, endPoint x: 917, endPoint y: 441, distance: 37.6
click at [952, 441] on button "Запустить" at bounding box center [951, 436] width 282 height 27
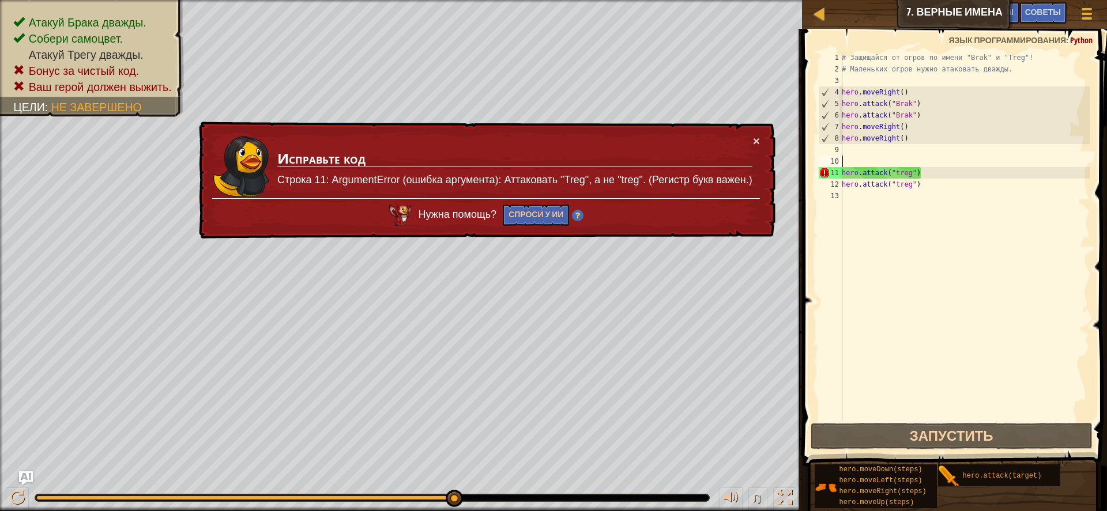
drag, startPoint x: 753, startPoint y: 132, endPoint x: 762, endPoint y: 134, distance: 10.1
click at [753, 131] on div "× Исправьте код Строка 11: ArgumentError (ошибка аргумента): Аттаковать "Treg",…" at bounding box center [486, 181] width 579 height 118
drag, startPoint x: 912, startPoint y: 171, endPoint x: 896, endPoint y: 171, distance: 16.1
click at [896, 171] on div "# Защищайся от огров по имени "Brak" и "Treg"! # Маленьких огров нужно атаковат…" at bounding box center [964, 248] width 251 height 392
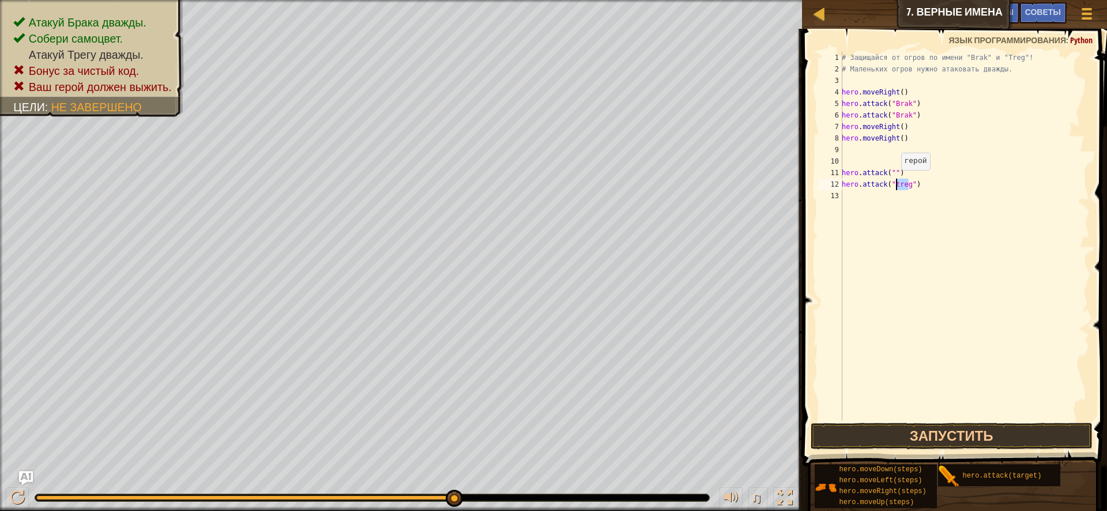
drag, startPoint x: 909, startPoint y: 183, endPoint x: 895, endPoint y: 182, distance: 14.5
click at [895, 182] on div "# Защищайся от огров по имени "Brak" и "Treg"! # Маленьких огров нужно атаковат…" at bounding box center [964, 248] width 251 height 392
click at [901, 180] on div "# Защищайся от огров по имени "Brak" и "Treg"! # Маленьких огров нужно атаковат…" at bounding box center [964, 248] width 251 height 392
click at [895, 171] on div "# Защищайся от огров по имени "Brak" и "Treg"! # Маленьких огров нужно атаковат…" at bounding box center [964, 248] width 251 height 392
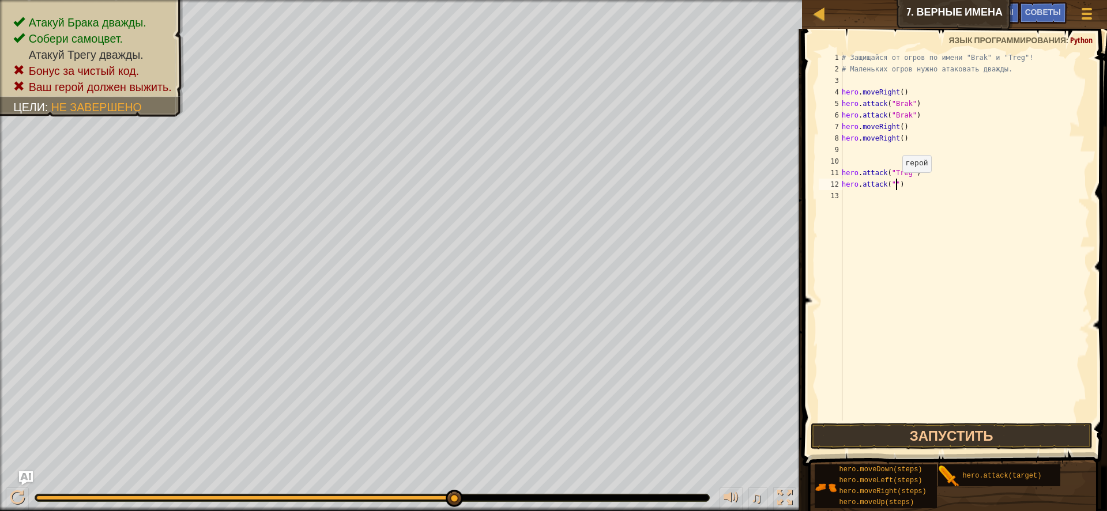
click at [896, 184] on div "# Защищайся от огров по имени "Brak" и "Treg"! # Маленьких огров нужно атаковат…" at bounding box center [964, 248] width 251 height 392
click at [898, 184] on div "# Защищайся от огров по имени "Brak" и "Treg"! # Маленьких огров нужно атаковат…" at bounding box center [964, 248] width 251 height 392
type textarea "hero.attack("Treg")"
drag, startPoint x: 937, startPoint y: 423, endPoint x: 954, endPoint y: 413, distance: 19.4
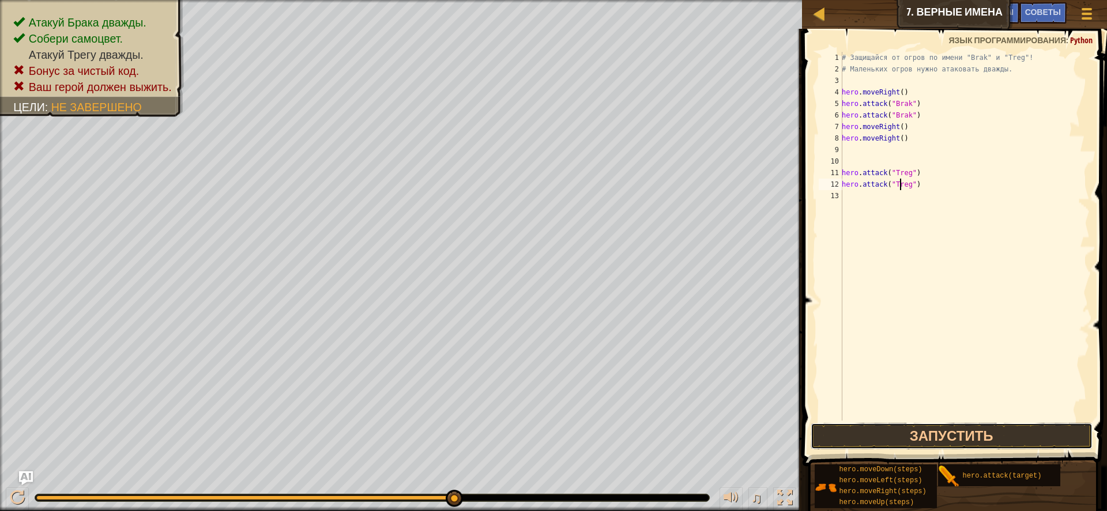
click at [954, 413] on div "hero.attack("Treg") 1 2 3 4 5 6 7 8 9 10 11 12 13 # Защищайся от огров по имени…" at bounding box center [953, 270] width 308 height 471
drag, startPoint x: 976, startPoint y: 426, endPoint x: 970, endPoint y: 408, distance: 19.3
click at [976, 426] on button "Запустить" at bounding box center [951, 436] width 282 height 27
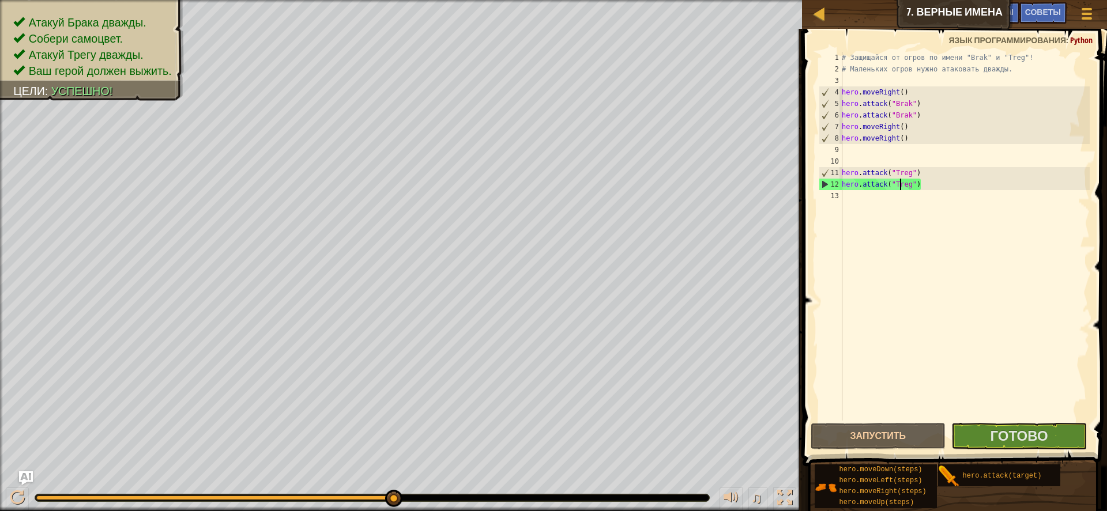
click at [891, 194] on div "# Защищайся от огров по имени "Brak" и "Treg"! # Маленьких огров нужно атаковат…" at bounding box center [964, 248] width 251 height 392
type textarea "h"
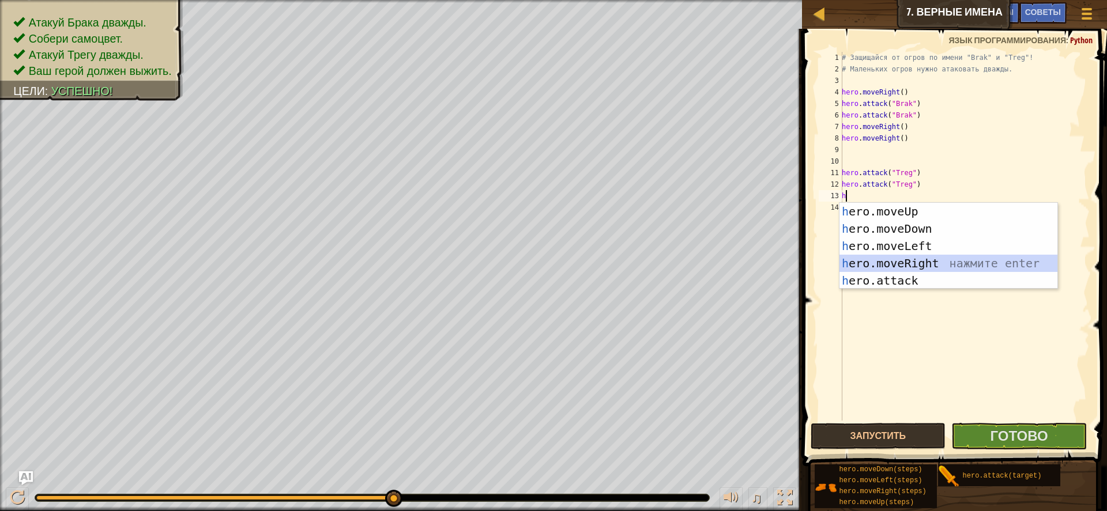
click at [916, 258] on div "h ero.moveUp нажмите enter h ero.moveDown нажмите enter h ero.moveLeft нажмите …" at bounding box center [948, 263] width 218 height 121
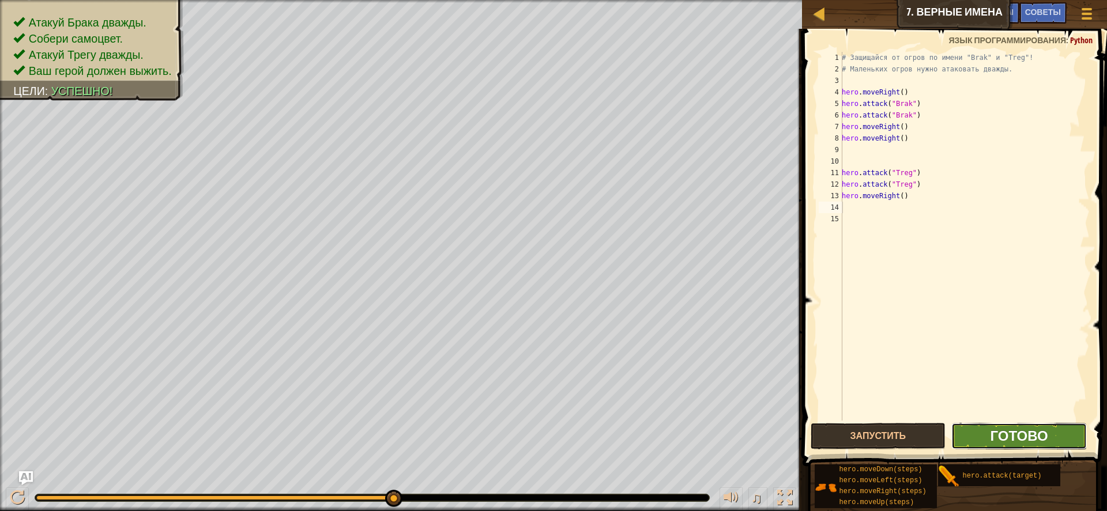
click at [1024, 433] on span "Готово" at bounding box center [1019, 435] width 58 height 18
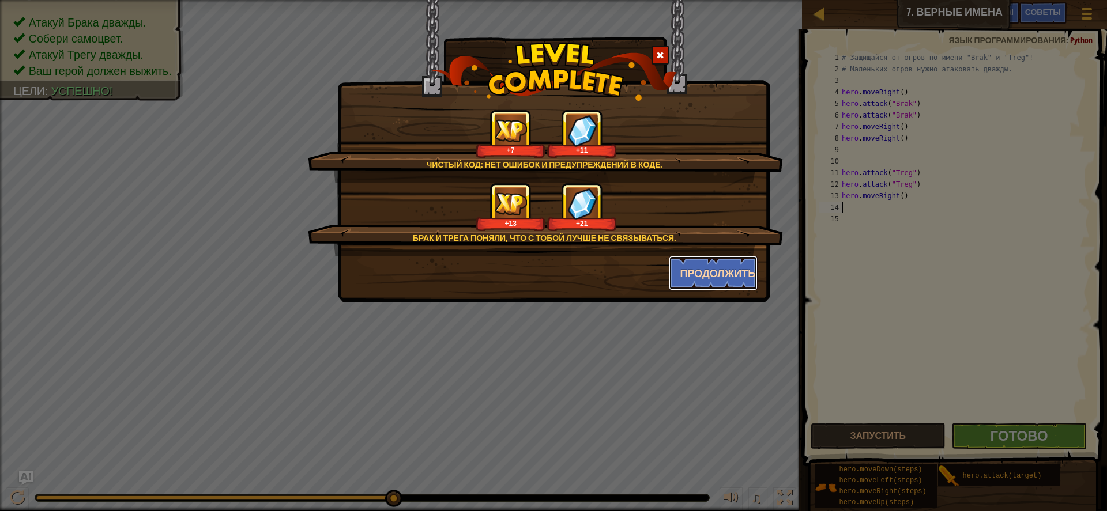
click at [709, 273] on button "Продолжить" at bounding box center [713, 273] width 89 height 35
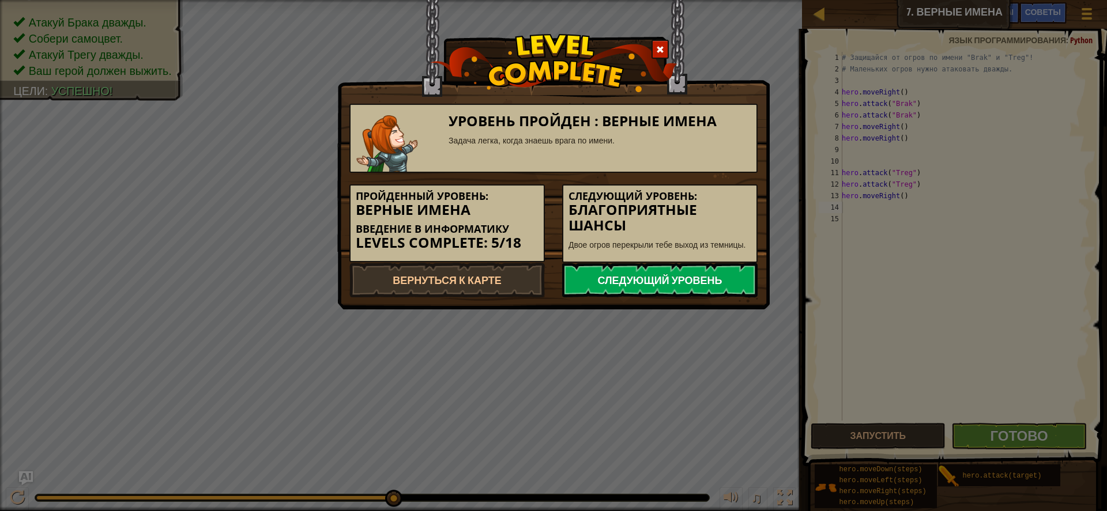
click at [705, 281] on link "Следующий уровень" at bounding box center [659, 280] width 195 height 35
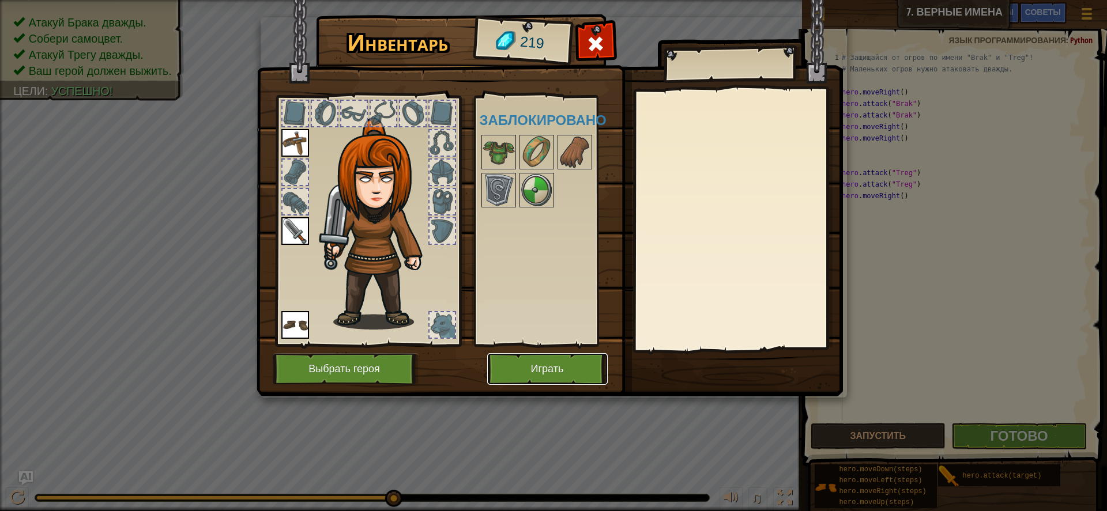
click at [555, 370] on button "Играть" at bounding box center [547, 369] width 120 height 32
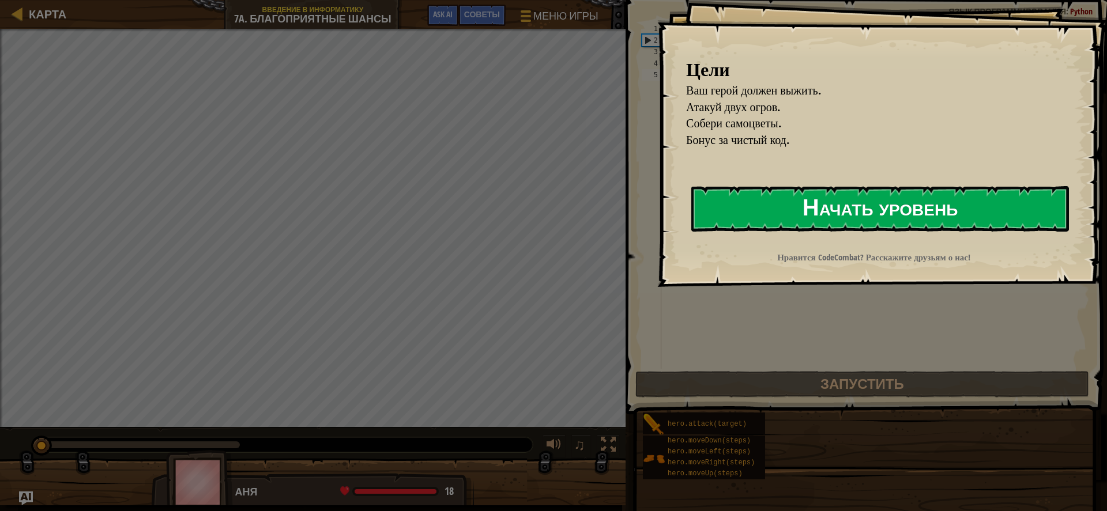
click at [882, 205] on button "Начать уровень" at bounding box center [879, 209] width 377 height 46
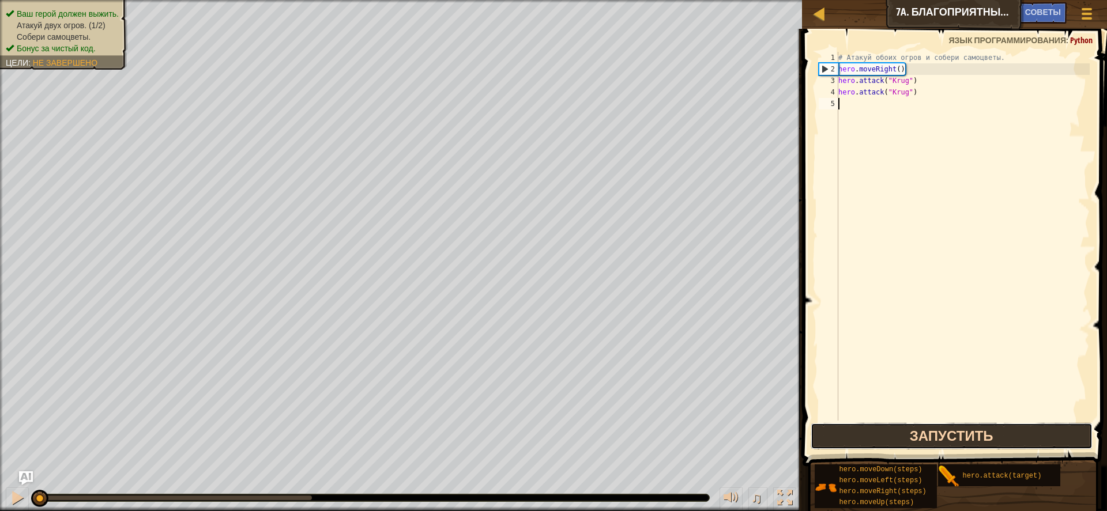
click at [960, 423] on button "Запустить" at bounding box center [951, 436] width 282 height 27
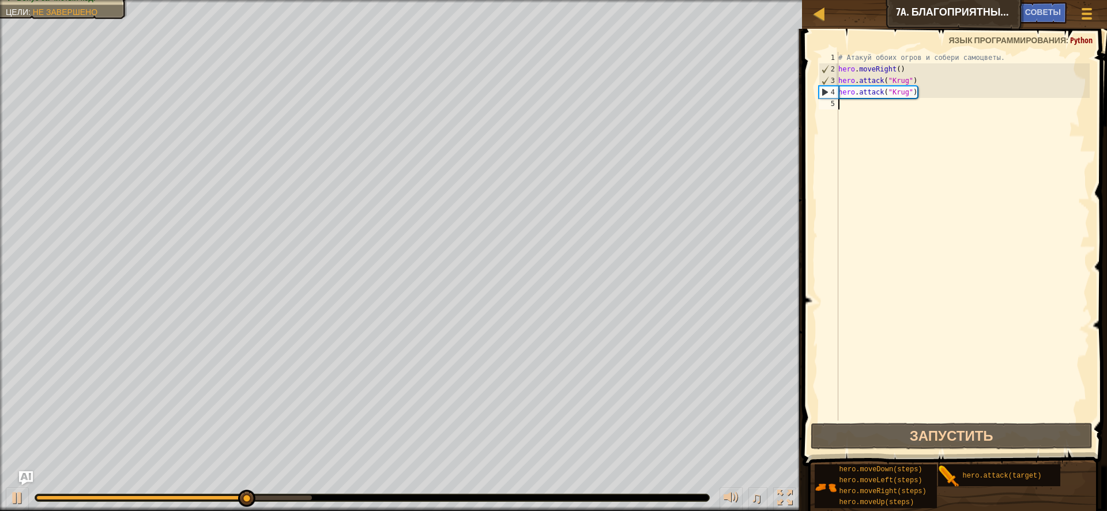
type textarea "h"
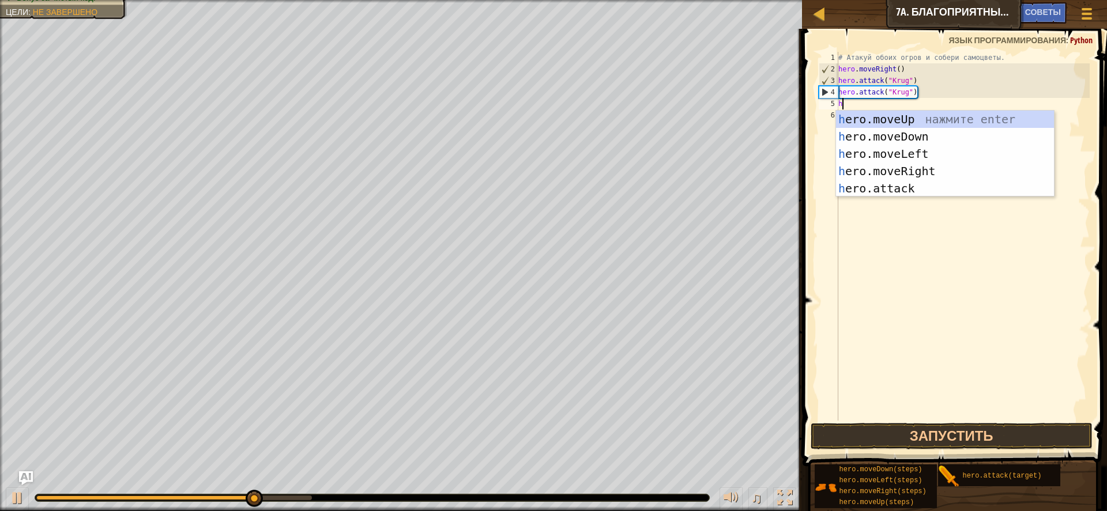
scroll to position [5, 0]
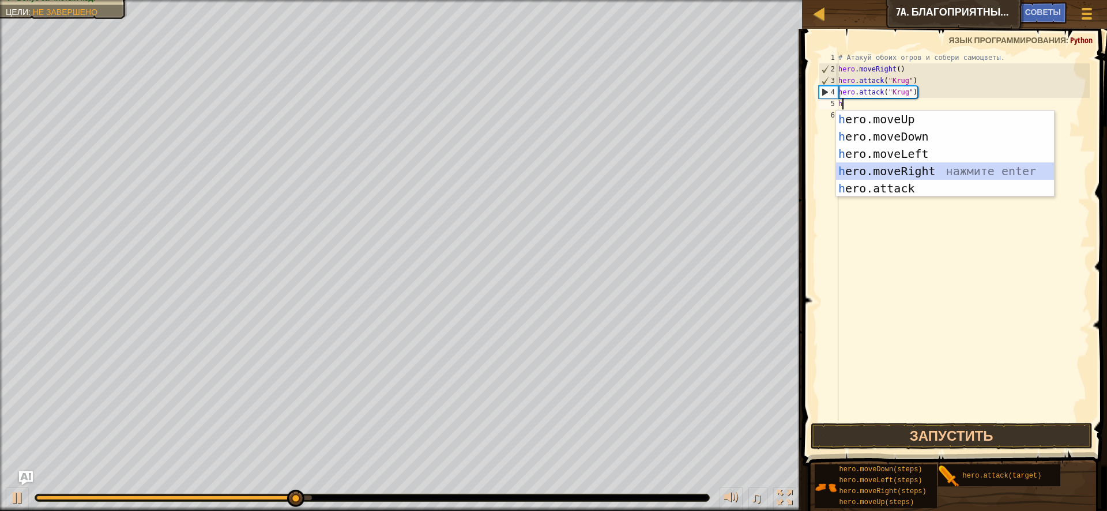
click at [904, 167] on div "h ero.moveUp нажмите enter h ero.moveDown нажмите enter h ero.moveLeft нажмите …" at bounding box center [945, 171] width 218 height 121
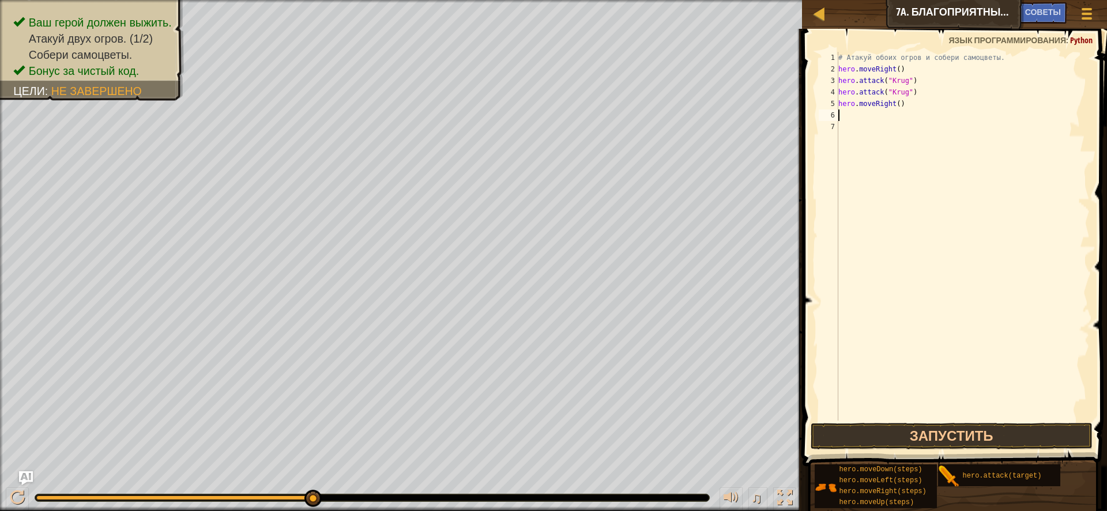
type textarea "h"
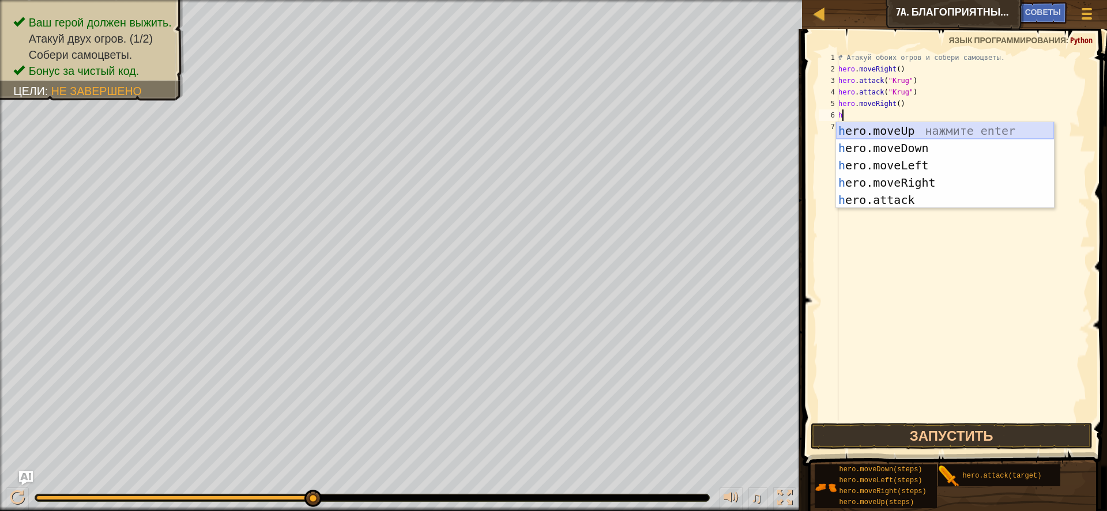
click at [902, 126] on div "h ero.moveUp нажмите enter h ero.moveDown нажмите enter h ero.moveLeft нажмите …" at bounding box center [945, 182] width 218 height 121
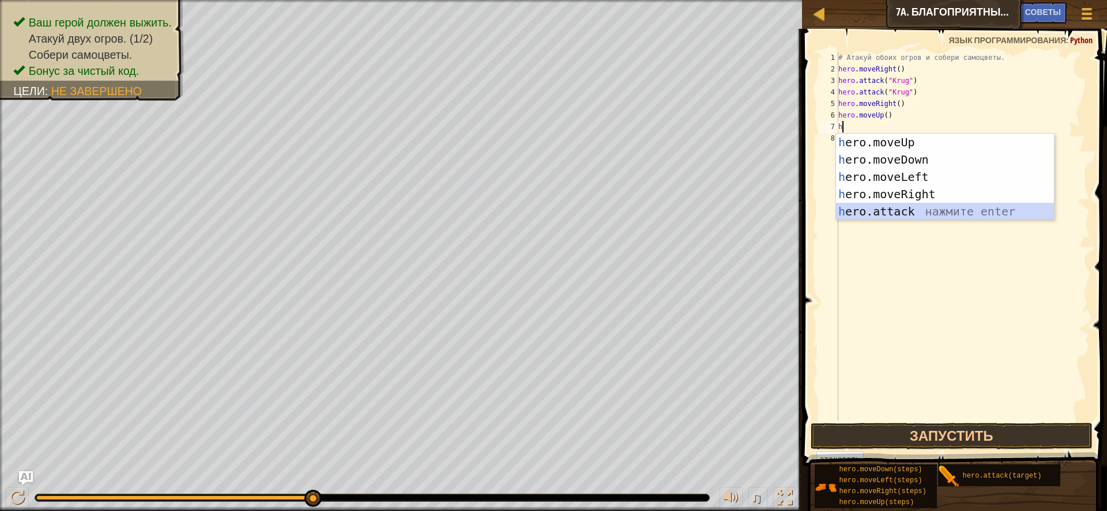
click at [917, 209] on div "h ero.moveUp нажмите enter h ero.moveDown нажмите enter h ero.moveLeft нажмите …" at bounding box center [945, 194] width 218 height 121
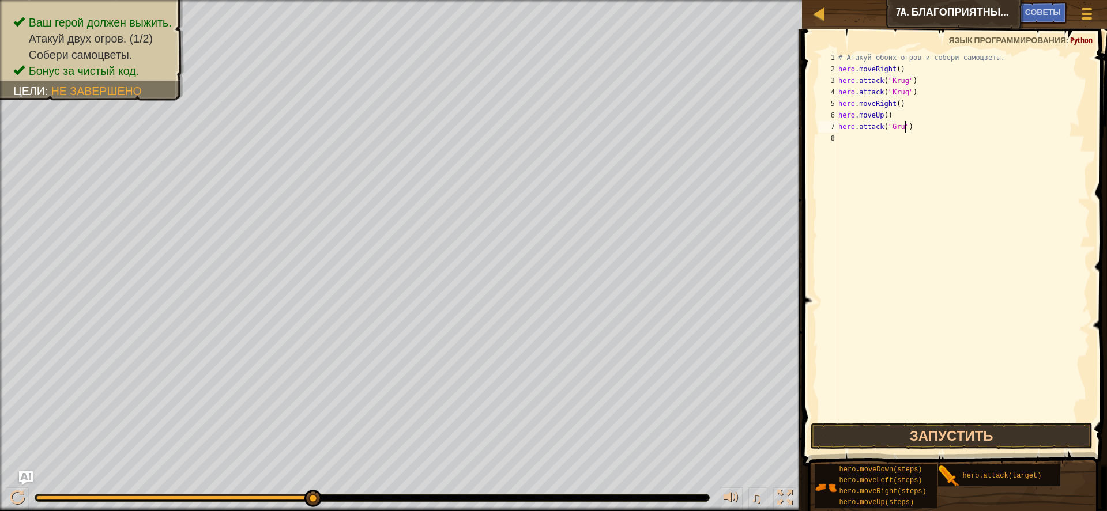
scroll to position [5, 6]
type textarea "hero.attack("Grump")"
click at [849, 141] on div "# Атакуй обоих огров и собери самоцветы. hero . moveRight ( ) hero . attack ( "…" at bounding box center [963, 248] width 254 height 392
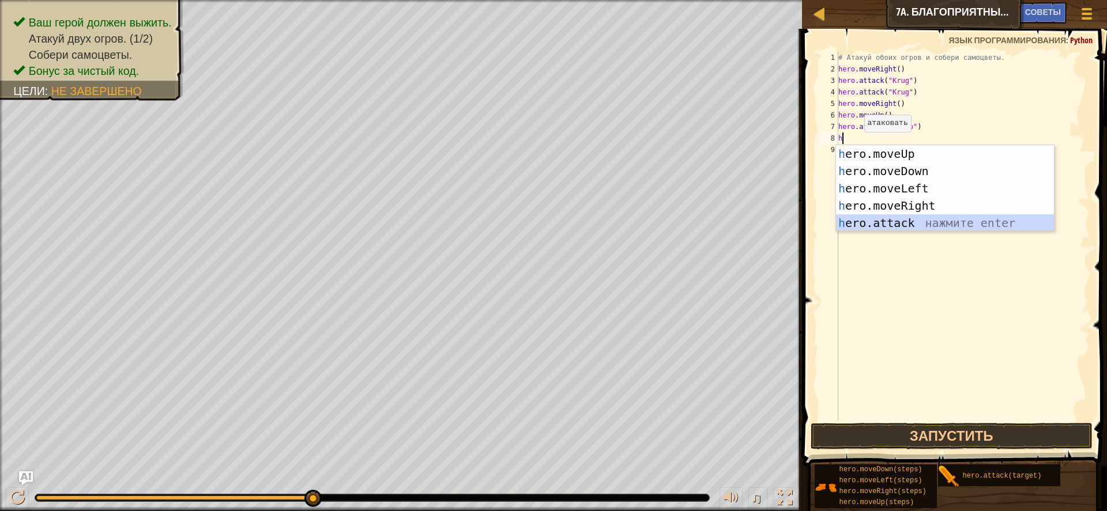
click at [905, 221] on div "h ero.moveUp нажмите enter h ero.moveDown нажмите enter h ero.moveLeft нажмите …" at bounding box center [945, 205] width 218 height 121
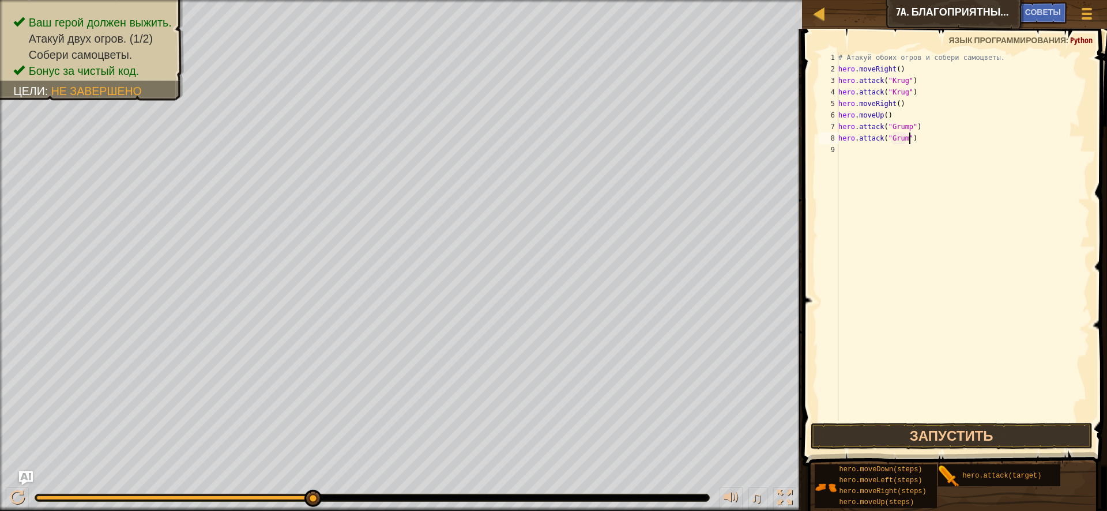
scroll to position [5, 6]
click at [914, 433] on button "Запустить" at bounding box center [951, 436] width 282 height 27
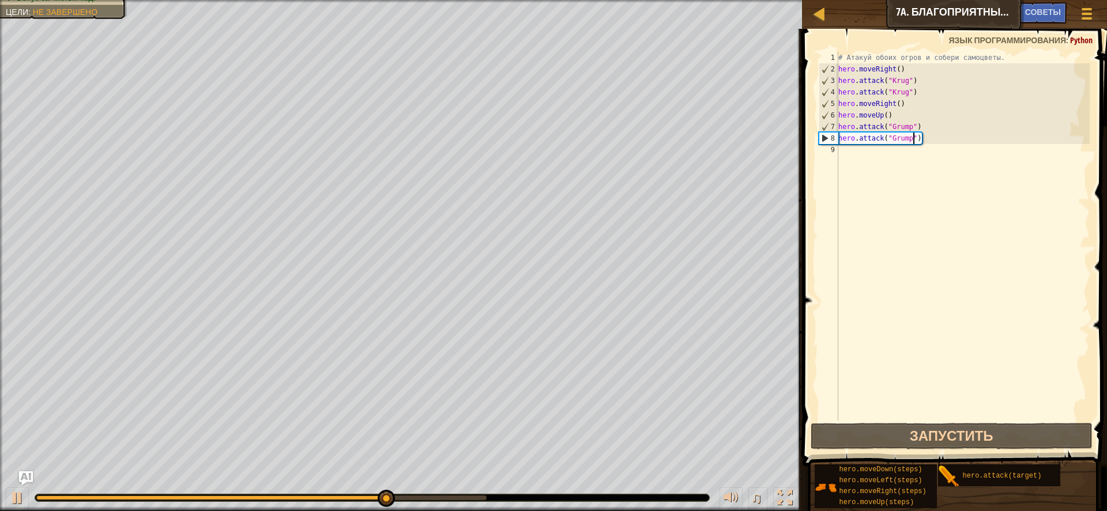
type textarea "hero.attack("Grumph")"
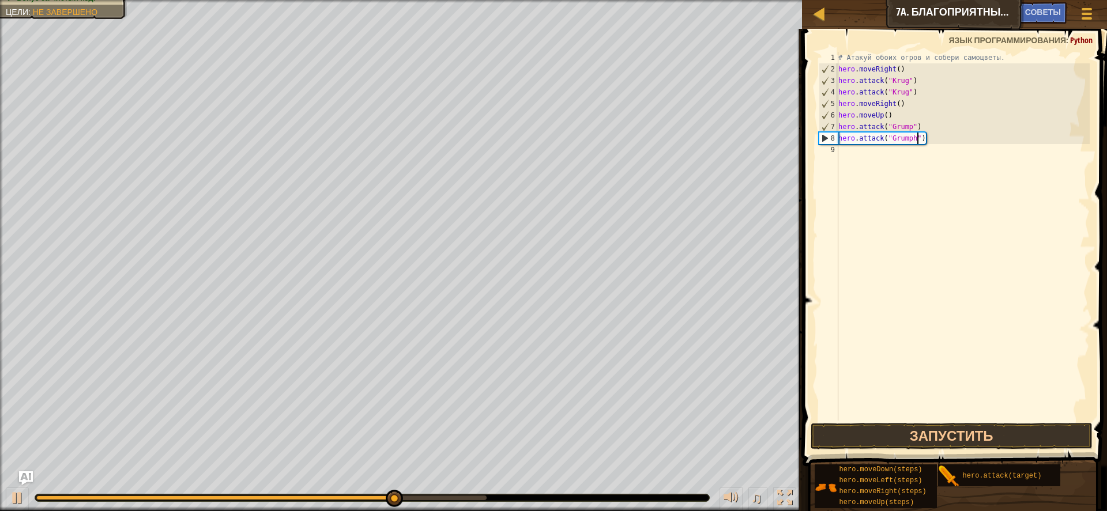
scroll to position [5, 7]
click at [859, 144] on div "# Атакуй обоих огров и собери самоцветы. hero . moveRight ( ) hero . attack ( "…" at bounding box center [963, 248] width 254 height 392
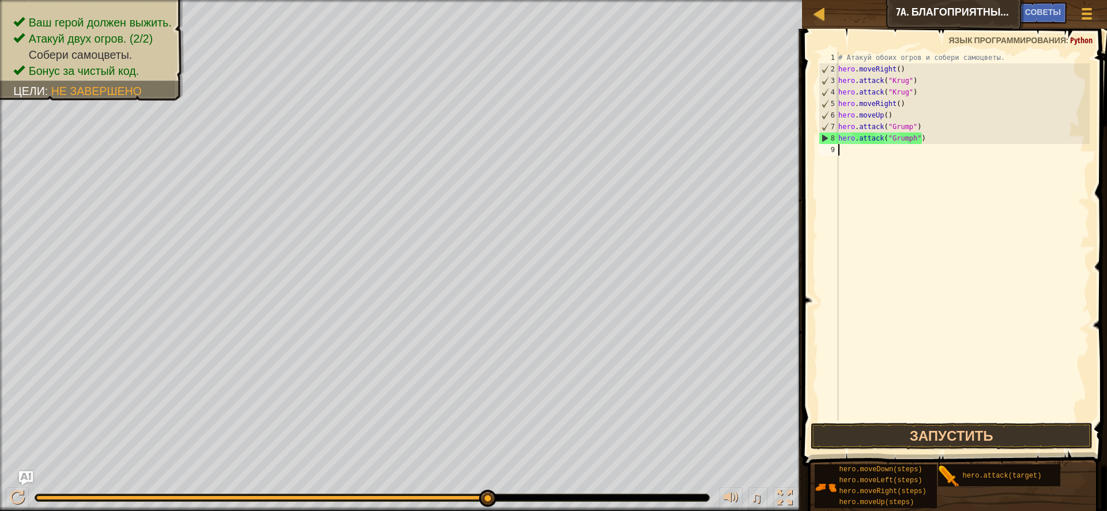
click at [856, 154] on div "# Атакуй обоих огров и собери самоцветы. hero . moveRight ( ) hero . attack ( "…" at bounding box center [963, 248] width 254 height 392
type textarea "h"
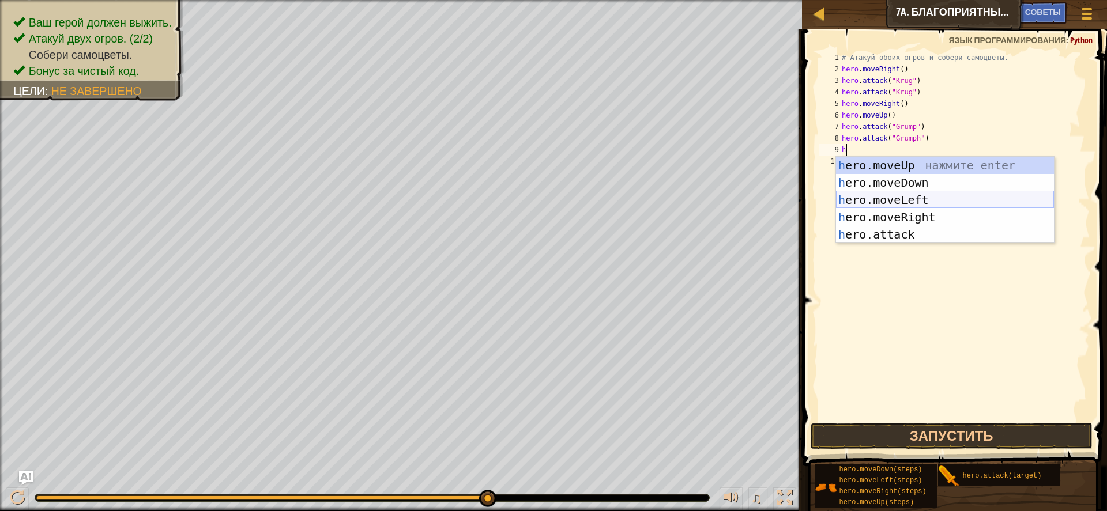
click at [906, 196] on div "h ero.moveUp нажмите enter h ero.moveDown нажмите enter h ero.moveLeft нажмите …" at bounding box center [945, 217] width 218 height 121
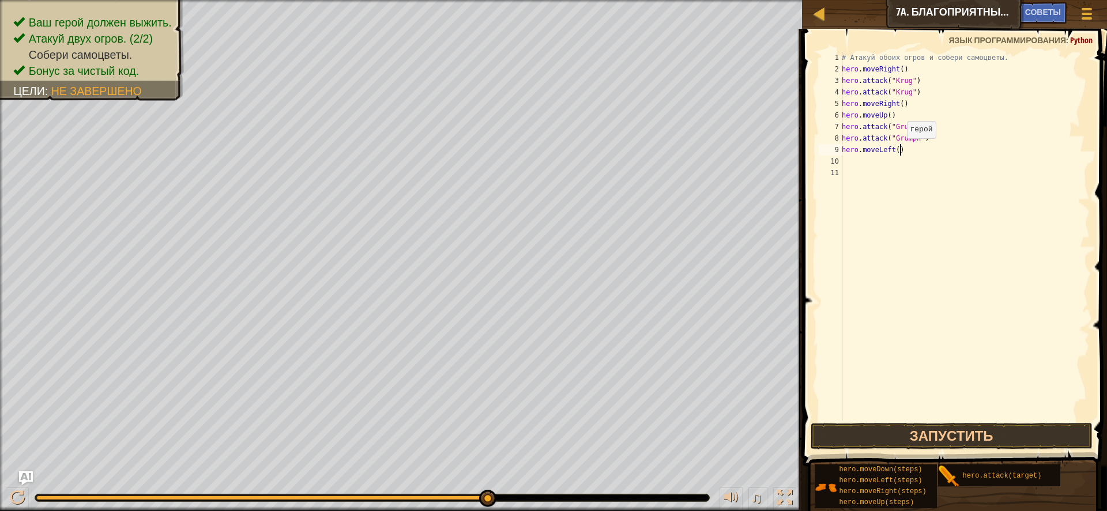
click at [901, 150] on div "# Атакуй обоих огров и собери самоцветы. hero . moveRight ( ) hero . attack ( "…" at bounding box center [964, 248] width 251 height 392
click at [915, 439] on button "Запустить" at bounding box center [951, 436] width 282 height 27
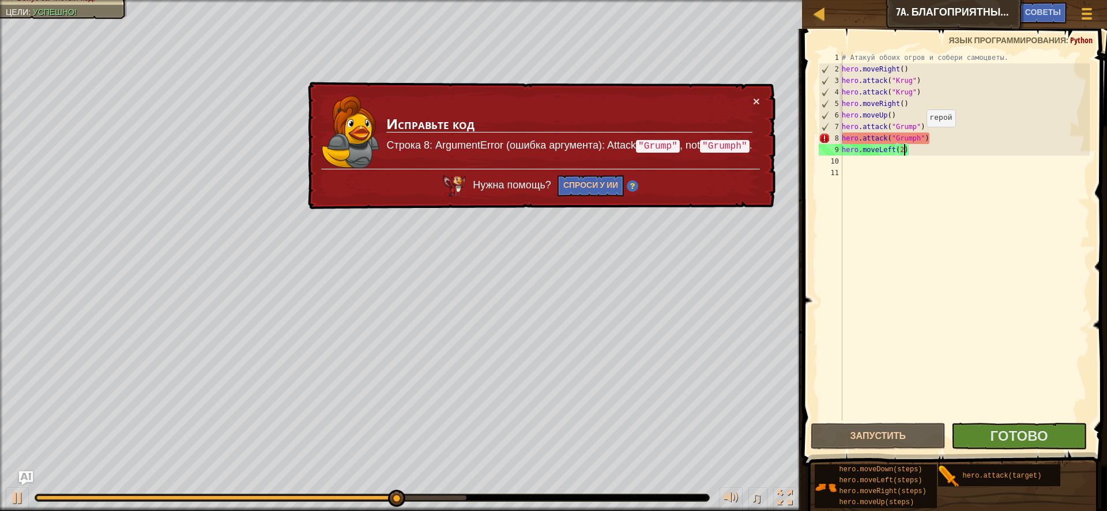
click at [922, 138] on div "# Атакуй обоих огров и собери самоцветы. hero . moveRight ( ) hero . attack ( "…" at bounding box center [964, 248] width 251 height 392
type textarea "hero.attack("Grump")"
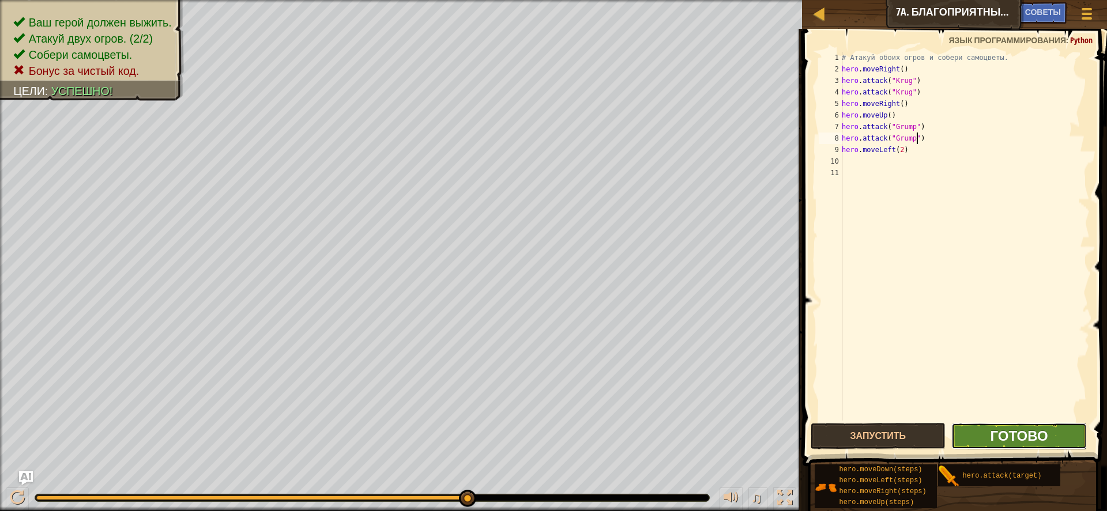
click at [994, 435] on span "Готово" at bounding box center [1019, 435] width 58 height 18
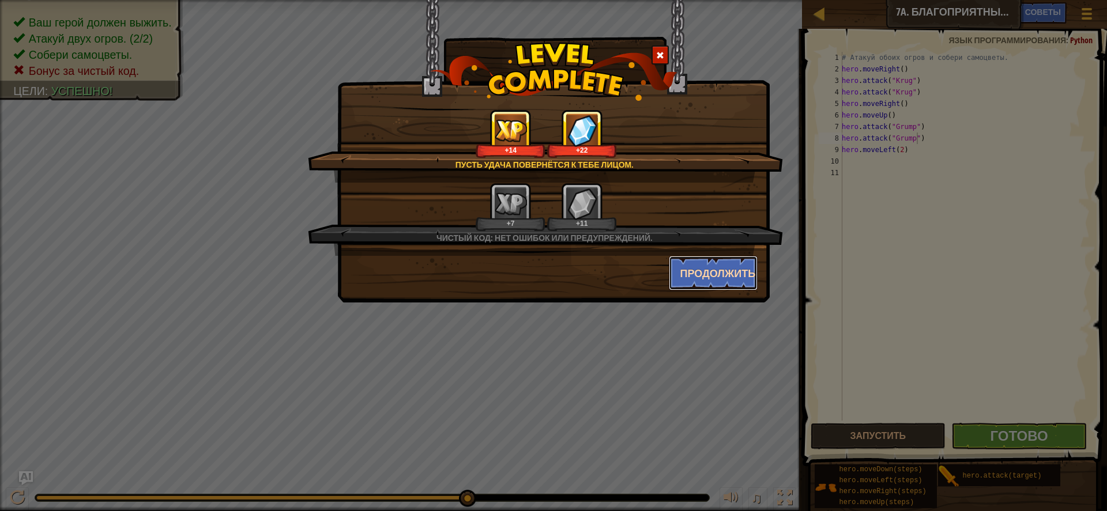
click at [716, 264] on button "Продолжить" at bounding box center [713, 273] width 89 height 35
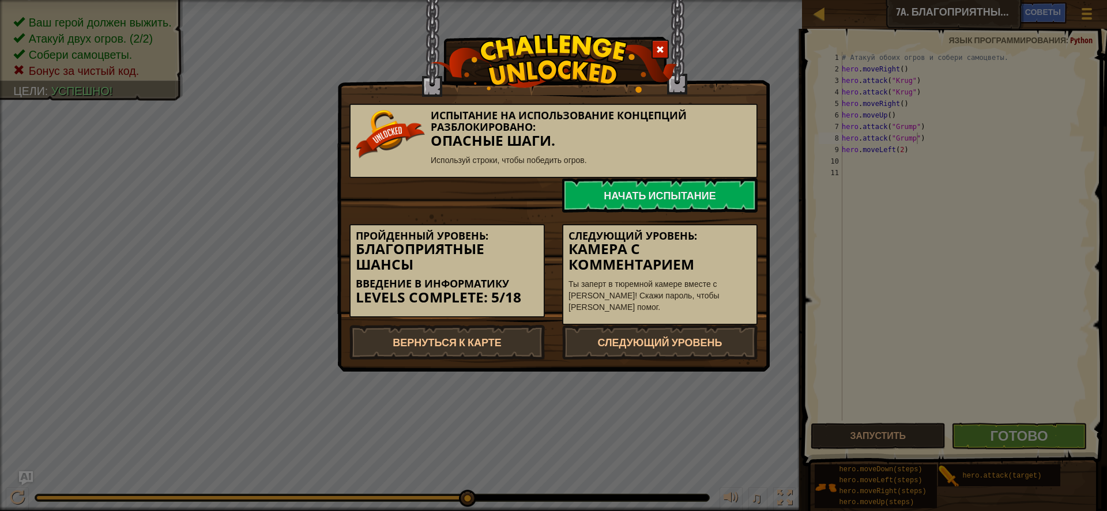
click at [1030, 438] on div "Испытание на использование концепций разблокировано: Опасные шаги. Используй ст…" at bounding box center [553, 255] width 1107 height 511
click at [696, 194] on link "Начать испытание" at bounding box center [659, 195] width 195 height 35
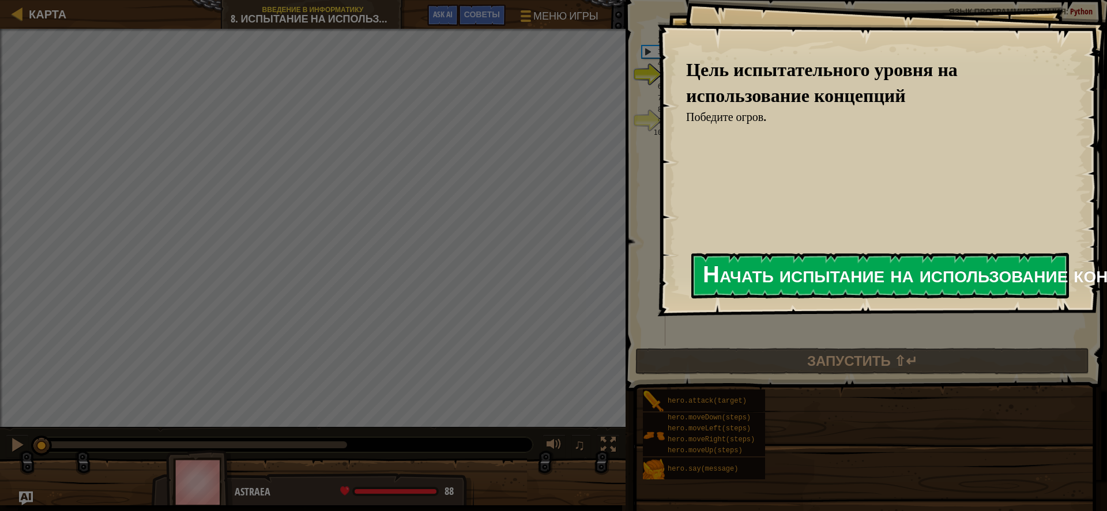
click at [920, 276] on button "Начать испытание на использование концепций" at bounding box center [879, 276] width 377 height 46
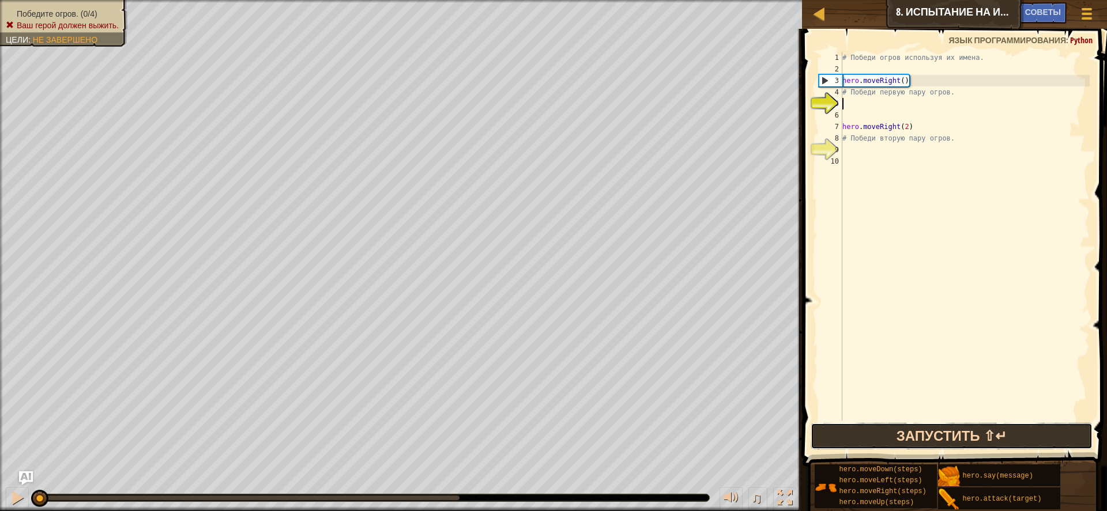
click at [934, 434] on button "Запустить ⇧↵" at bounding box center [951, 436] width 282 height 27
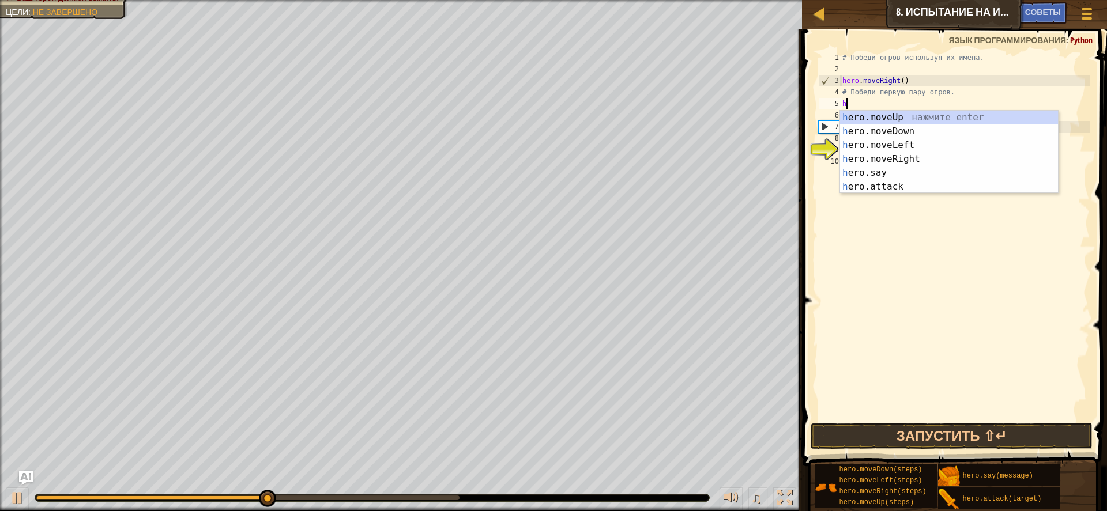
scroll to position [5, 0]
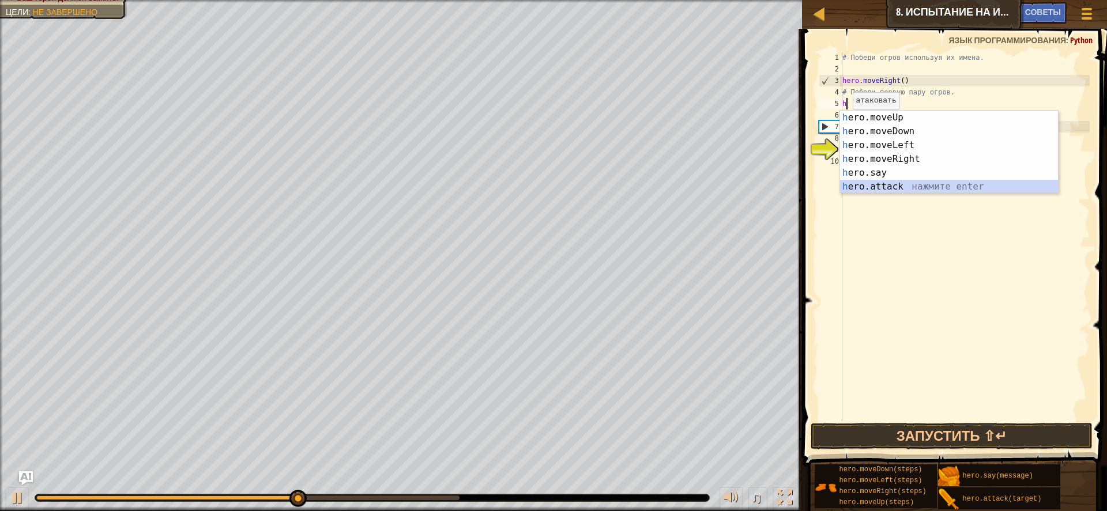
click at [913, 183] on div "h ero.moveUp нажмите enter h ero.moveDown нажмите enter h ero.moveLeft нажмите …" at bounding box center [949, 166] width 218 height 111
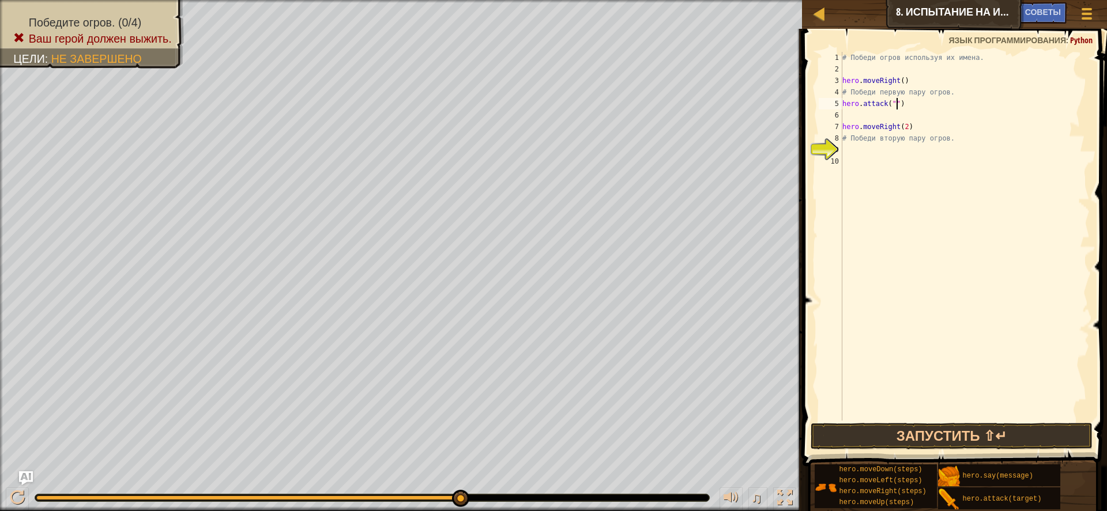
scroll to position [5, 5]
type textarea "hero.attack("Sog")"
click at [849, 116] on div "# Победи огров используя их имена. hero . moveRight ( ) # Победи первую пару ог…" at bounding box center [965, 248] width 250 height 392
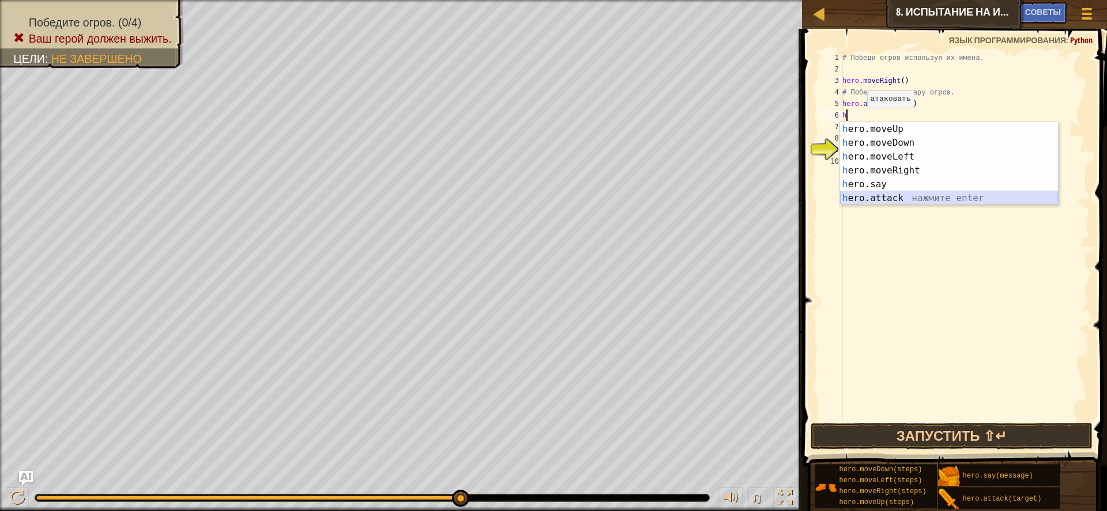
drag, startPoint x: 880, startPoint y: 193, endPoint x: 885, endPoint y: 188, distance: 7.3
click at [883, 191] on div "h ero.moveUp нажмите enter h ero.moveDown нажмите enter h ero.moveLeft нажмите …" at bounding box center [949, 177] width 218 height 111
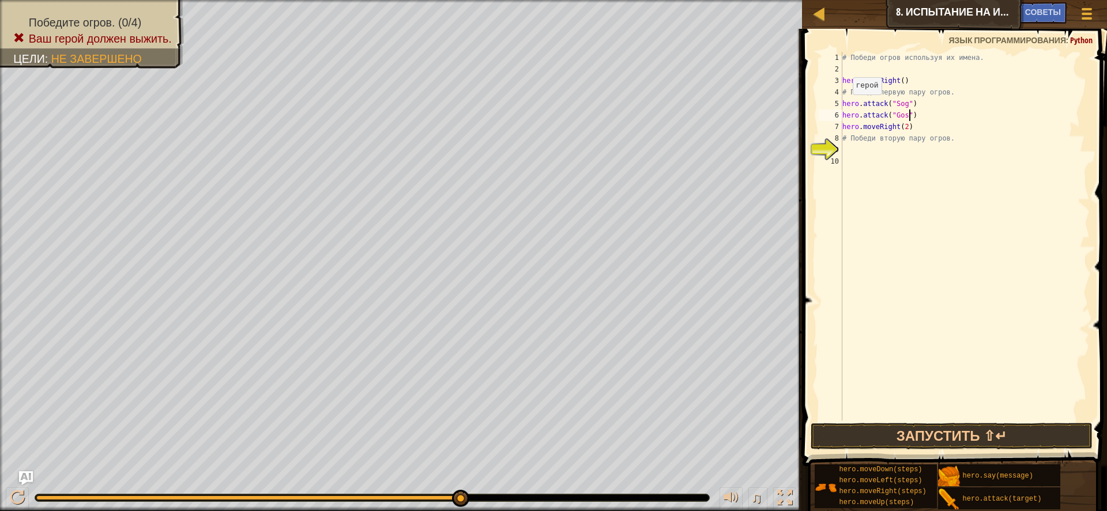
scroll to position [5, 6]
click at [933, 426] on button "Запустить ⇧↵" at bounding box center [951, 436] width 282 height 27
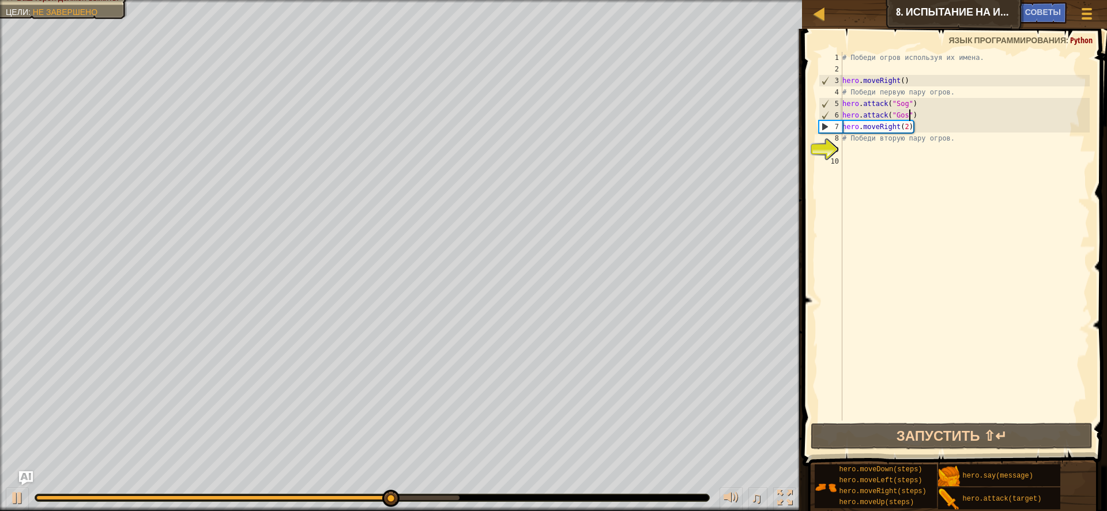
type textarea "hero.attack("Gosh")"
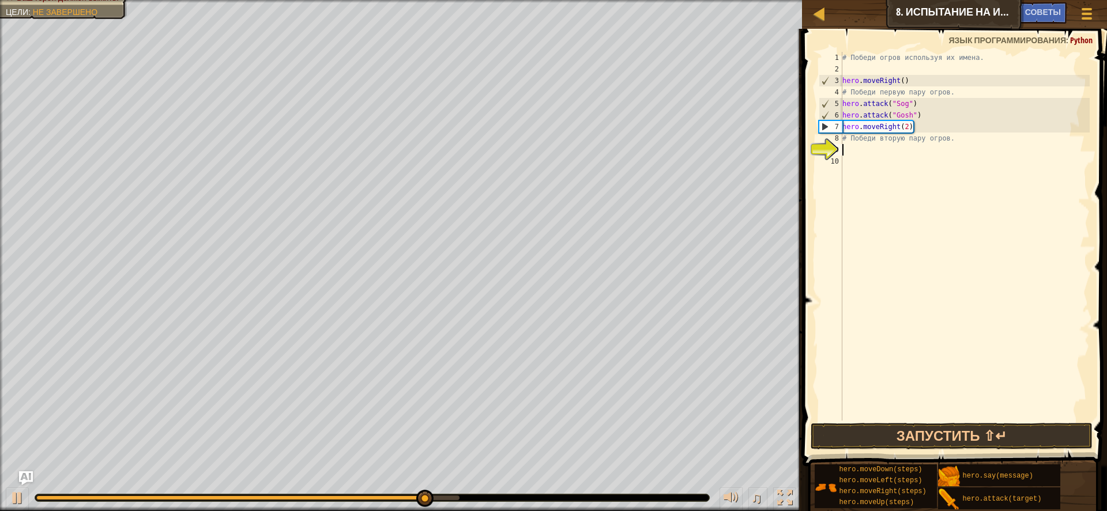
click at [858, 151] on div "# Победи огров используя их имена. hero . moveRight ( ) # Победи первую пару ог…" at bounding box center [965, 248] width 250 height 392
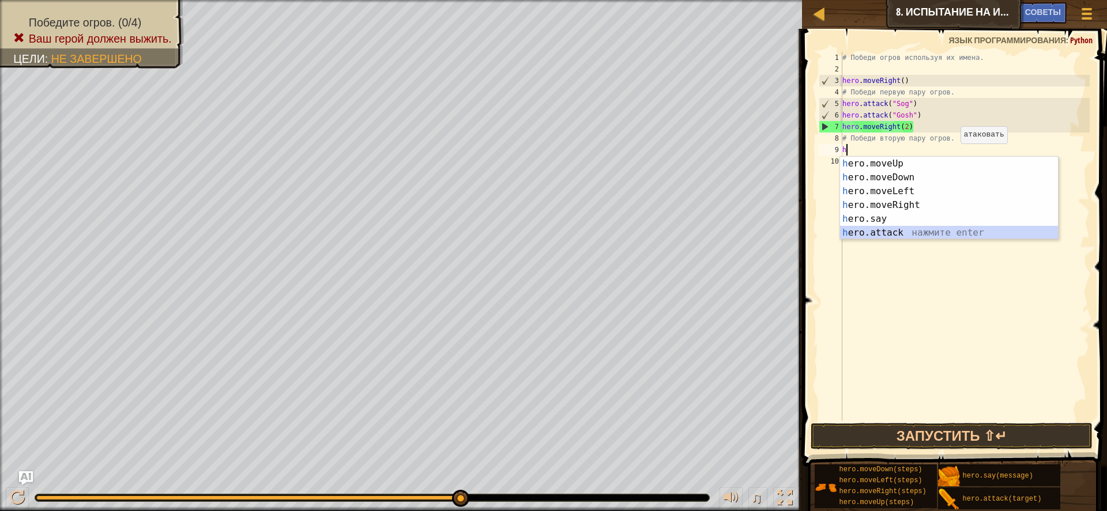
click at [900, 228] on div "h ero.moveUp нажмите enter h ero.moveDown нажмите enter h ero.moveLeft нажмите …" at bounding box center [949, 212] width 218 height 111
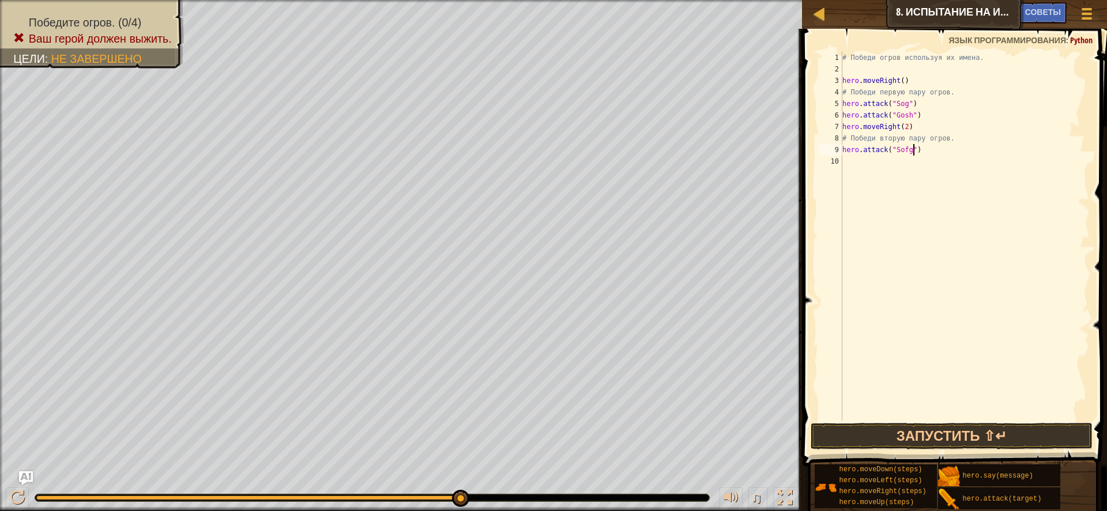
scroll to position [5, 6]
type textarea "hero.attack("Sog")"
click at [864, 157] on div "# Победи огров используя их имена. hero . moveRight ( ) # Победи первую пару ог…" at bounding box center [965, 248] width 250 height 392
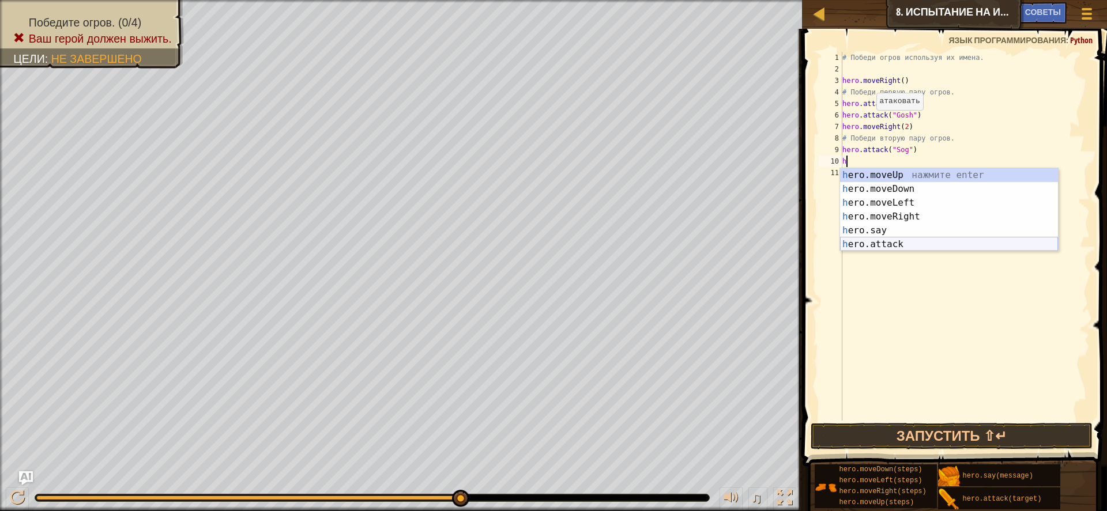
click at [888, 242] on div "h ero.moveUp нажмите enter h ero.moveDown нажмите enter h ero.moveLeft нажмите …" at bounding box center [949, 223] width 218 height 111
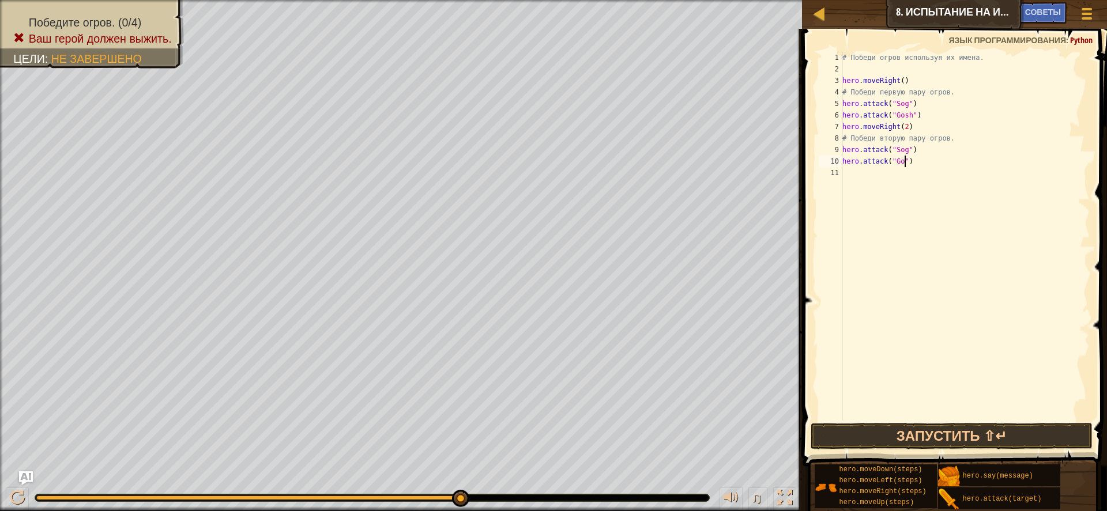
scroll to position [5, 6]
click at [897, 428] on button "Запустить ⇧↵" at bounding box center [951, 436] width 282 height 27
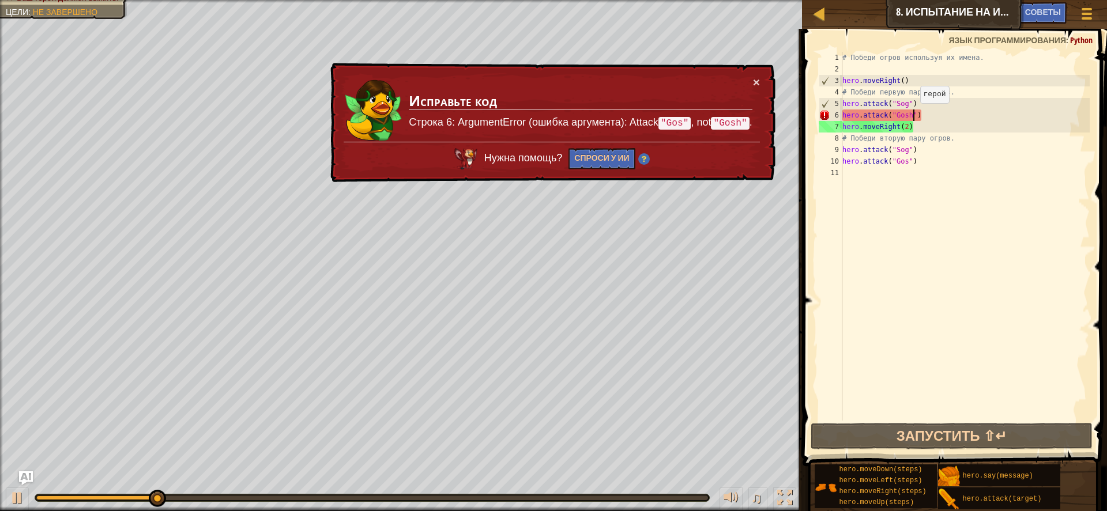
click at [914, 115] on div "# Победи огров используя их имена. hero . moveRight ( ) # Победи первую пару ог…" at bounding box center [965, 248] width 250 height 392
type textarea "hero.attack("Gos")"
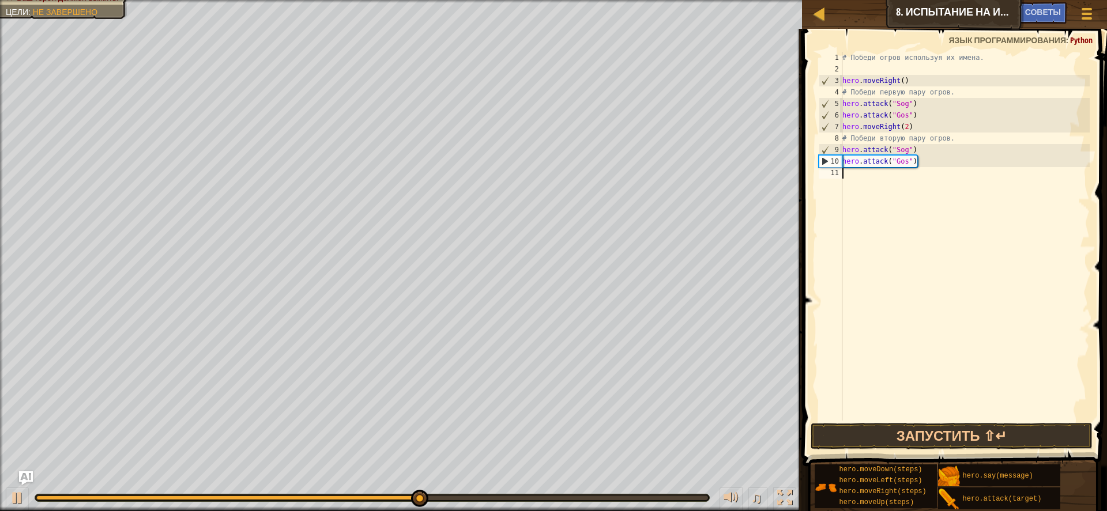
click at [865, 175] on div "# Победи огров используя их имена. hero . moveRight ( ) # Победи первую пару ог…" at bounding box center [965, 248] width 250 height 392
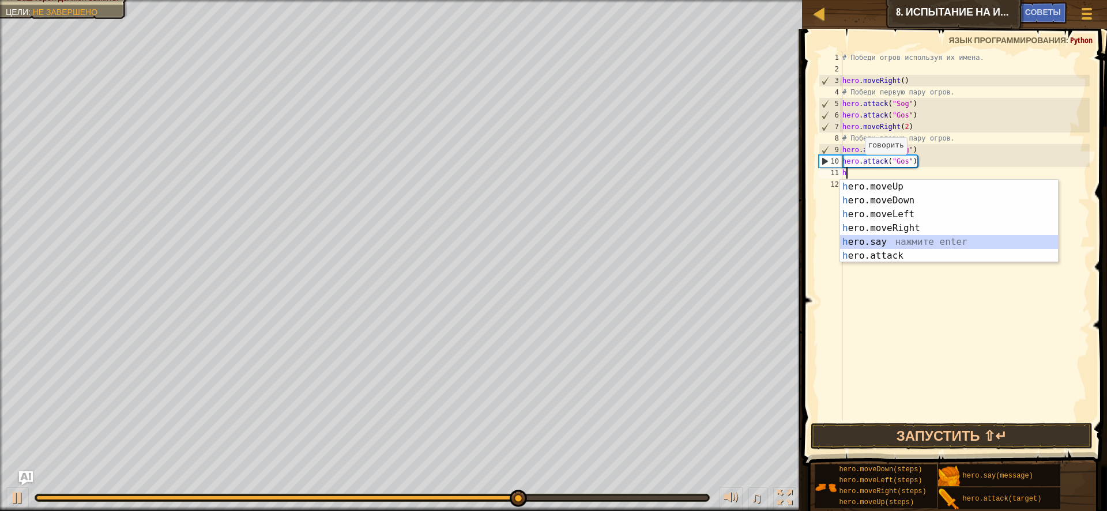
click at [904, 248] on div "h ero.moveUp нажмите enter h ero.moveDown нажмите enter h ero.moveLeft нажмите …" at bounding box center [949, 235] width 218 height 111
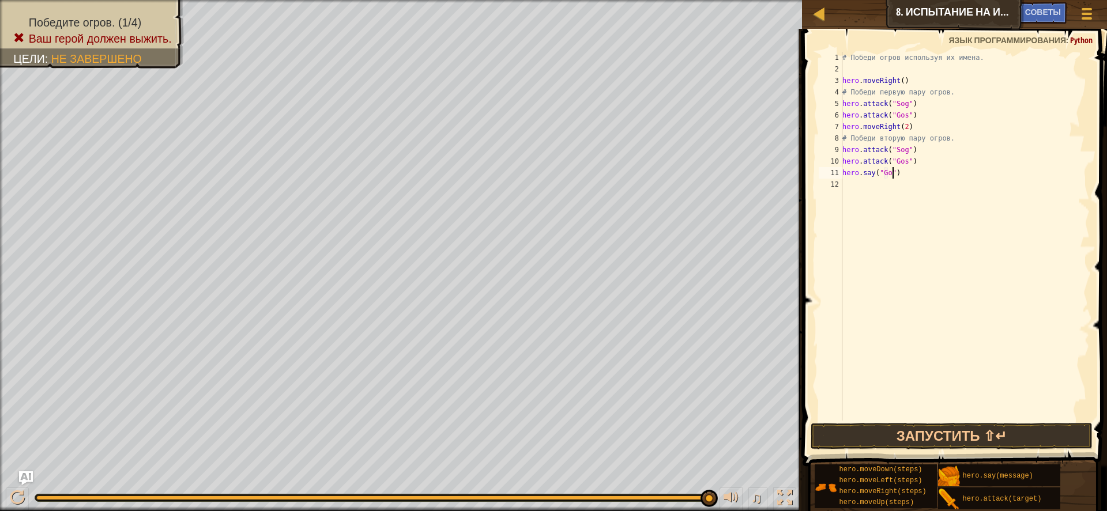
scroll to position [5, 5]
click at [931, 429] on button "Запустить ⇧↵" at bounding box center [951, 436] width 282 height 27
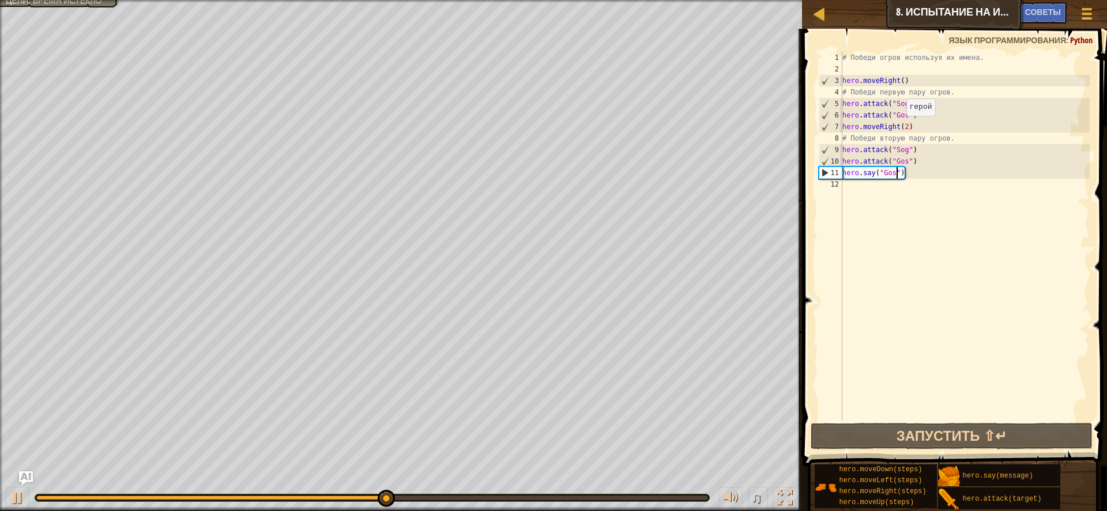
scroll to position [5, 5]
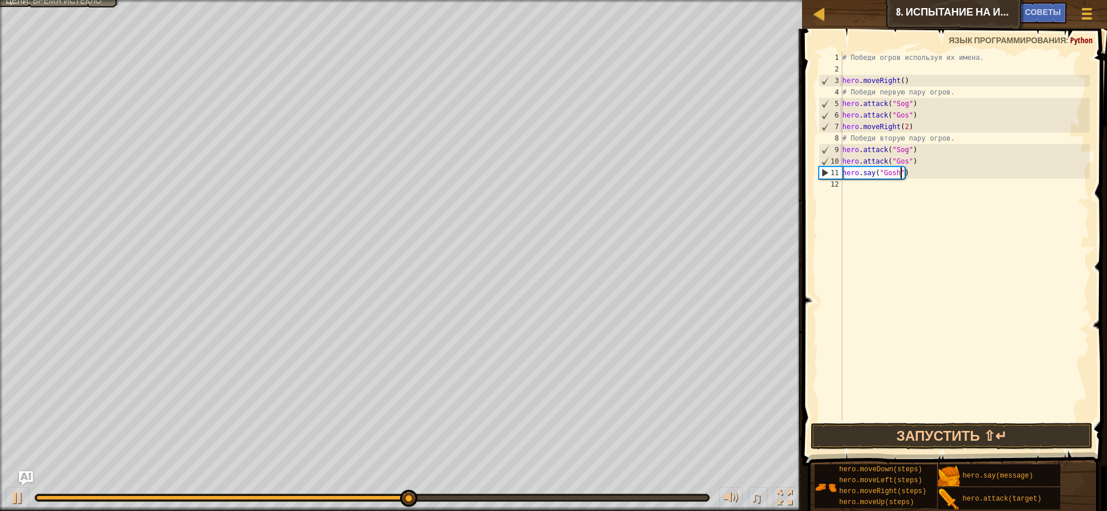
click at [900, 174] on div "# Победи огров используя их имена. hero . moveRight ( ) # Победи первую пару ог…" at bounding box center [965, 248] width 250 height 392
type textarea "hero.say("Gos")"
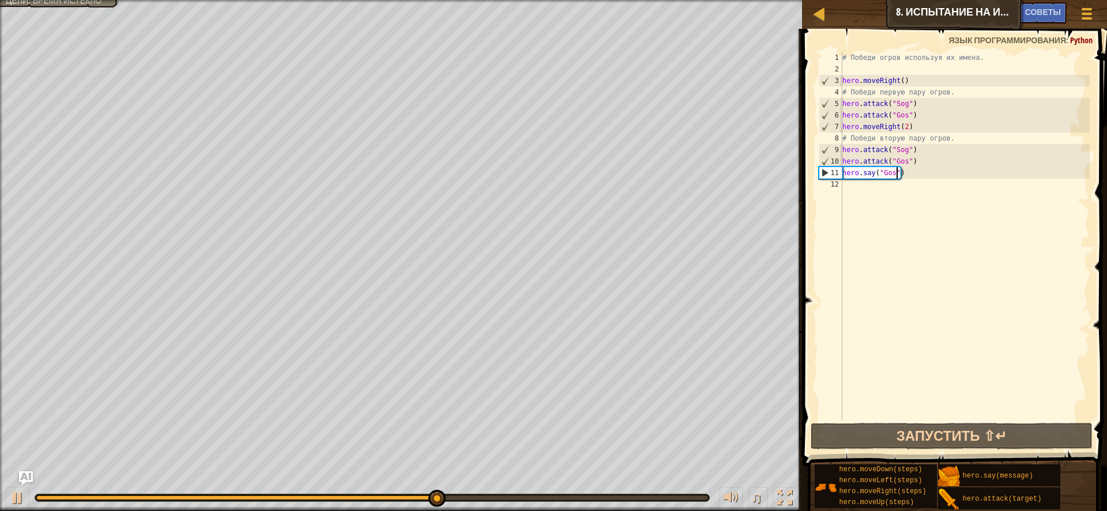
scroll to position [5, 5]
click at [858, 186] on div "# Победи огров используя их имена. hero . moveRight ( ) # Победи первую пару ог…" at bounding box center [965, 248] width 250 height 392
type textarea "g"
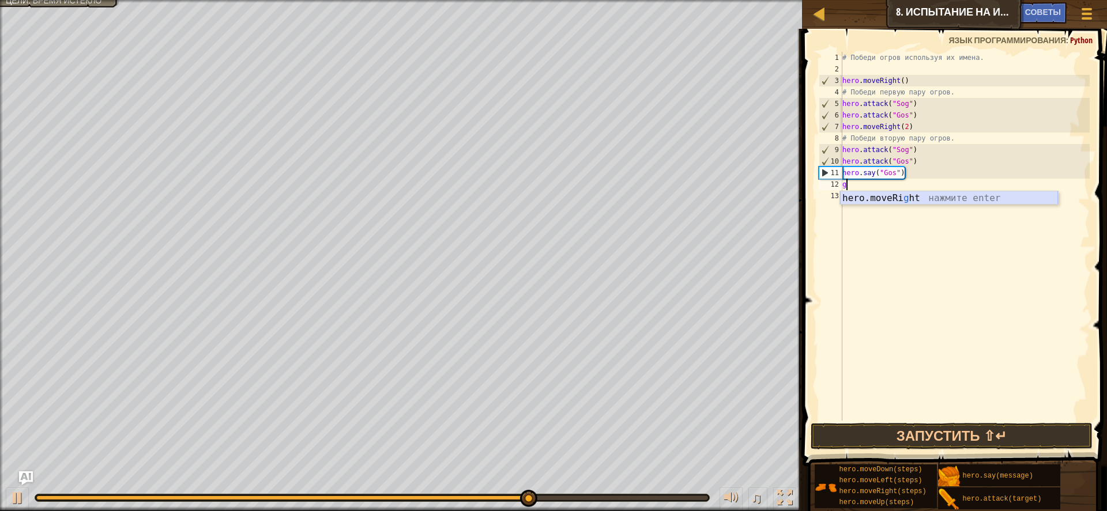
click at [900, 196] on div "hero.moveRi g ht нажмите enter" at bounding box center [949, 211] width 218 height 41
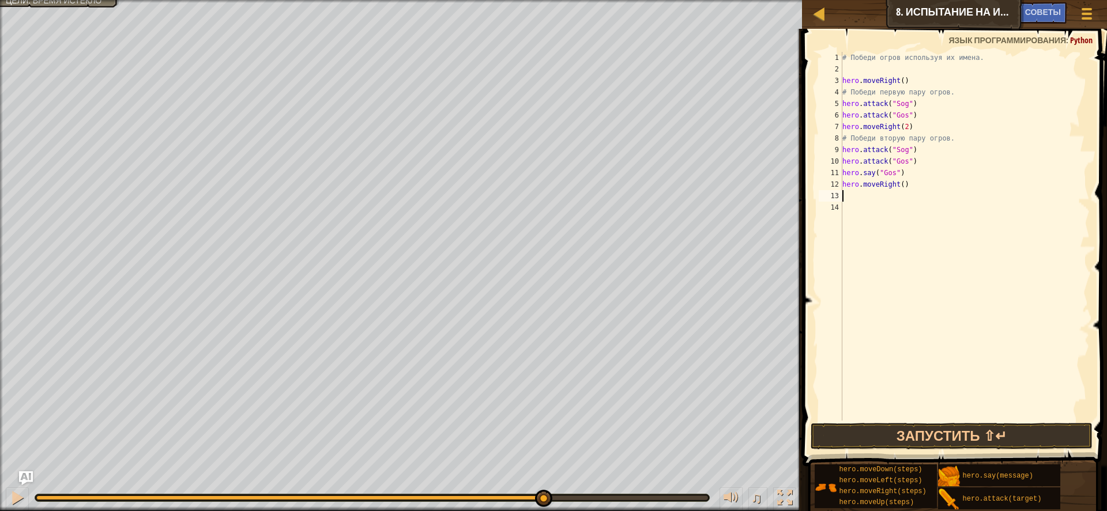
type textarea "g"
click at [929, 207] on div "hero.moveRi g ht нажмите enter" at bounding box center [949, 223] width 218 height 41
click at [958, 428] on button "Запустить ⇧↵" at bounding box center [951, 436] width 282 height 27
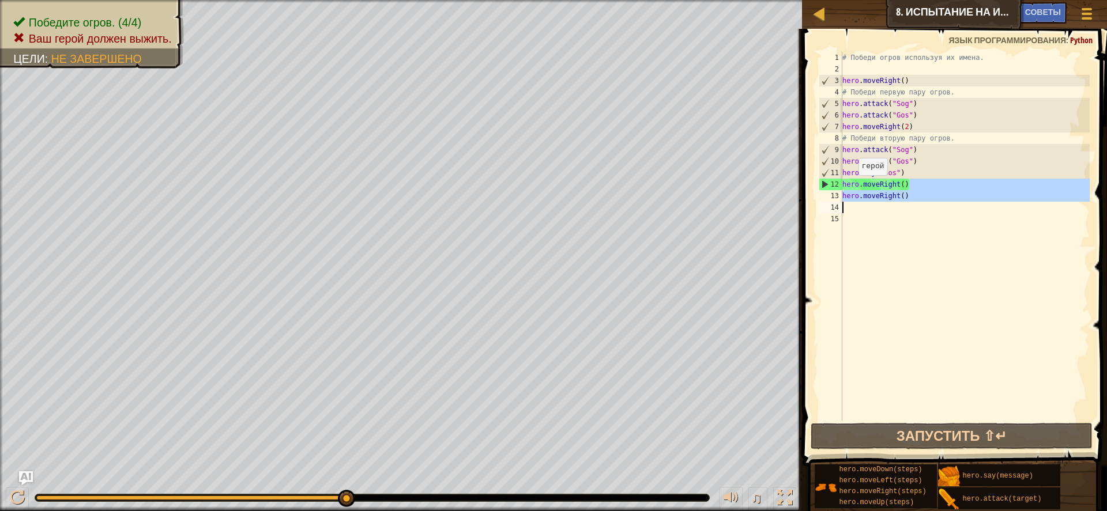
type textarea "hero.moveRight()"
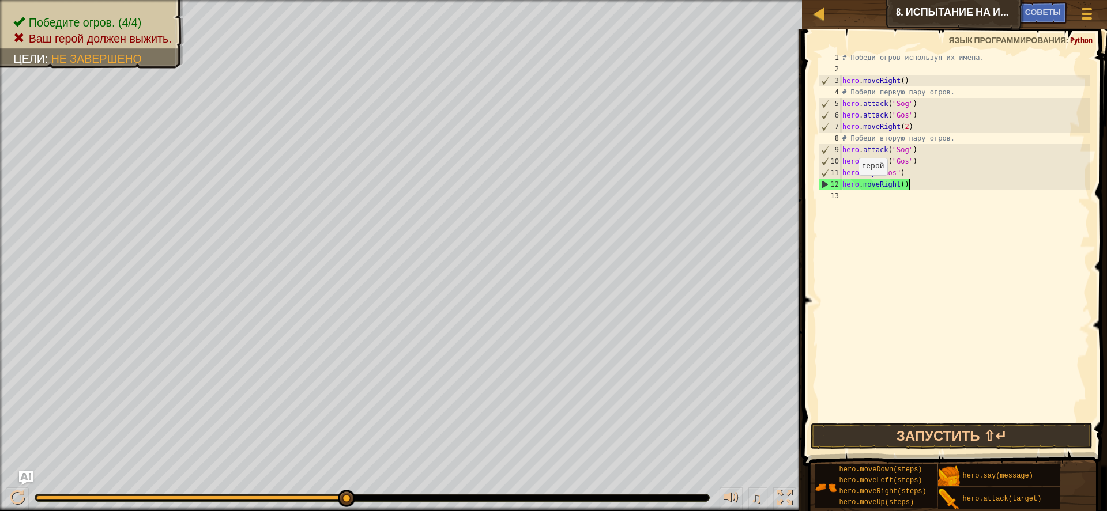
drag, startPoint x: 927, startPoint y: 187, endPoint x: 832, endPoint y: 207, distance: 97.3
click at [832, 207] on div "hero.moveRight() 1 2 3 4 5 6 7 8 9 10 11 12 13 # Победи огров используя их имен…" at bounding box center [953, 236] width 274 height 369
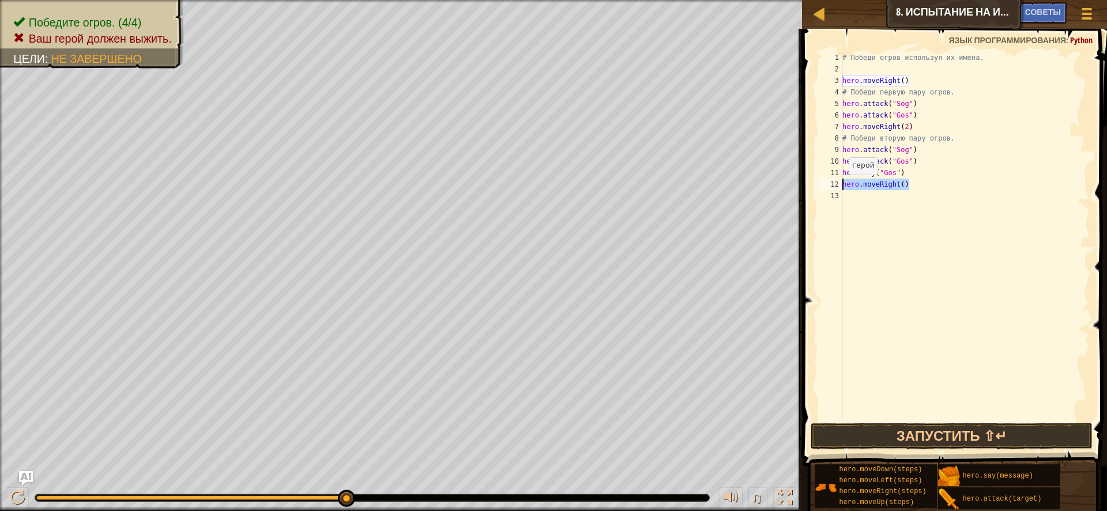
drag, startPoint x: 912, startPoint y: 189, endPoint x: 840, endPoint y: 187, distance: 72.1
click at [840, 187] on div "hero.moveRight() 1 2 3 4 5 6 7 8 9 10 11 12 13 # Победи огров используя их имен…" at bounding box center [953, 236] width 274 height 369
type textarea "h"
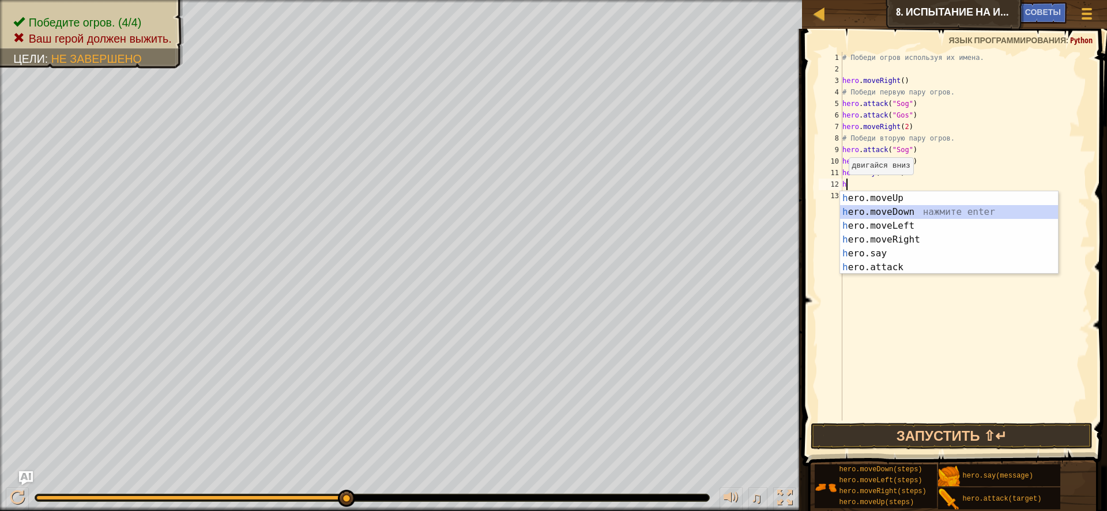
click at [898, 214] on div "h ero.moveUp нажмите enter h ero.moveDown нажмите enter h ero.moveLeft нажмите …" at bounding box center [949, 246] width 218 height 111
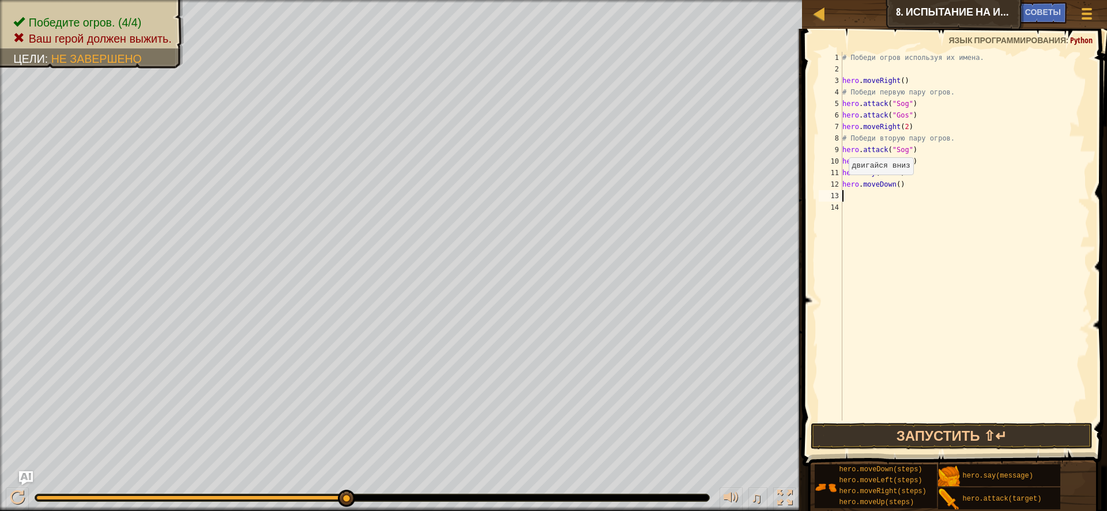
type textarea "h"
click at [905, 199] on div "# Победи огров используя их имена. hero . moveRight ( ) # Победи первую пару ог…" at bounding box center [965, 248] width 250 height 392
click at [859, 197] on div "# Победи огров используя их имена. hero . moveRight ( ) # Победи первую пару ог…" at bounding box center [965, 248] width 250 height 392
type textarea "h"
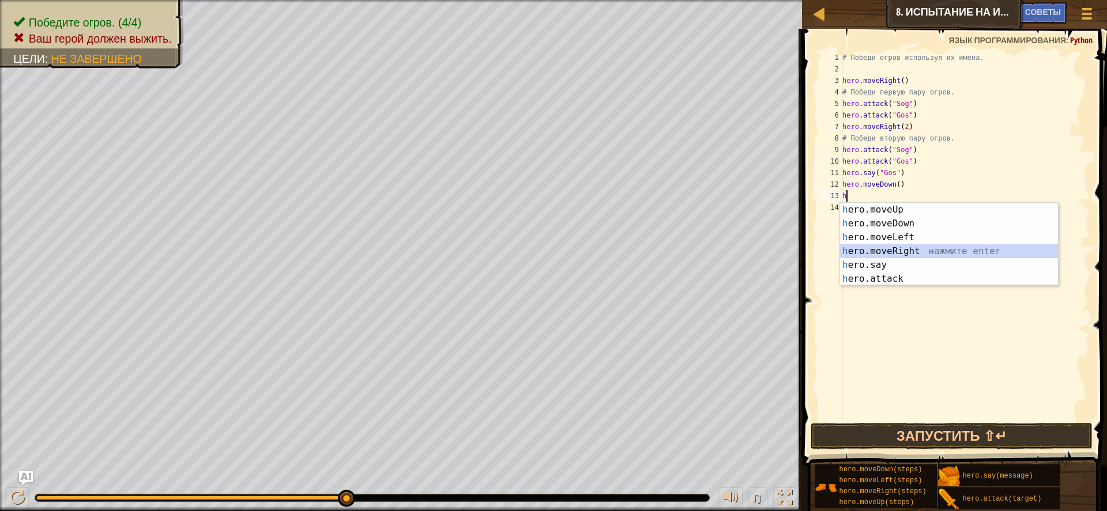
click at [923, 248] on div "h ero.moveUp нажмите enter h ero.moveDown нажмите enter h ero.moveLeft нажмите …" at bounding box center [949, 258] width 218 height 111
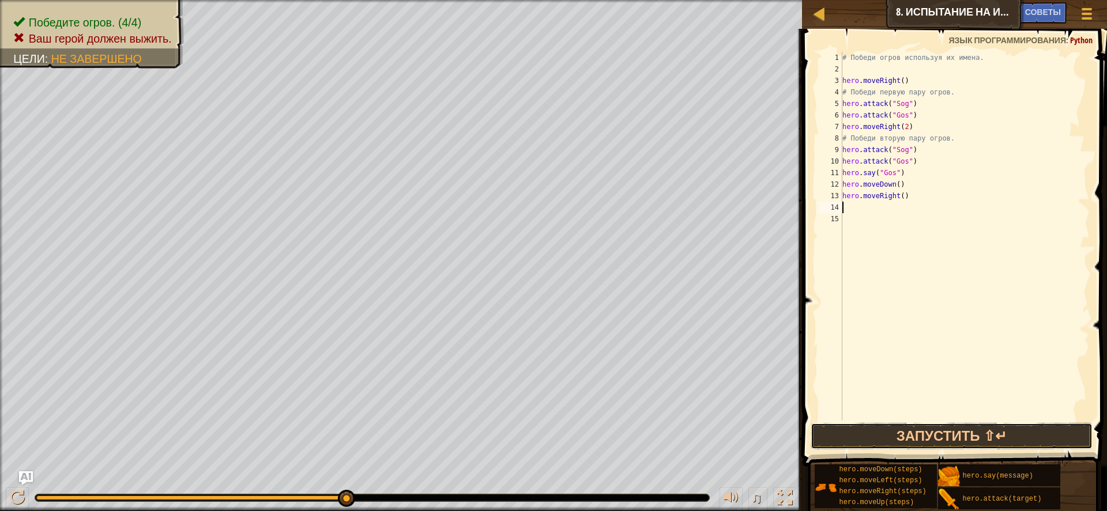
drag, startPoint x: 935, startPoint y: 436, endPoint x: 942, endPoint y: 420, distance: 17.6
click at [942, 420] on div "1 2 3 4 5 6 7 8 9 10 11 12 13 14 15 # Победи огров используя их имена. hero . m…" at bounding box center [953, 270] width 308 height 471
click at [934, 433] on button "Запустить ⇧↵" at bounding box center [951, 436] width 282 height 27
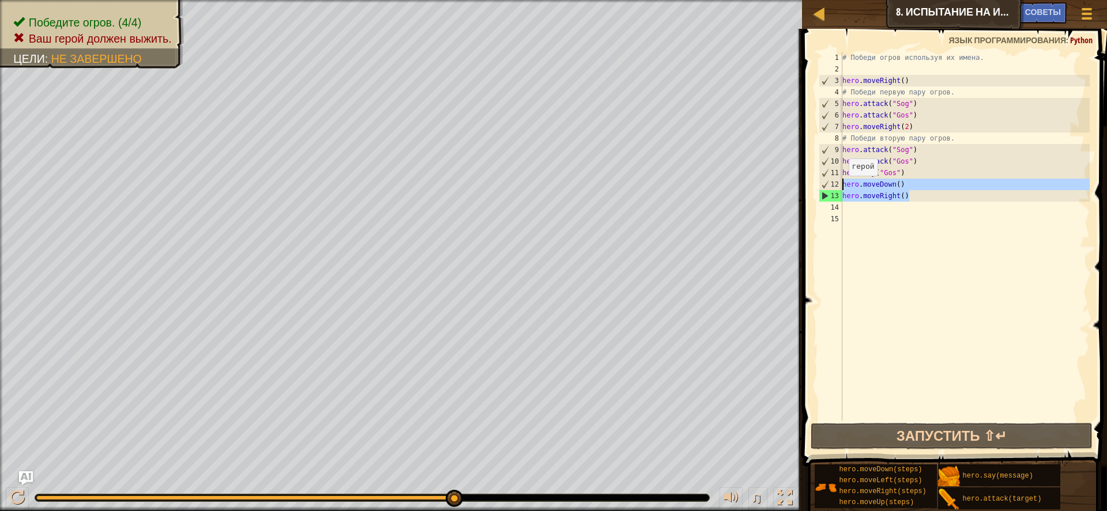
drag, startPoint x: 927, startPoint y: 194, endPoint x: 840, endPoint y: 186, distance: 87.9
click at [840, 186] on div "1 2 3 4 5 6 7 8 9 10 11 12 13 14 15 # Победи огров используя их имена. hero . m…" at bounding box center [953, 236] width 274 height 369
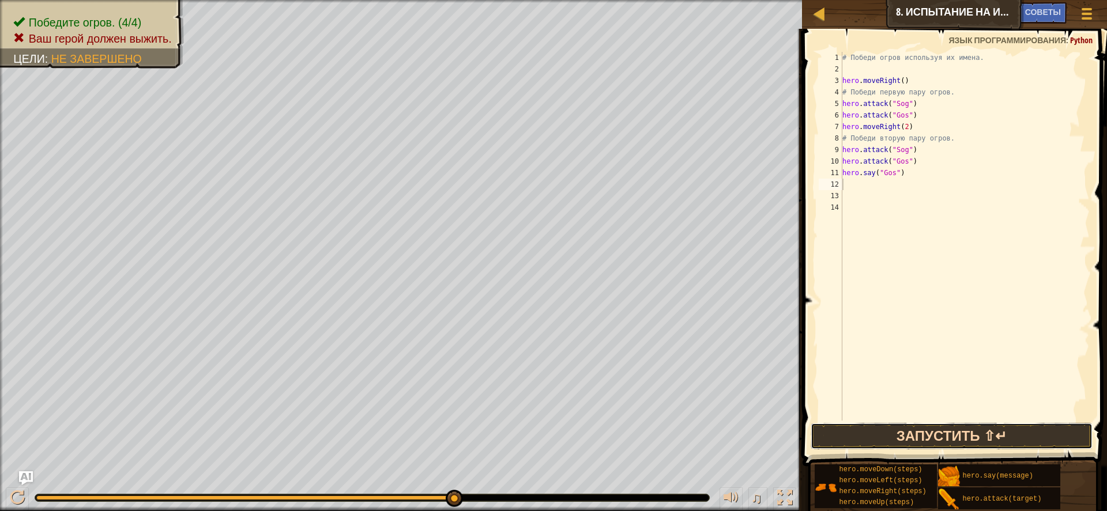
drag, startPoint x: 917, startPoint y: 431, endPoint x: 917, endPoint y: 424, distance: 6.9
click at [917, 430] on button "Запустить ⇧↵" at bounding box center [951, 436] width 282 height 27
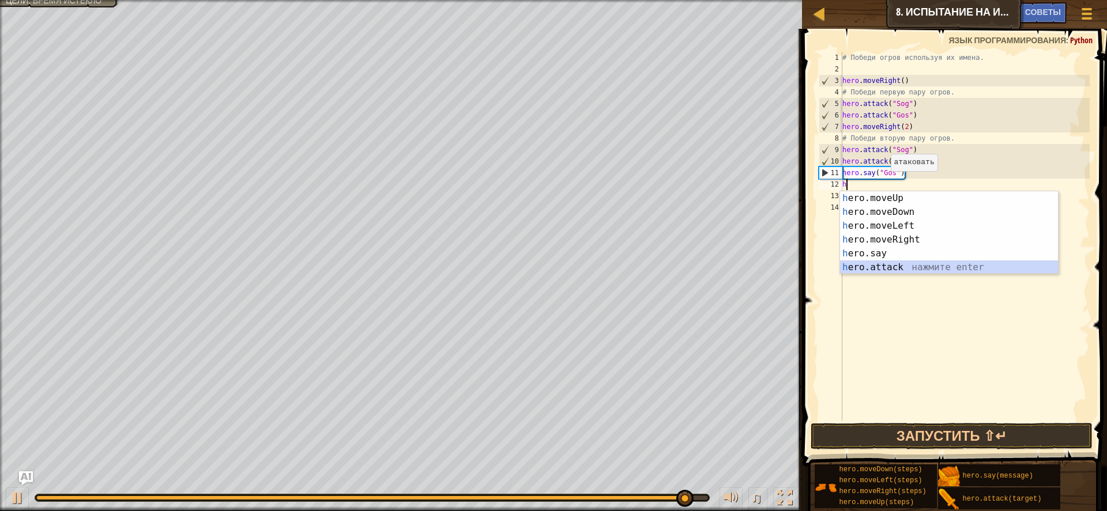
click at [902, 270] on div "h ero.moveUp нажмите enter h ero.moveDown нажмите enter h ero.moveLeft нажмите …" at bounding box center [949, 246] width 218 height 111
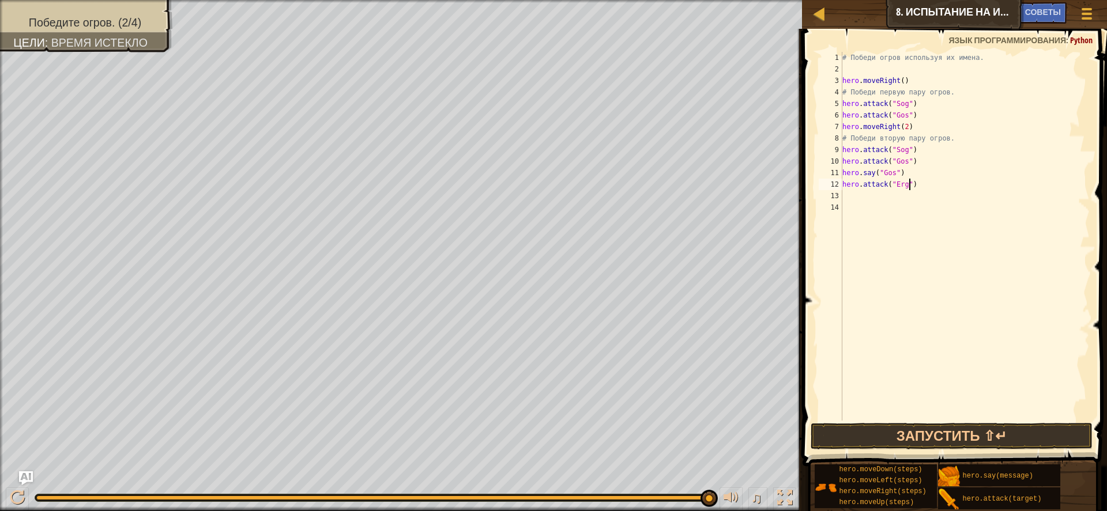
scroll to position [5, 6]
type textarea "hero.attack("Ergo")"
click at [885, 192] on div "# Победи огров используя их имена. hero . moveRight ( ) # Победи первую пару ог…" at bounding box center [965, 248] width 250 height 392
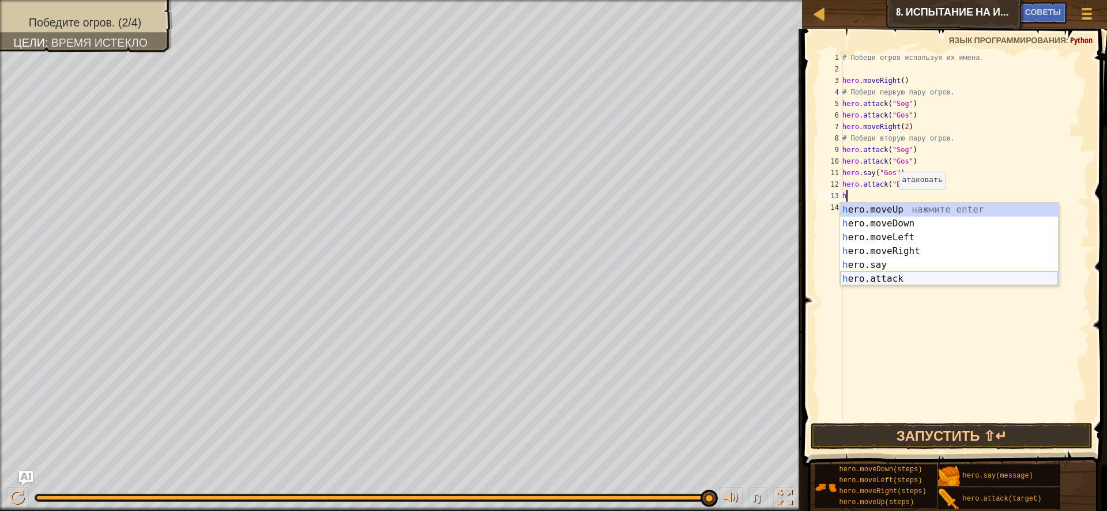
click at [904, 278] on div "h ero.moveUp нажмите enter h ero.moveDown нажмите enter h ero.moveLeft нажмите …" at bounding box center [949, 258] width 218 height 111
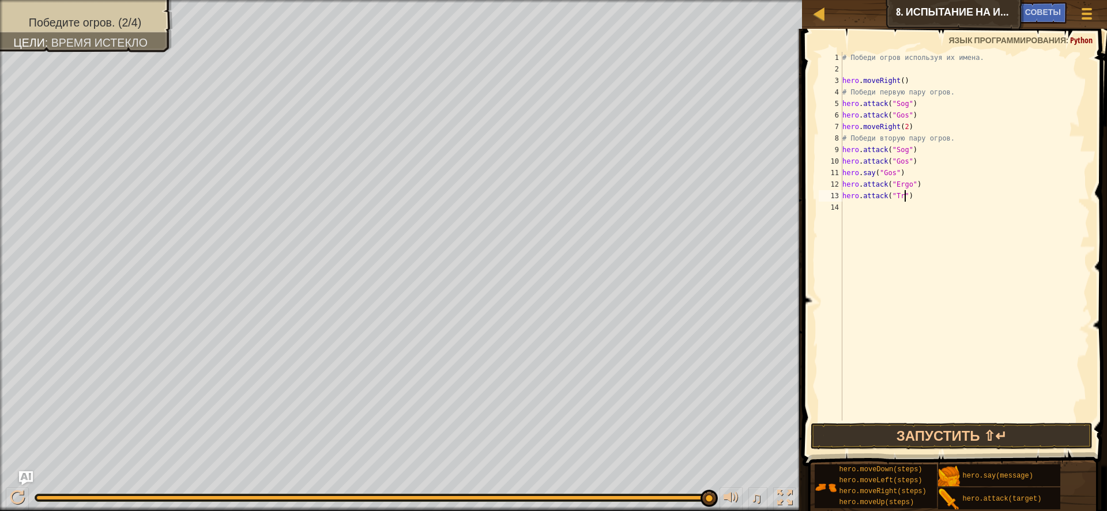
scroll to position [5, 6]
click at [900, 191] on div "# Победи огров используя их имена. hero . moveRight ( ) # Победи первую пару ог…" at bounding box center [965, 248] width 250 height 392
type textarea "hero.attack("Ergo")"
click at [864, 210] on div "# Победи огров используя их имена. hero . moveRight ( ) # Победи первую пару ог…" at bounding box center [965, 248] width 250 height 392
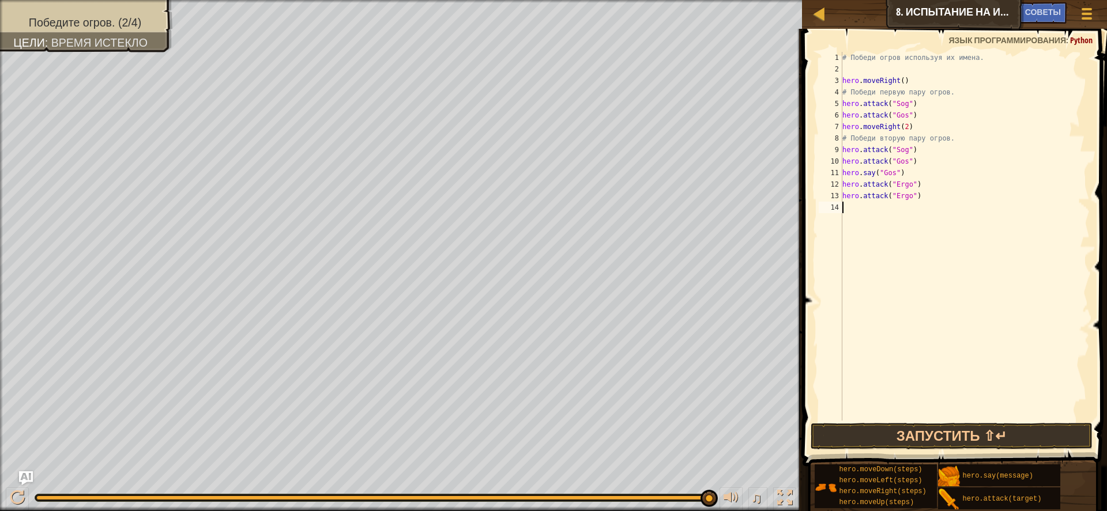
scroll to position [5, 0]
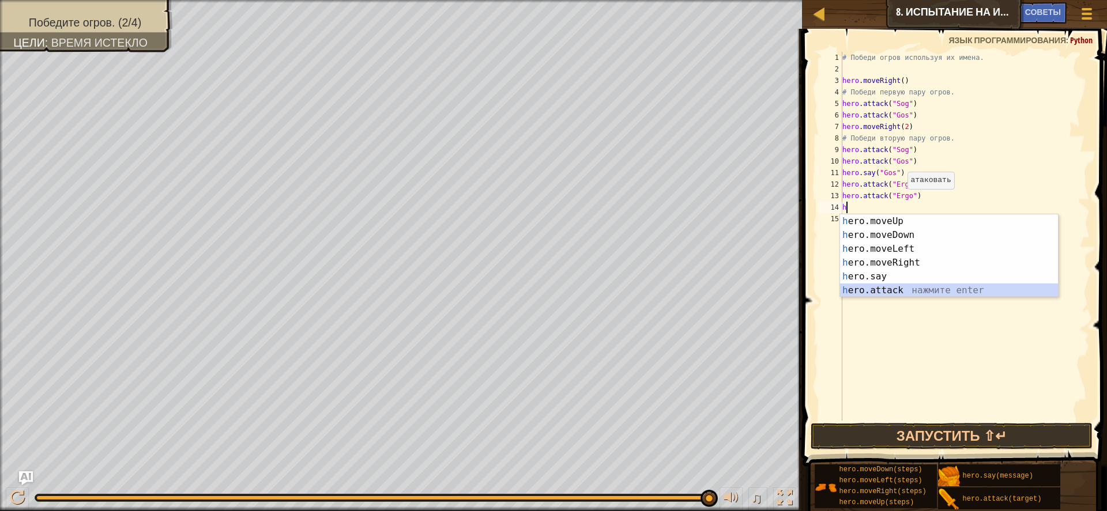
click at [890, 286] on div "h ero.moveUp нажмите enter h ero.moveDown нажмите enter h ero.moveLeft нажмите …" at bounding box center [949, 269] width 218 height 111
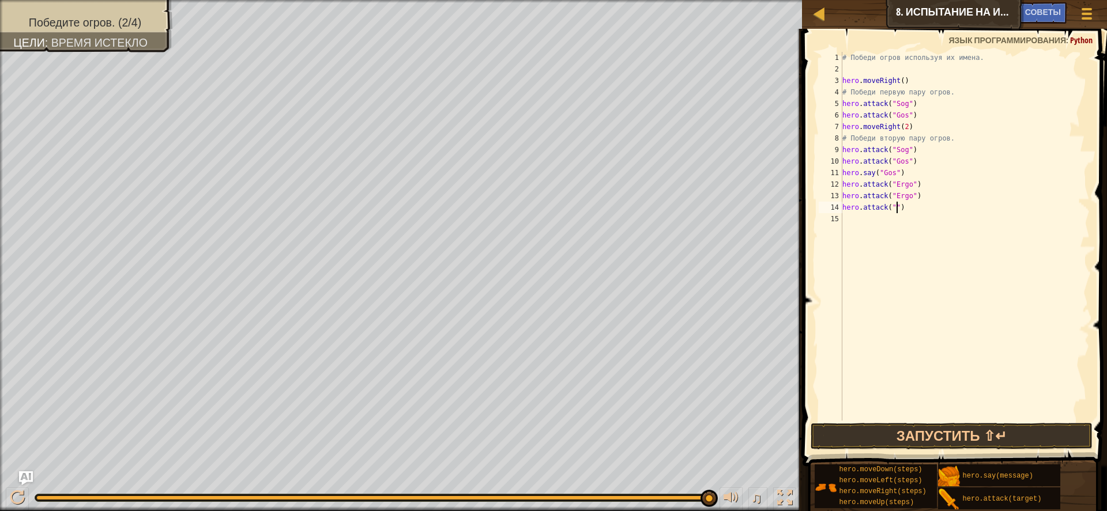
scroll to position [5, 5]
type textarea "hero.attack("Kro")"
click at [878, 222] on div "# Победи огров используя их имена. hero . moveRight ( ) # Победи первую пару ог…" at bounding box center [965, 248] width 250 height 392
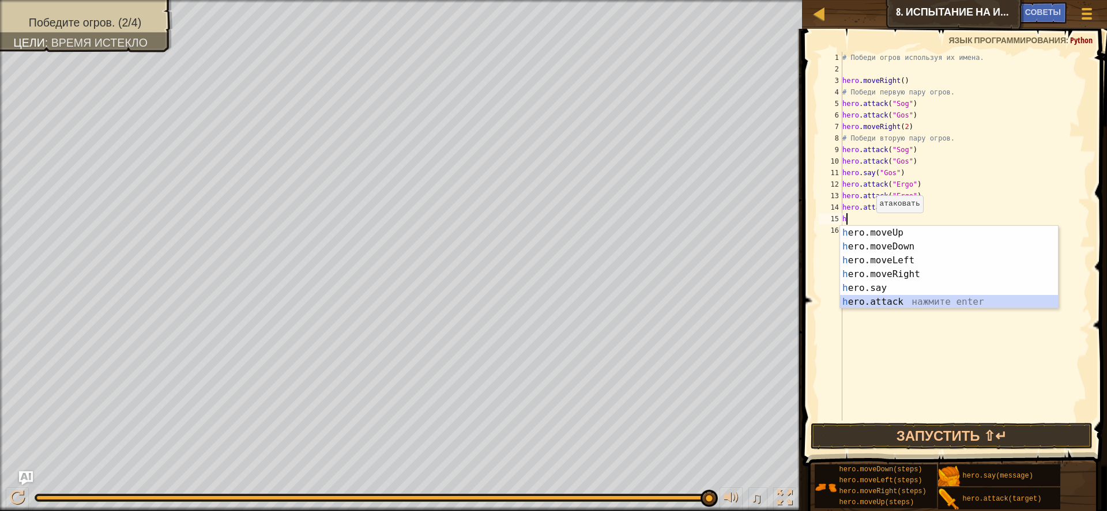
click at [916, 295] on div "h ero.moveUp нажмите enter h ero.moveDown нажмите enter h ero.moveLeft нажмите …" at bounding box center [949, 281] width 218 height 111
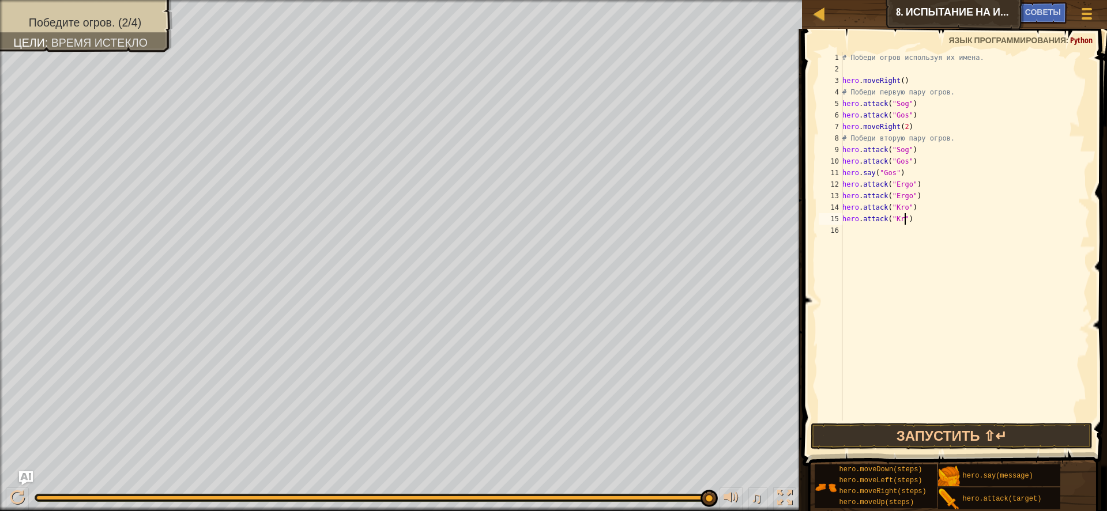
scroll to position [5, 6]
type textarea "hero.attack("Kro")"
click at [899, 433] on button "Запустить ⇧↵" at bounding box center [951, 436] width 282 height 27
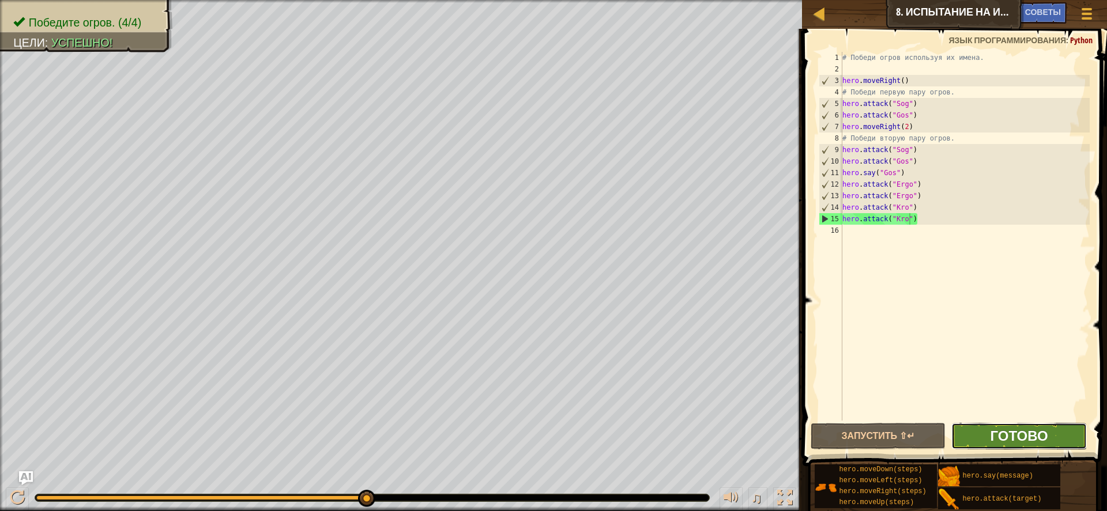
click at [1017, 434] on span "Готово" at bounding box center [1019, 435] width 58 height 18
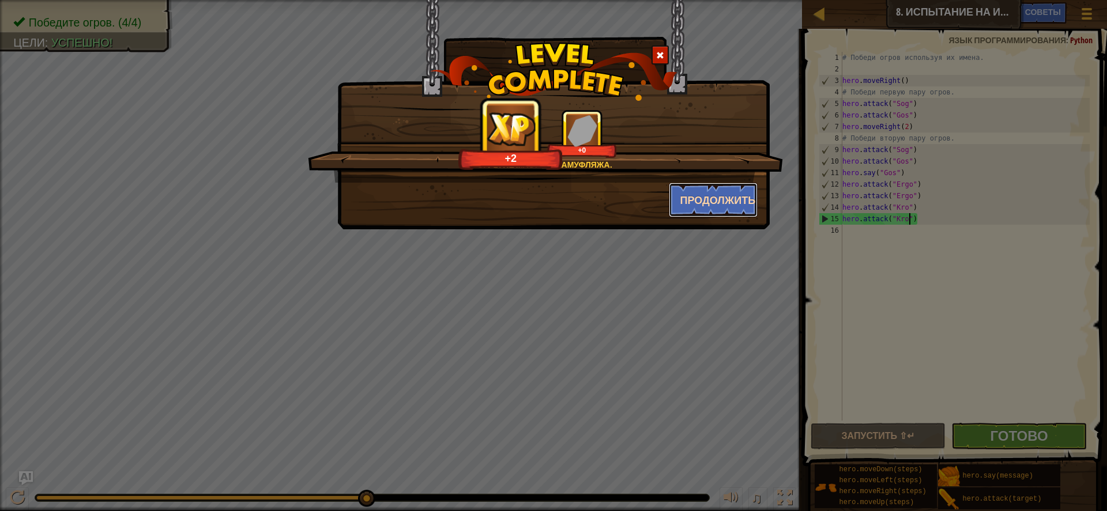
click at [725, 192] on button "Продолжить" at bounding box center [713, 200] width 89 height 35
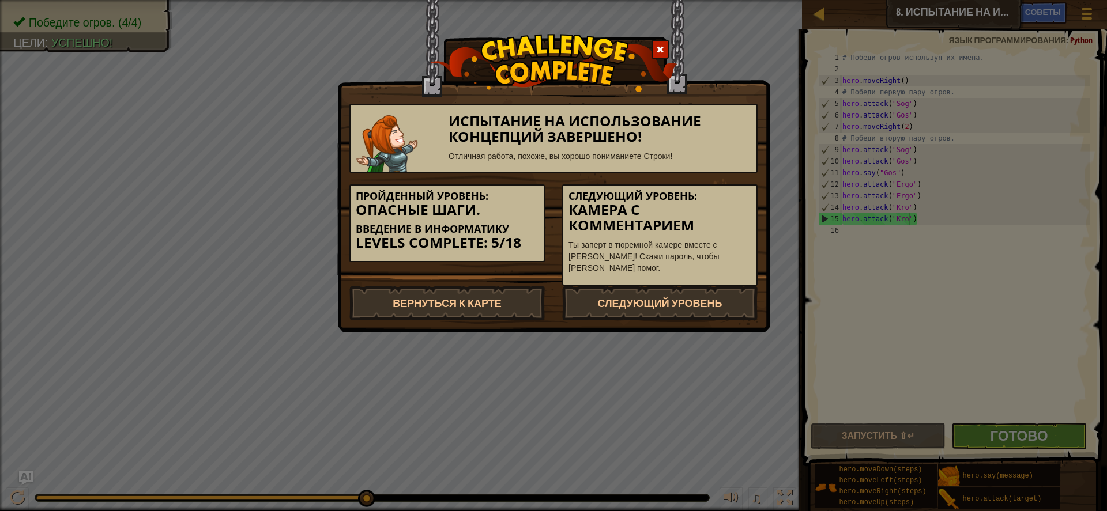
click at [724, 192] on h5 "Следующий уровень:" at bounding box center [659, 197] width 183 height 12
click at [733, 295] on link "Следующий уровень" at bounding box center [659, 303] width 195 height 35
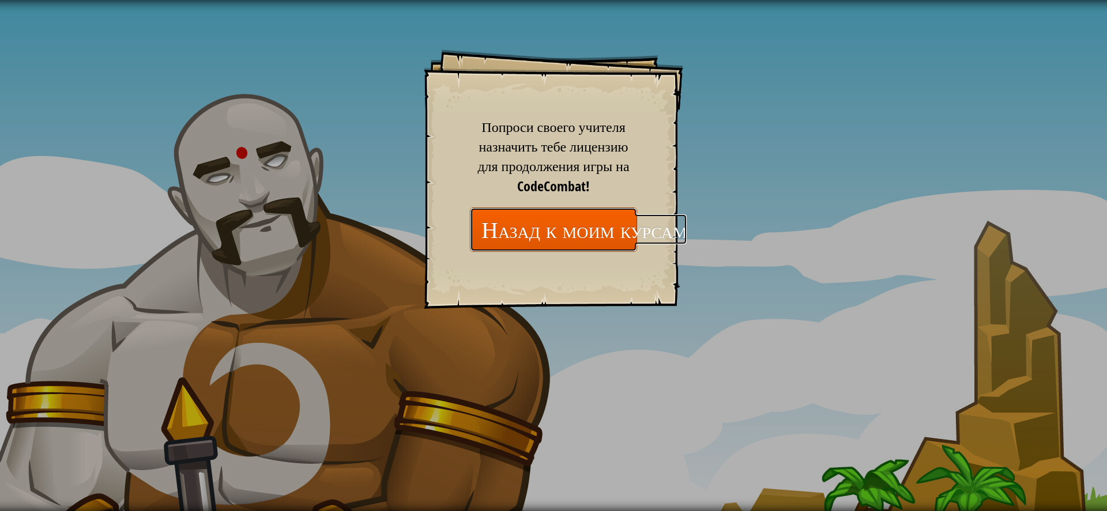
click at [630, 227] on link "Назад к моим курсам" at bounding box center [553, 229] width 167 height 44
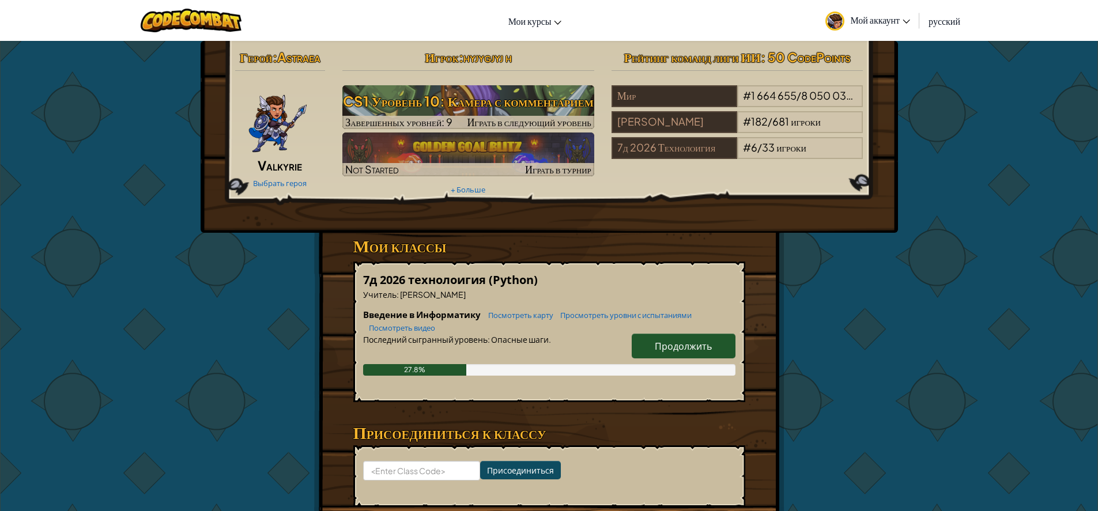
click at [680, 349] on span "Продолжить" at bounding box center [683, 346] width 57 height 12
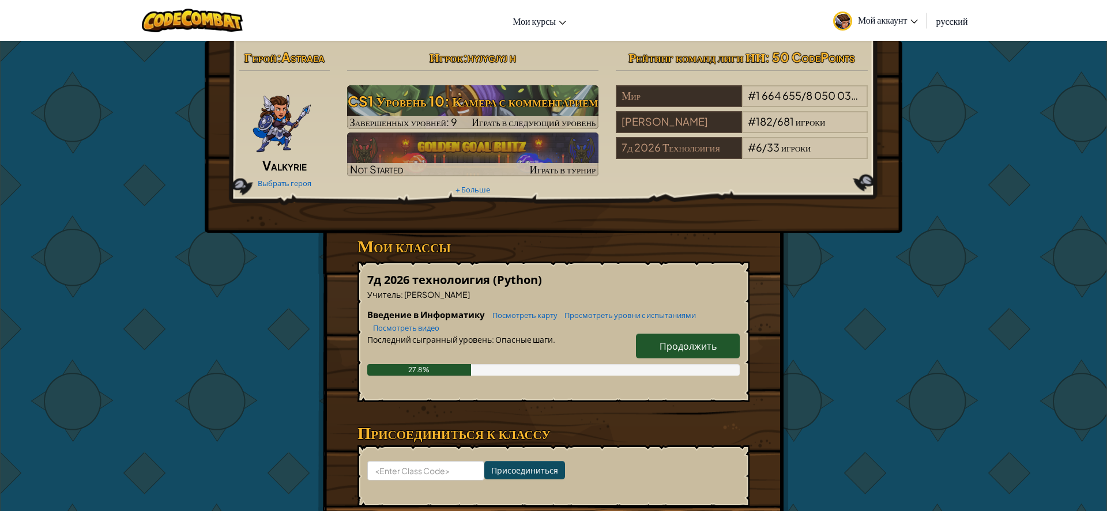
select select "ru"
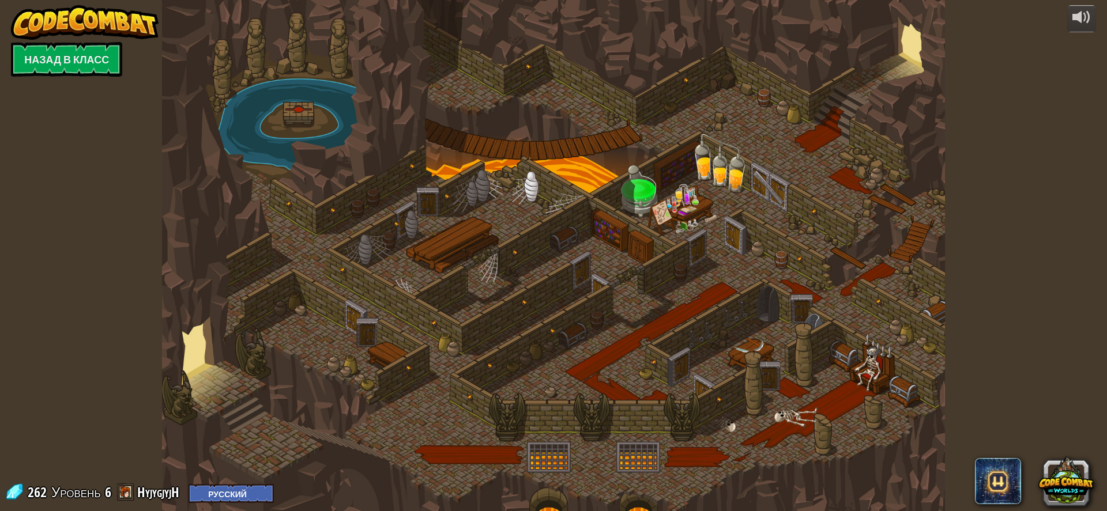
select select "ru"
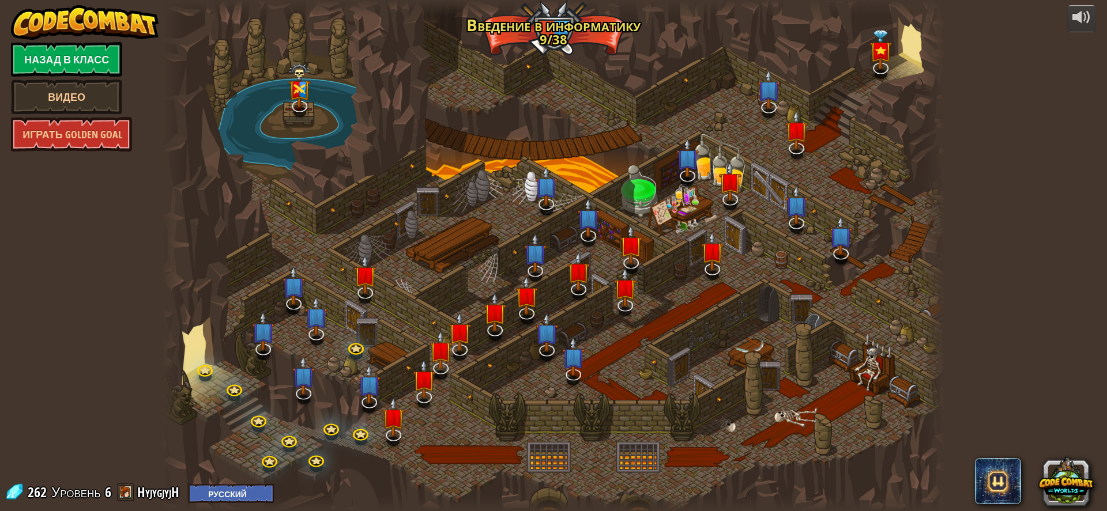
select select "ru"
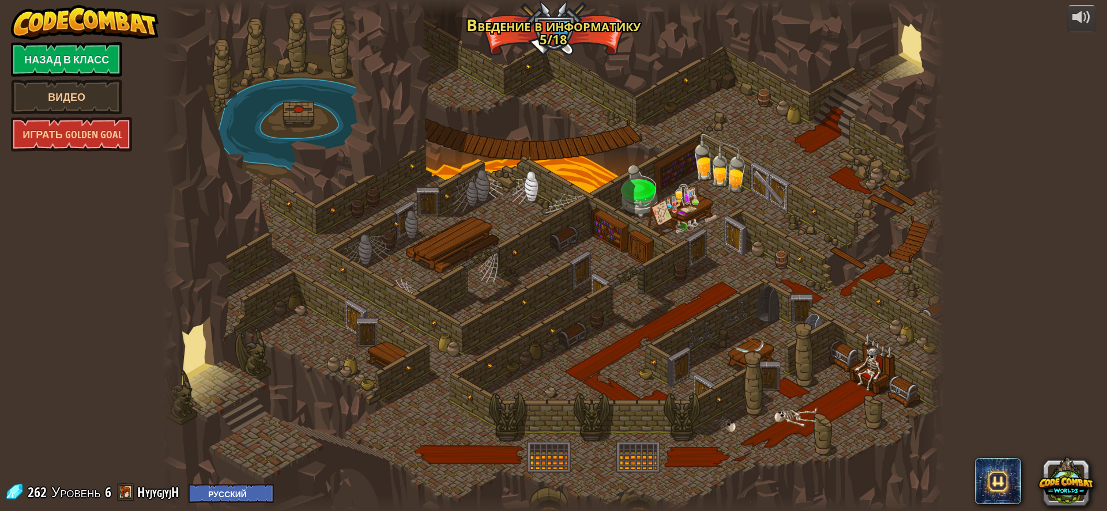
select select "ru"
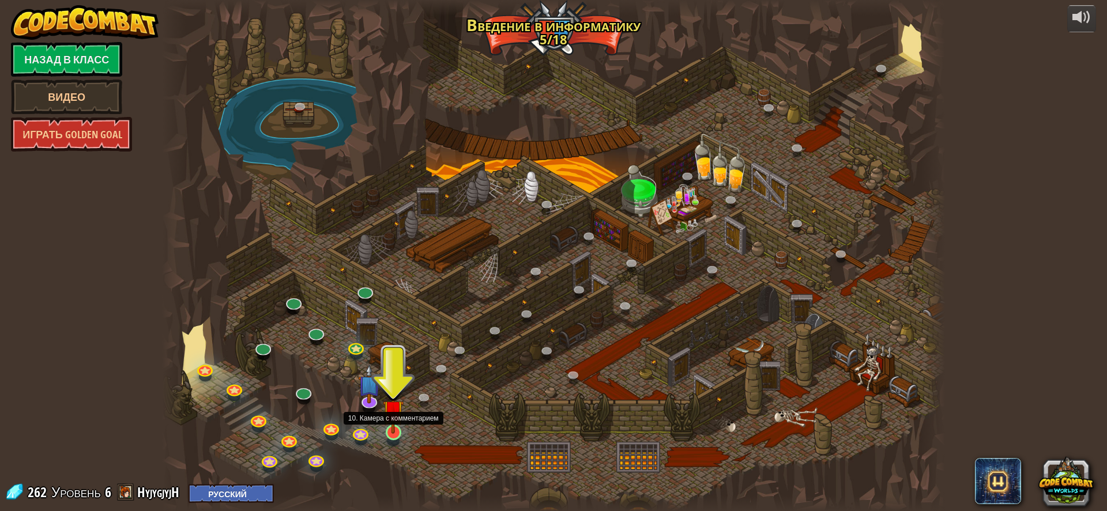
click at [394, 431] on img at bounding box center [393, 410] width 21 height 47
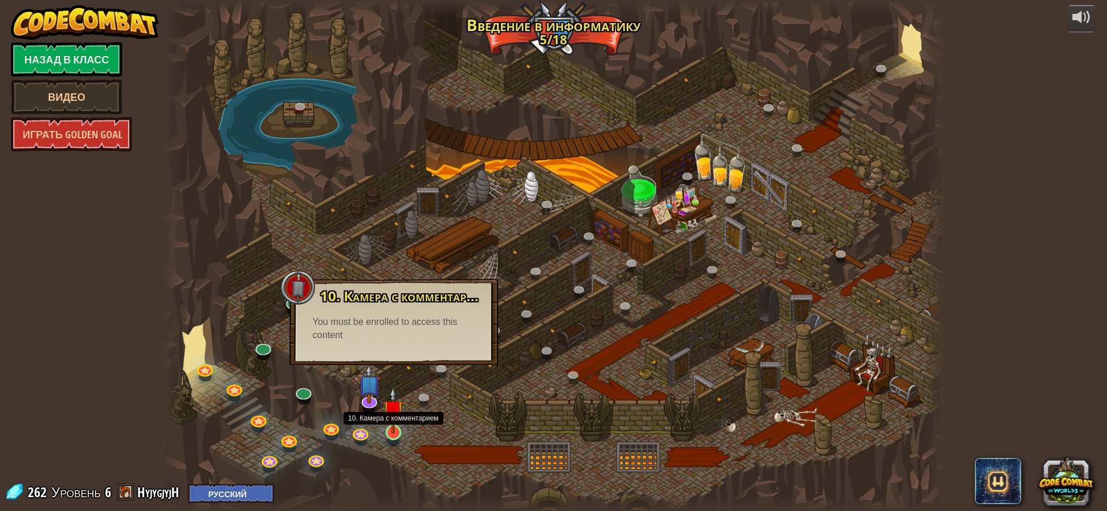
click at [390, 429] on img at bounding box center [393, 410] width 21 height 47
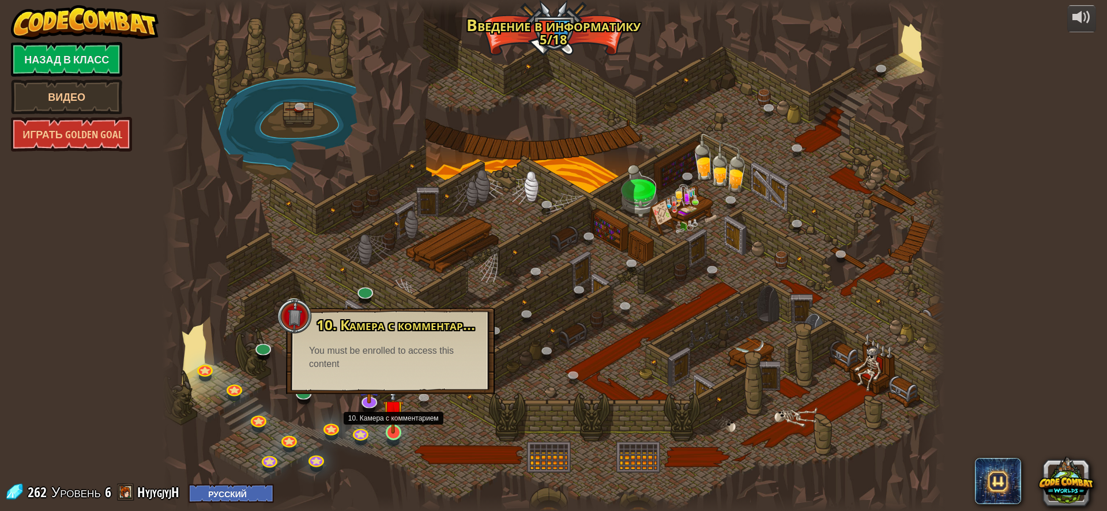
click at [395, 432] on img at bounding box center [393, 410] width 21 height 47
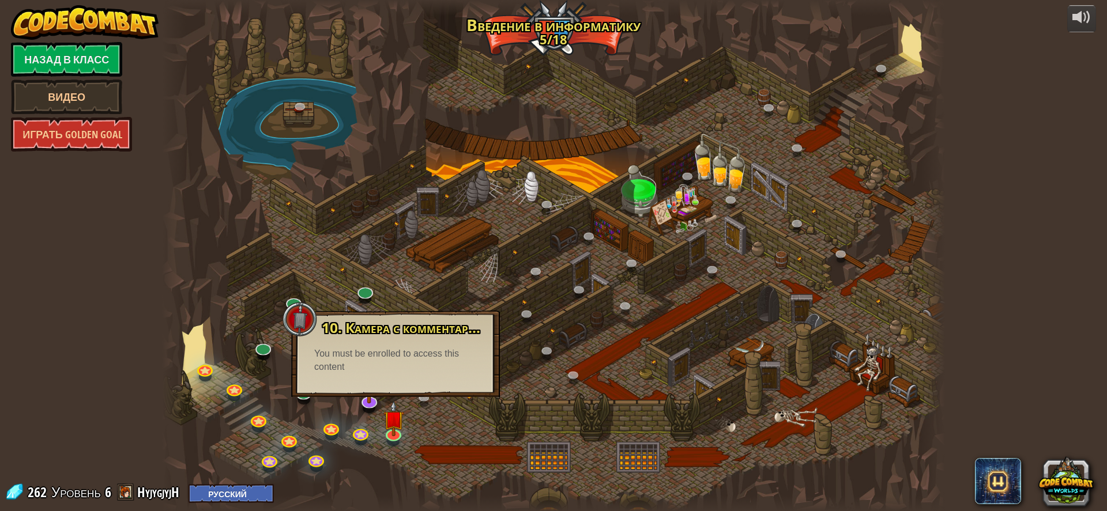
click at [378, 391] on div "10. Камера с комментарием Ты заперт в тюремной камере вместе с [PERSON_NAME]! С…" at bounding box center [395, 354] width 209 height 86
click at [387, 428] on img at bounding box center [393, 410] width 21 height 47
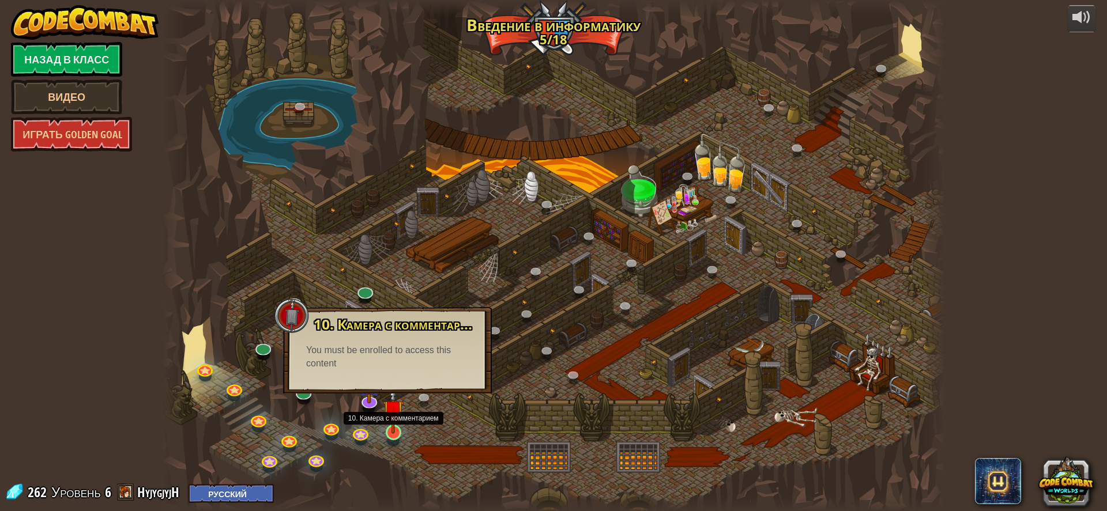
click at [393, 425] on img at bounding box center [393, 410] width 21 height 47
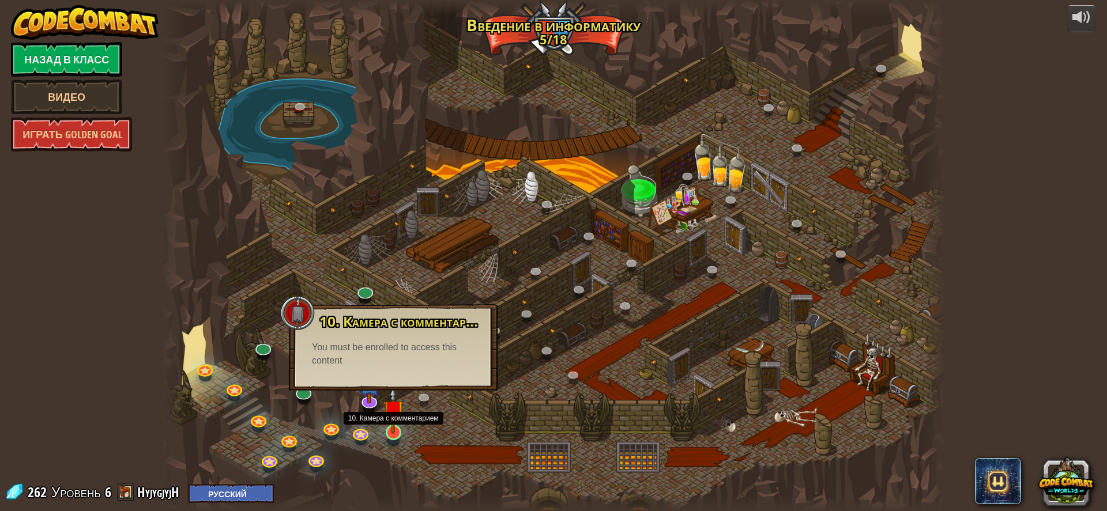
click at [393, 425] on img at bounding box center [393, 410] width 21 height 47
